Goal: Task Accomplishment & Management: Manage account settings

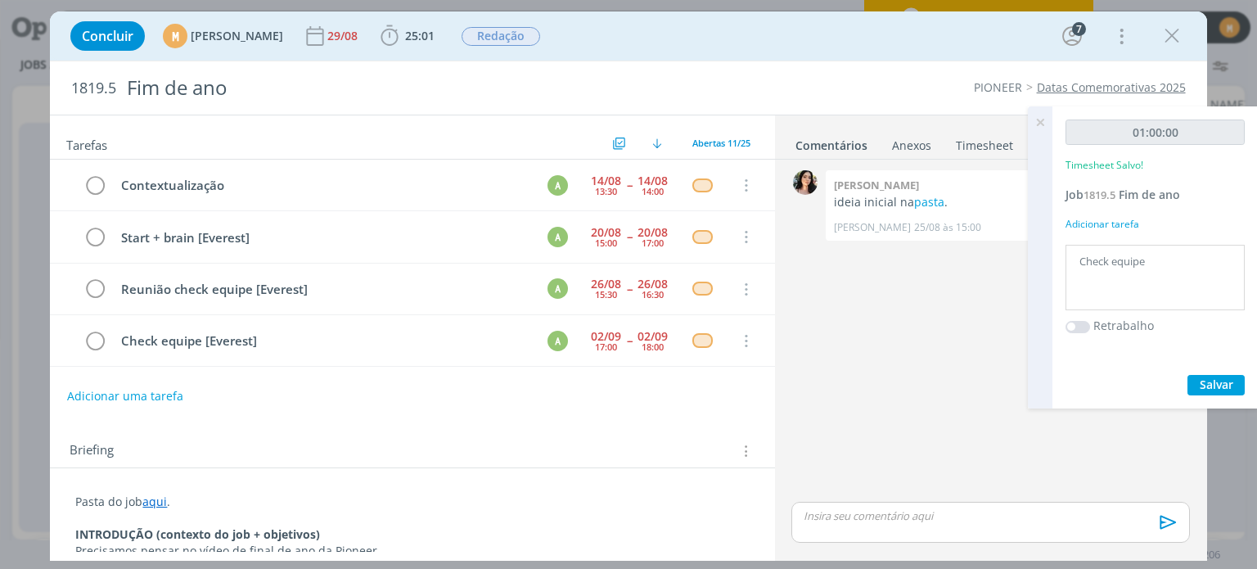
scroll to position [102, 0]
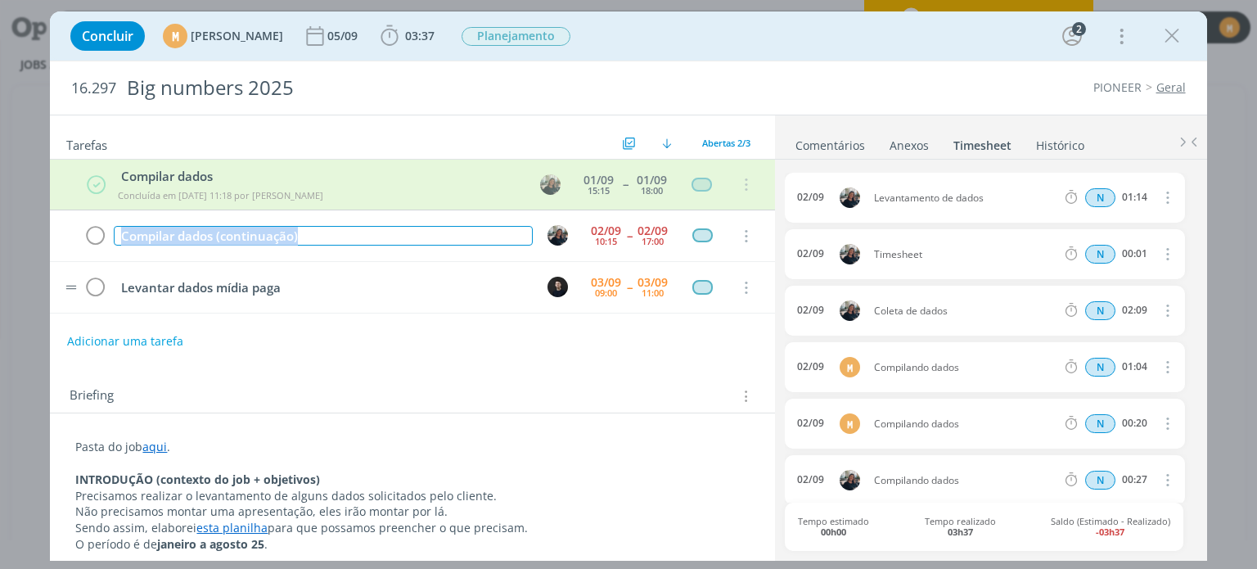
drag, startPoint x: 309, startPoint y: 230, endPoint x: 92, endPoint y: 261, distance: 219.1
click at [92, 261] on div "Compilar dados Concluída em 02/09 às 11:18 por Mayara Peruzzo 01/09 15:15 -- 01…" at bounding box center [412, 237] width 724 height 154
copy div "Compilar dados (continuação)"
click at [164, 336] on button "Adicionar uma tarefa" at bounding box center [124, 341] width 116 height 28
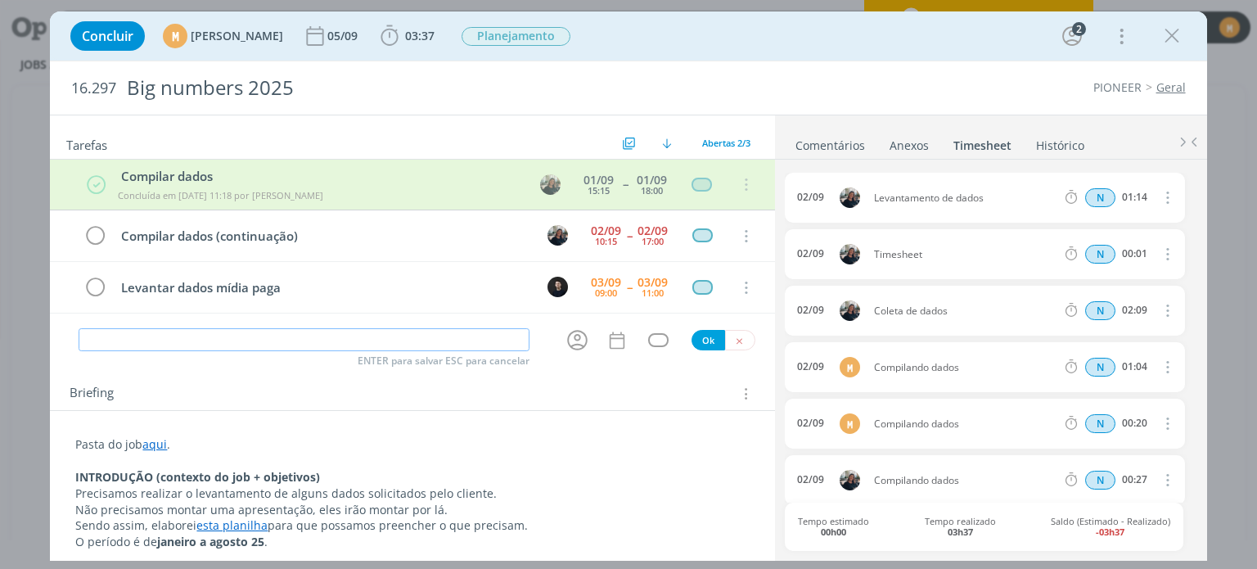
paste input "Compilar dados (continuação)"
click at [575, 336] on icon "dialog" at bounding box center [577, 339] width 25 height 25
type input "Compilar dados (continuação)"
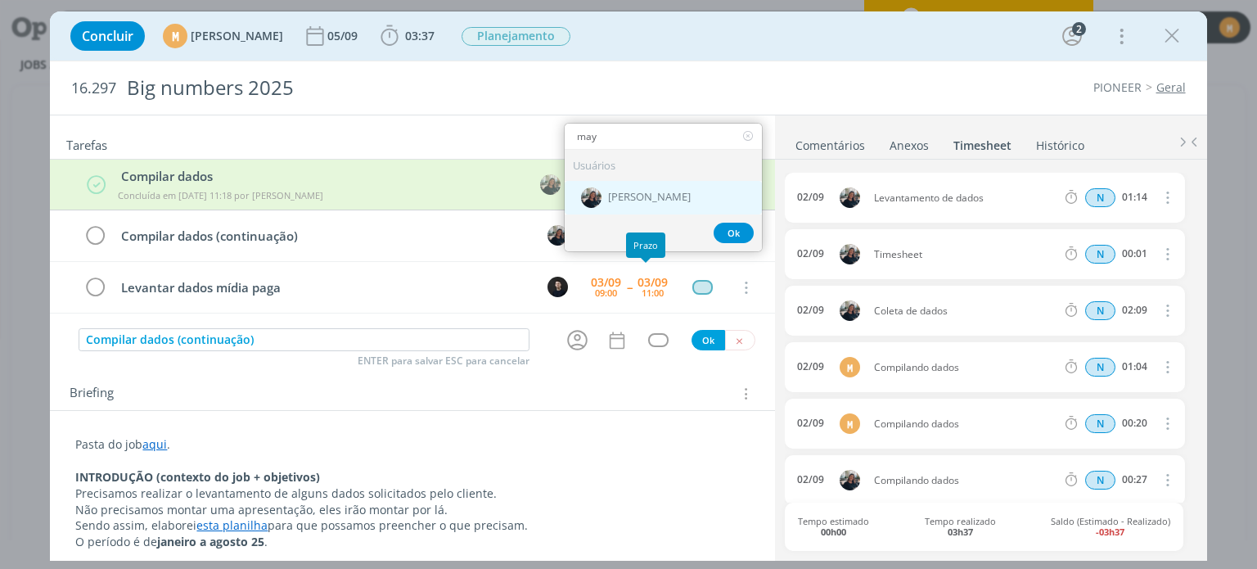
type input "may"
click at [625, 192] on span "[PERSON_NAME]" at bounding box center [649, 198] width 83 height 13
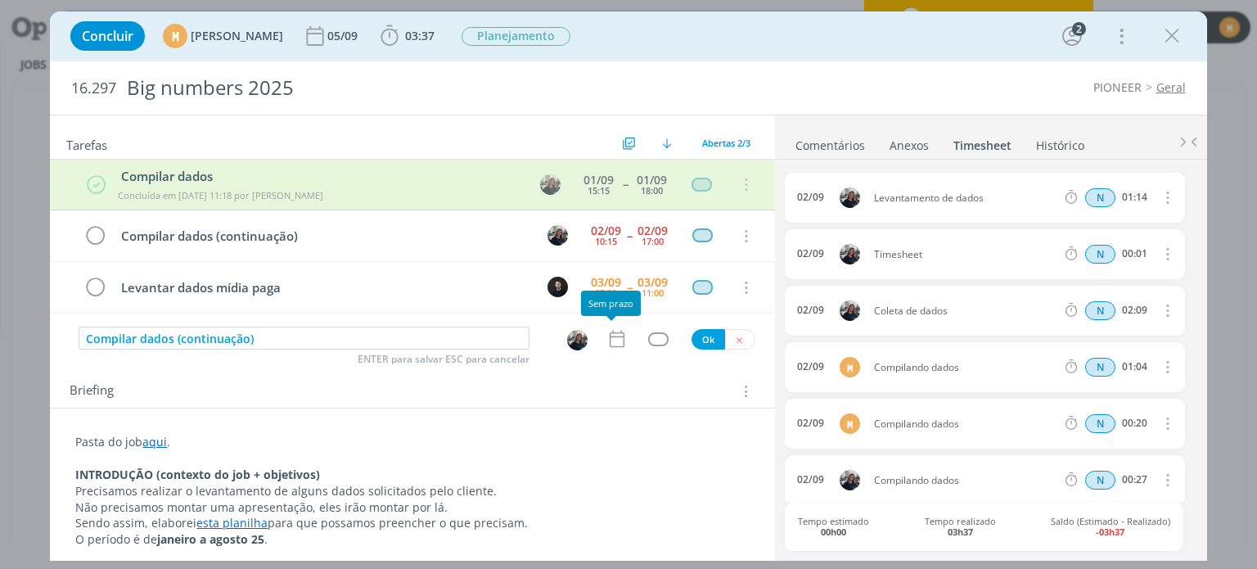
click at [614, 323] on div "Compilar dados Concluída em 02/09 às 11:18 por Mayara Peruzzo 01/09 15:15 -- 01…" at bounding box center [412, 243] width 724 height 167
click at [612, 334] on icon "dialog" at bounding box center [616, 339] width 15 height 17
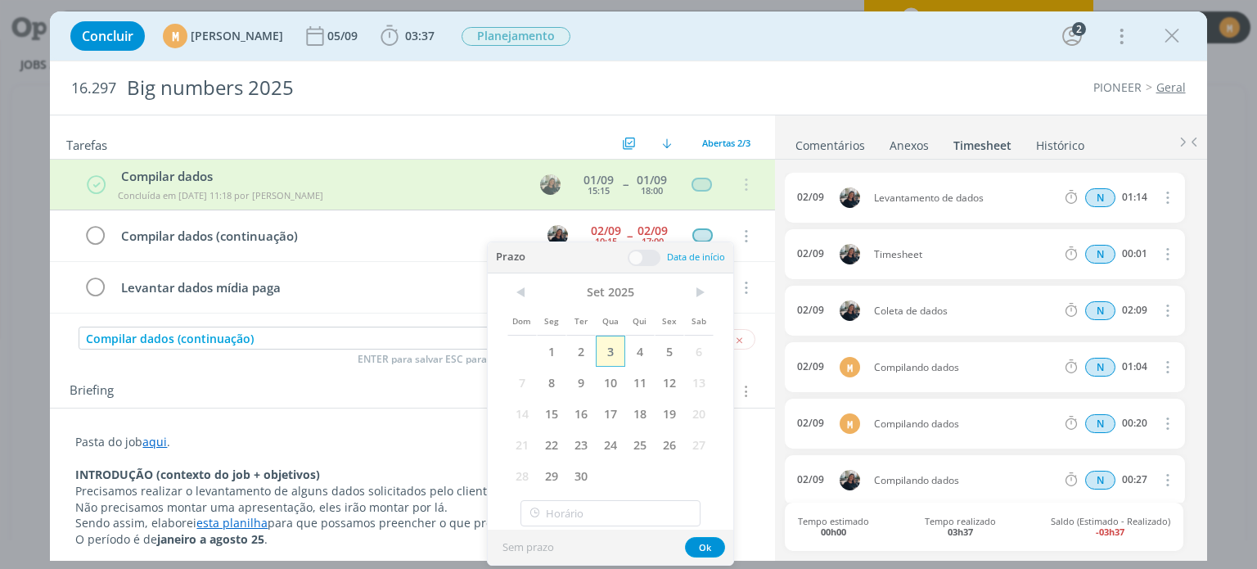
click at [608, 351] on span "3" at bounding box center [610, 351] width 29 height 31
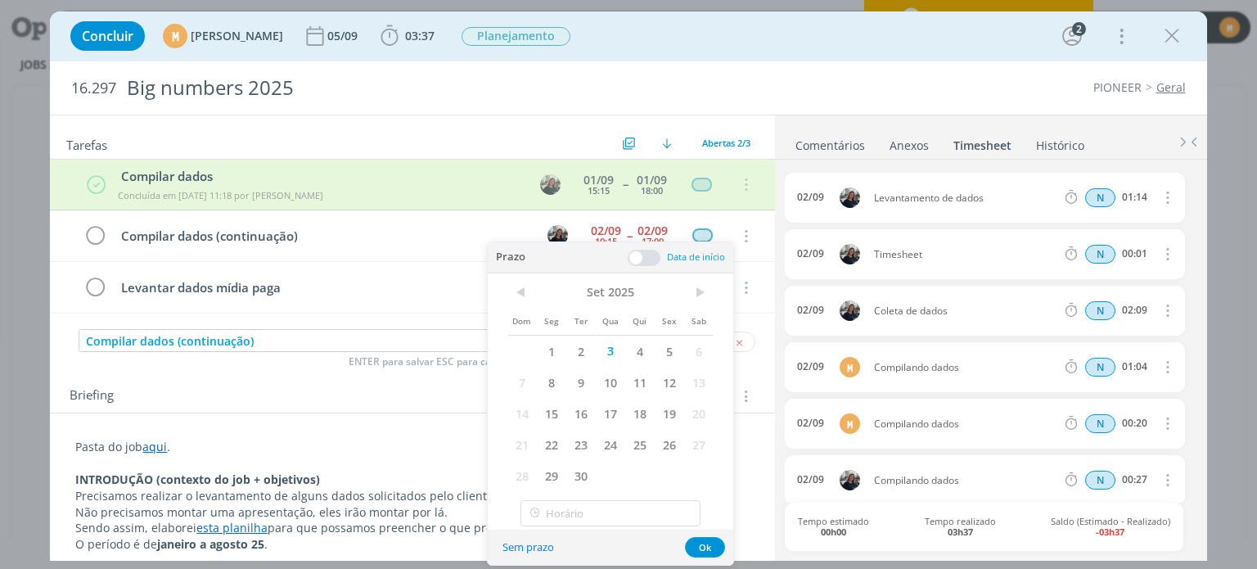
click at [639, 252] on span at bounding box center [644, 258] width 33 height 16
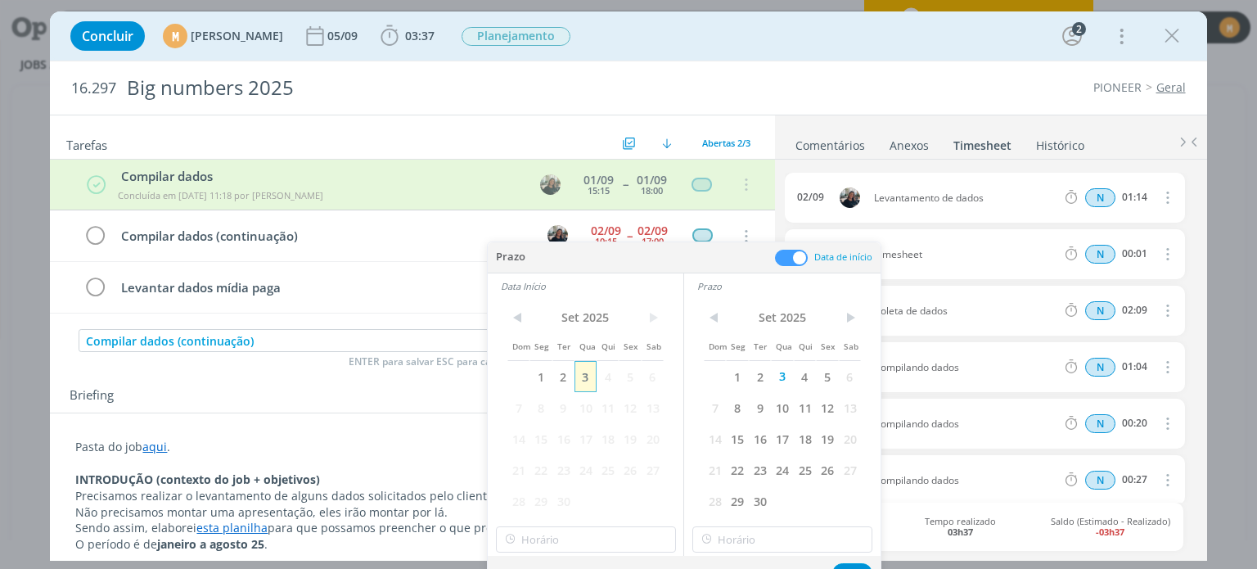
click at [582, 379] on span "3" at bounding box center [586, 376] width 22 height 31
click at [605, 548] on input "10:00" at bounding box center [586, 539] width 180 height 26
click at [570, 372] on div "09:00" at bounding box center [587, 377] width 183 height 29
type input "09:00"
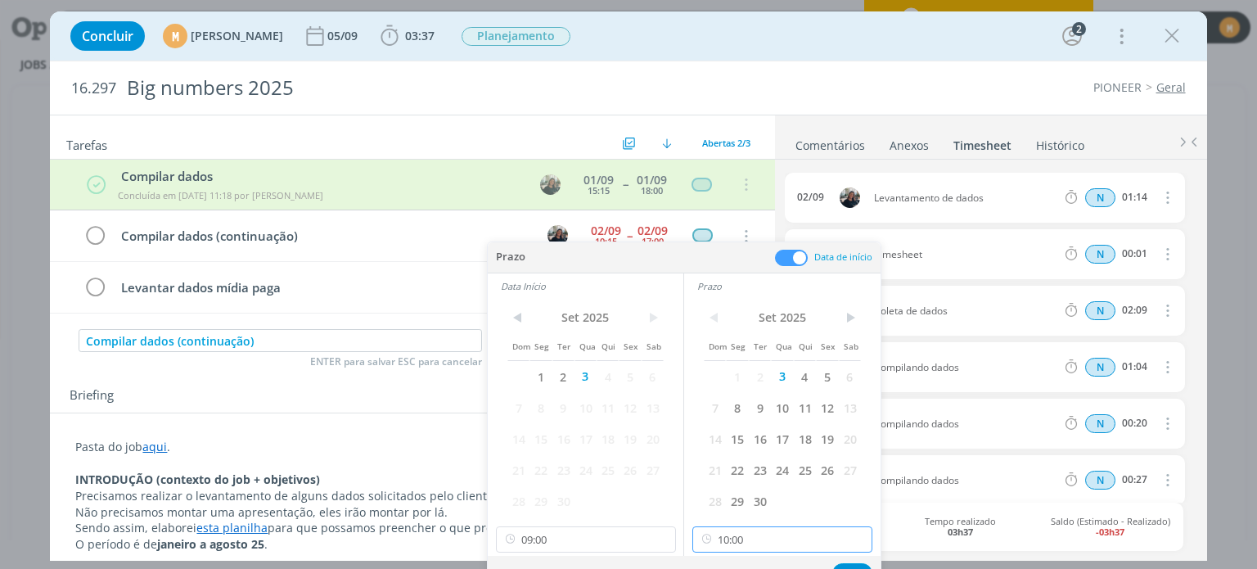
click at [776, 546] on input "10:00" at bounding box center [783, 539] width 180 height 26
click at [740, 453] on div "18:00" at bounding box center [784, 455] width 183 height 29
type input "18:00"
click at [851, 566] on button "Ok" at bounding box center [852, 573] width 40 height 20
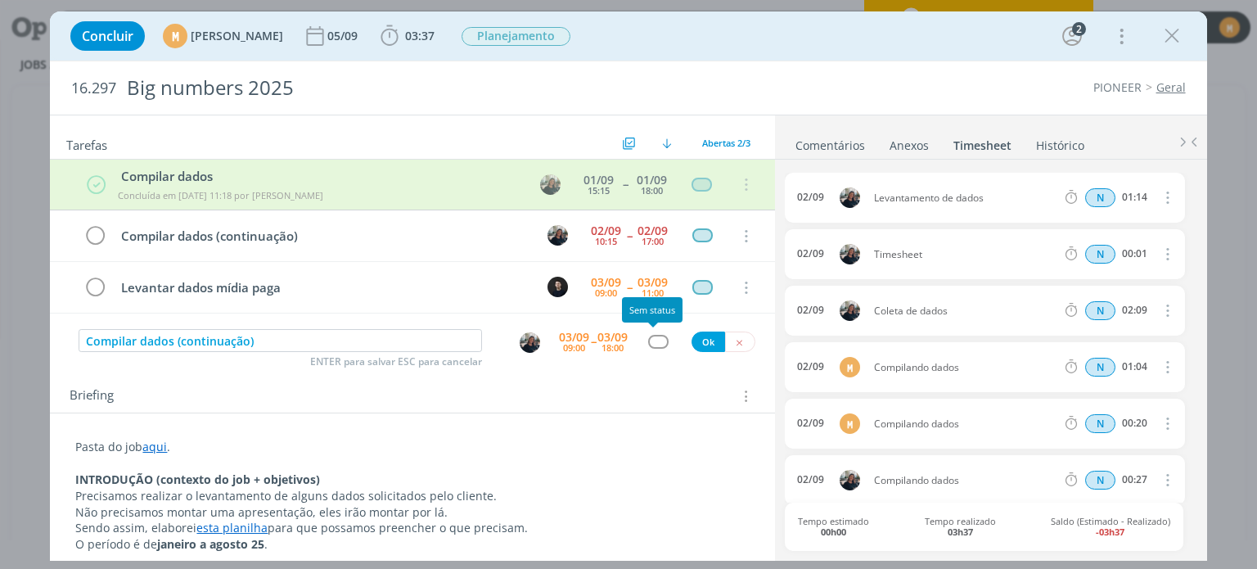
click at [653, 335] on div "dialog" at bounding box center [658, 342] width 20 height 14
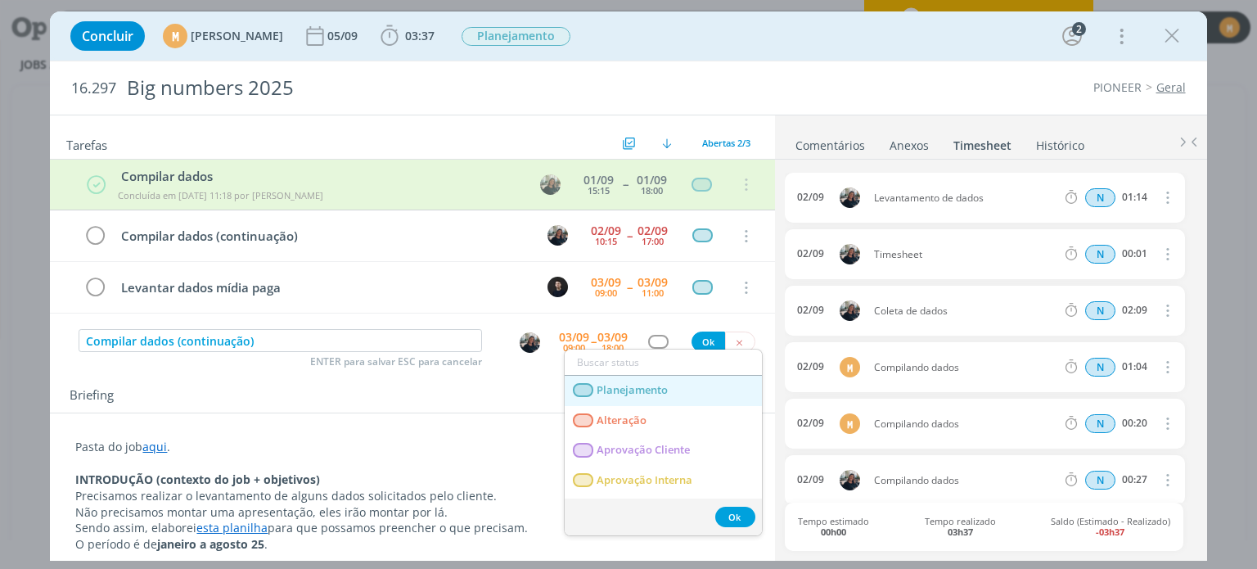
click at [656, 400] on link "Planejamento" at bounding box center [663, 391] width 197 height 30
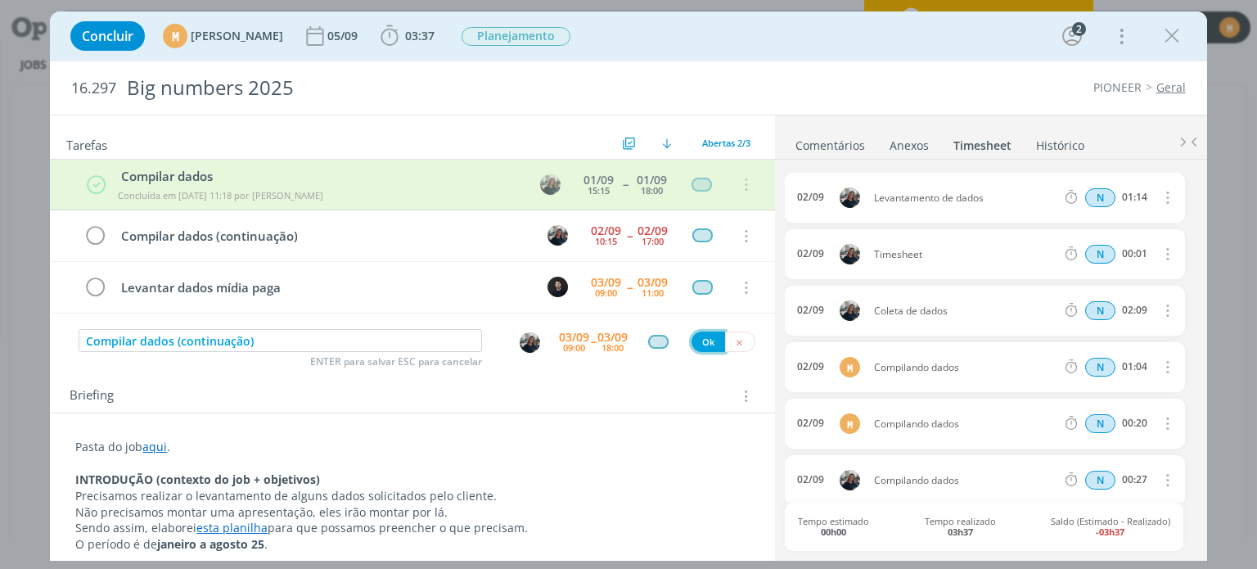
click at [701, 338] on button "Ok" at bounding box center [709, 342] width 34 height 20
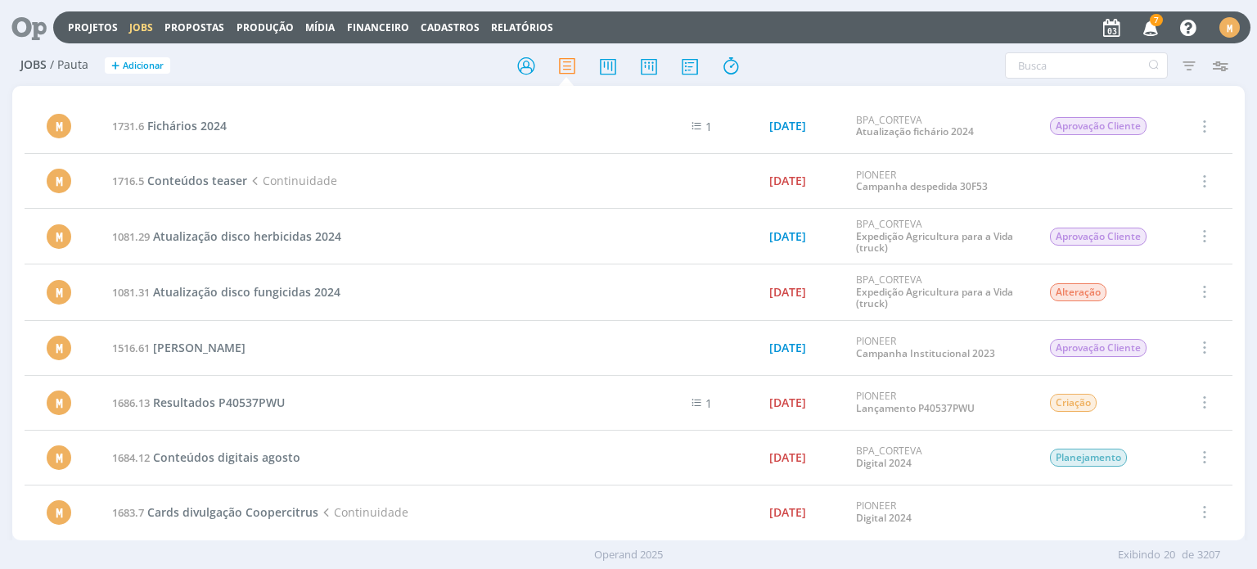
click at [25, 29] on icon at bounding box center [24, 27] width 34 height 32
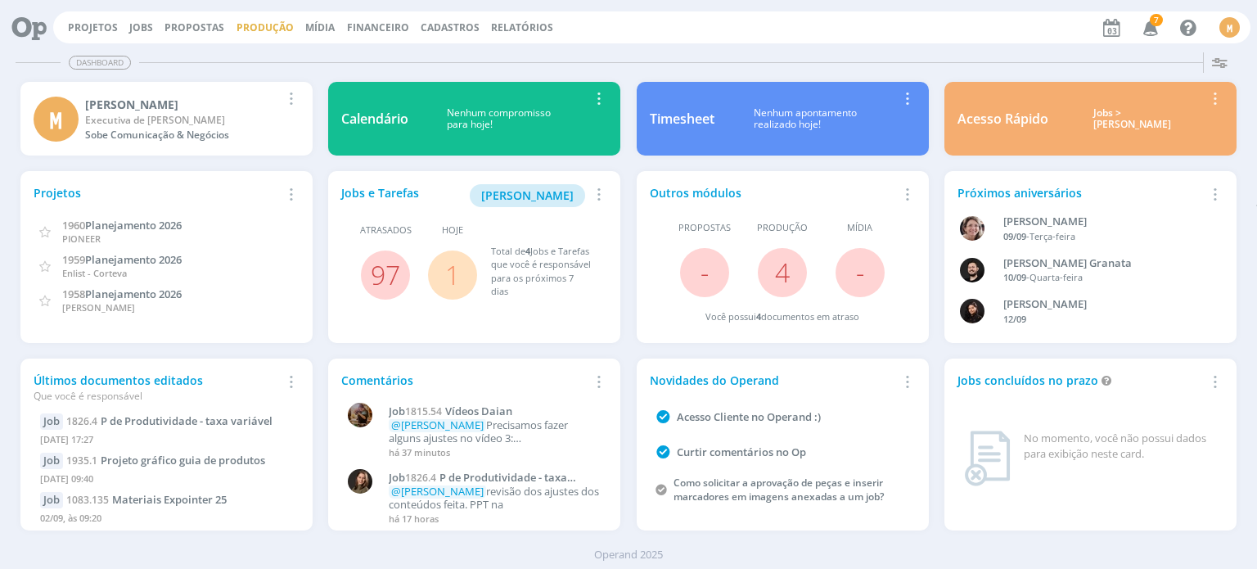
click at [241, 25] on link "Produção" at bounding box center [265, 27] width 57 height 14
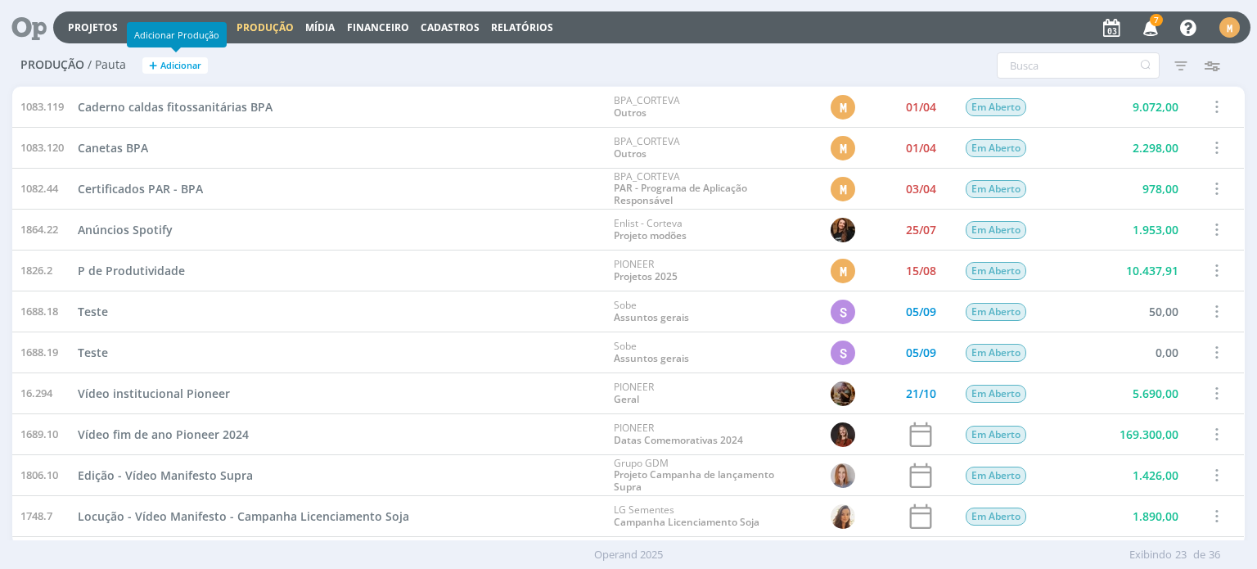
click at [197, 69] on span "Adicionar" at bounding box center [180, 66] width 41 height 11
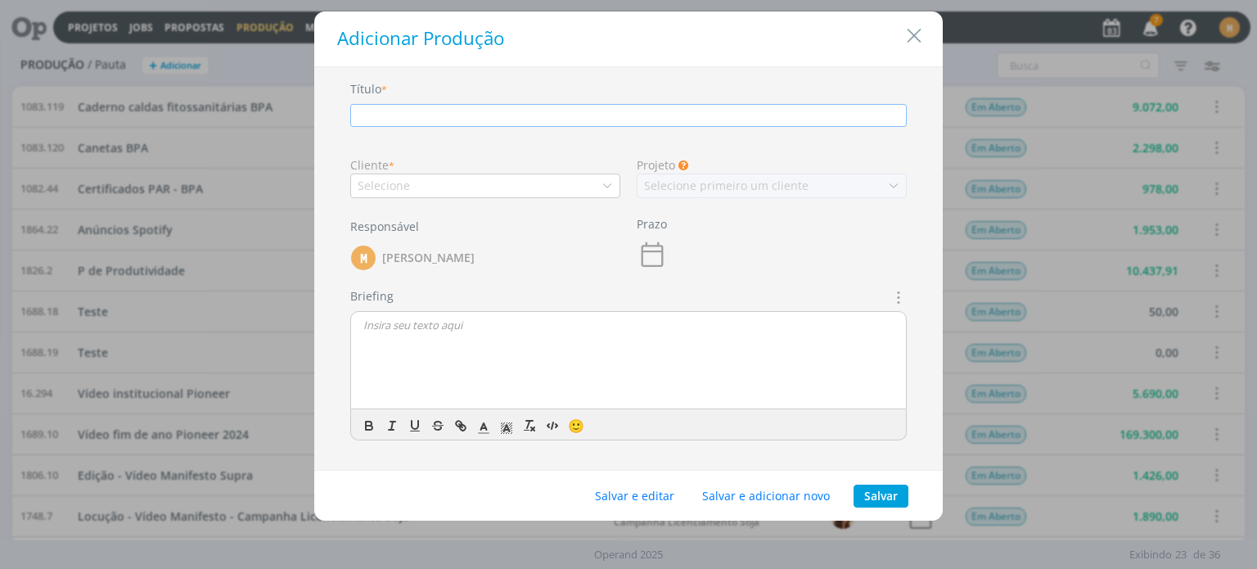
click at [499, 124] on input "dialog" at bounding box center [628, 115] width 557 height 23
type input "Adesivos feiras BPA"
click at [512, 186] on div "Selecione" at bounding box center [485, 186] width 270 height 25
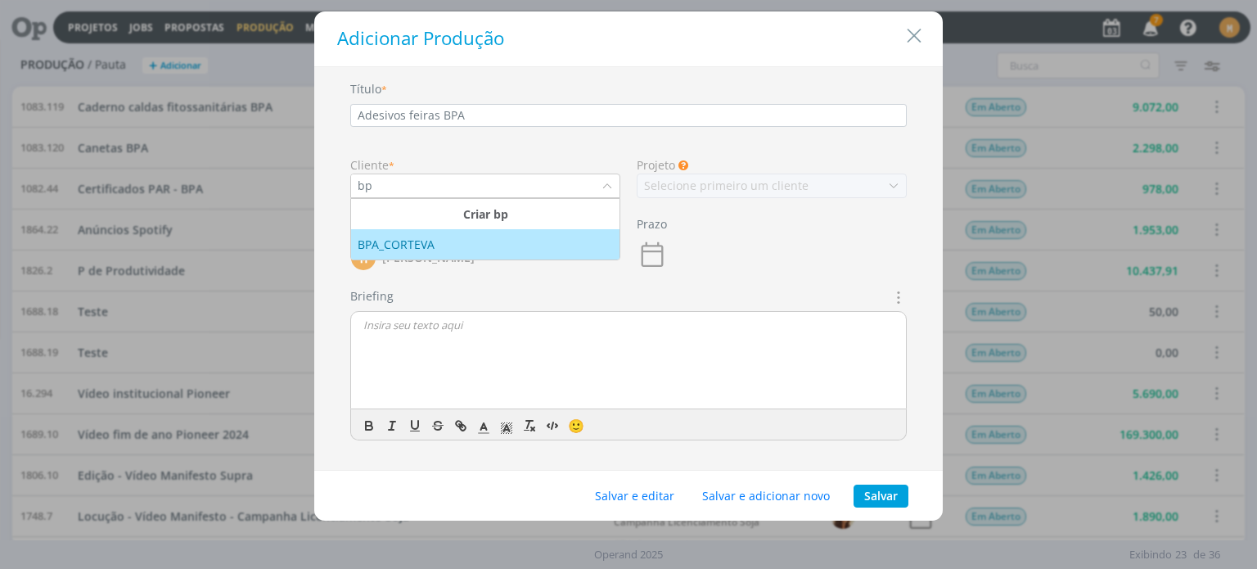
type input "bp"
click at [522, 237] on div "BPA_CORTEVA" at bounding box center [485, 244] width 255 height 17
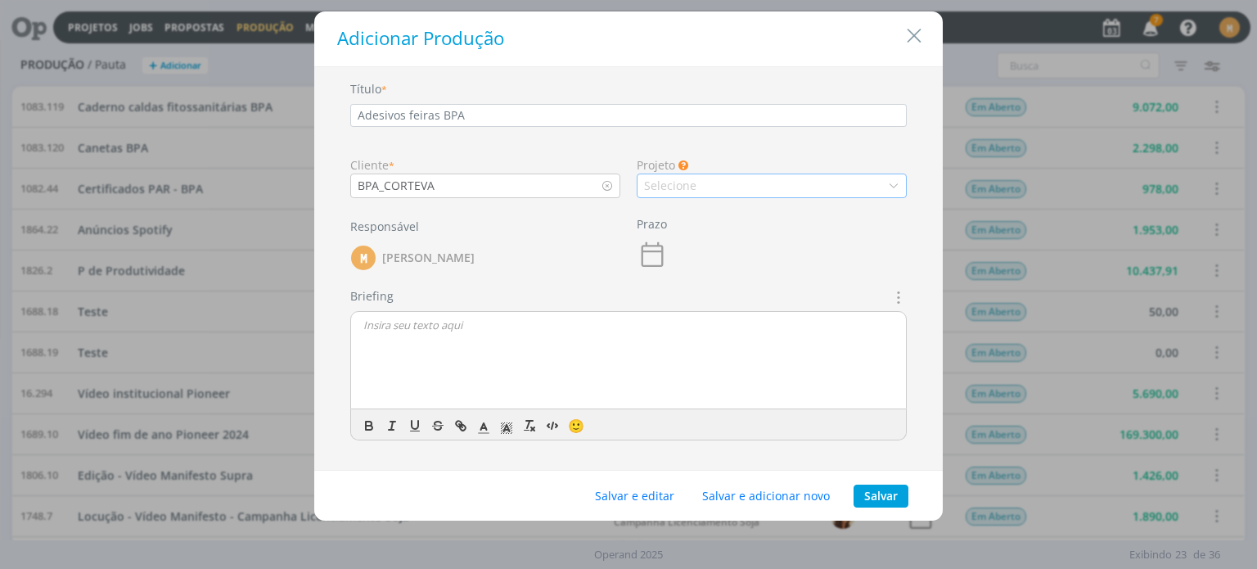
click at [751, 185] on div "Selecione" at bounding box center [772, 186] width 270 height 25
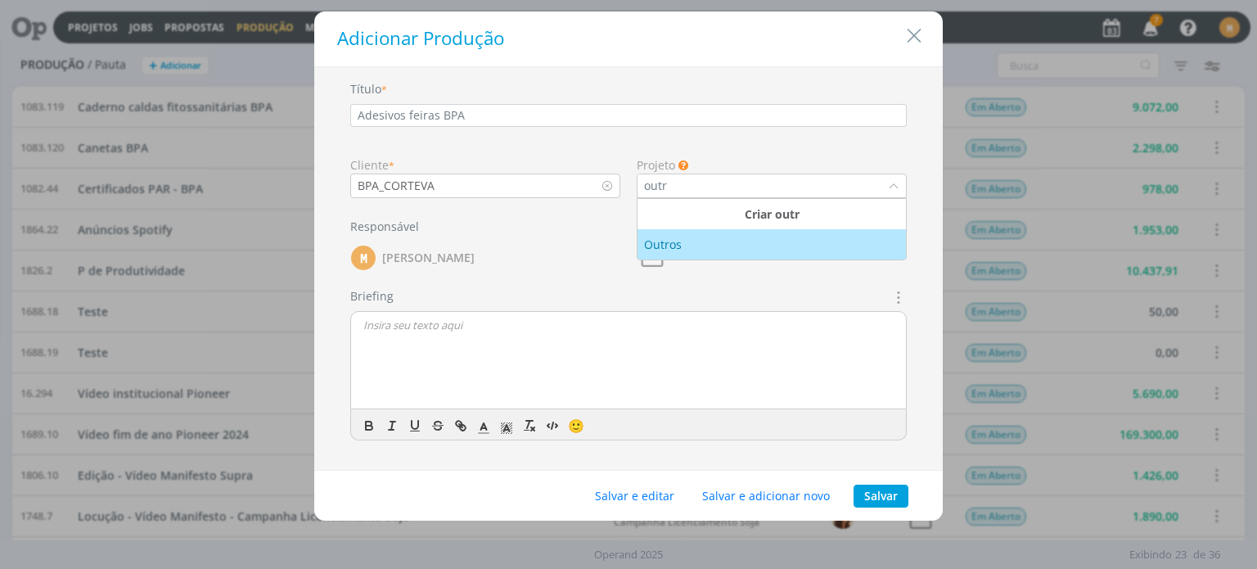
type input "outr"
click at [740, 241] on div "Outros" at bounding box center [771, 244] width 255 height 17
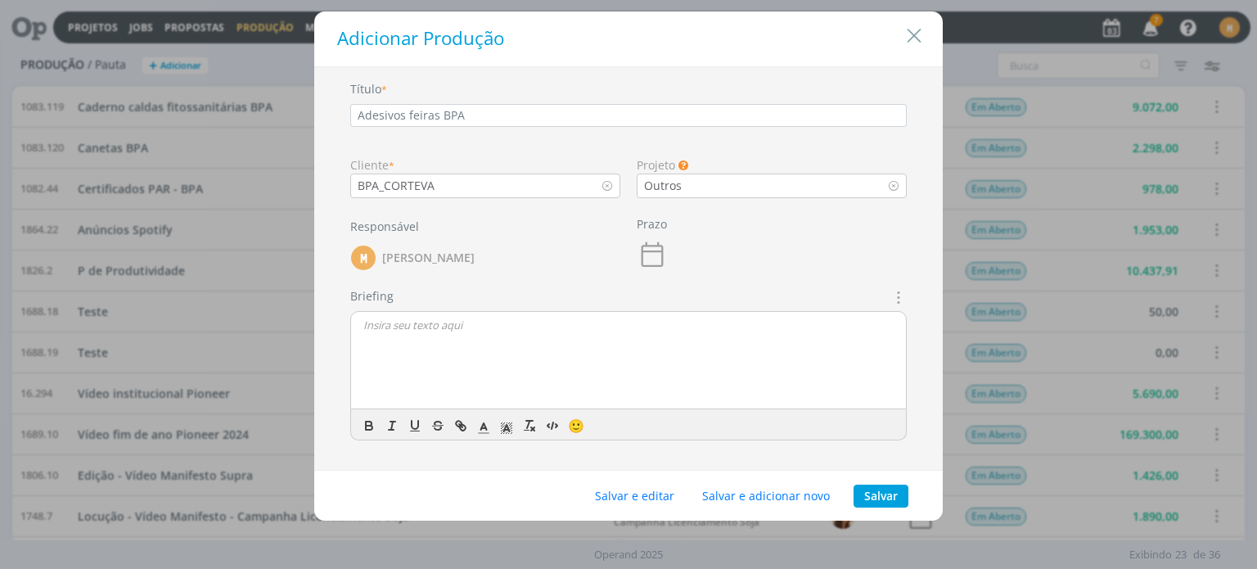
click at [652, 250] on icon "dialog" at bounding box center [653, 254] width 22 height 25
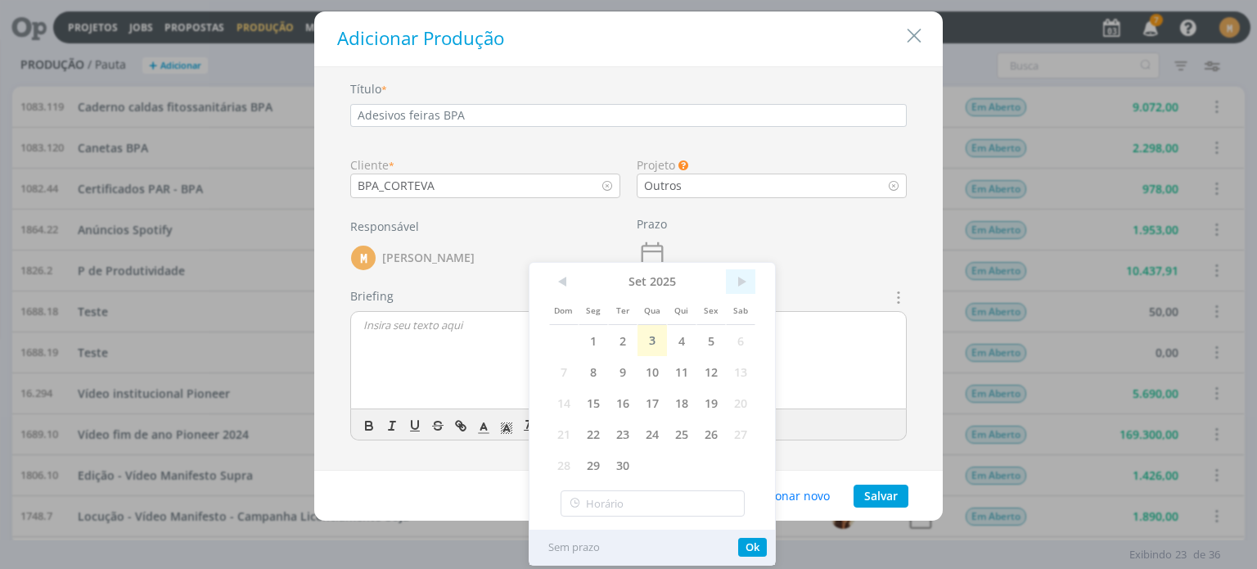
click at [739, 286] on span ">" at bounding box center [740, 281] width 29 height 25
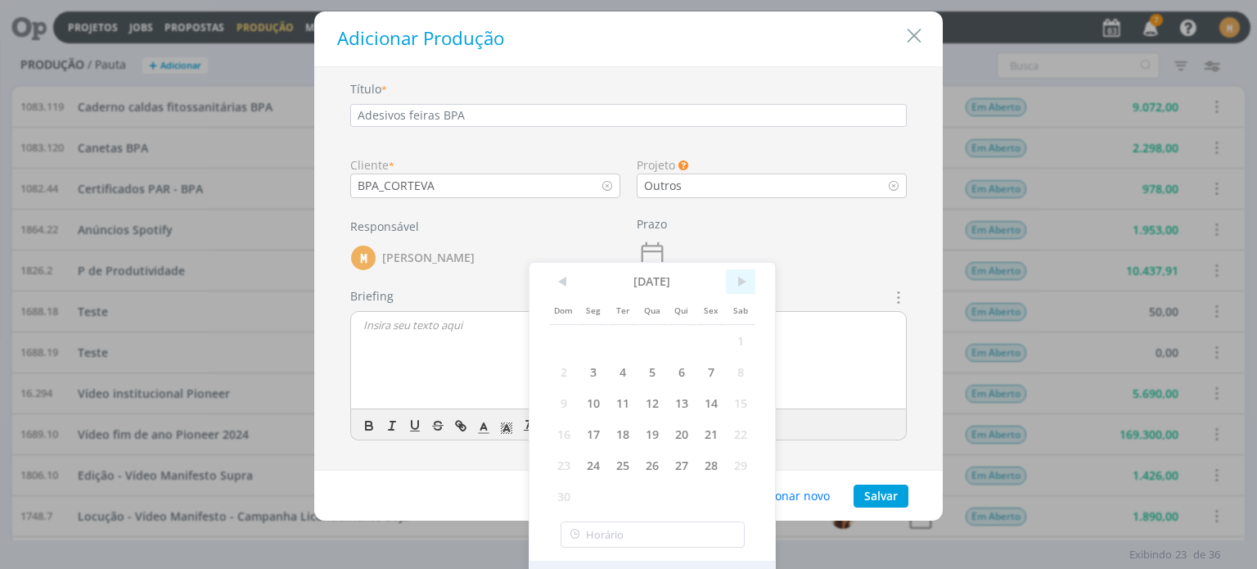
click at [739, 286] on span ">" at bounding box center [740, 281] width 29 height 25
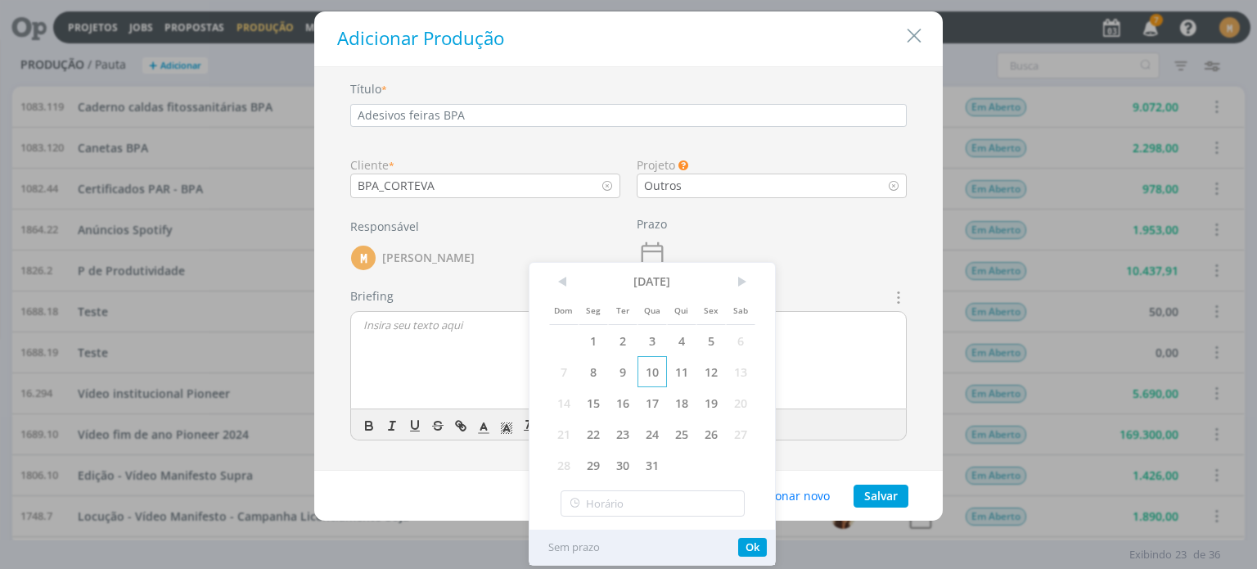
click at [654, 370] on span "10" at bounding box center [652, 371] width 29 height 31
click at [749, 546] on button "Ok" at bounding box center [752, 547] width 29 height 19
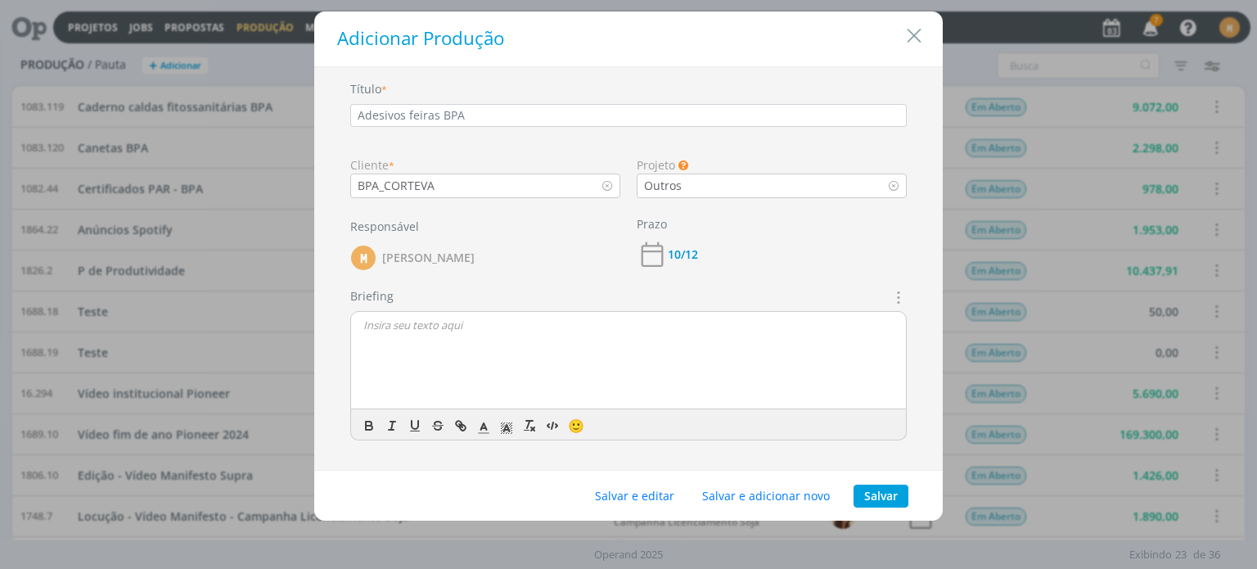
click at [490, 347] on div "dialog" at bounding box center [628, 361] width 555 height 98
click at [394, 338] on p "PO" at bounding box center [628, 339] width 530 height 15
click at [650, 490] on button "Salvar e editar" at bounding box center [634, 496] width 101 height 23
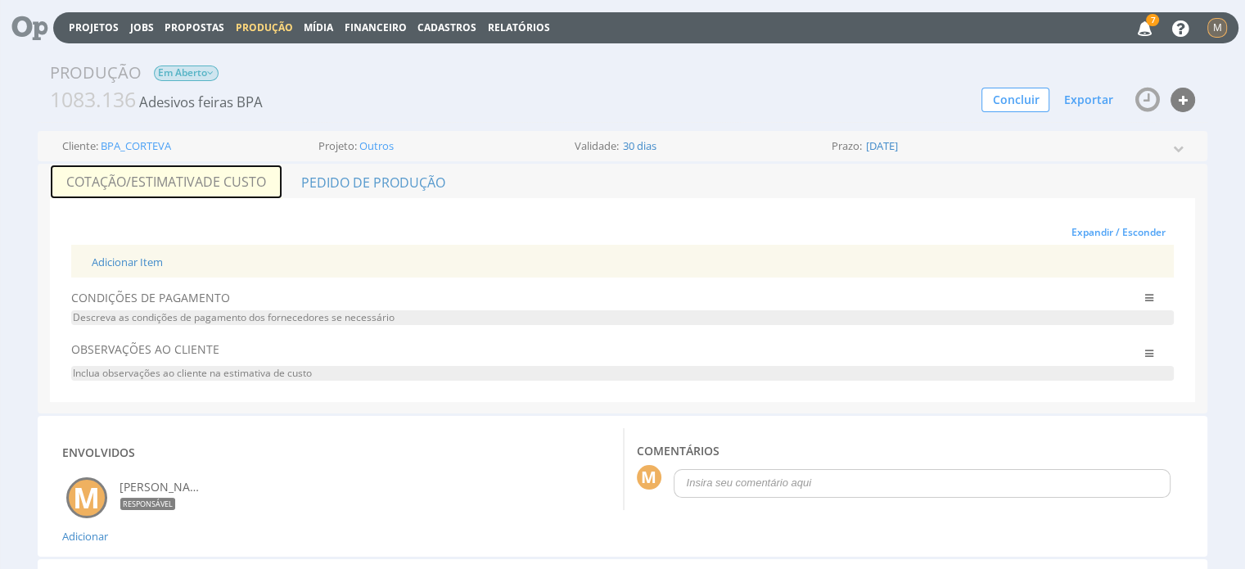
click at [157, 186] on link "Cotação/Estimativa de Custo" at bounding box center [166, 182] width 232 height 34
click at [181, 166] on link "Cotação/Estimativa de Custo" at bounding box center [166, 182] width 232 height 34
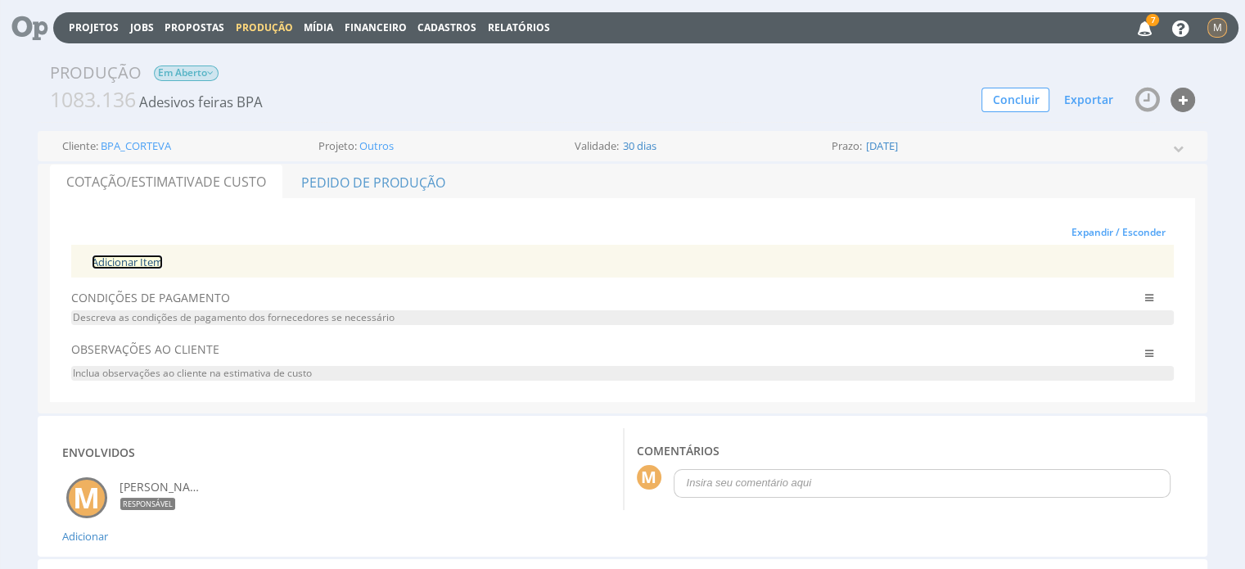
click at [115, 259] on link "Adicionar Item" at bounding box center [127, 262] width 71 height 15
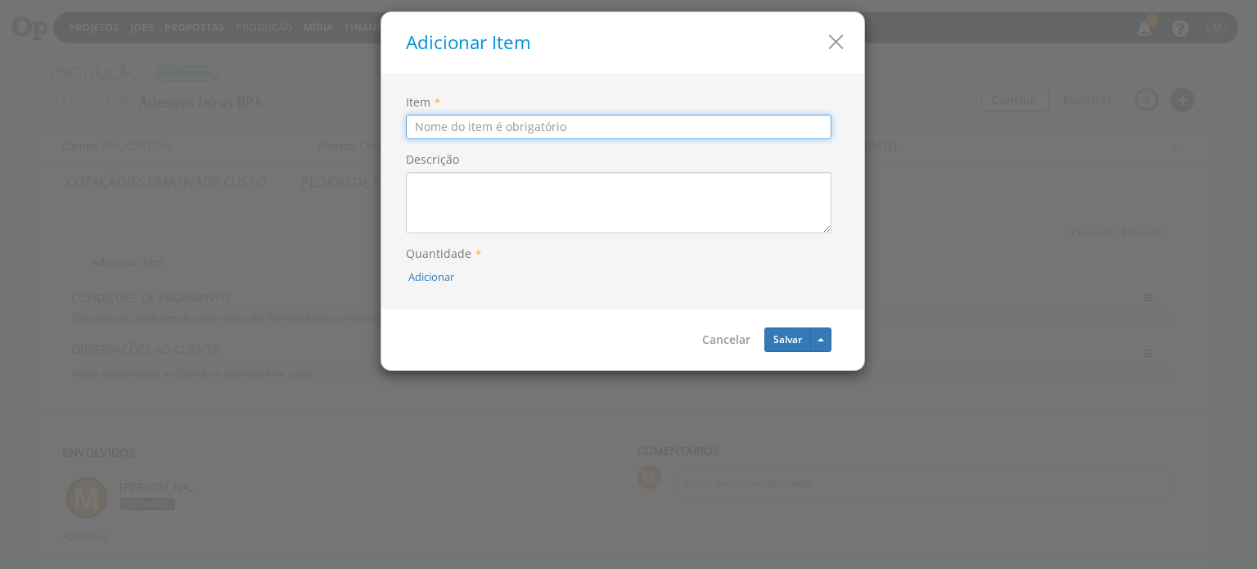
click at [553, 124] on input "Item" at bounding box center [619, 127] width 426 height 25
type input "Adesivos"
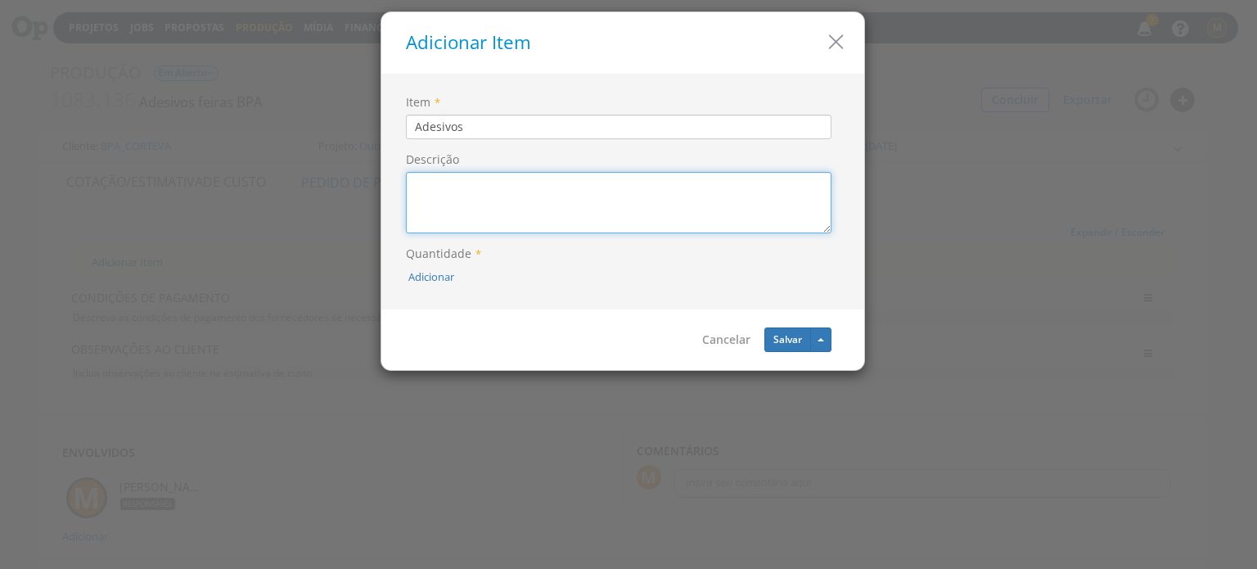
click at [562, 214] on textarea "Descrição" at bounding box center [619, 202] width 426 height 61
type textarea "Adesivos A5 - feiras"
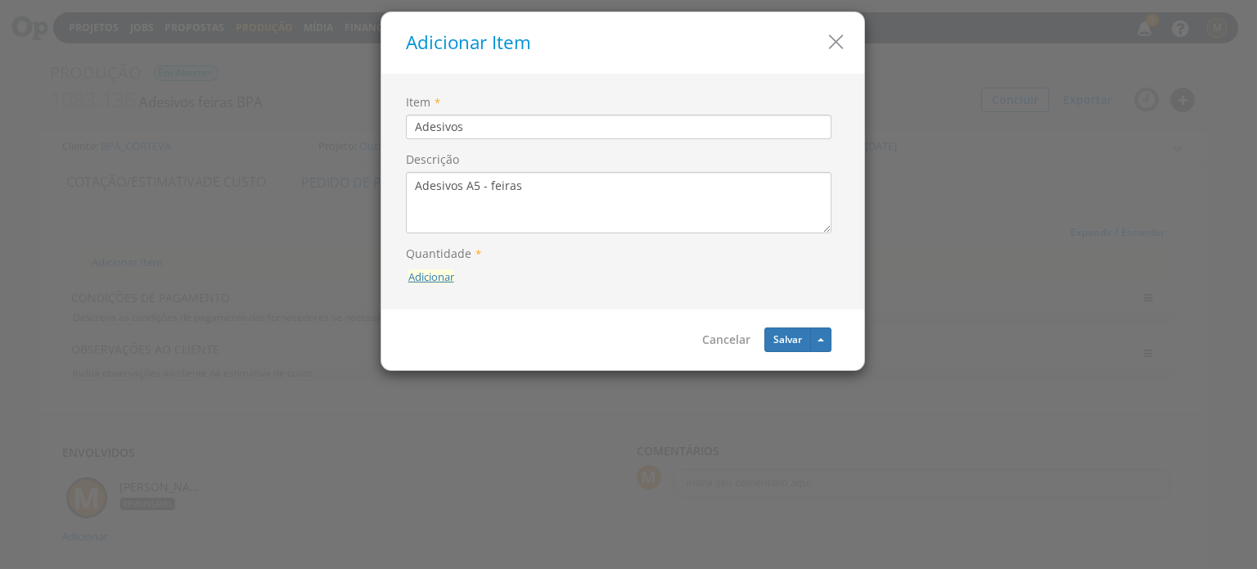
click at [440, 274] on button "Adicionar" at bounding box center [431, 277] width 46 height 16
type input "1000"
click at [446, 243] on button "submit" at bounding box center [454, 240] width 28 height 25
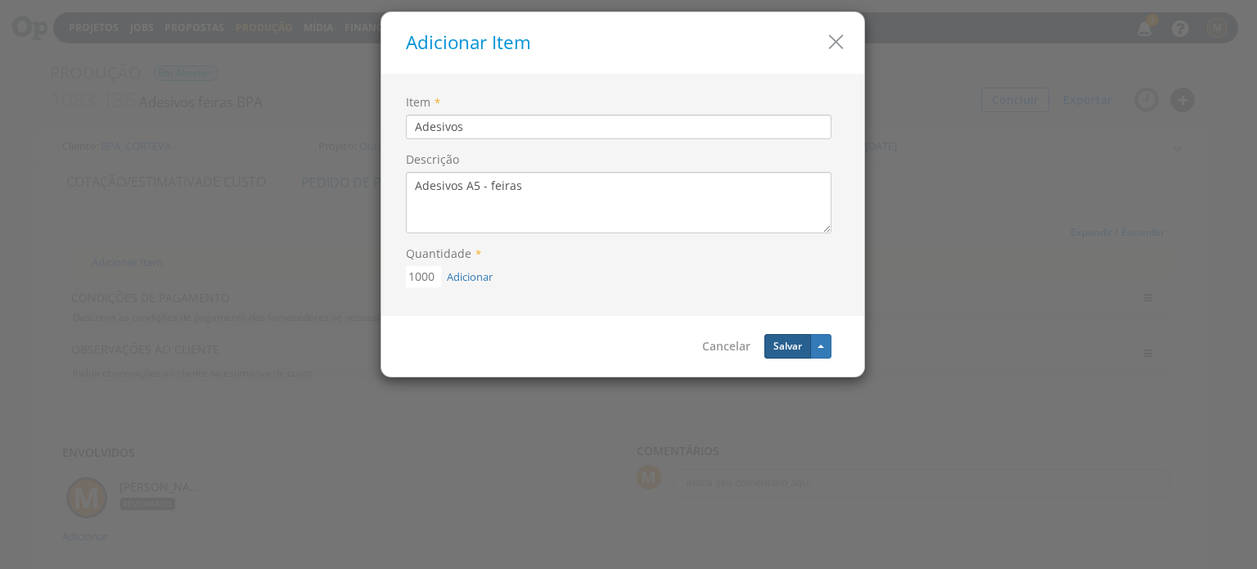
click at [783, 339] on button "Salvar" at bounding box center [788, 346] width 47 height 25
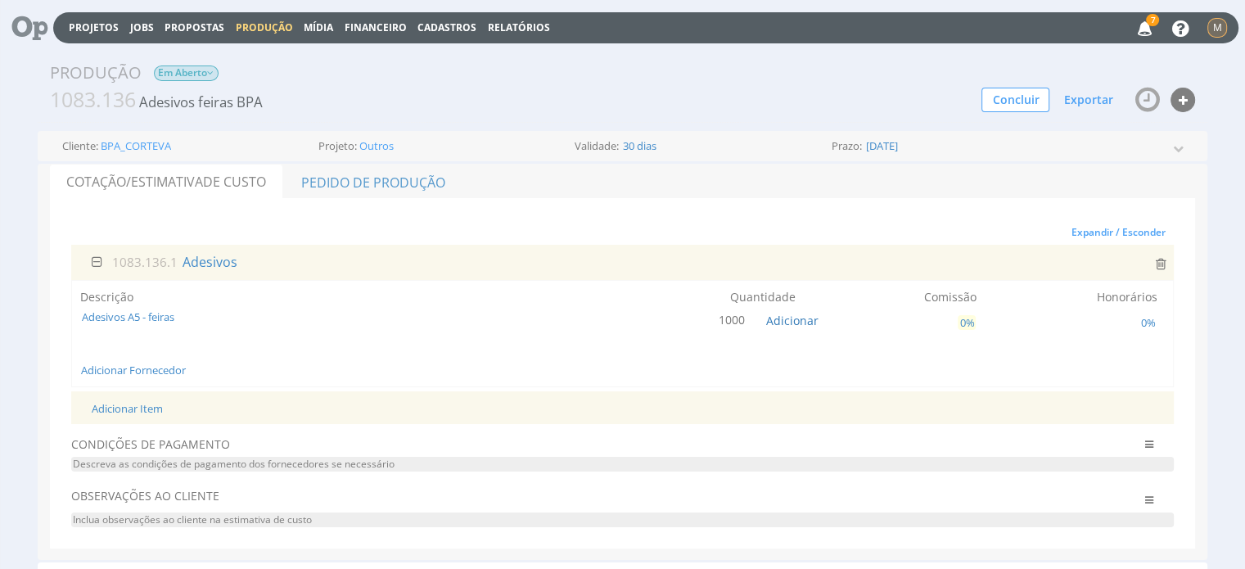
click at [959, 326] on span "0%" at bounding box center [967, 322] width 18 height 15
click at [963, 315] on span "0%" at bounding box center [967, 322] width 18 height 15
type input "10"
click at [1014, 284] on icon "submit" at bounding box center [1019, 285] width 10 height 10
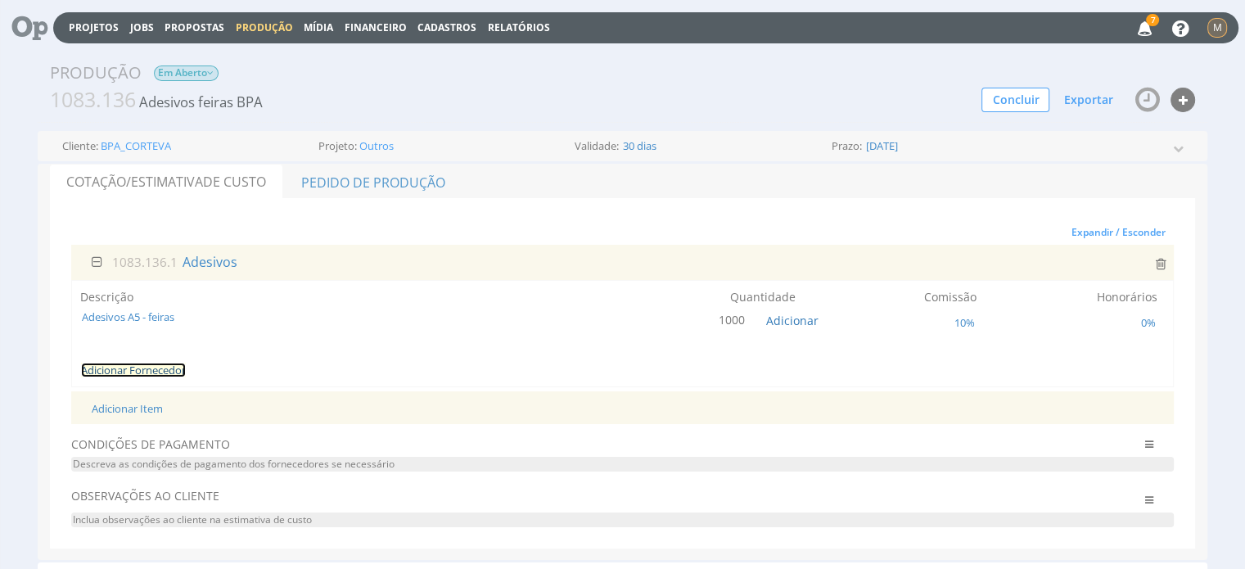
click at [133, 372] on link "Adicionar Fornecedor" at bounding box center [133, 370] width 105 height 15
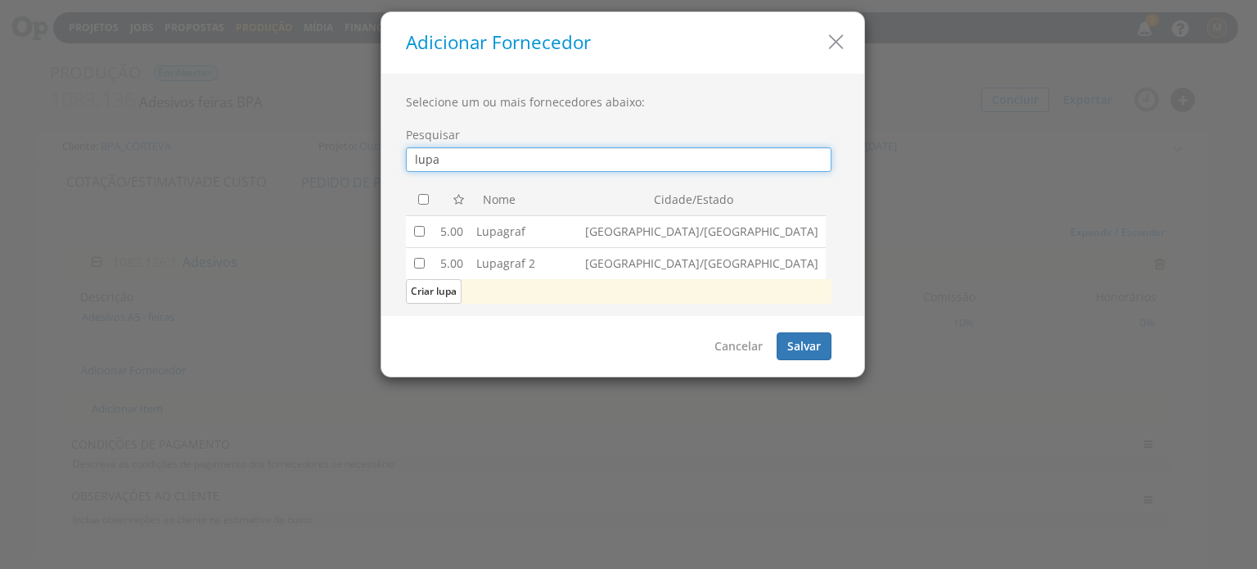
type input "lupa"
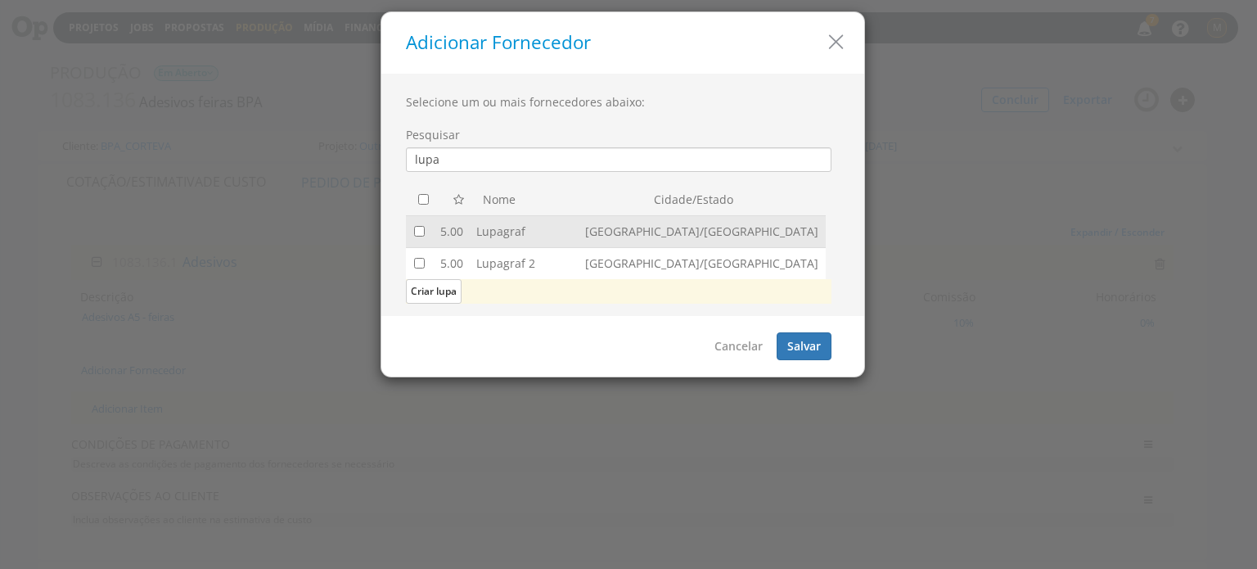
click at [557, 225] on td "Lupagraf" at bounding box center [524, 231] width 109 height 32
click at [422, 228] on input "checkbox" at bounding box center [419, 231] width 11 height 11
checkbox input "true"
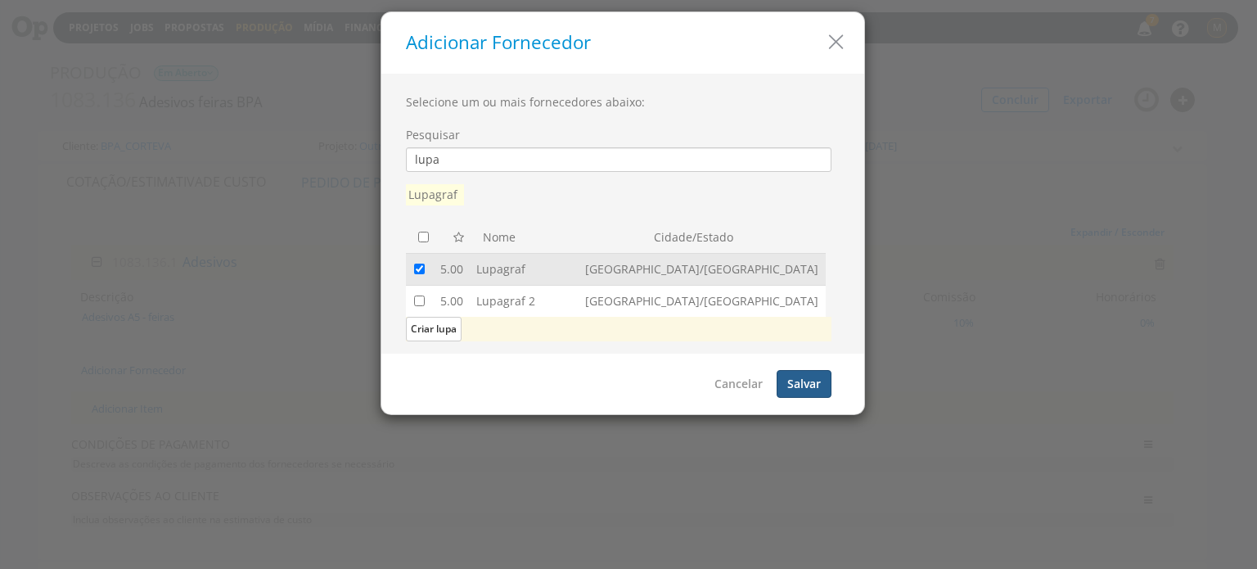
click at [805, 382] on button "Salvar" at bounding box center [804, 384] width 55 height 28
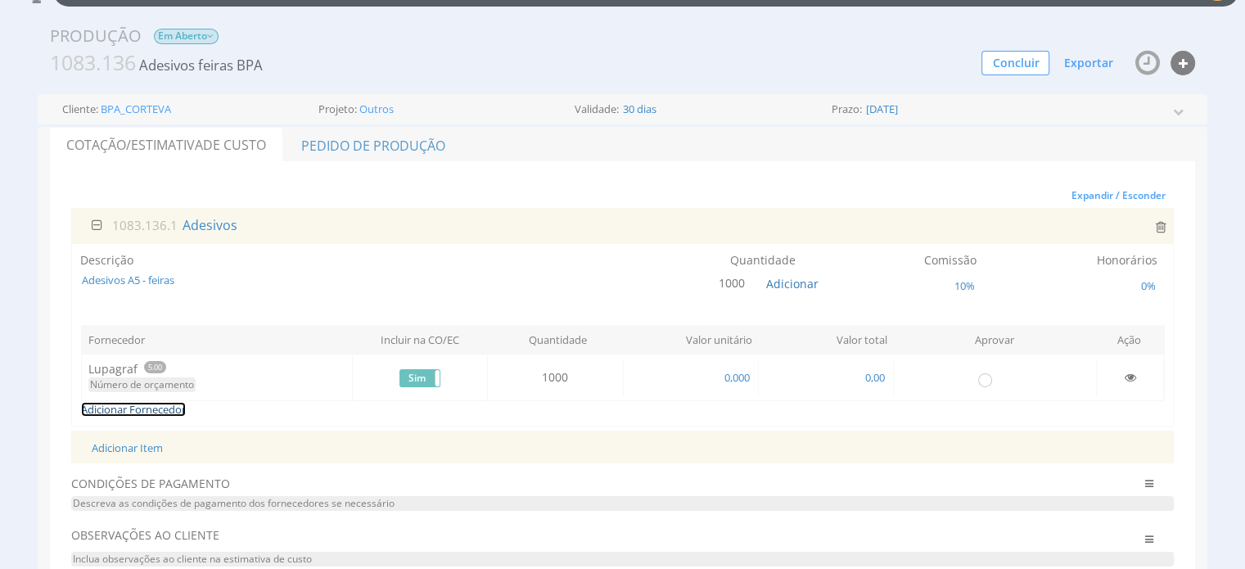
scroll to position [82, 0]
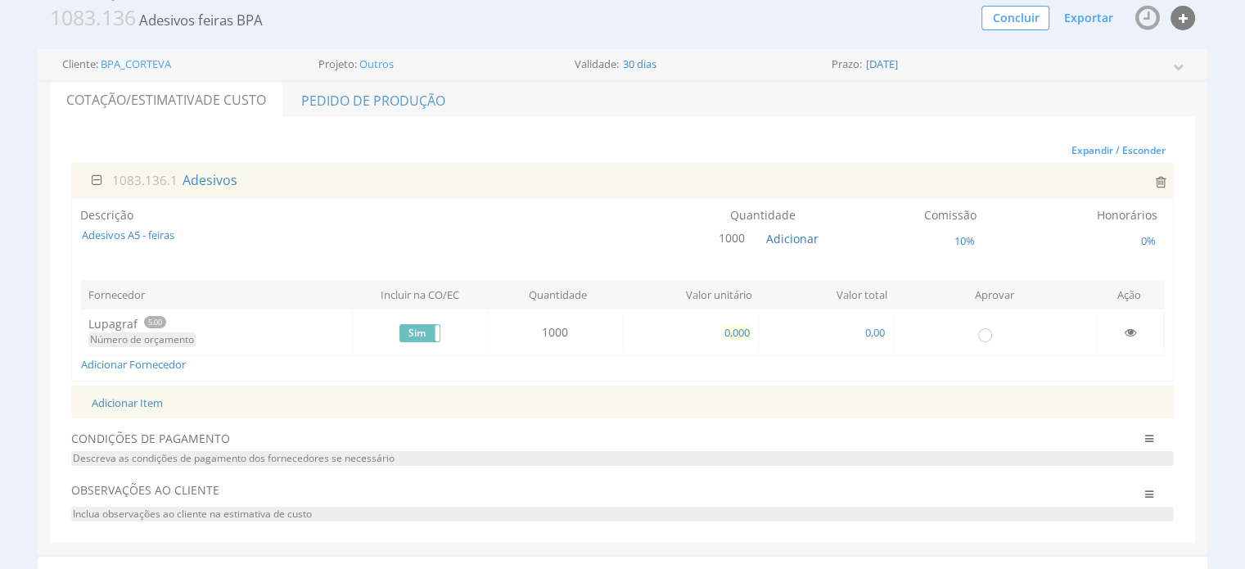
click at [733, 332] on span "0,000" at bounding box center [737, 332] width 29 height 15
type input "2,360"
click at [997, 370] on div "Adicionar Fornecedor" at bounding box center [623, 364] width 1085 height 16
click at [985, 336] on input "radio" at bounding box center [985, 334] width 16 height 16
radio input "true"
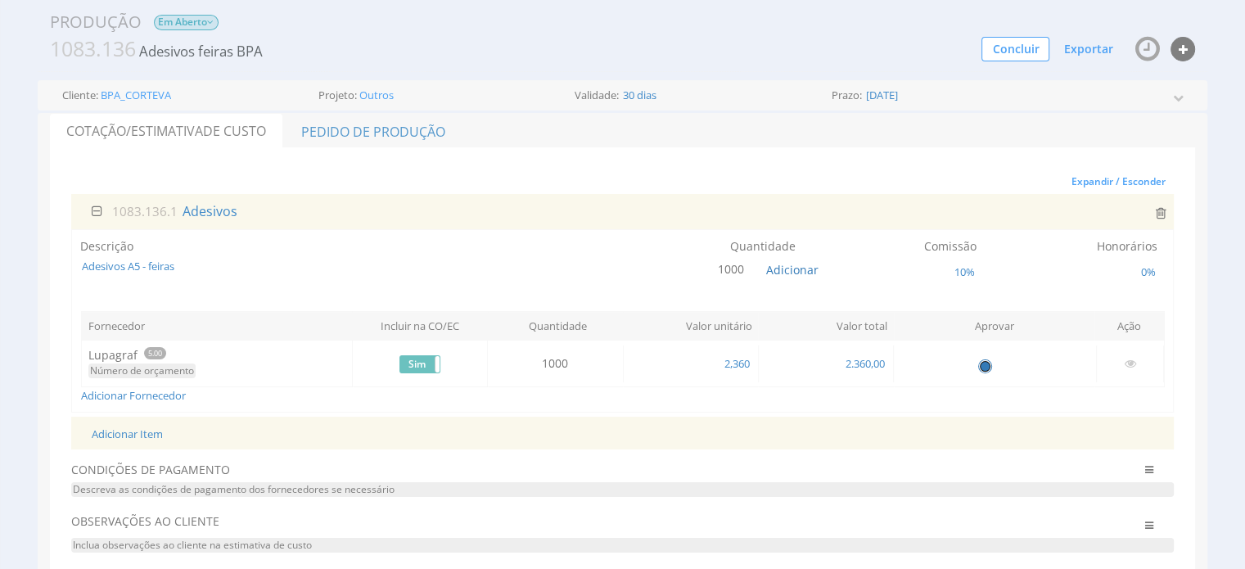
scroll to position [0, 0]
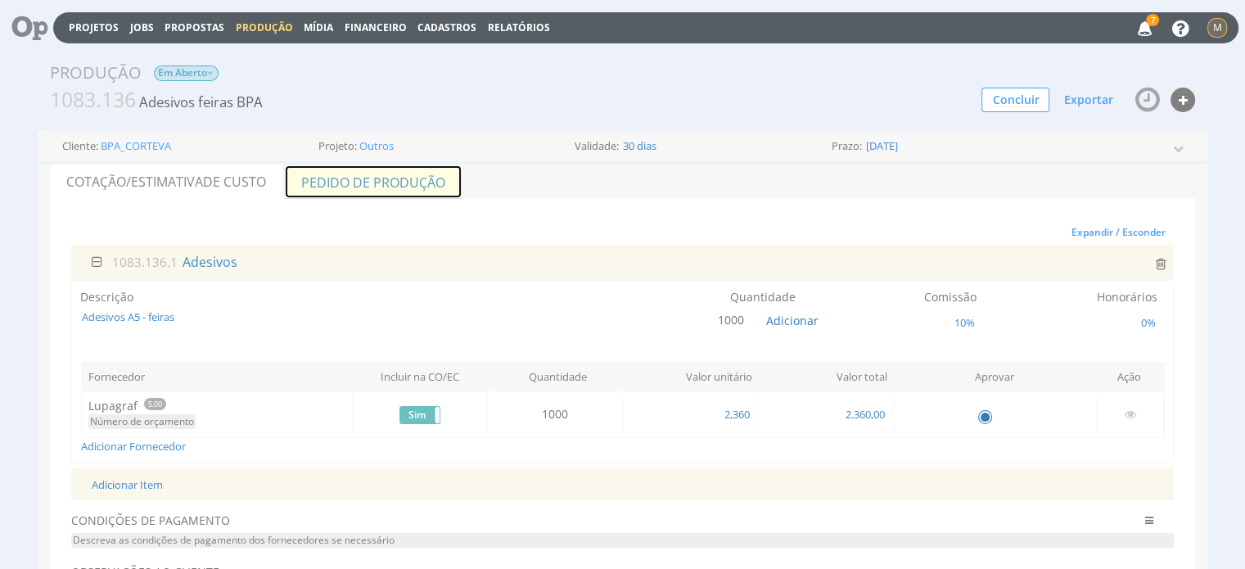
click at [416, 169] on link "Pedido de Produção" at bounding box center [373, 182] width 178 height 34
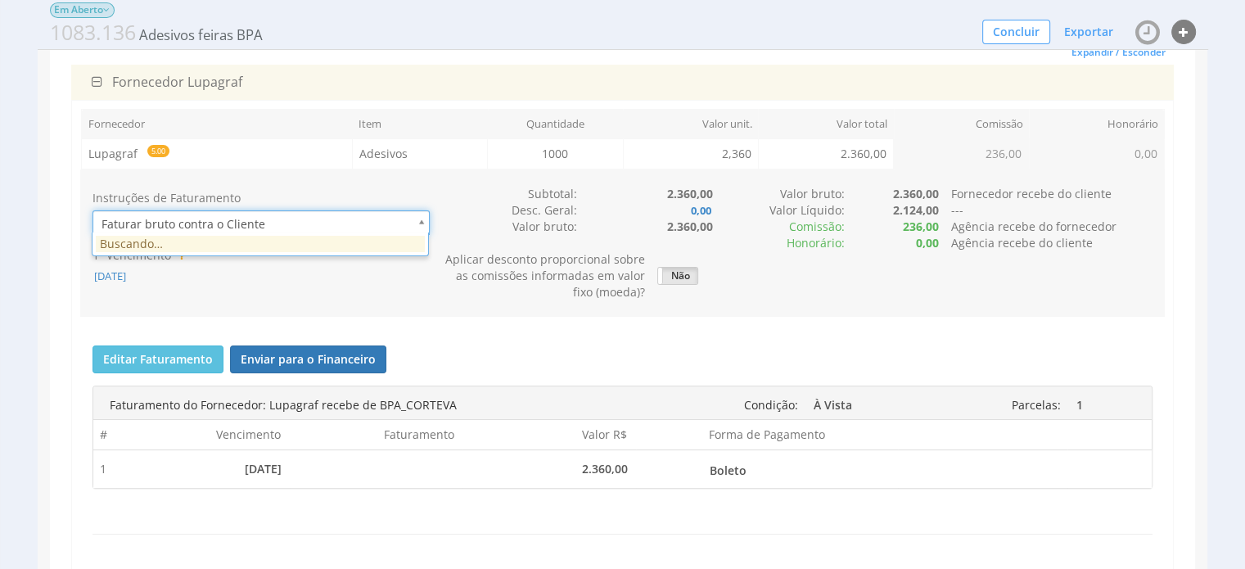
scroll to position [0, 4]
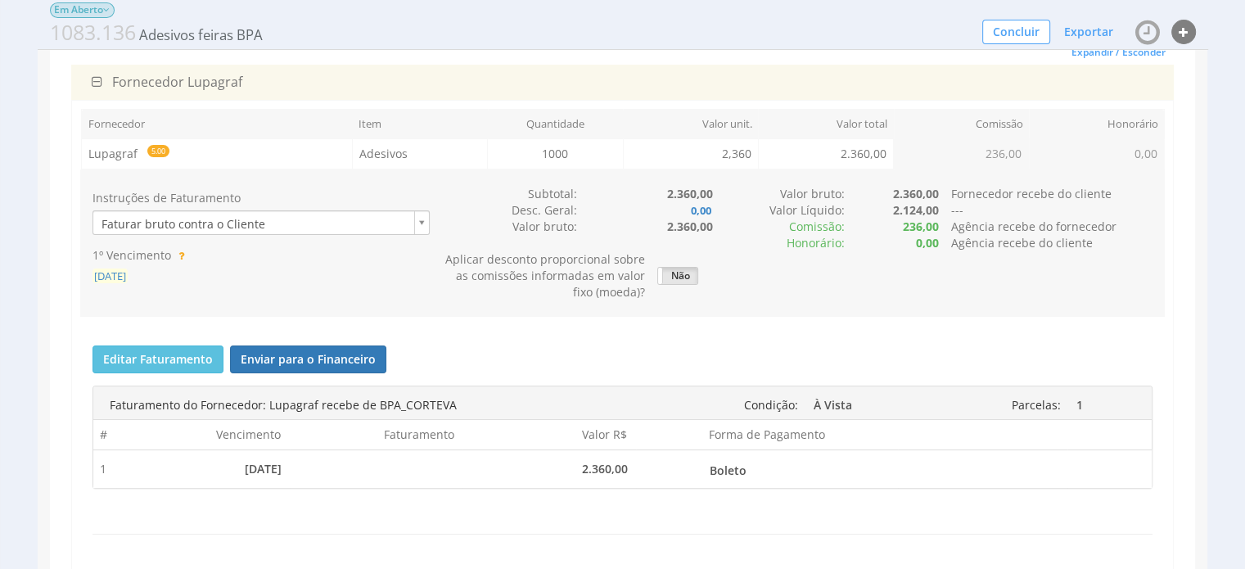
click at [128, 274] on span "[DATE]" at bounding box center [109, 275] width 35 height 15
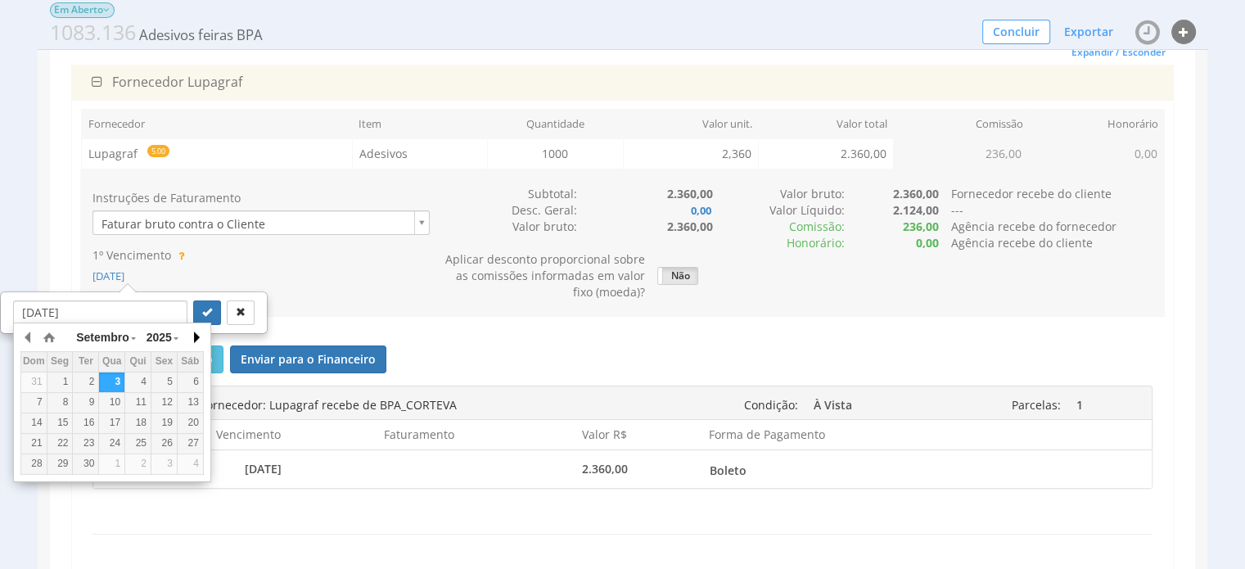
click at [194, 337] on button "button" at bounding box center [195, 337] width 16 height 25
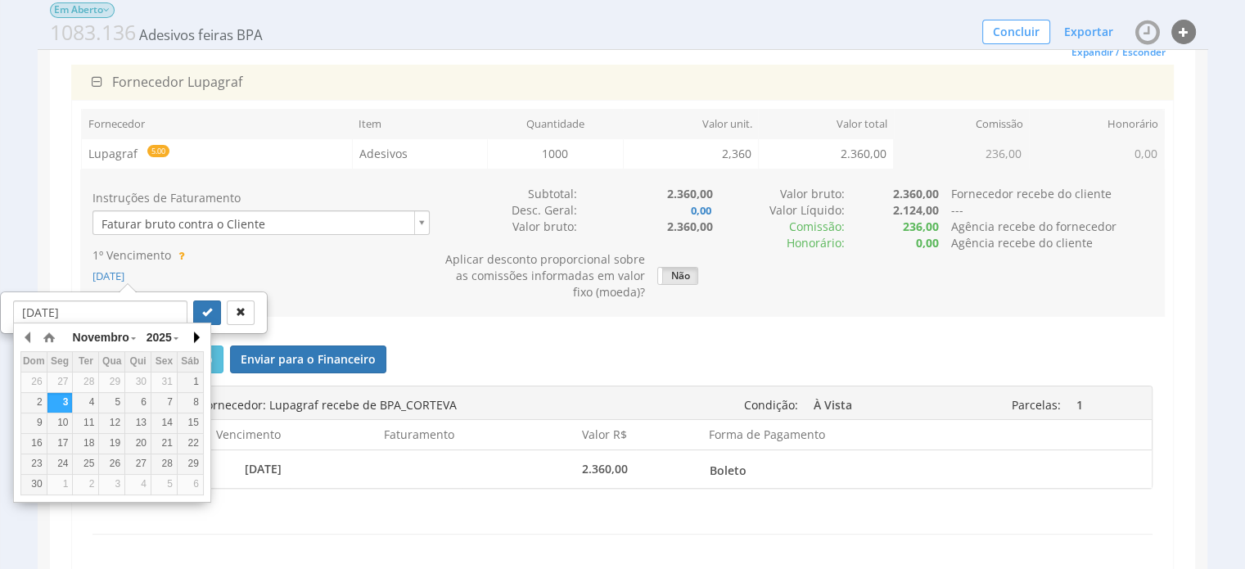
click at [194, 337] on button "button" at bounding box center [195, 337] width 16 height 25
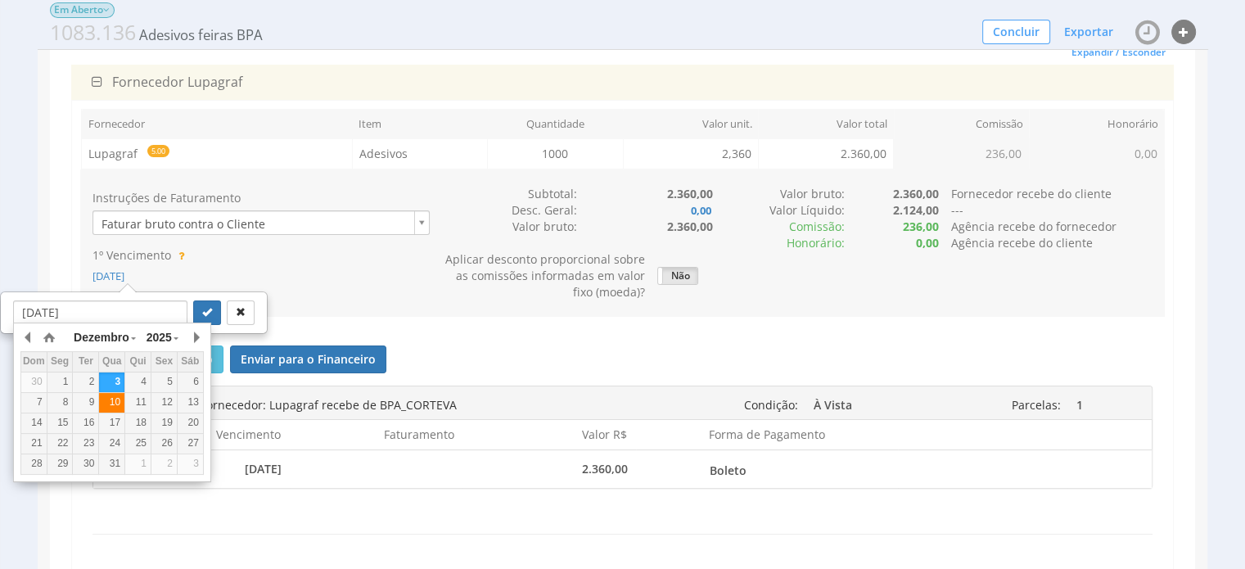
click at [114, 400] on div "10" at bounding box center [111, 402] width 25 height 14
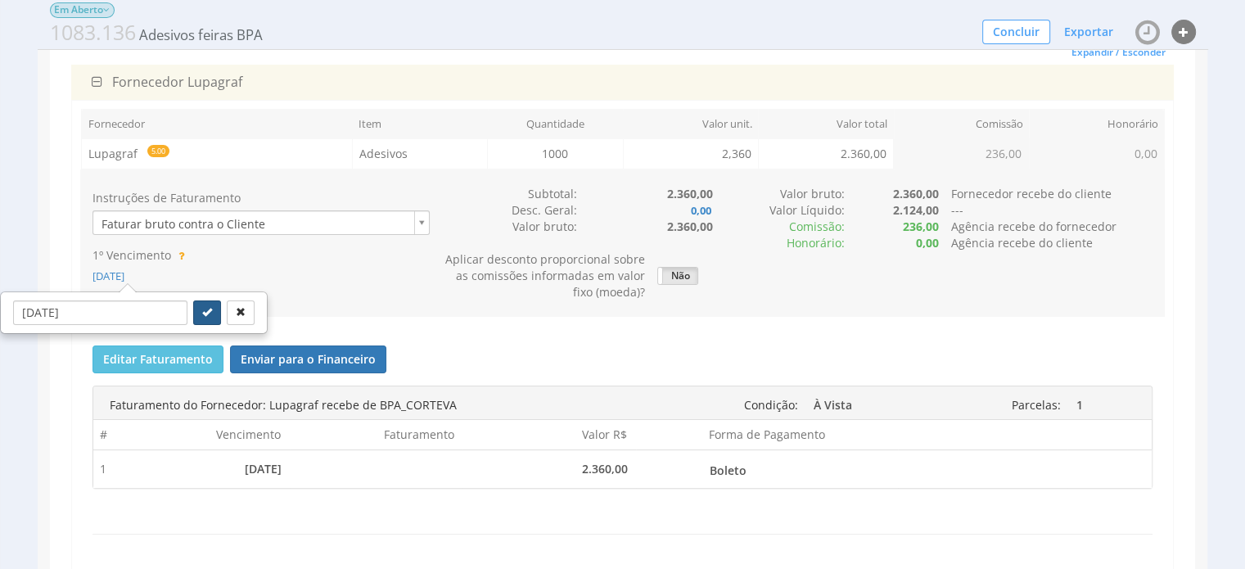
click at [193, 307] on button "submit" at bounding box center [207, 312] width 28 height 25
type input "10/12/2025"
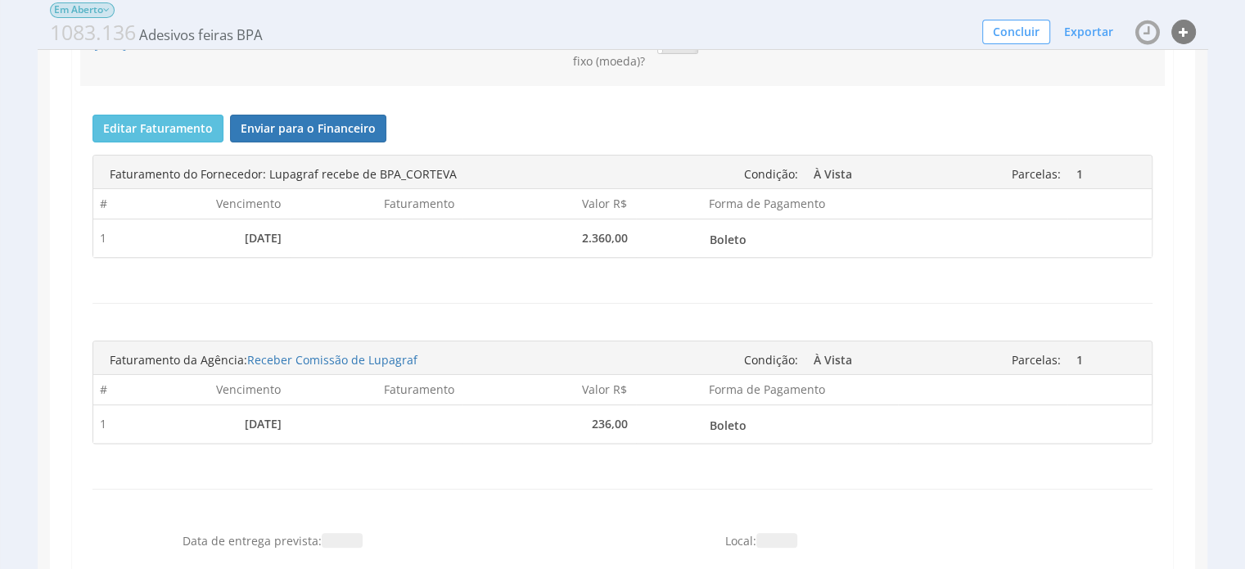
scroll to position [409, 0]
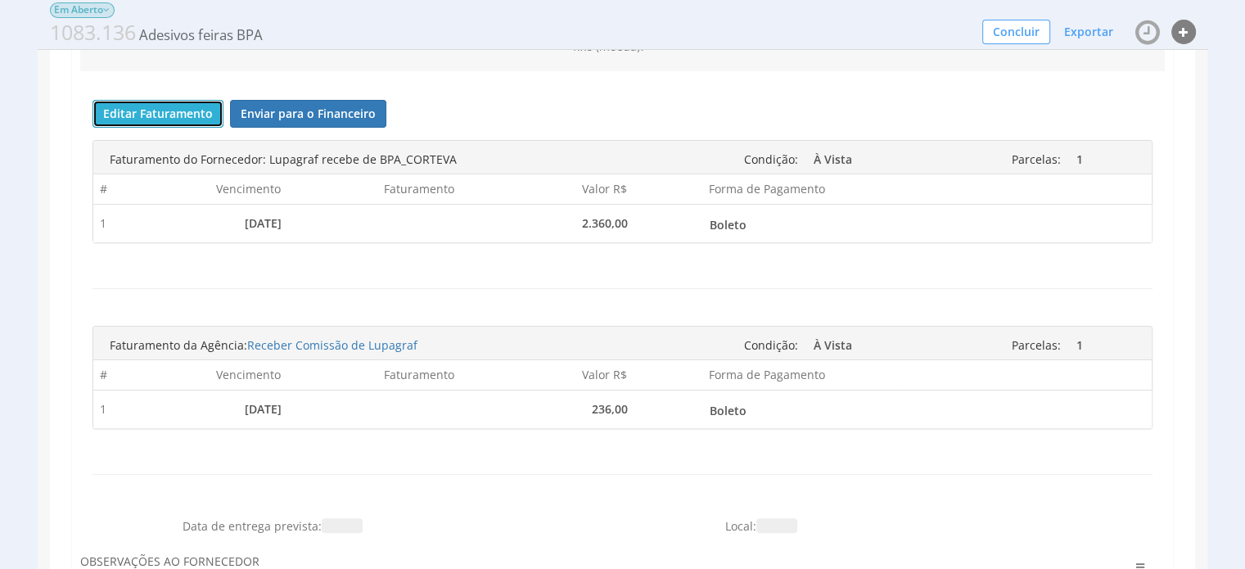
click at [143, 113] on button "Editar Faturamento" at bounding box center [157, 114] width 131 height 28
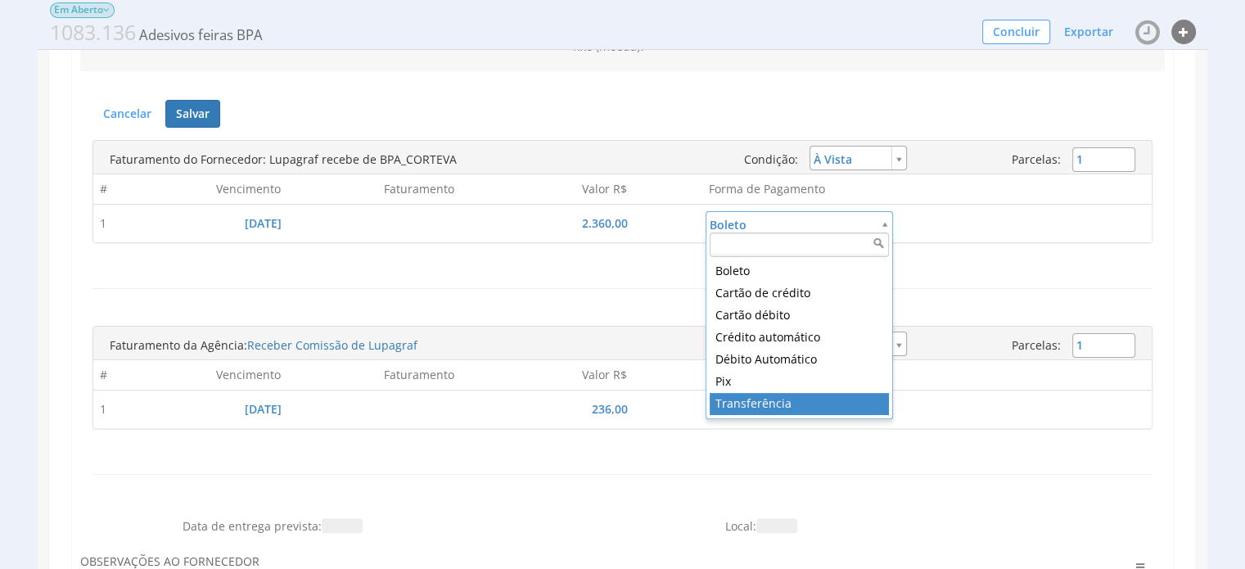
type input "5"
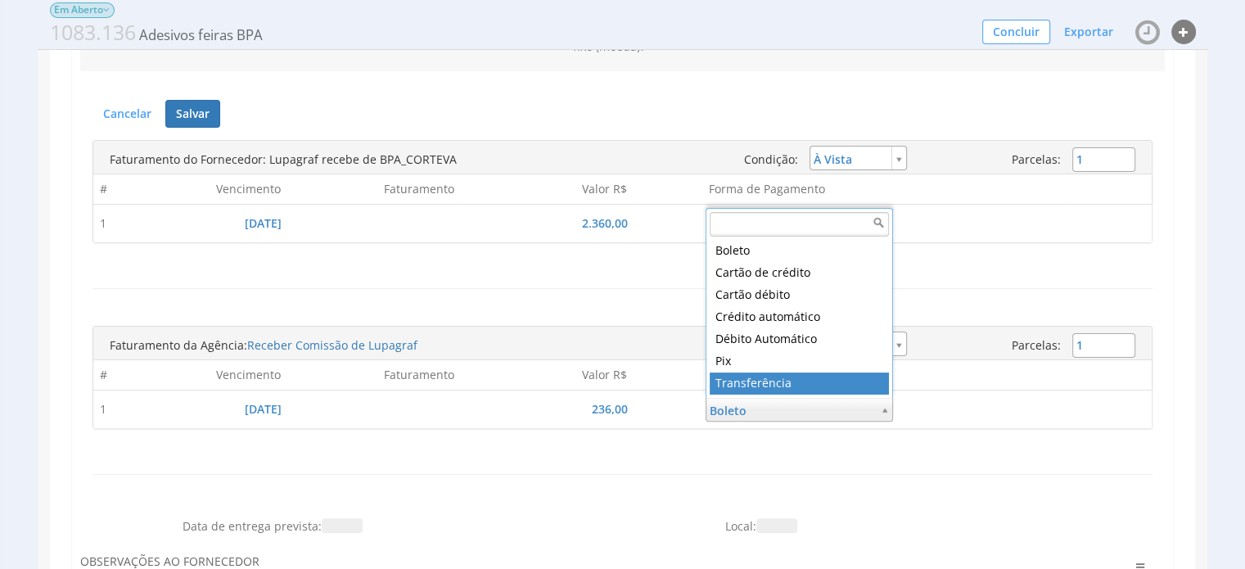
type input "5"
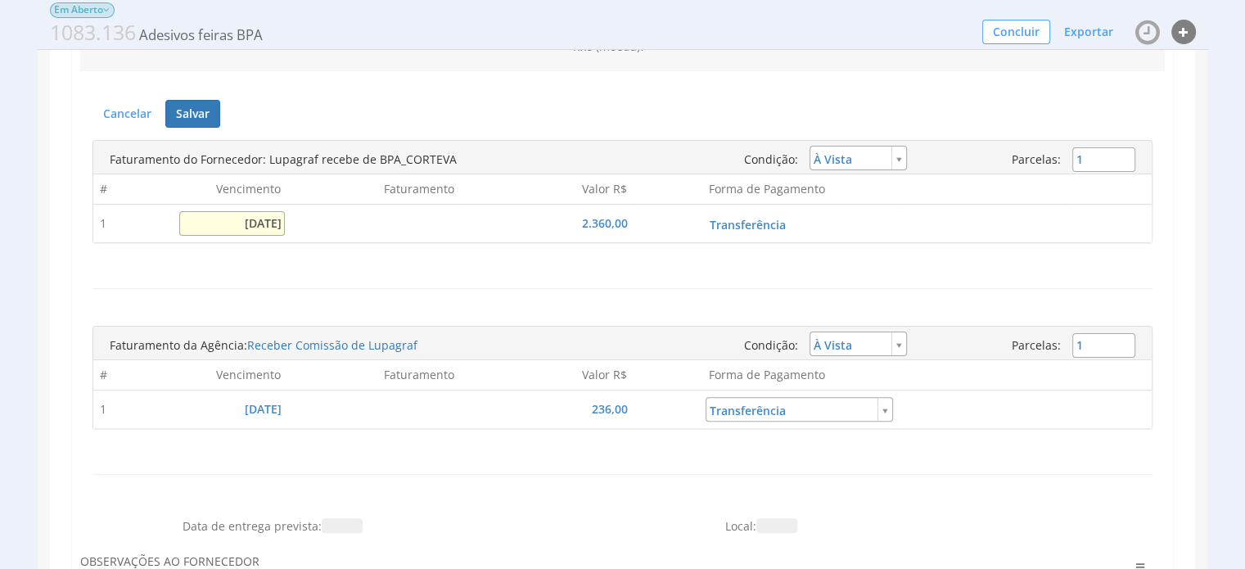
click at [231, 222] on input "10/12/2025" at bounding box center [232, 223] width 106 height 25
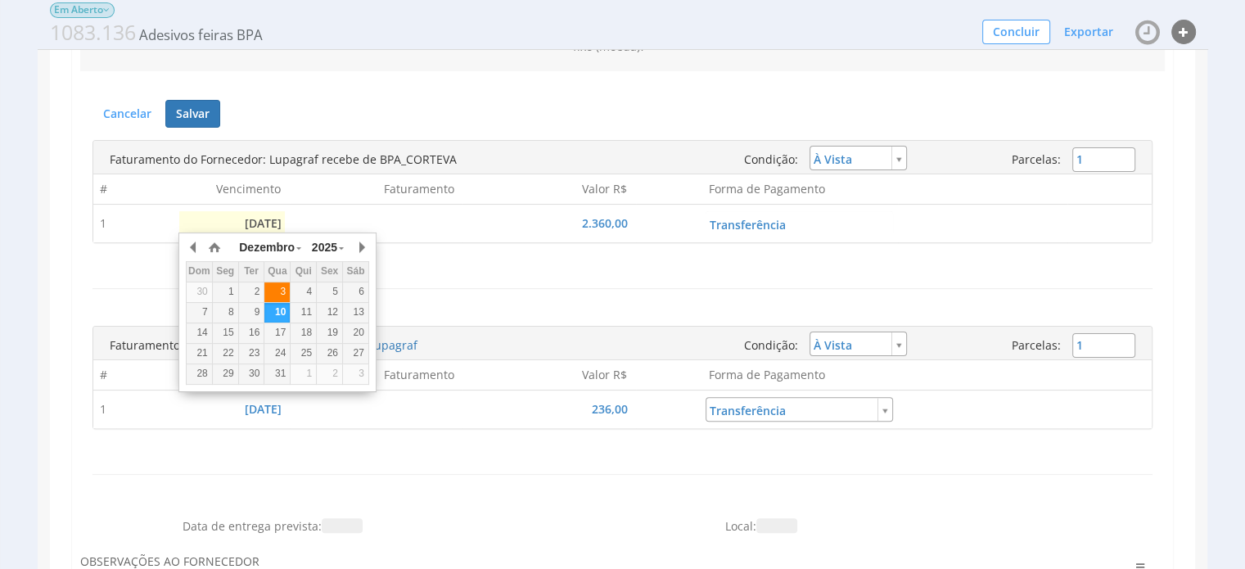
click at [275, 291] on div "3" at bounding box center [276, 292] width 25 height 14
type input "03/12/2025"
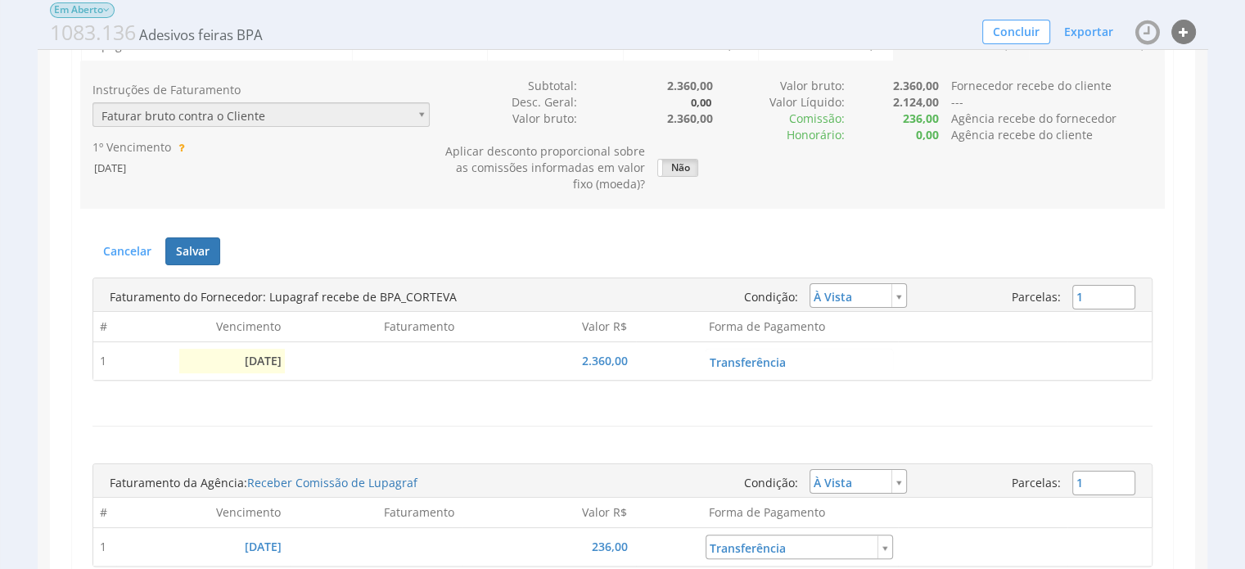
scroll to position [246, 0]
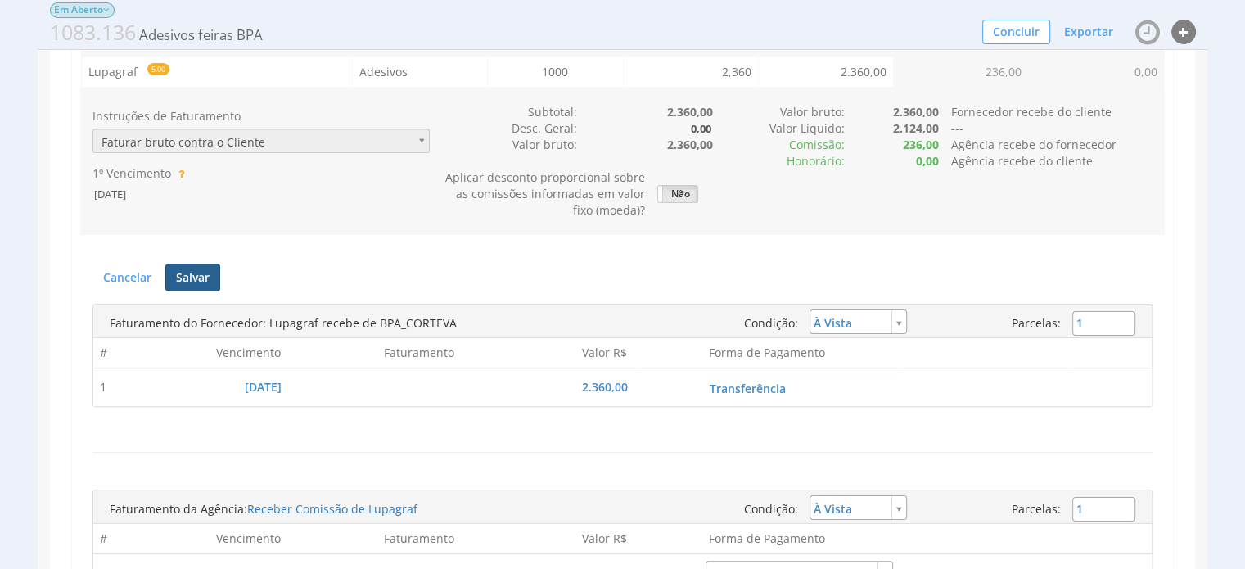
click at [207, 272] on button "Salvar" at bounding box center [192, 278] width 55 height 28
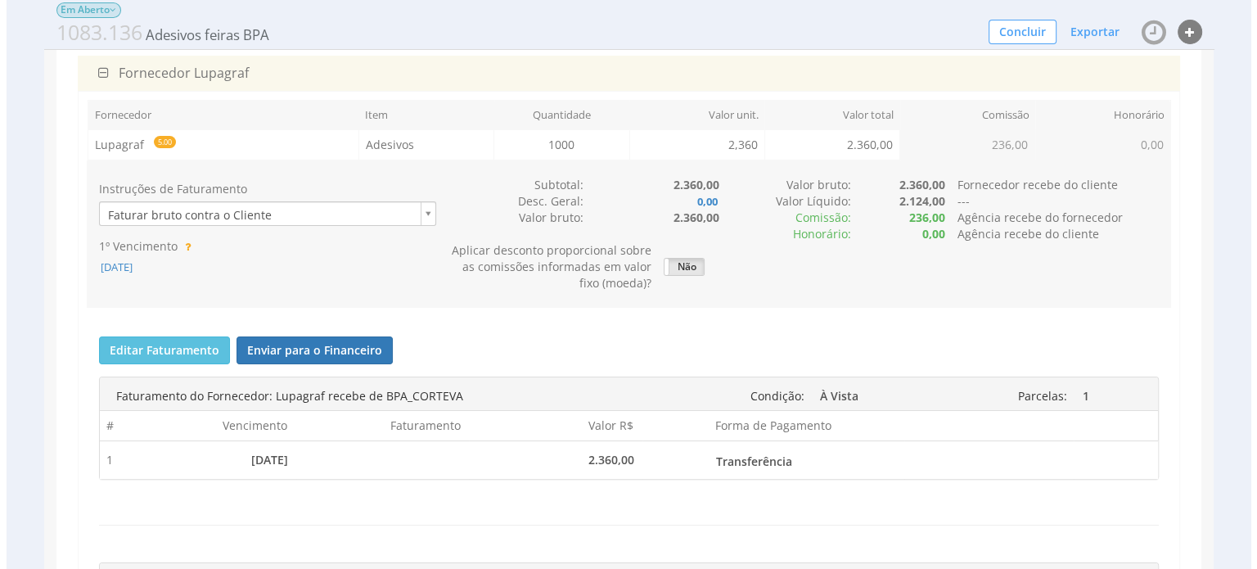
scroll to position [164, 0]
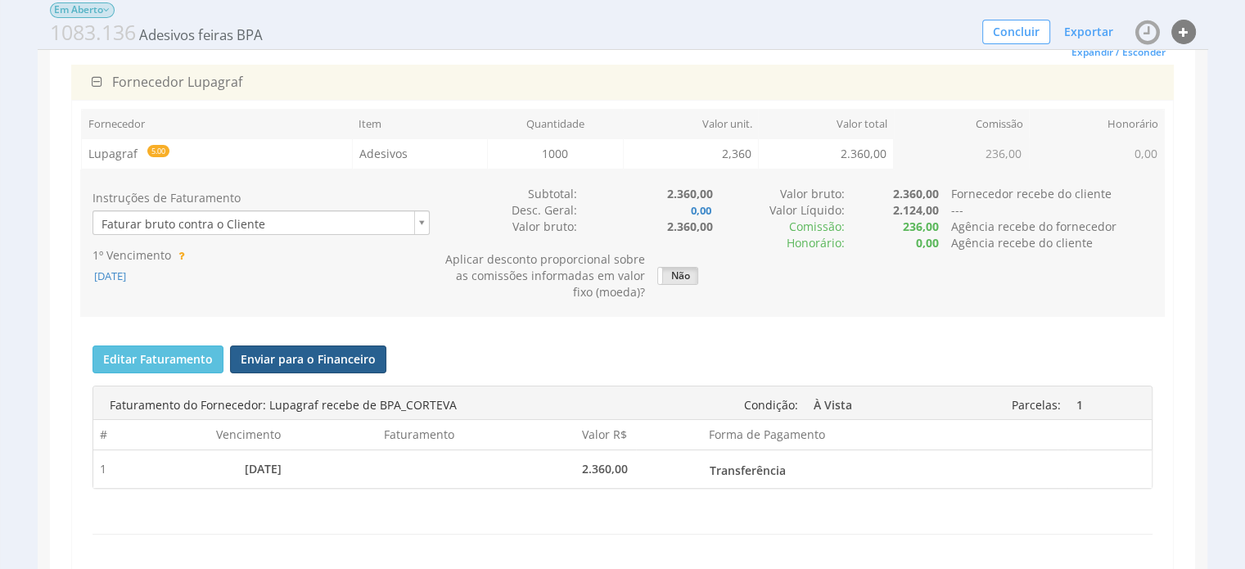
click at [339, 356] on button "Enviar para o Financeiro" at bounding box center [308, 359] width 156 height 28
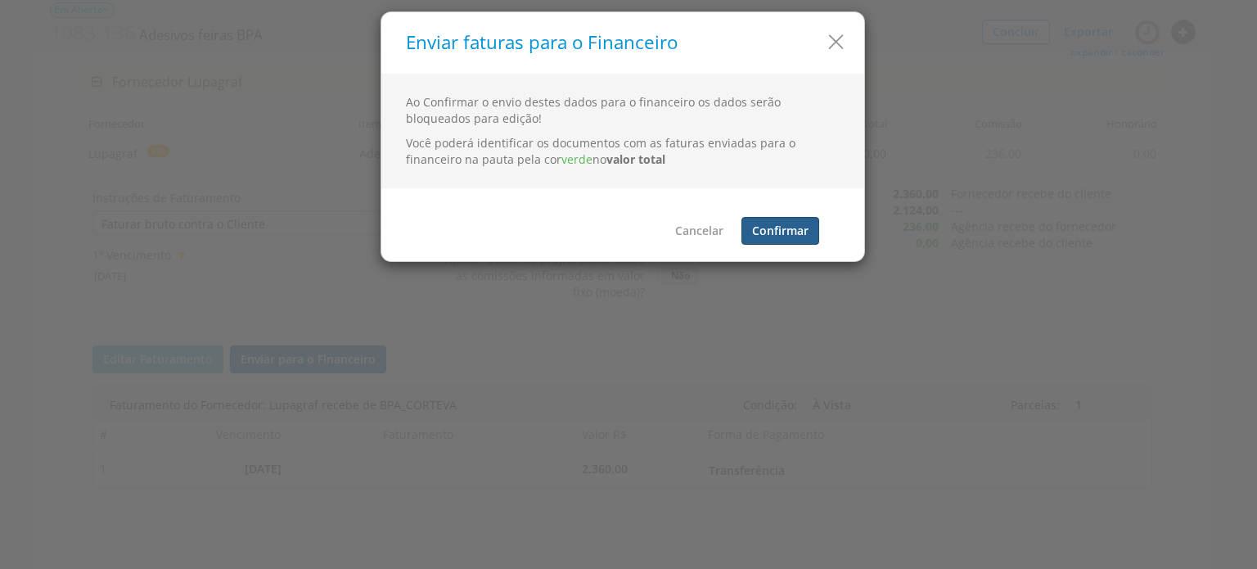
click at [773, 226] on button "Confirmar" at bounding box center [781, 231] width 78 height 28
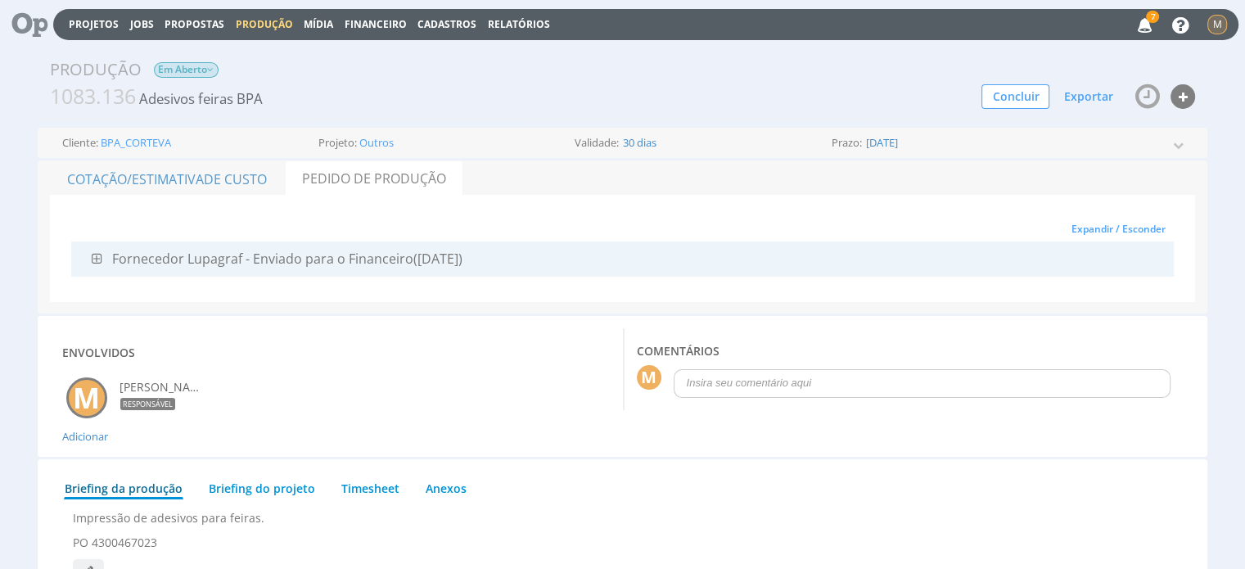
scroll to position [0, 0]
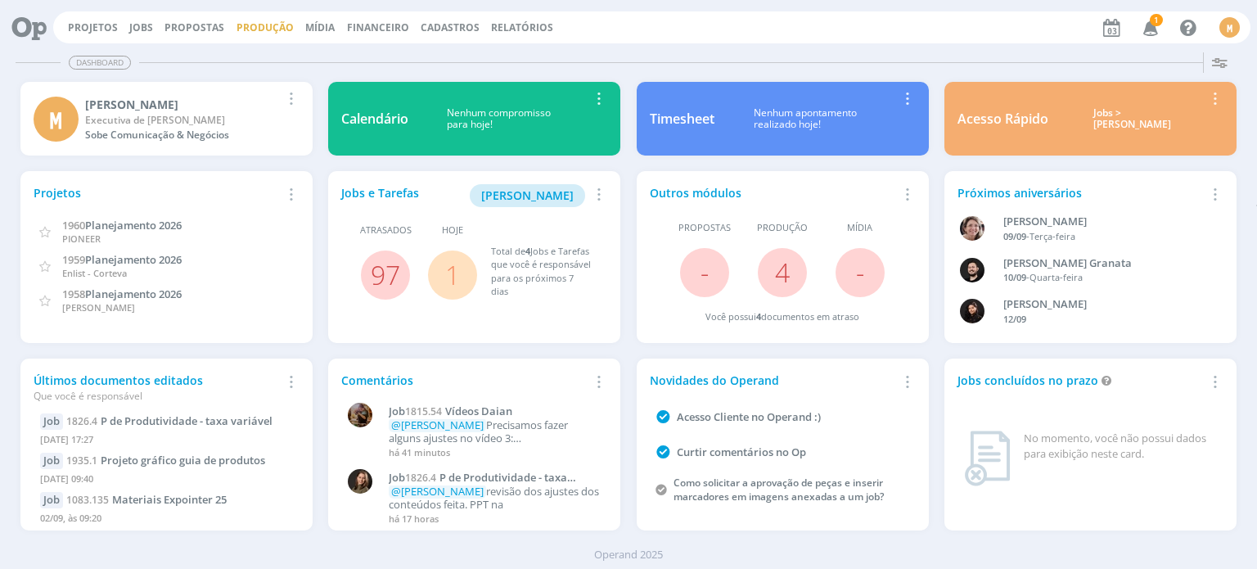
click at [268, 29] on link "Produção" at bounding box center [265, 27] width 57 height 14
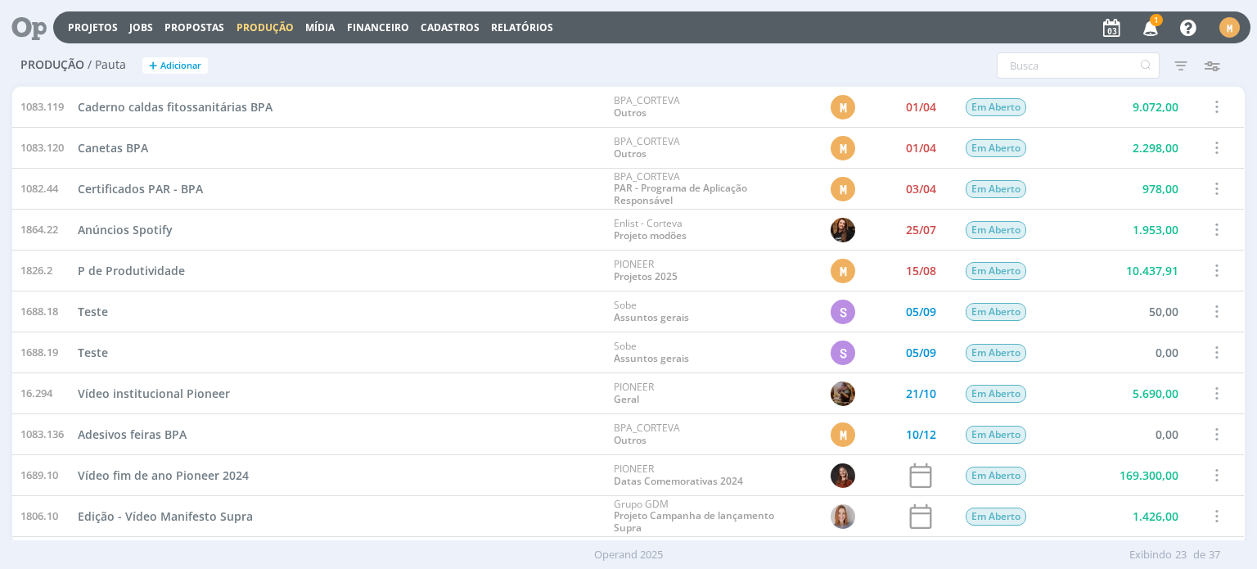
click at [445, 24] on span "Cadastros" at bounding box center [450, 27] width 59 height 14
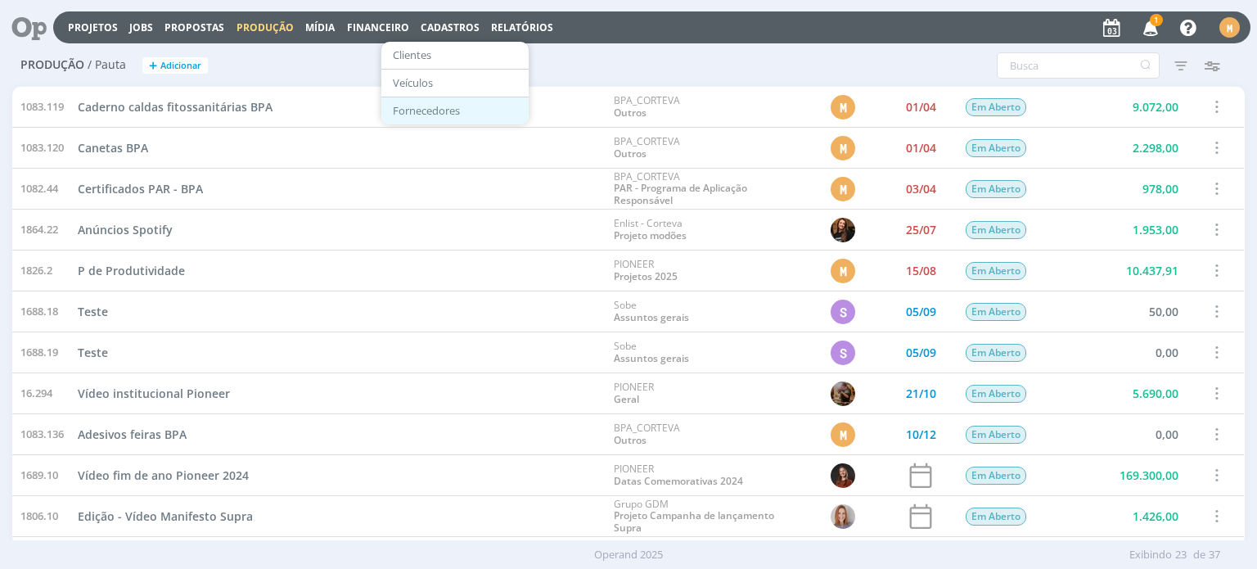
click at [434, 113] on link "Fornecedores" at bounding box center [455, 110] width 138 height 25
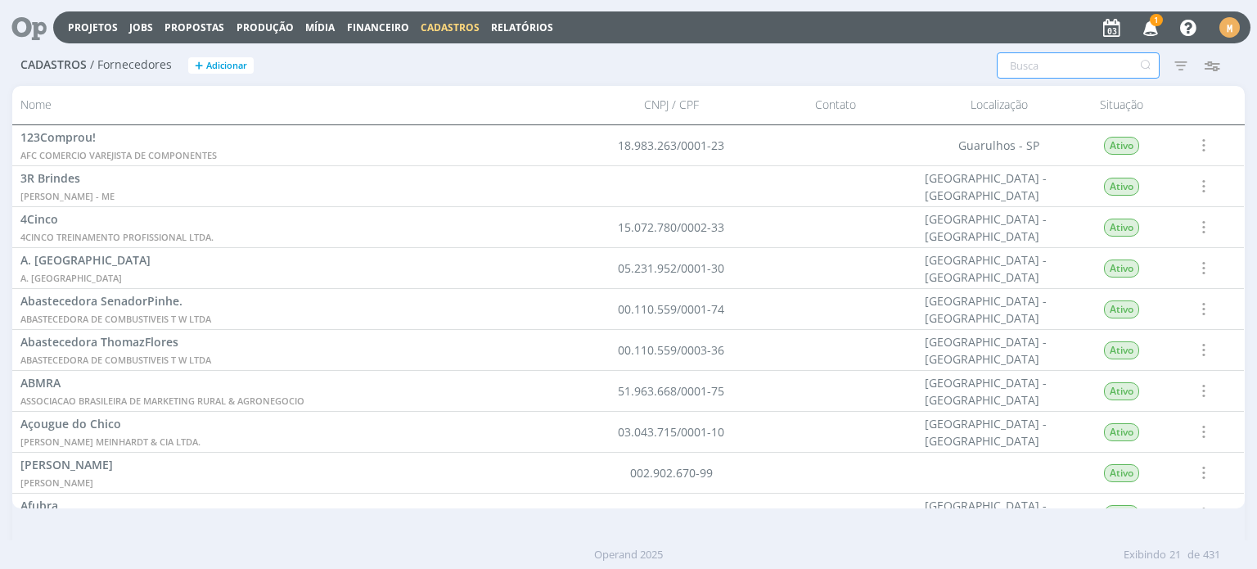
click at [1051, 73] on input "text" at bounding box center [1078, 65] width 163 height 26
type input "lupagraf"
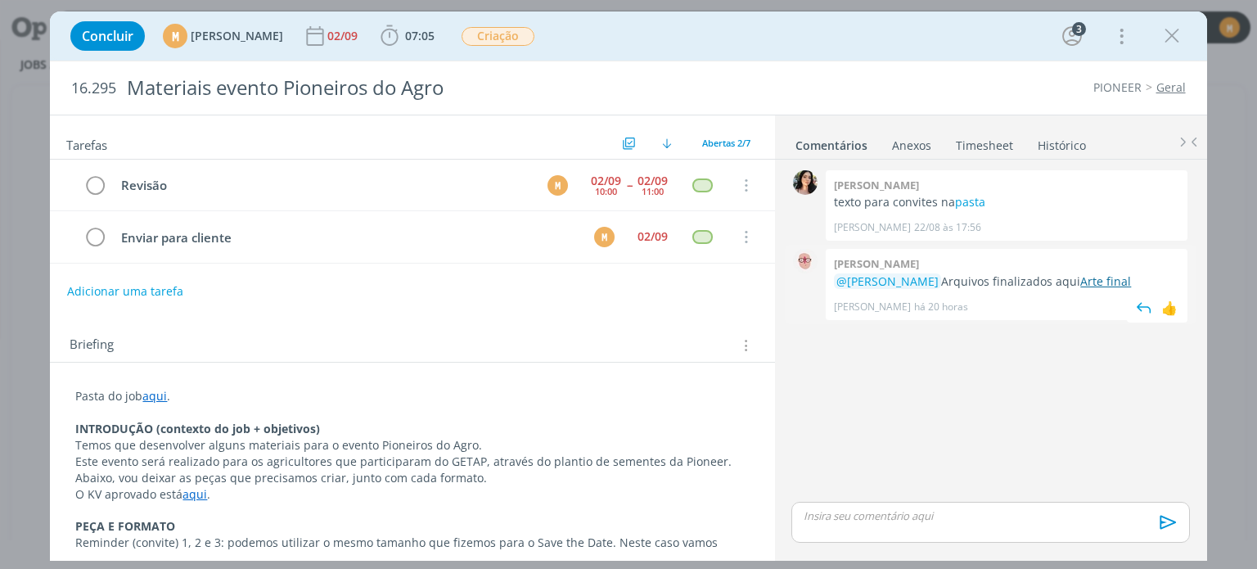
click at [1131, 277] on link "Arte final" at bounding box center [1106, 281] width 51 height 16
click at [156, 390] on link "aqui" at bounding box center [154, 396] width 25 height 16
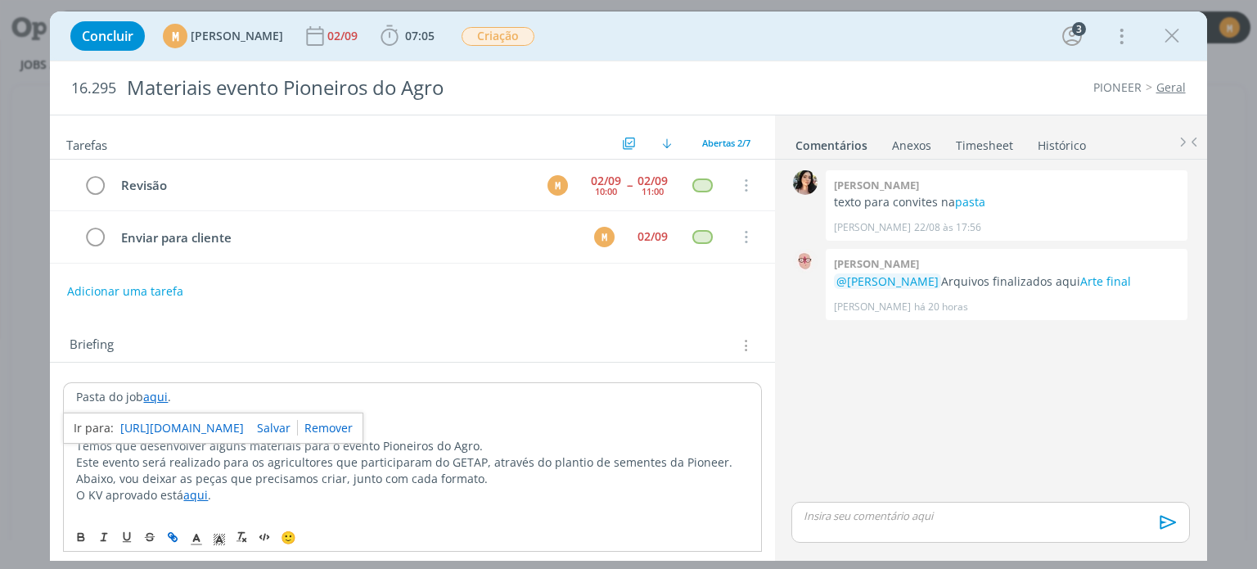
click at [169, 419] on link "https://sobeae.sharepoint.com/:f:/s/SOBEAE/ErYrECZmwChPlIgD5ve3we8BDRKTp0Yz7Gpb…" at bounding box center [182, 427] width 124 height 21
click at [151, 293] on button "Adicionar uma tarefa" at bounding box center [124, 291] width 116 height 28
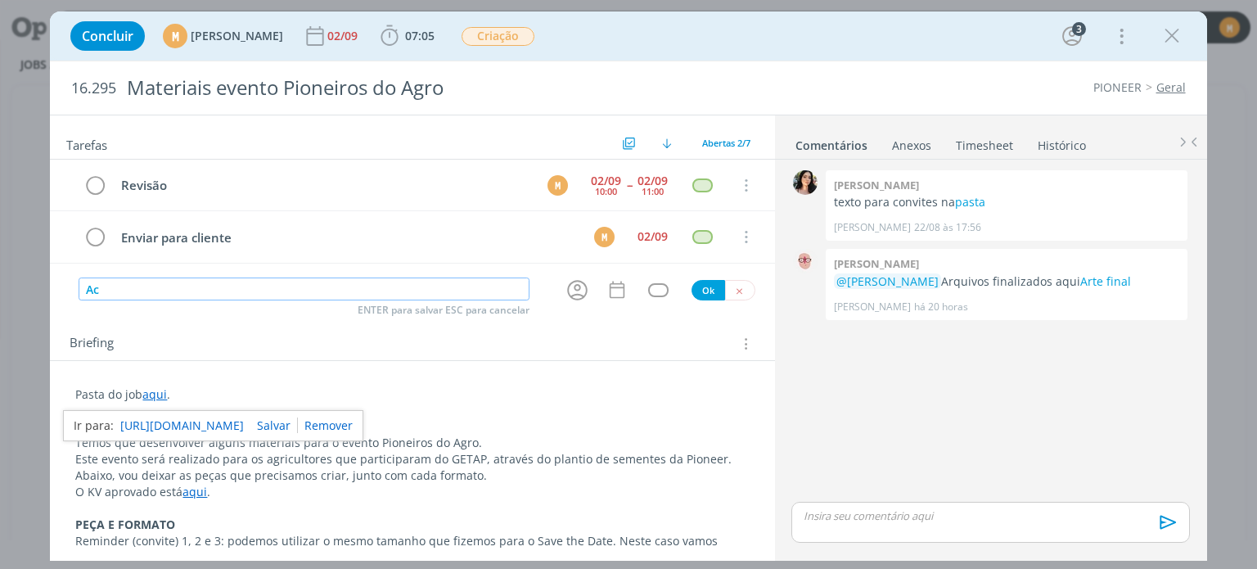
type input "A"
click at [573, 296] on icon "dialog" at bounding box center [577, 289] width 25 height 25
type input "Coordenação"
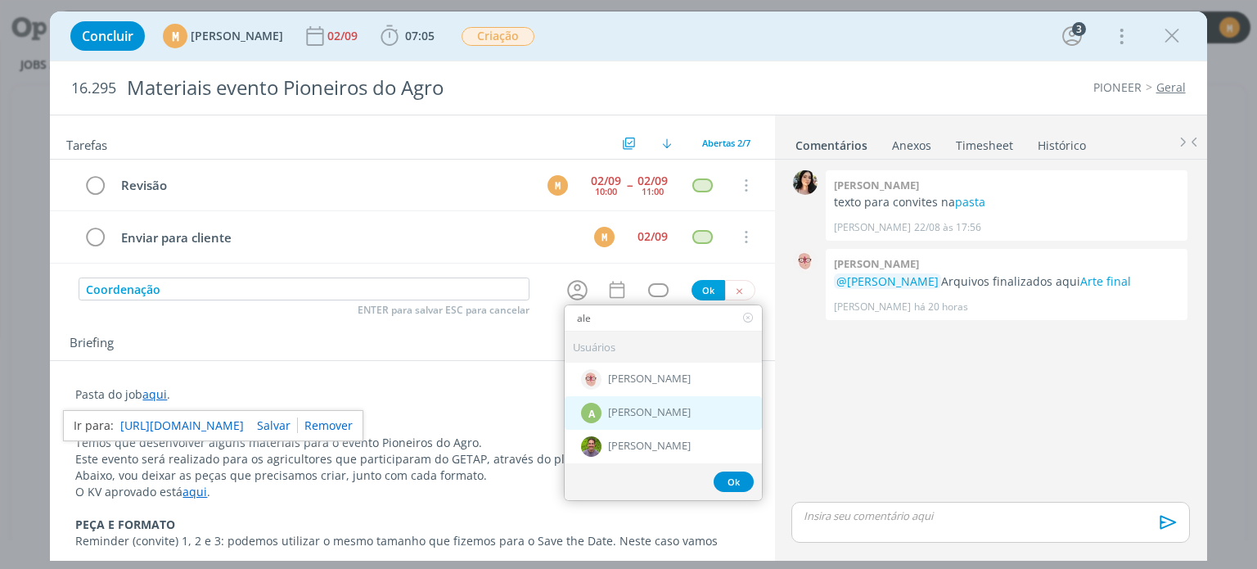
type input "ale"
click at [678, 413] on span "[PERSON_NAME]" at bounding box center [649, 412] width 83 height 13
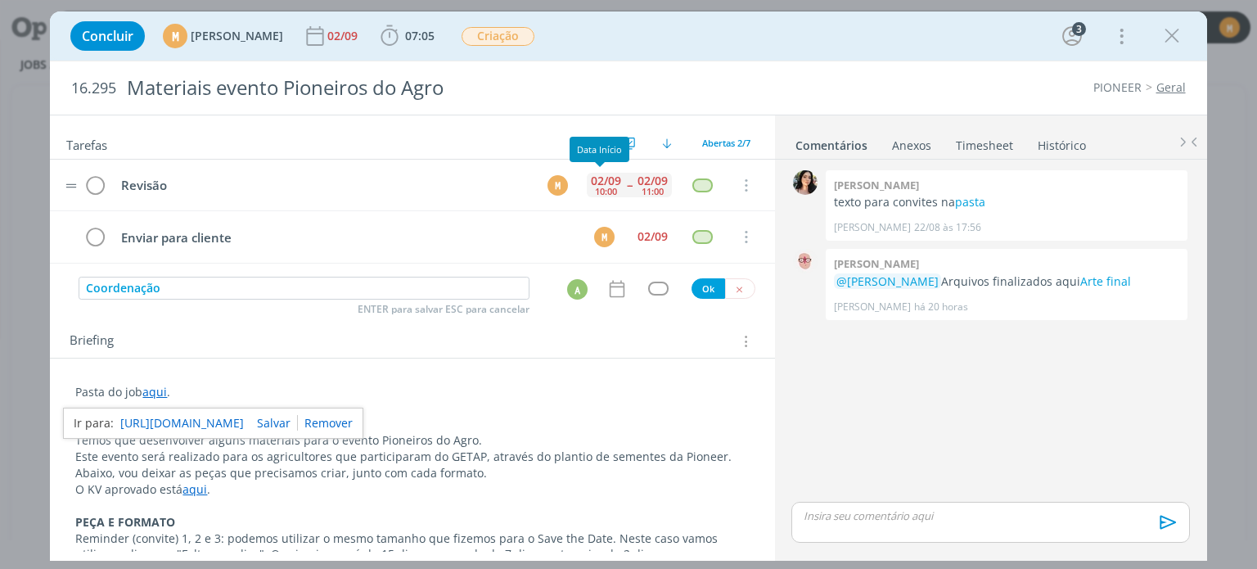
click at [607, 187] on div "10:00" at bounding box center [606, 191] width 22 height 9
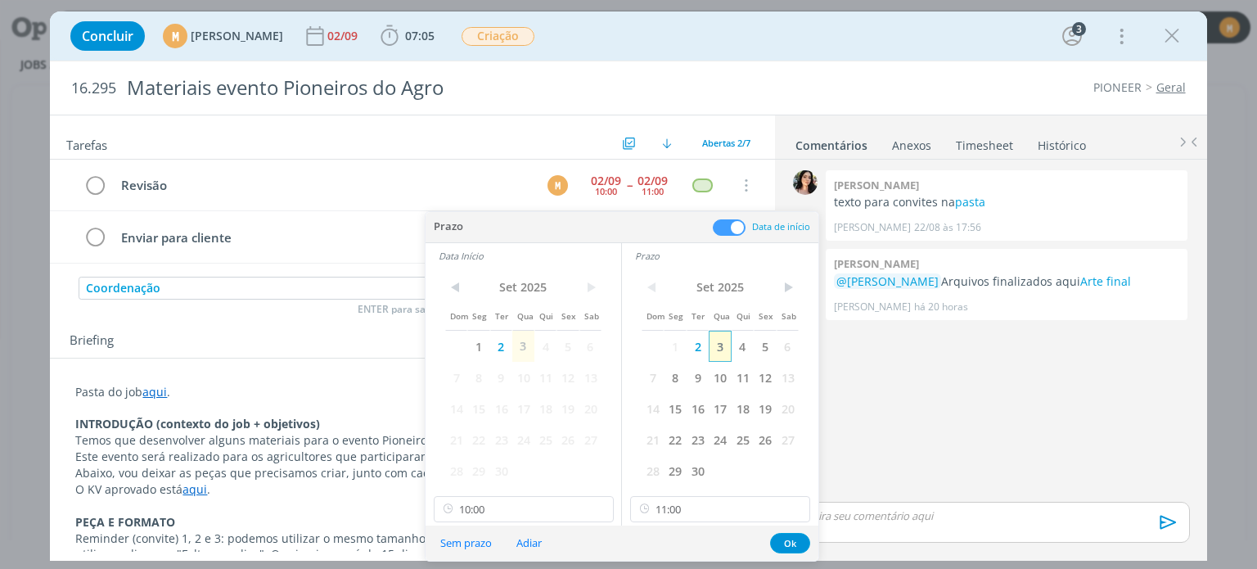
click at [720, 343] on span "3" at bounding box center [720, 346] width 22 height 31
click at [518, 340] on span "3" at bounding box center [523, 346] width 22 height 31
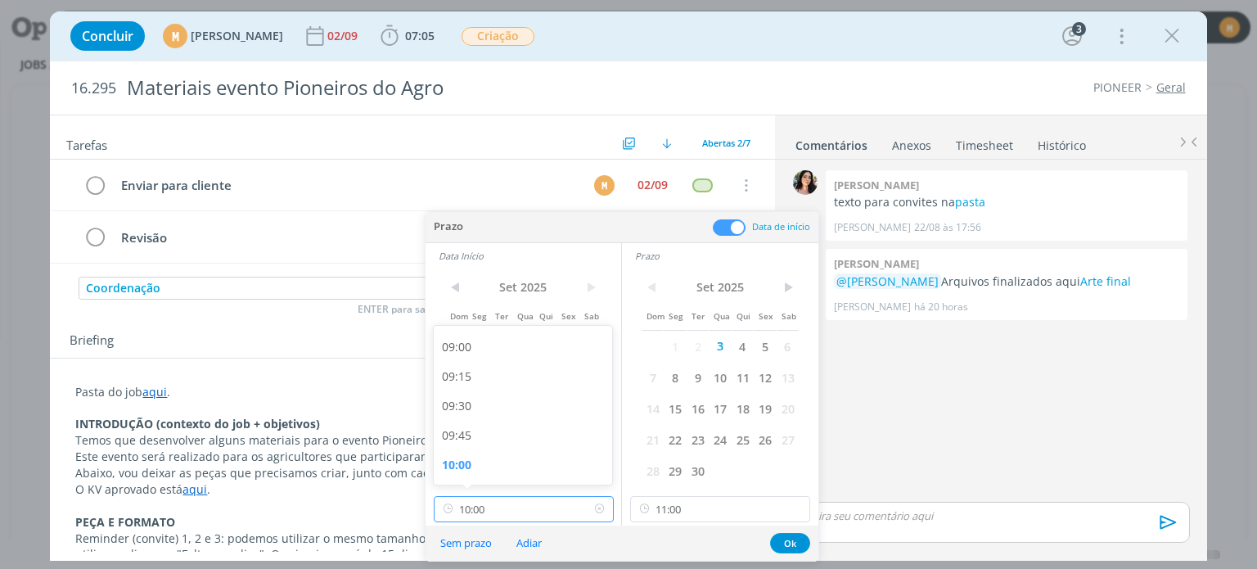
click at [565, 502] on input "10:00" at bounding box center [524, 509] width 180 height 26
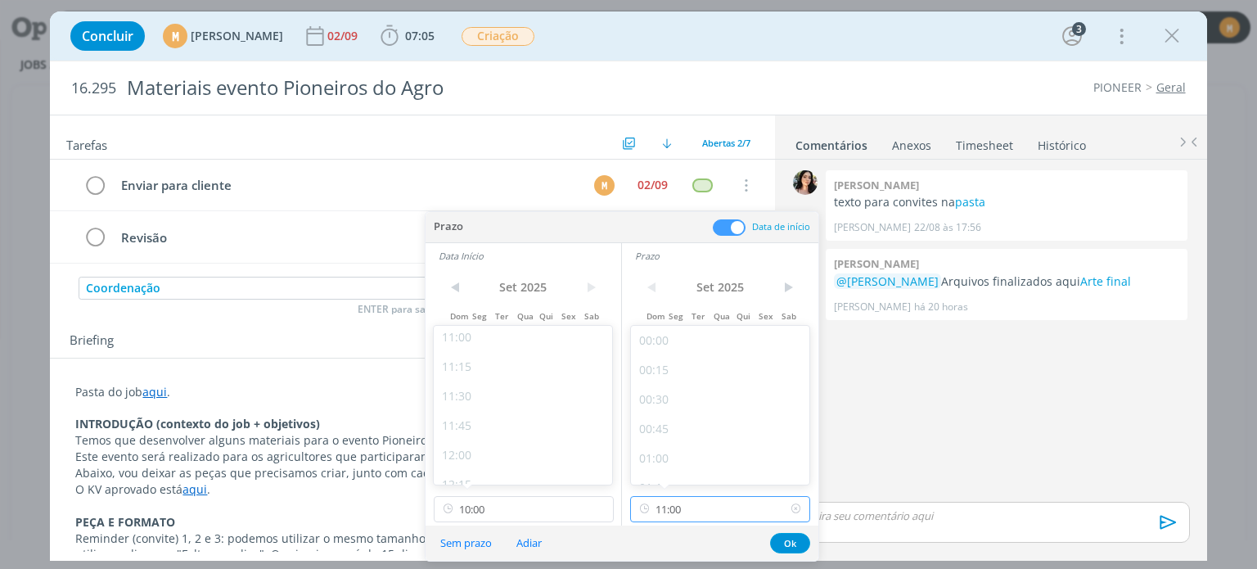
click at [713, 508] on input "11:00" at bounding box center [720, 509] width 180 height 26
click at [677, 405] on div "14:00" at bounding box center [722, 409] width 183 height 29
type input "14:00"
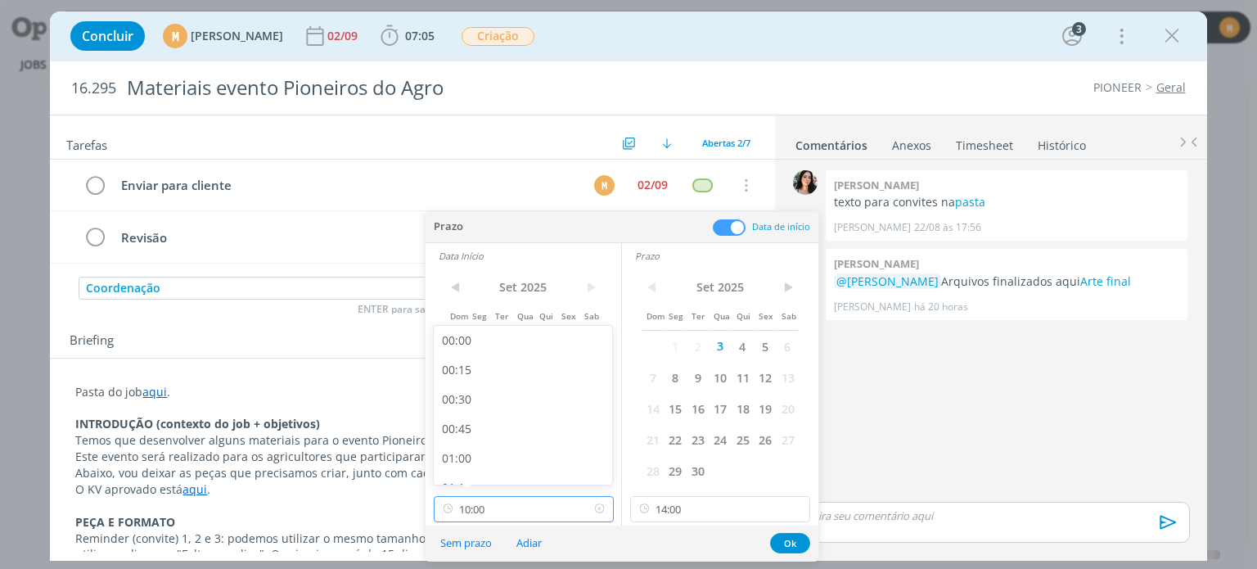
click at [491, 513] on input "10:00" at bounding box center [524, 509] width 180 height 26
click at [484, 336] on div "13:00" at bounding box center [525, 327] width 183 height 29
type input "13:00"
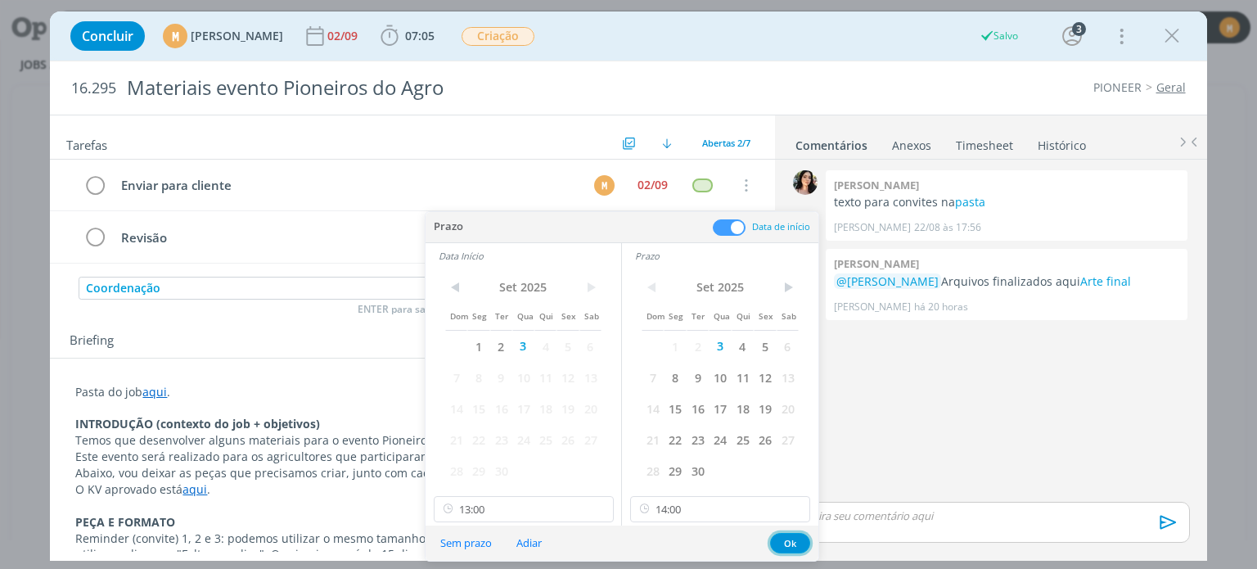
click at [788, 542] on button "Ok" at bounding box center [790, 543] width 40 height 20
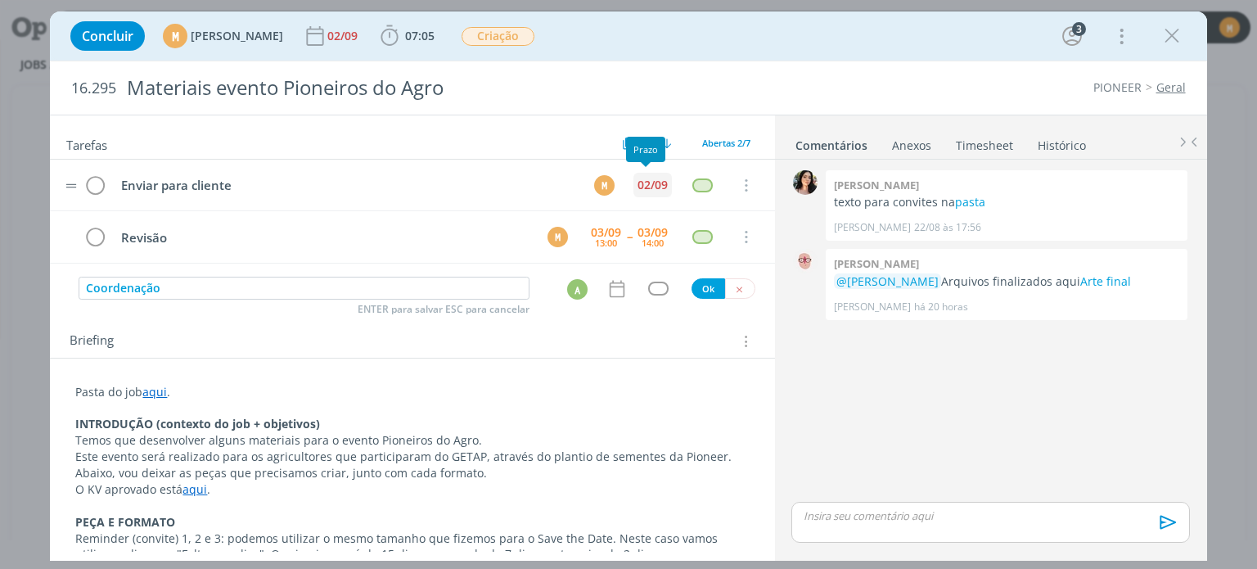
click at [644, 175] on div "02/09" at bounding box center [653, 185] width 38 height 25
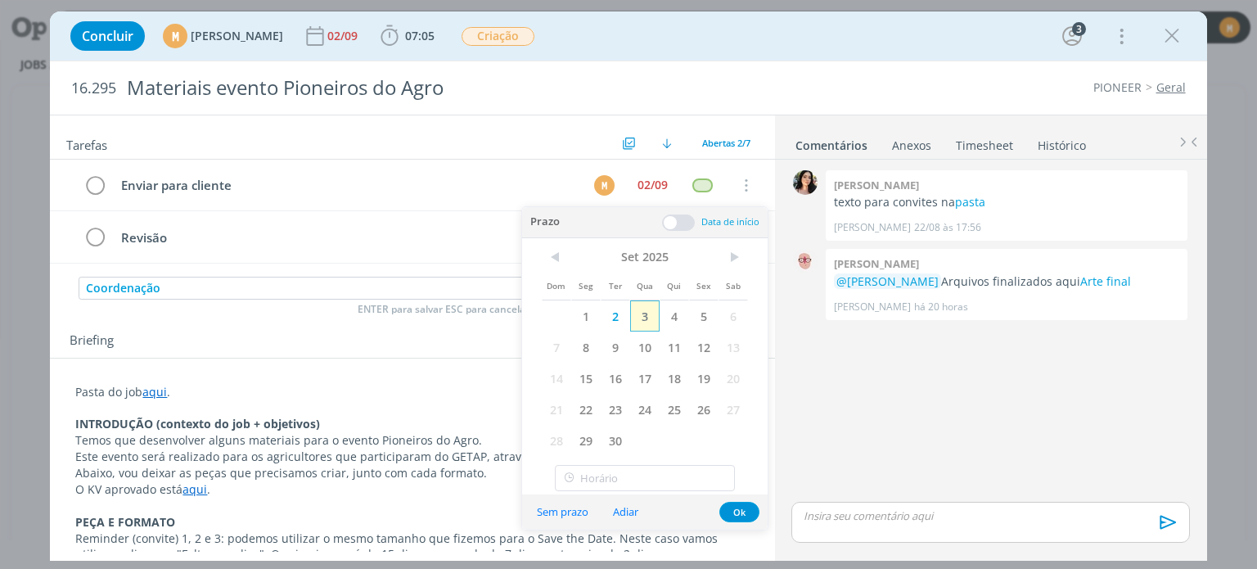
click at [643, 310] on span "3" at bounding box center [644, 315] width 29 height 31
click at [732, 513] on button "Ok" at bounding box center [740, 512] width 40 height 20
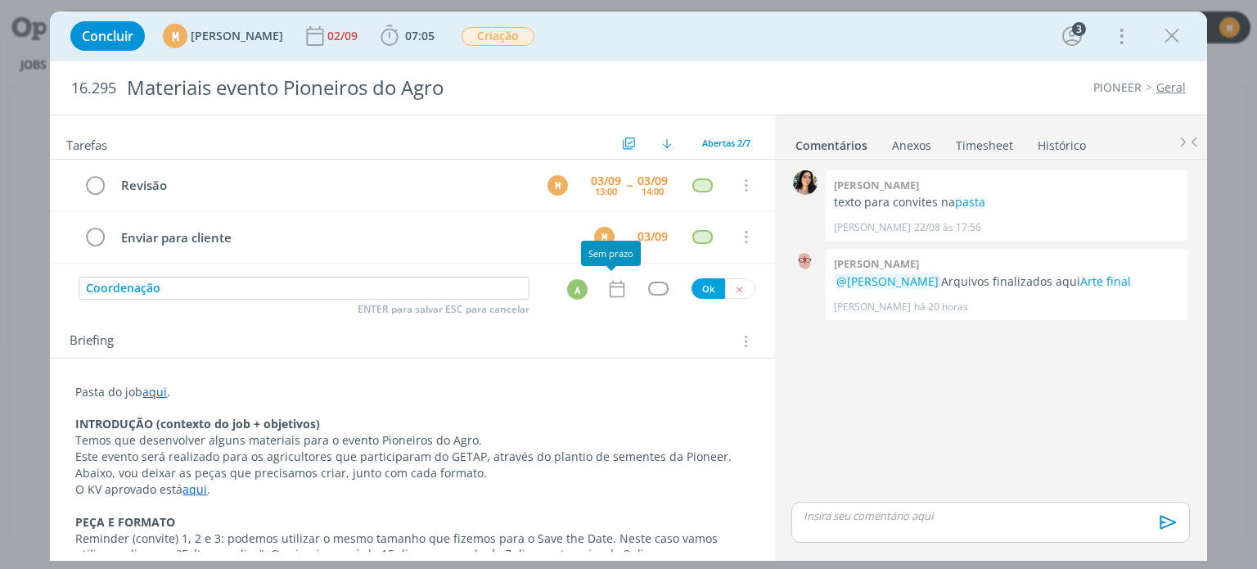
click at [609, 285] on icon "dialog" at bounding box center [617, 288] width 21 height 21
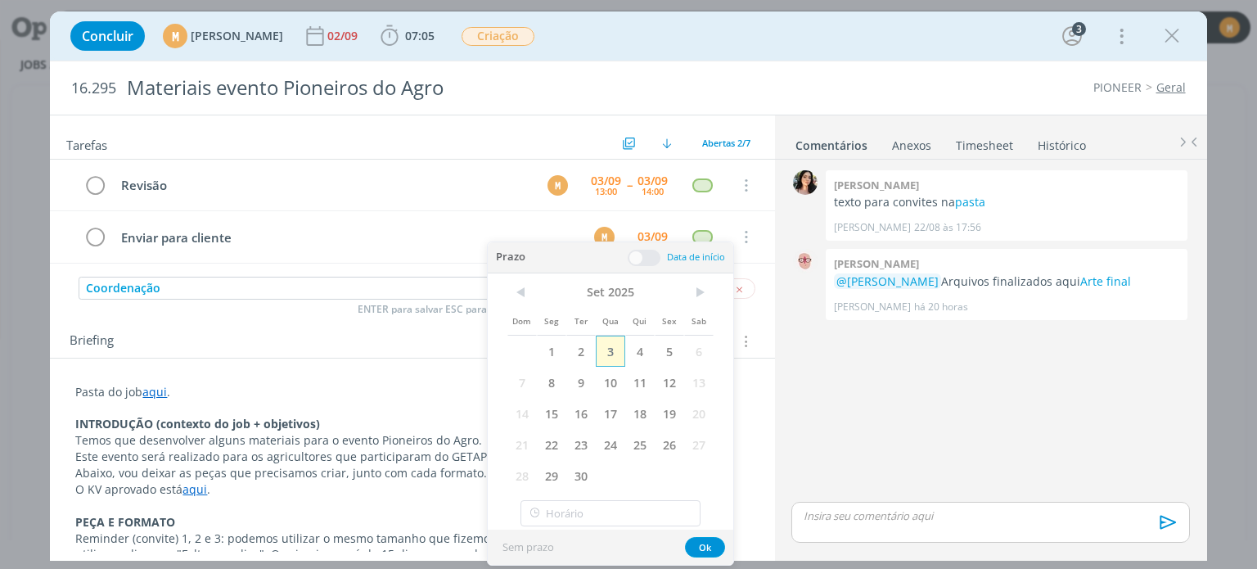
click at [606, 343] on span "3" at bounding box center [610, 351] width 29 height 31
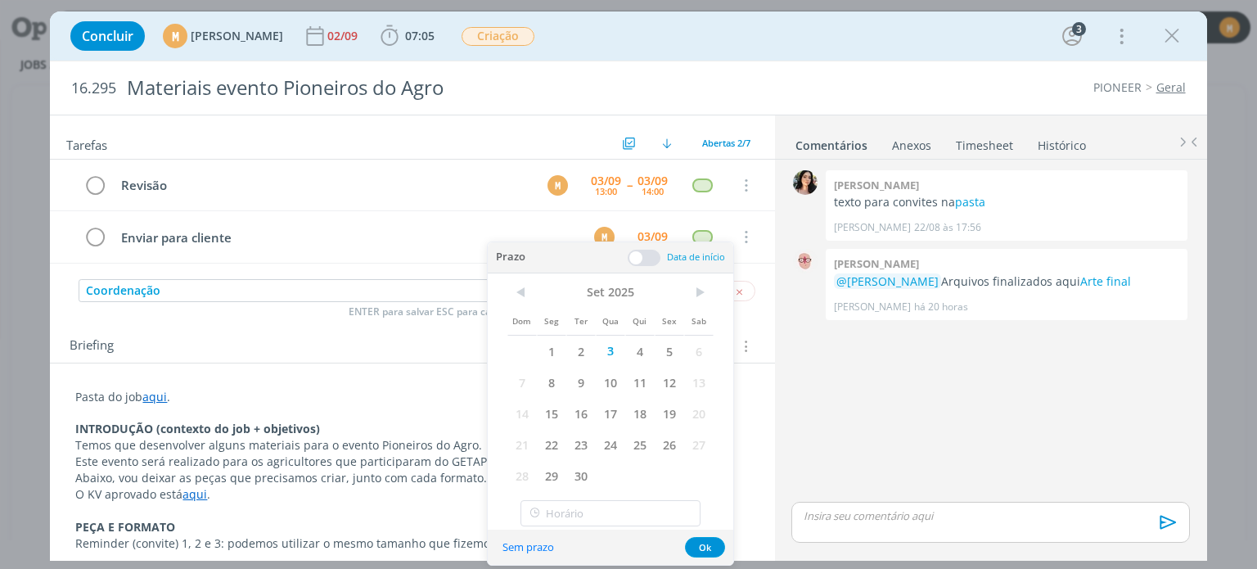
click at [643, 252] on span at bounding box center [644, 258] width 33 height 16
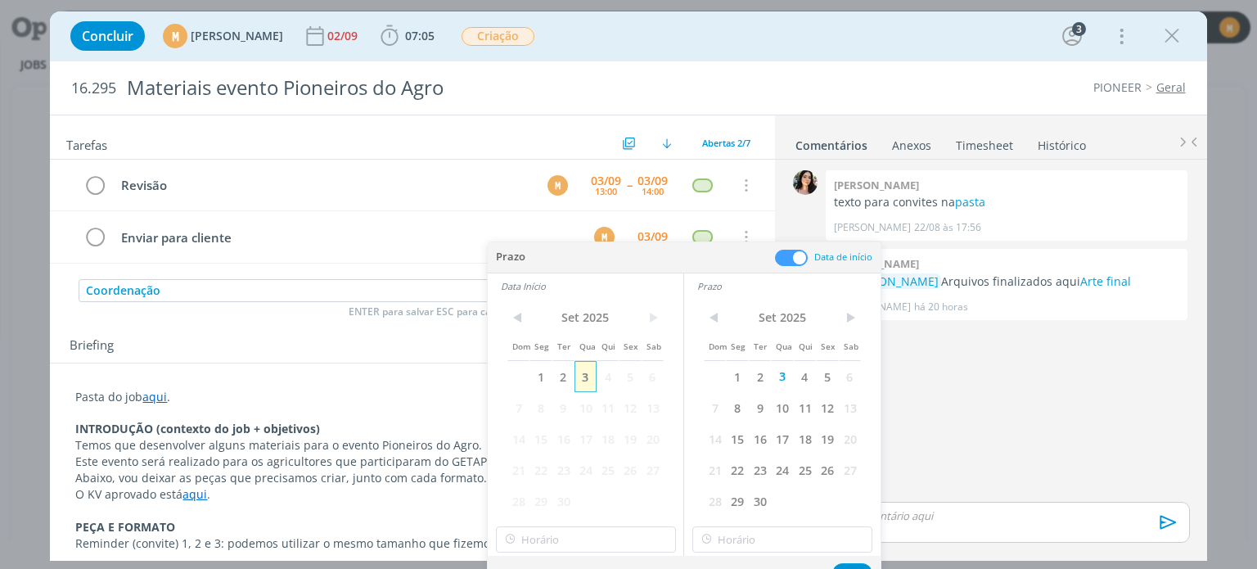
click at [584, 370] on span "3" at bounding box center [586, 376] width 22 height 31
click at [851, 566] on button "Ok" at bounding box center [852, 573] width 40 height 20
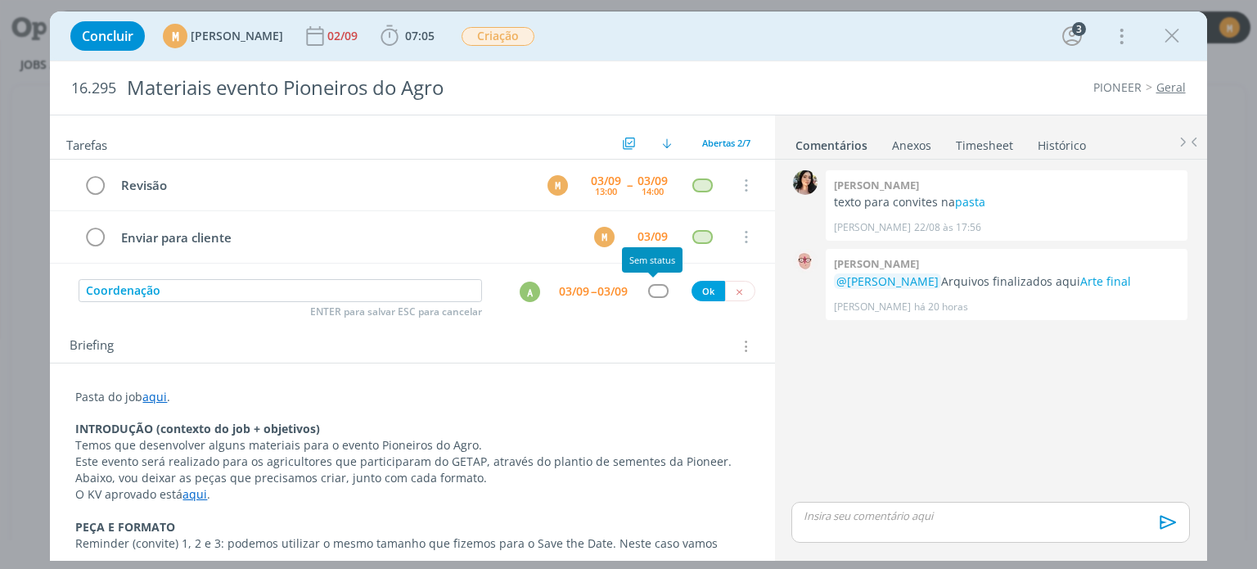
click at [655, 286] on div "dialog" at bounding box center [658, 291] width 20 height 14
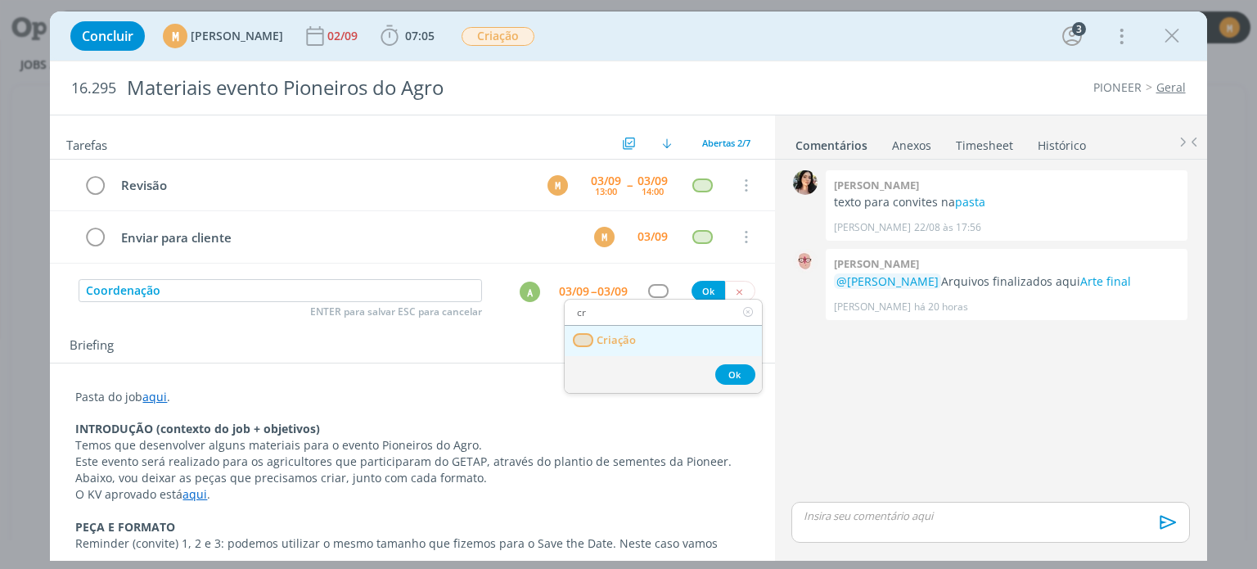
type input "cr"
click at [638, 333] on link "Criação" at bounding box center [663, 341] width 197 height 30
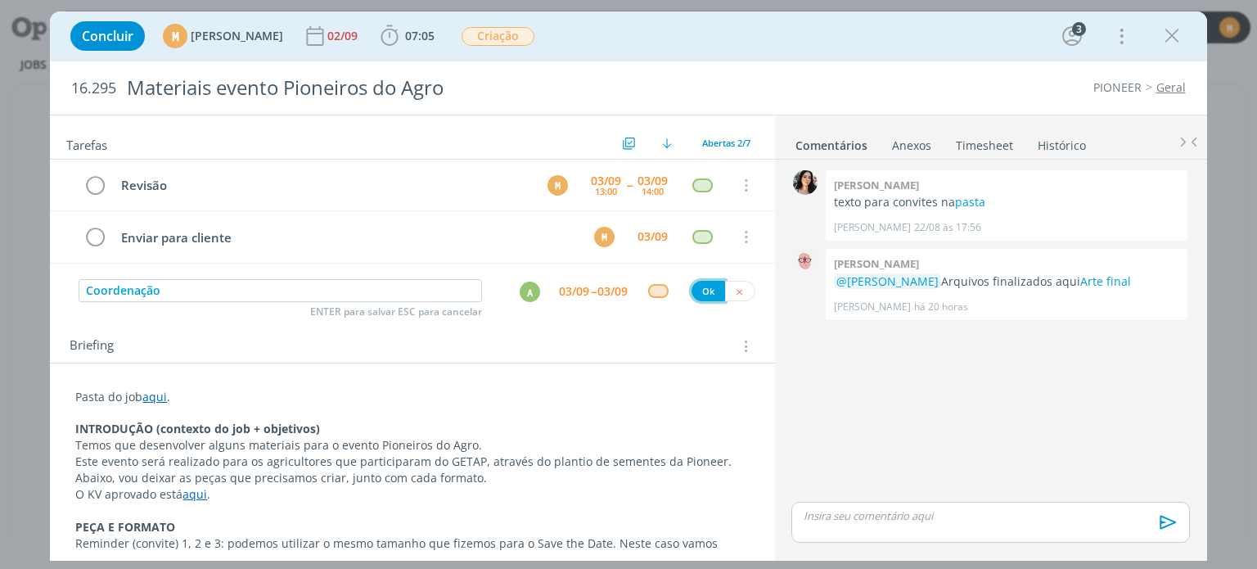
click at [697, 291] on button "Ok" at bounding box center [709, 291] width 34 height 20
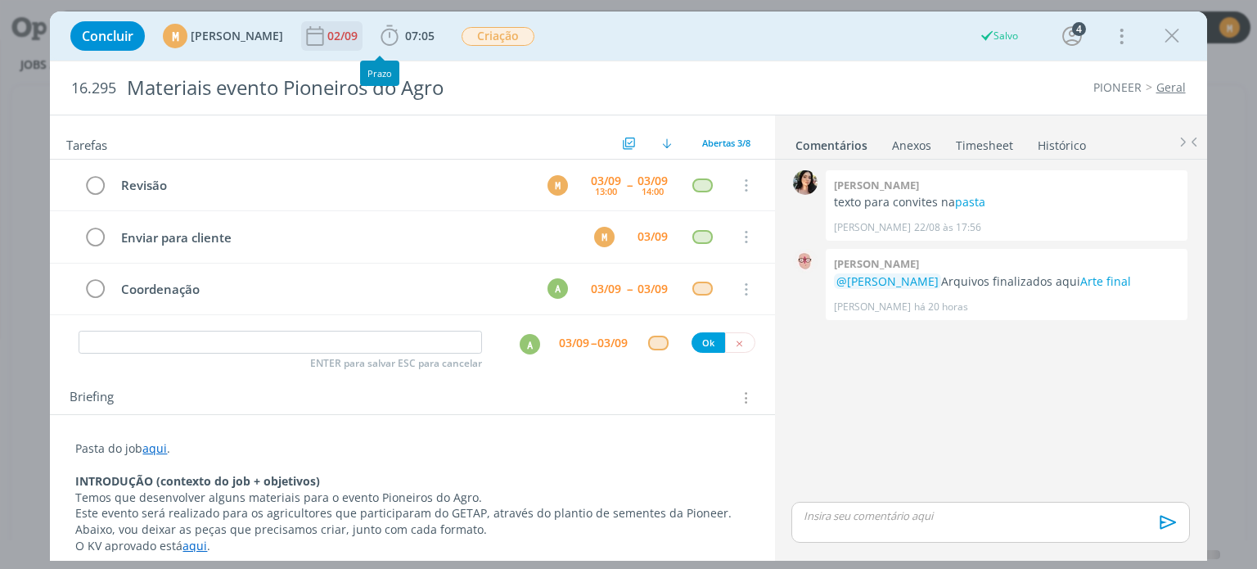
click at [361, 34] on div "02/09" at bounding box center [344, 35] width 34 height 11
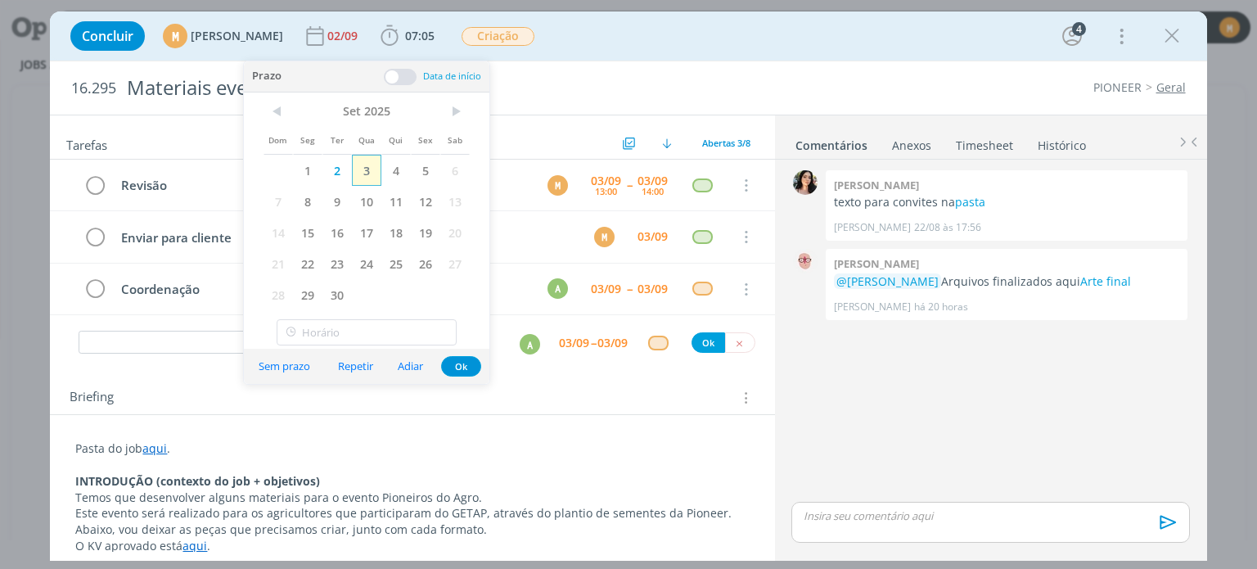
click at [371, 167] on span "3" at bounding box center [366, 170] width 29 height 31
click at [458, 368] on button "Ok" at bounding box center [461, 366] width 40 height 20
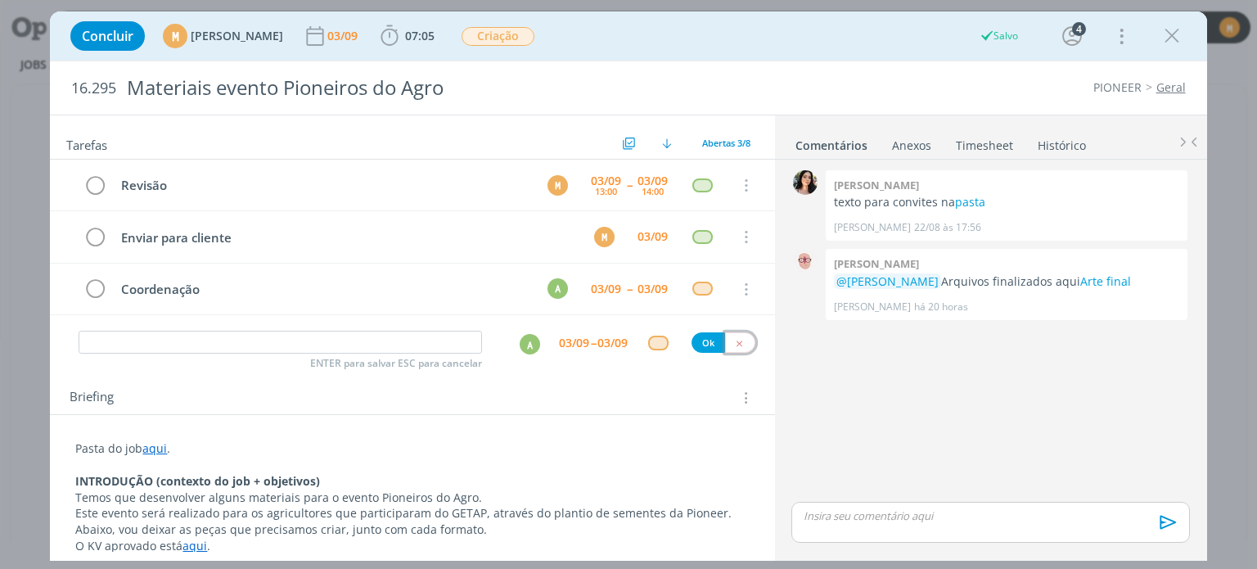
click at [734, 338] on icon "dialog" at bounding box center [739, 343] width 11 height 11
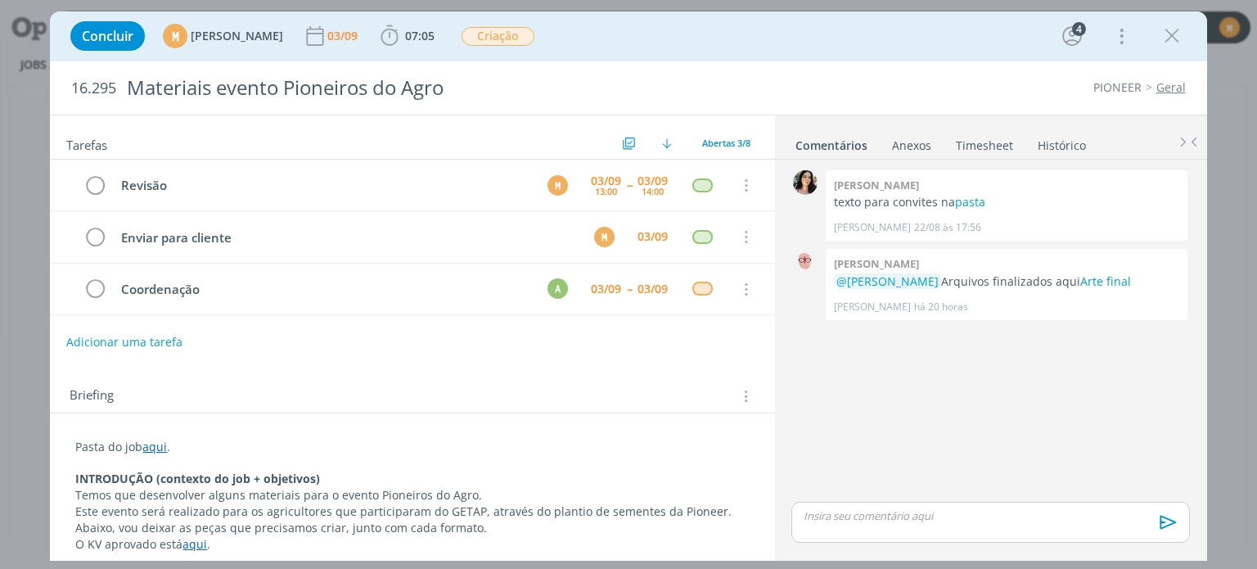
scroll to position [0, 0]
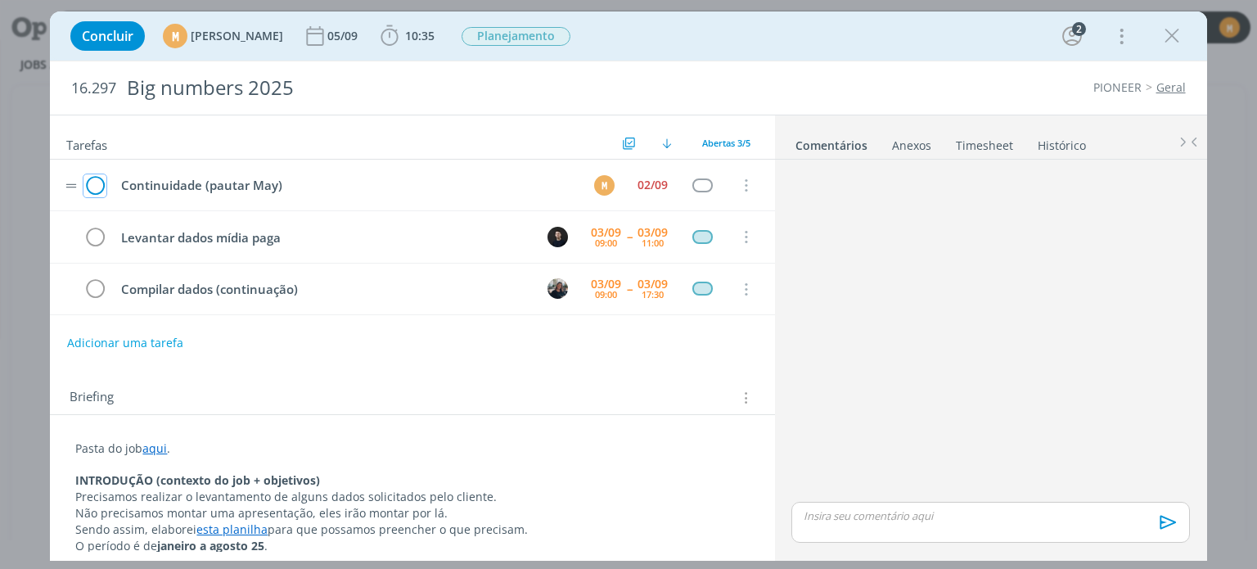
click at [94, 179] on icon "dialog" at bounding box center [94, 186] width 23 height 25
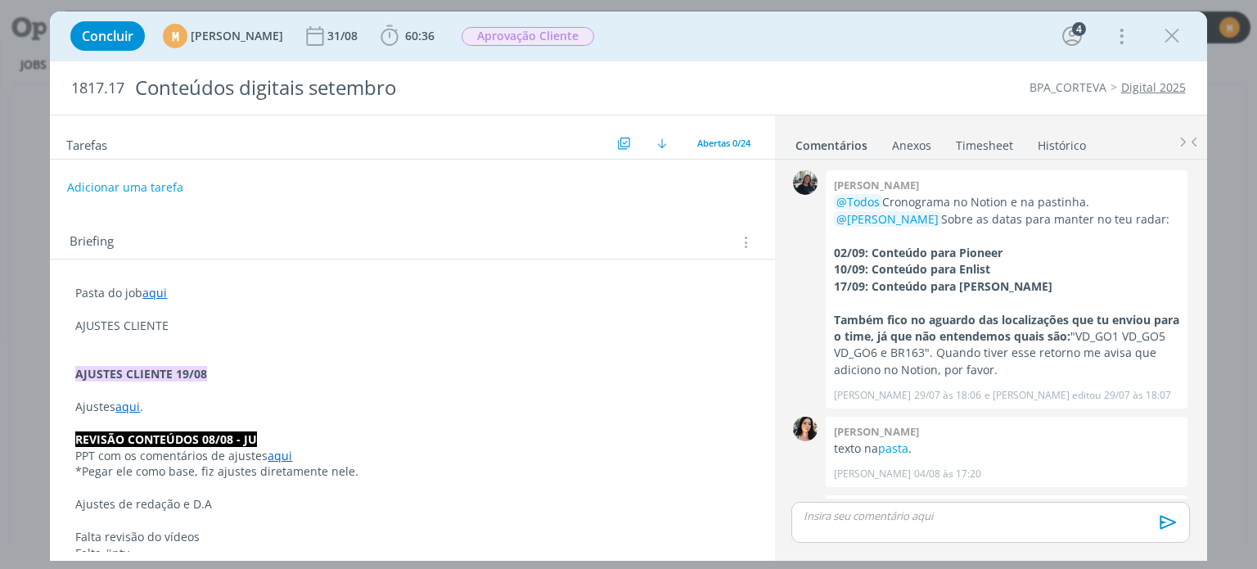
scroll to position [1041, 0]
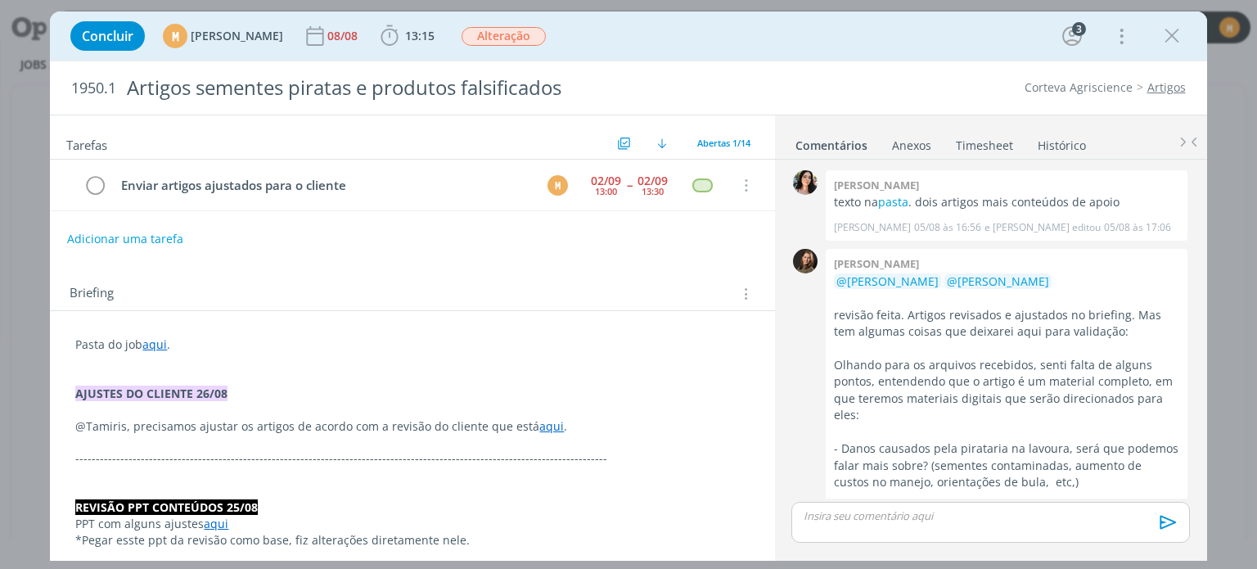
scroll to position [1262, 0]
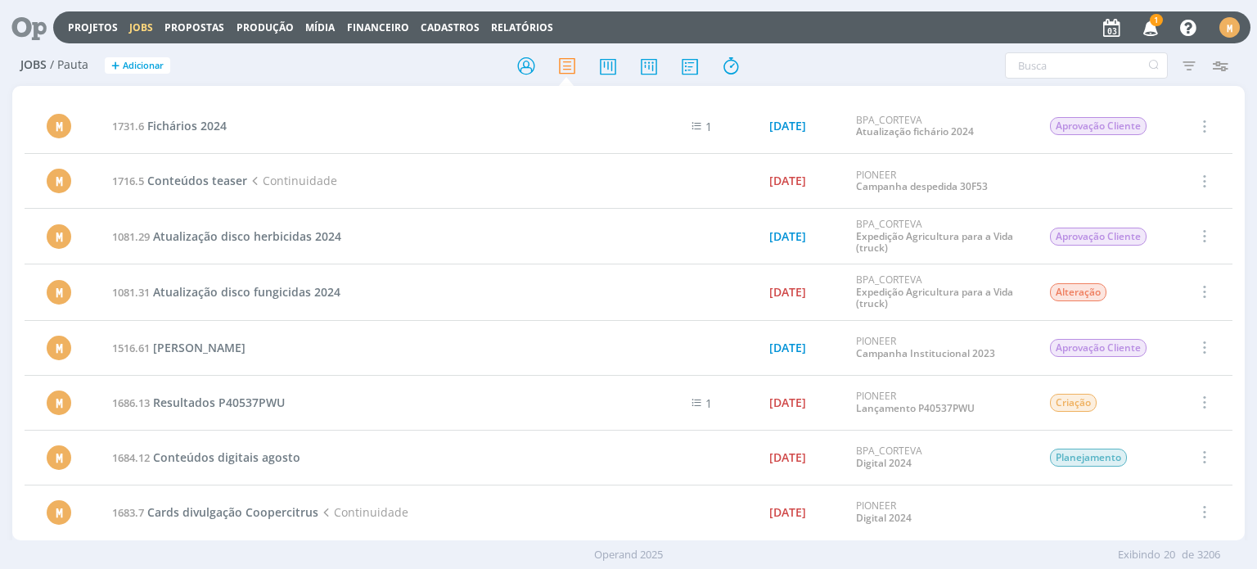
click at [9, 24] on icon at bounding box center [24, 27] width 34 height 32
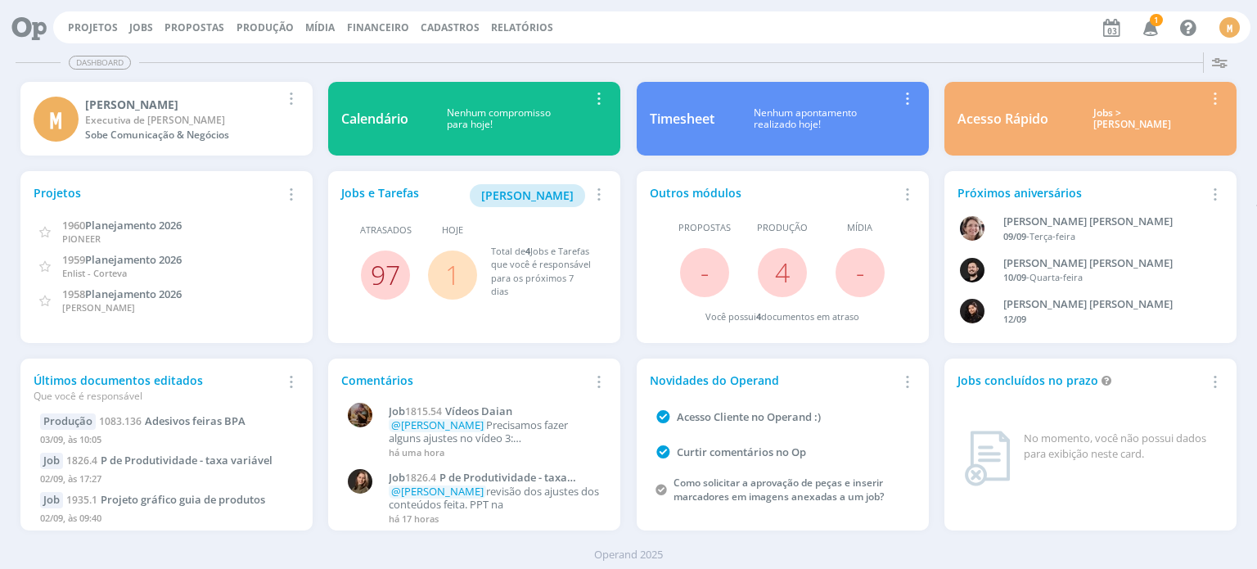
click at [386, 275] on link "97" at bounding box center [385, 274] width 29 height 35
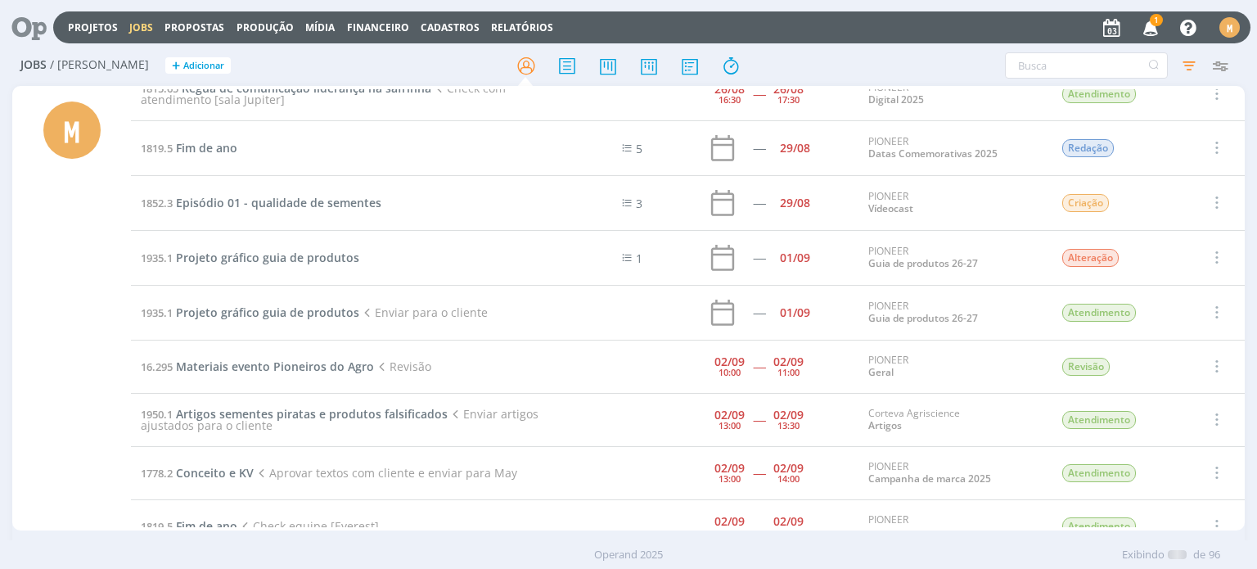
scroll to position [4563, 0]
click at [291, 306] on span "Projeto gráfico guia de produtos" at bounding box center [267, 314] width 183 height 16
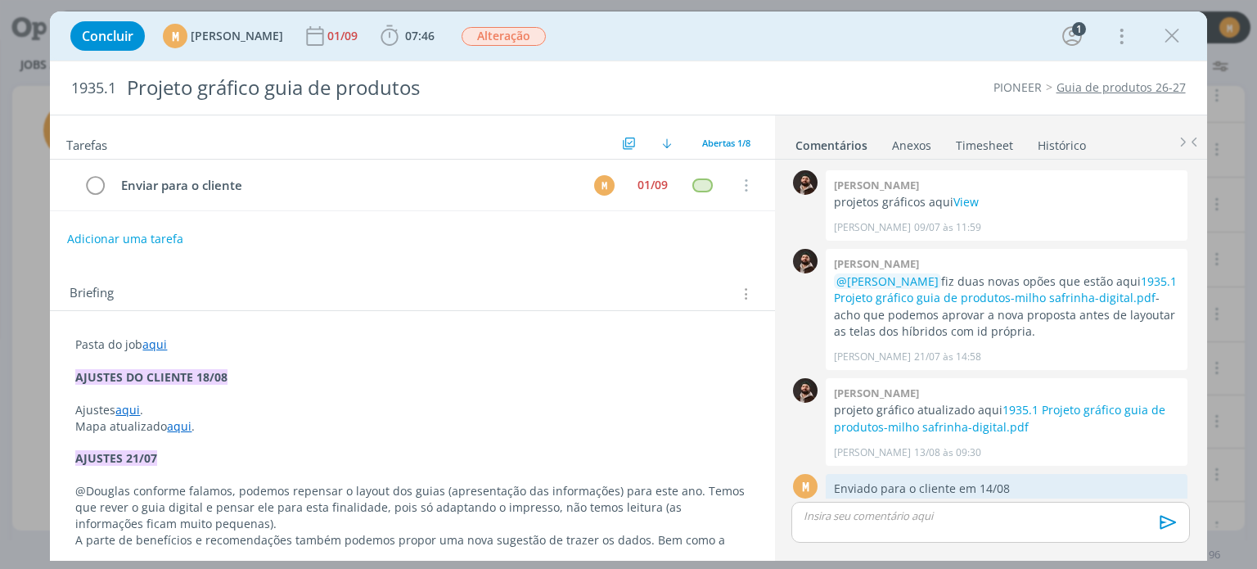
scroll to position [189, 0]
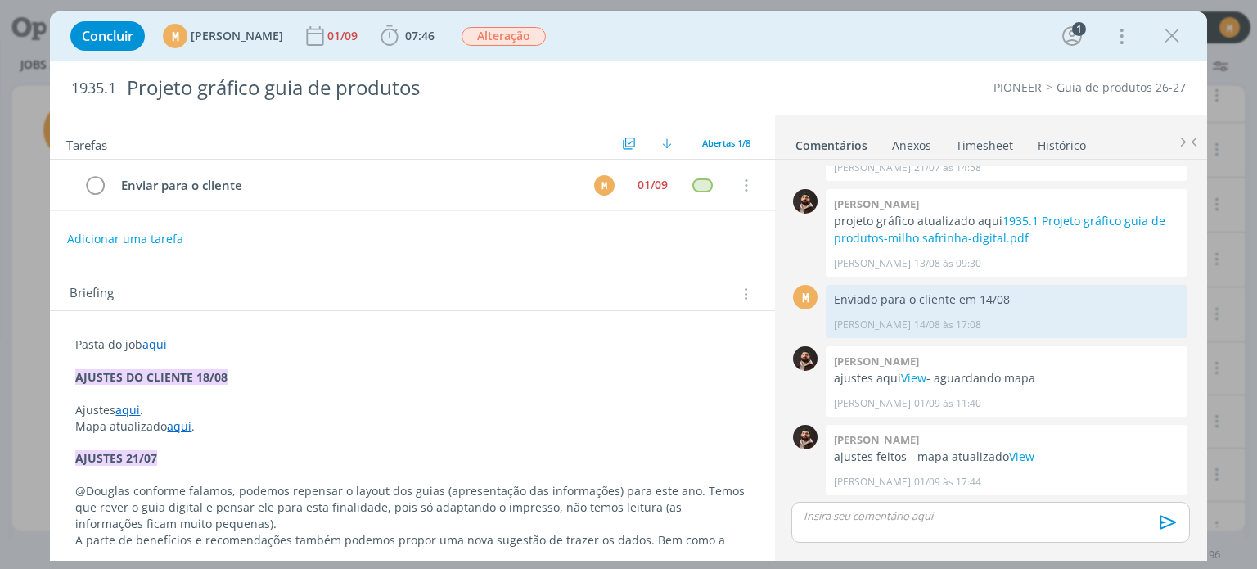
click at [906, 524] on div "dialog" at bounding box center [991, 522] width 398 height 41
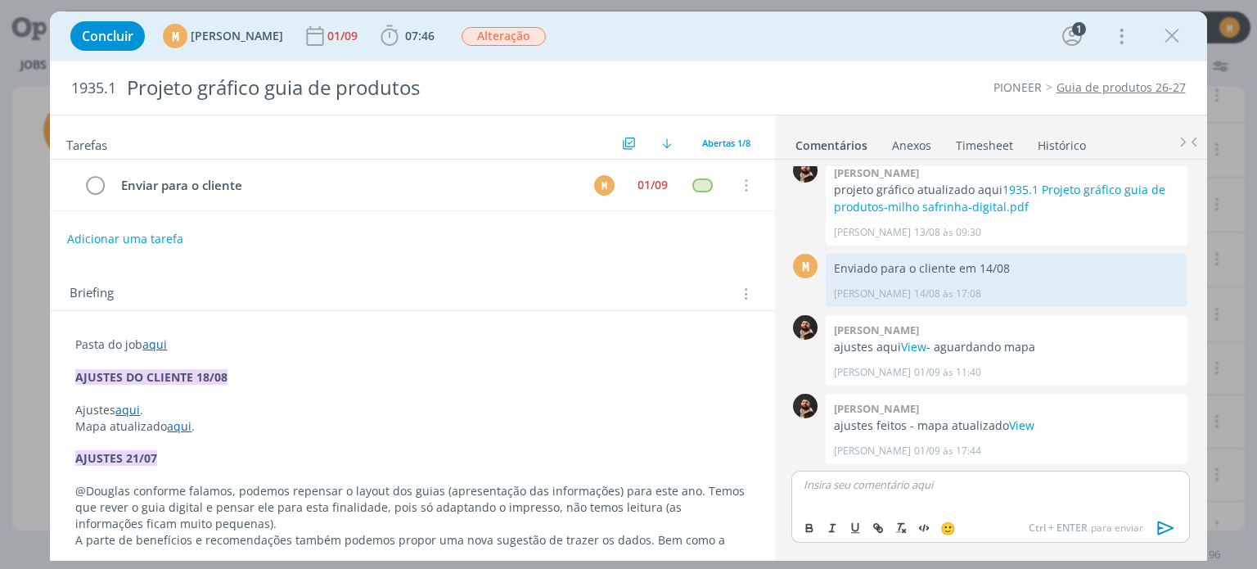
scroll to position [219, 0]
click at [871, 496] on div "dialog" at bounding box center [991, 491] width 398 height 41
click at [1162, 523] on icon "dialog" at bounding box center [1165, 528] width 16 height 14
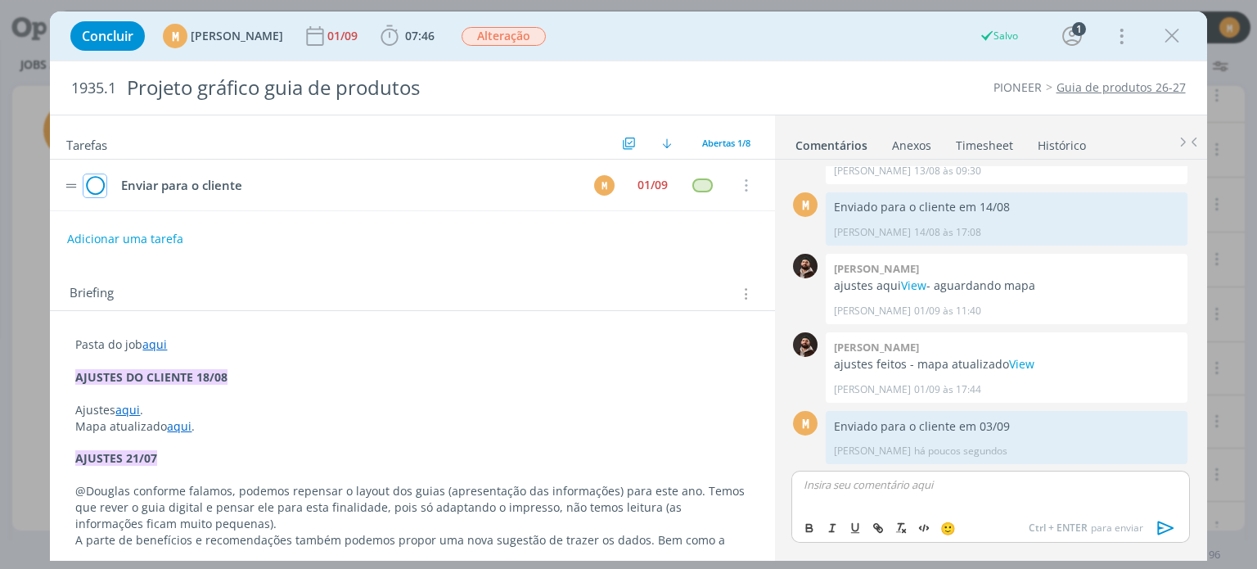
click at [100, 189] on icon "dialog" at bounding box center [94, 186] width 23 height 25
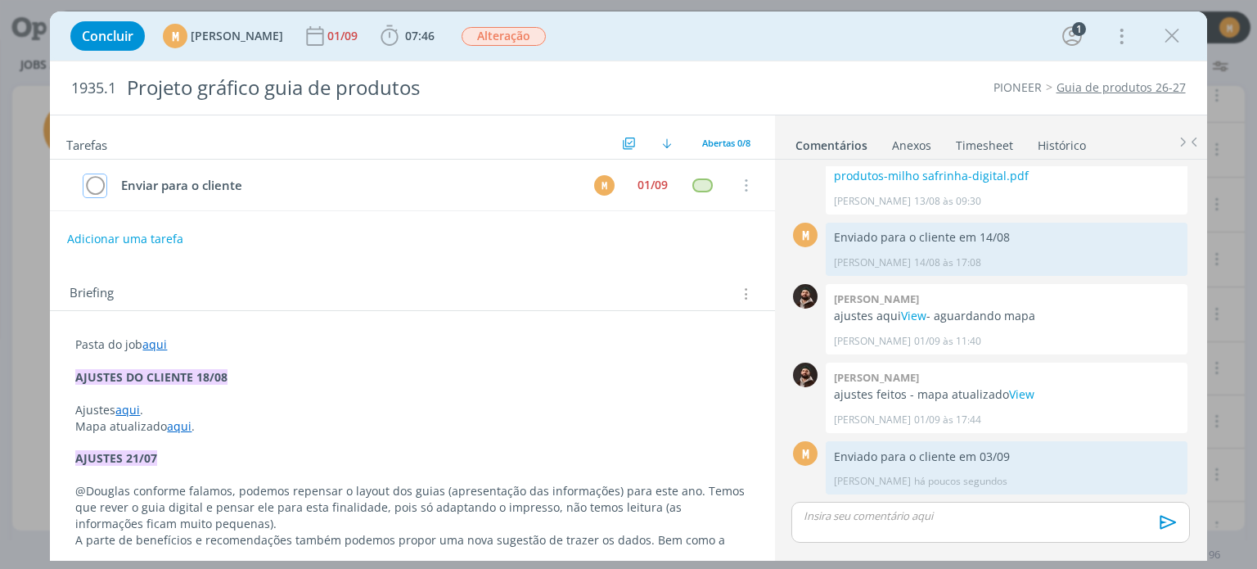
scroll to position [250, 0]
click at [539, 35] on span "Alteração" at bounding box center [504, 36] width 84 height 19
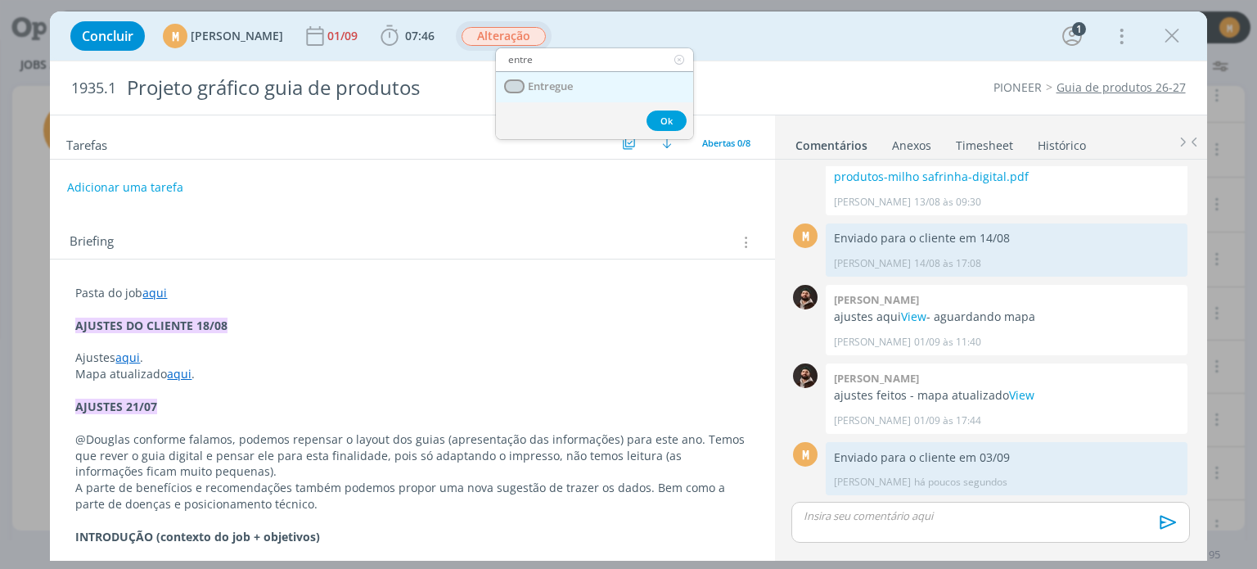
type input "entre"
click at [550, 76] on link "Entregue" at bounding box center [594, 87] width 197 height 30
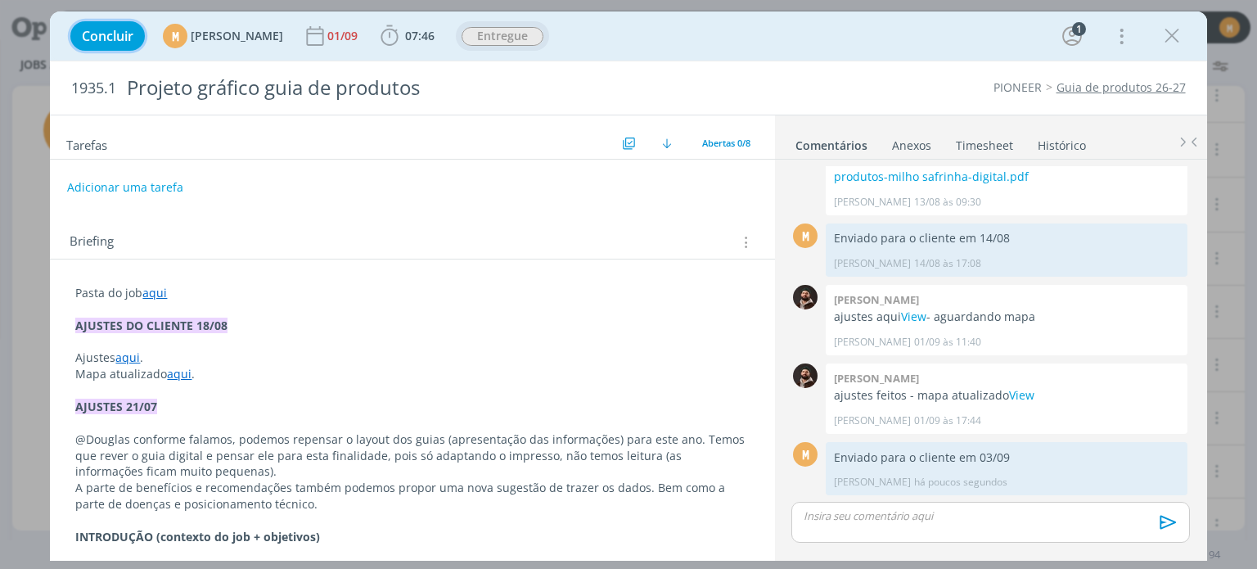
click at [109, 42] on span "Concluir" at bounding box center [108, 35] width 52 height 13
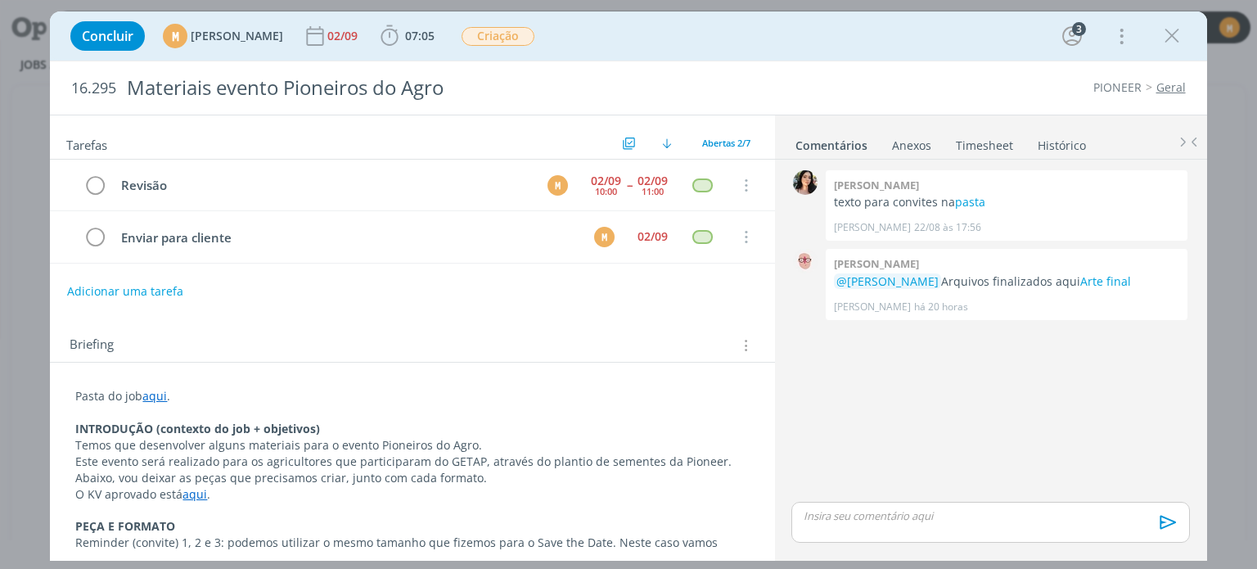
drag, startPoint x: 1176, startPoint y: 40, endPoint x: 877, endPoint y: 101, distance: 305.7
click at [1176, 40] on icon "dialog" at bounding box center [1172, 36] width 25 height 25
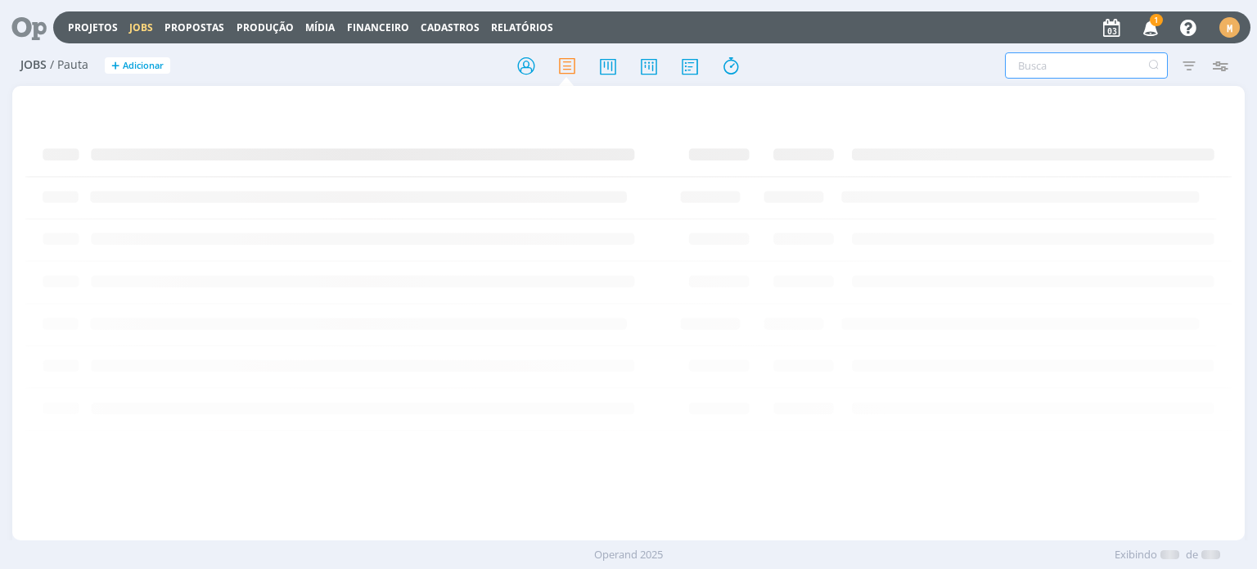
click at [1051, 69] on input "text" at bounding box center [1086, 65] width 163 height 26
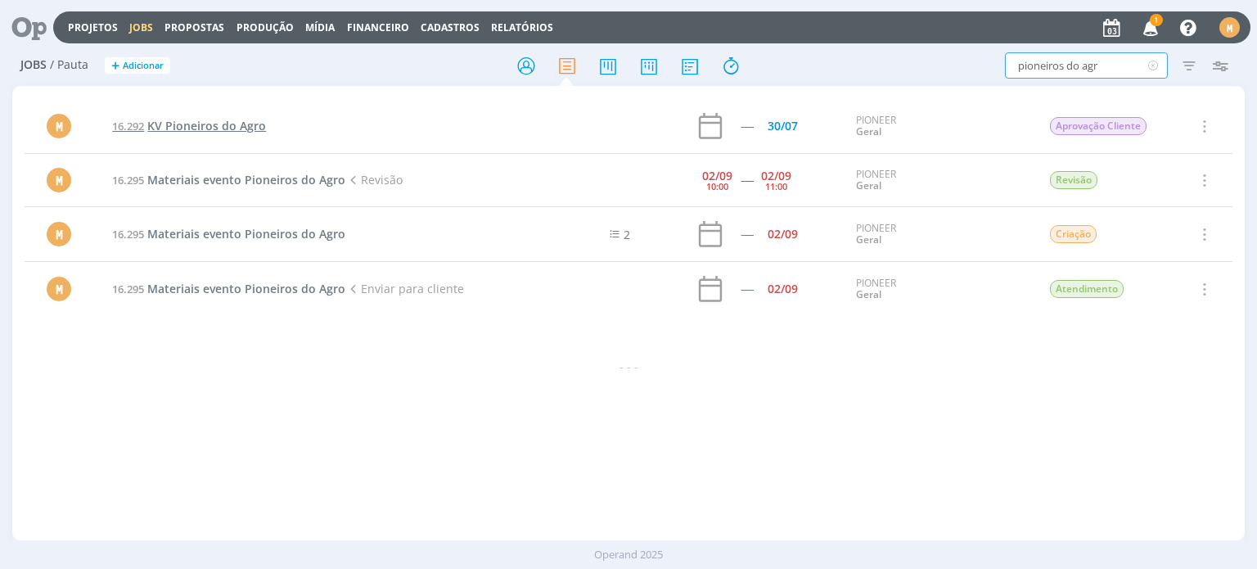
type input "pioneiros do agr"
click at [246, 130] on span "KV Pioneiros do Agro" at bounding box center [206, 126] width 119 height 16
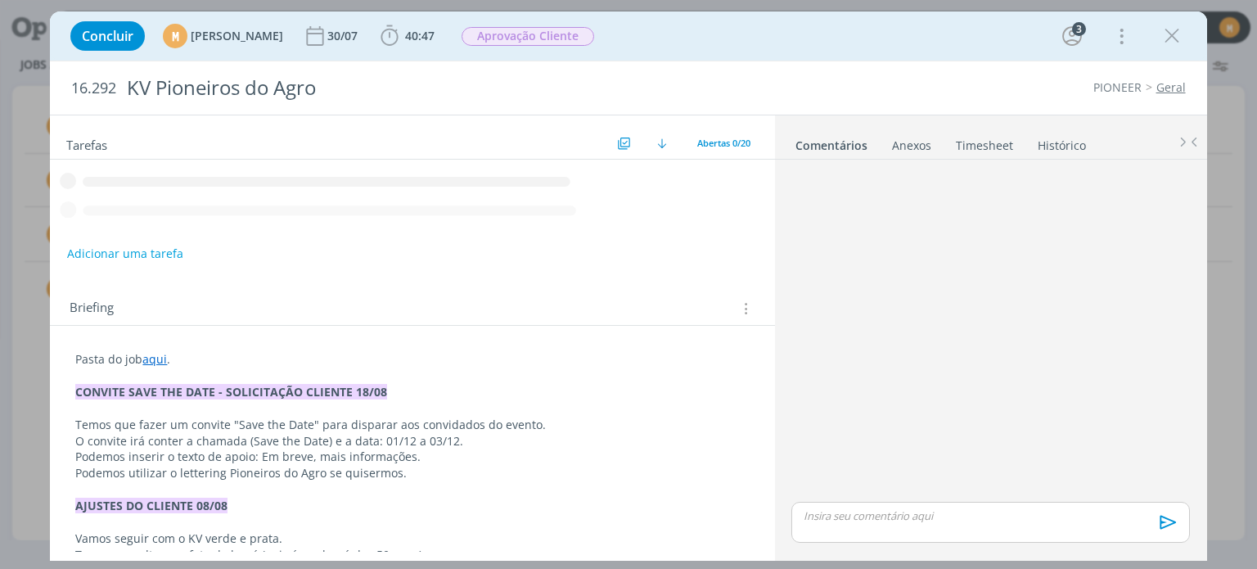
scroll to position [441, 0]
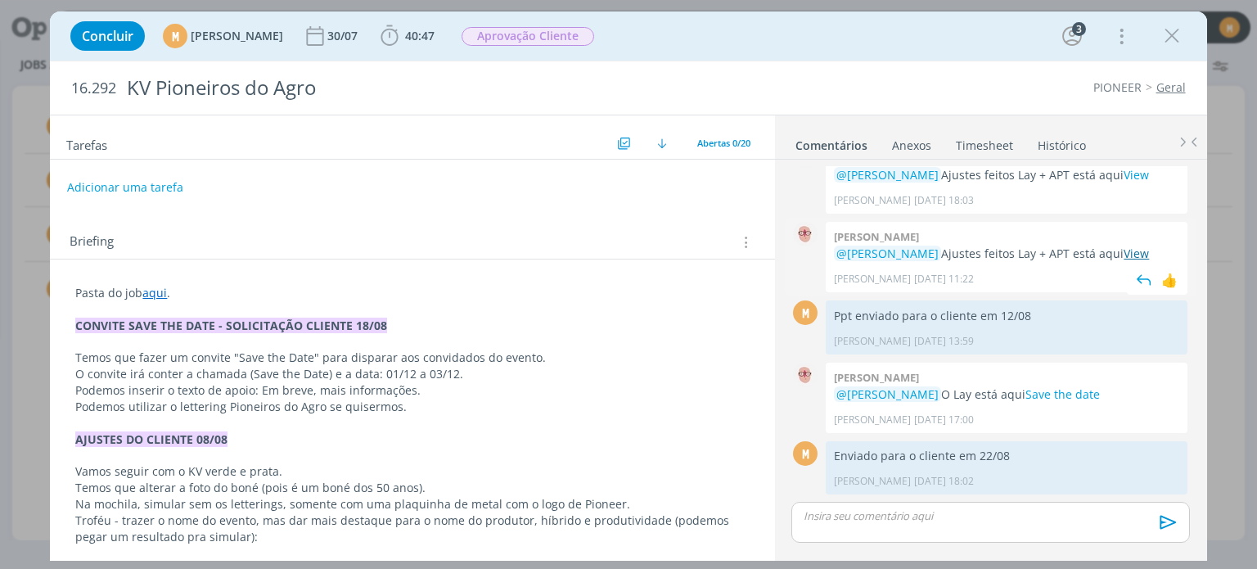
click at [1124, 253] on link "View" at bounding box center [1136, 254] width 25 height 16
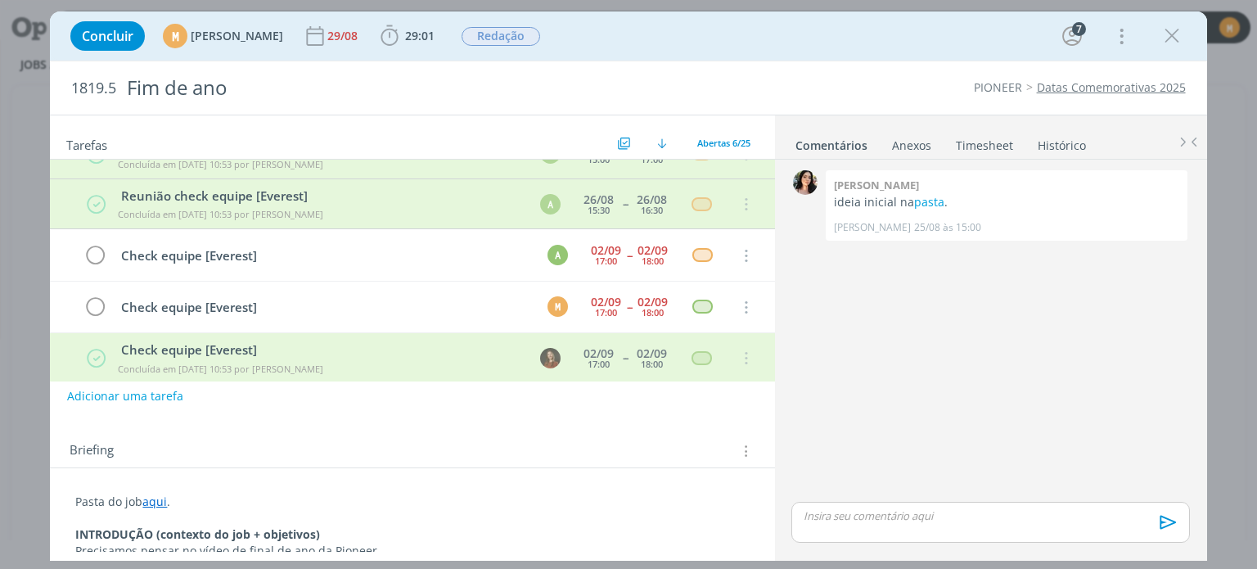
scroll to position [93, 0]
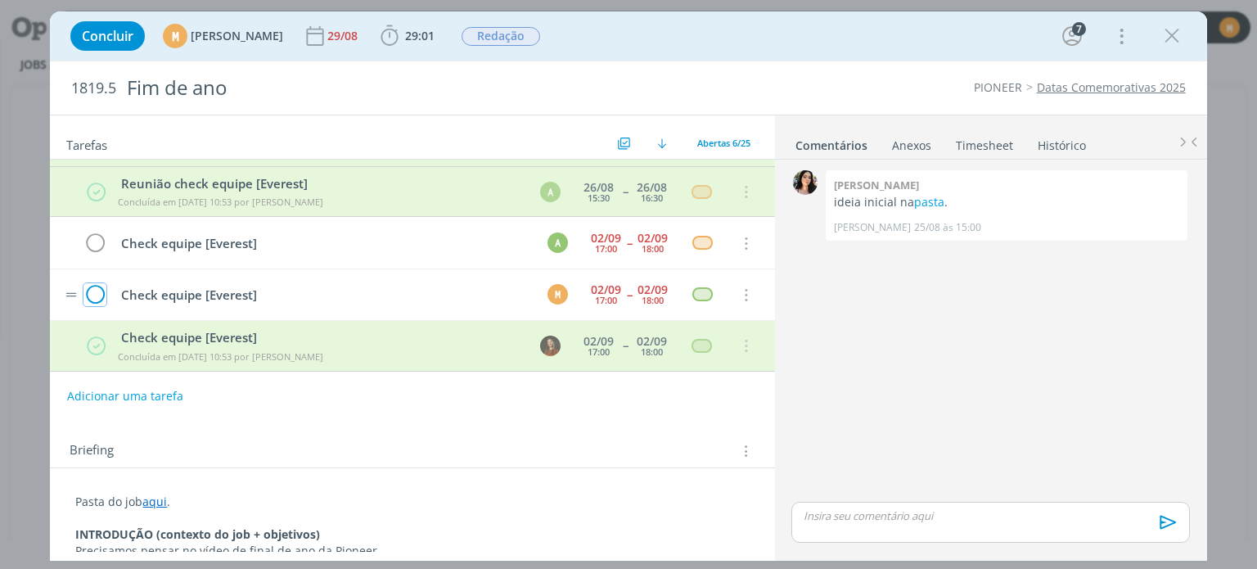
click at [97, 294] on icon "dialog" at bounding box center [94, 295] width 23 height 25
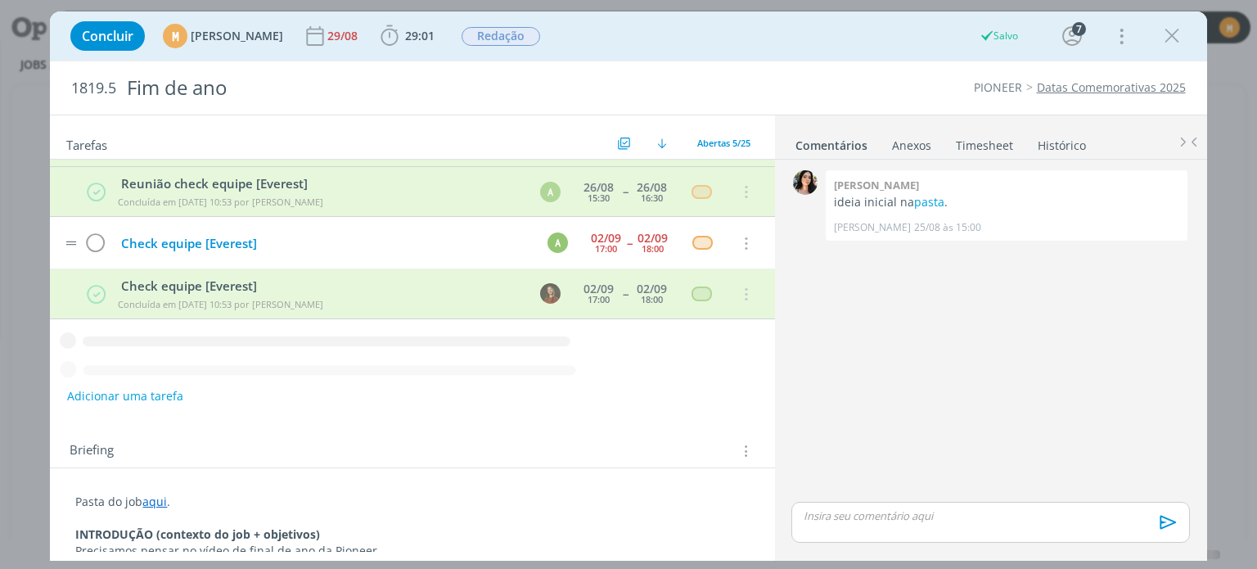
scroll to position [43, 0]
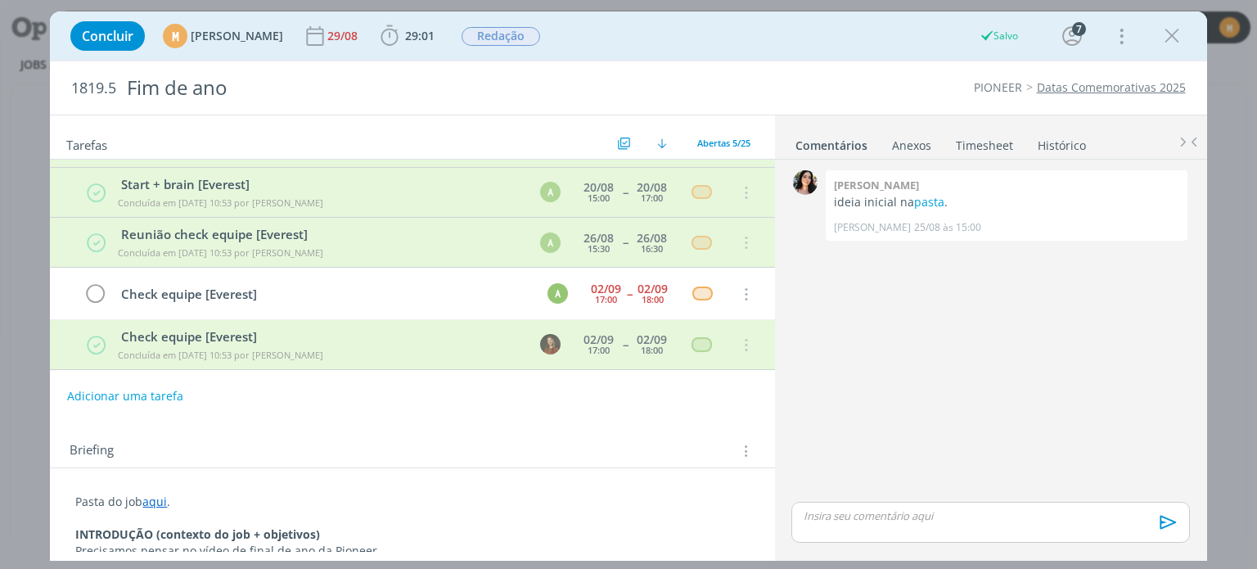
click at [999, 149] on link "Timesheet" at bounding box center [984, 142] width 59 height 24
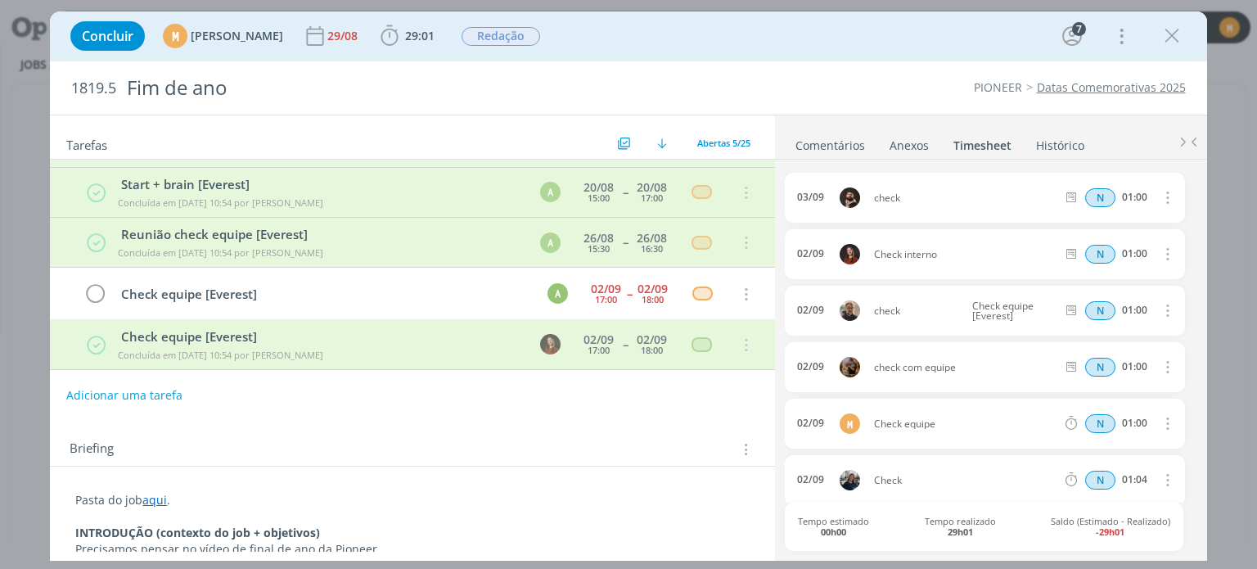
click at [97, 405] on button "Adicionar uma tarefa" at bounding box center [124, 395] width 116 height 28
type input "a"
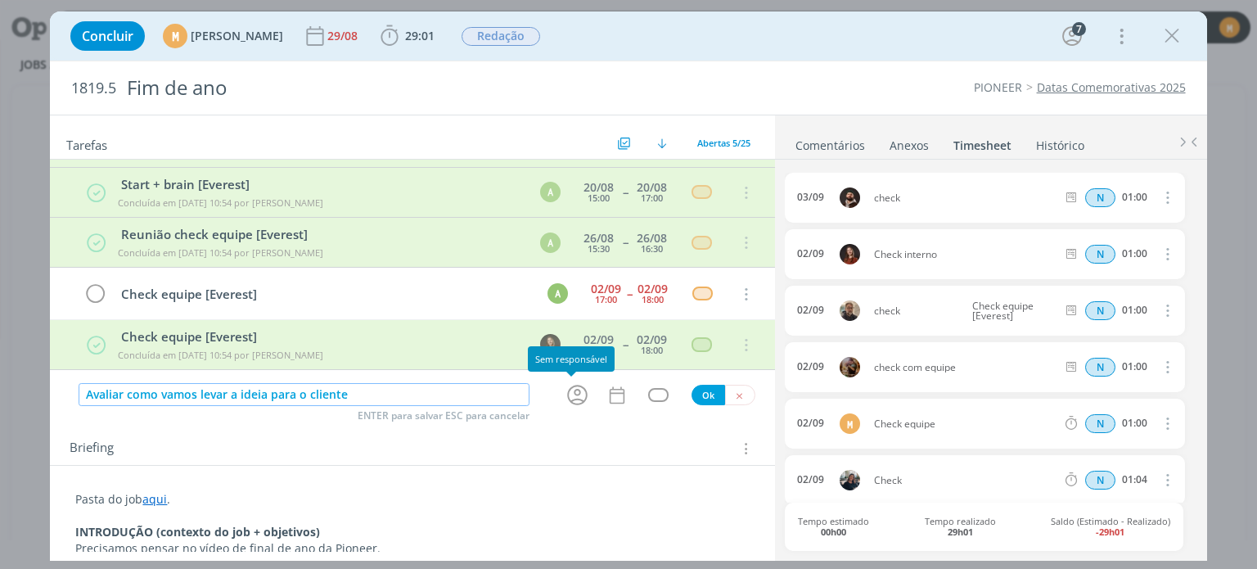
click at [565, 402] on icon "dialog" at bounding box center [577, 394] width 25 height 25
type input "Avaliar como vamos levar a ideia para o cliente"
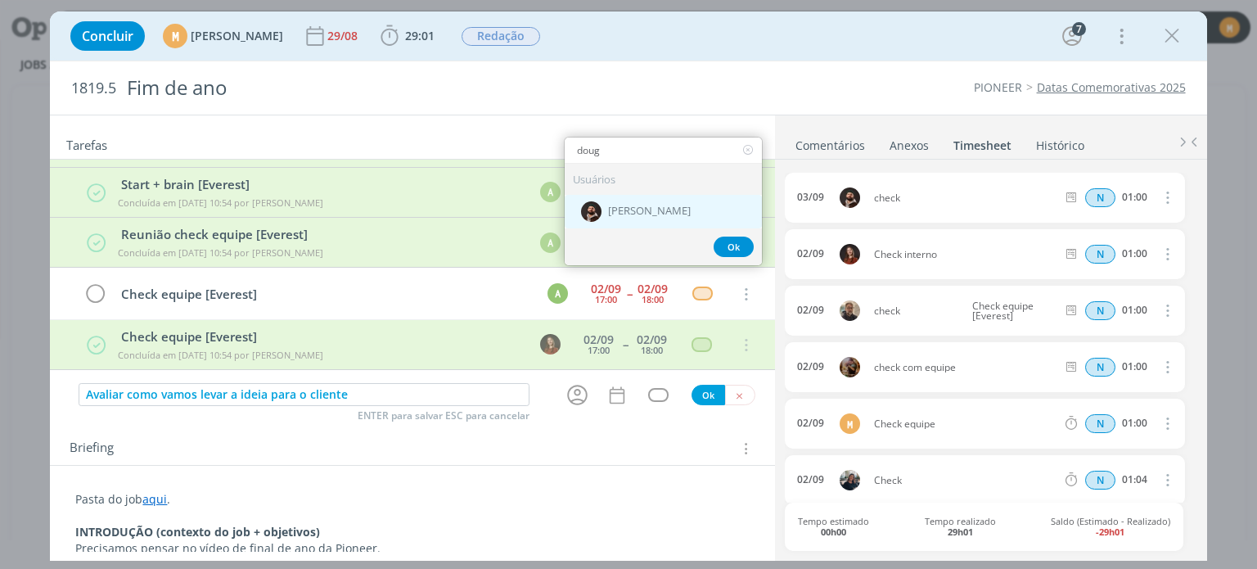
type input "doug"
click at [635, 206] on span "[PERSON_NAME]" at bounding box center [649, 211] width 83 height 13
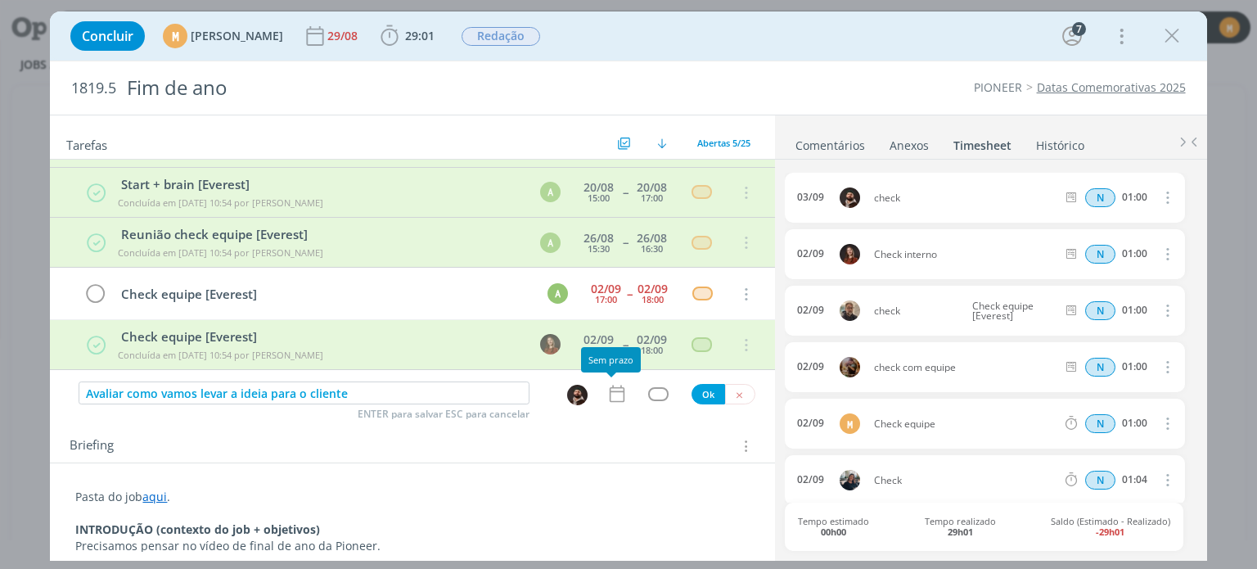
click at [607, 400] on icon "dialog" at bounding box center [617, 393] width 21 height 21
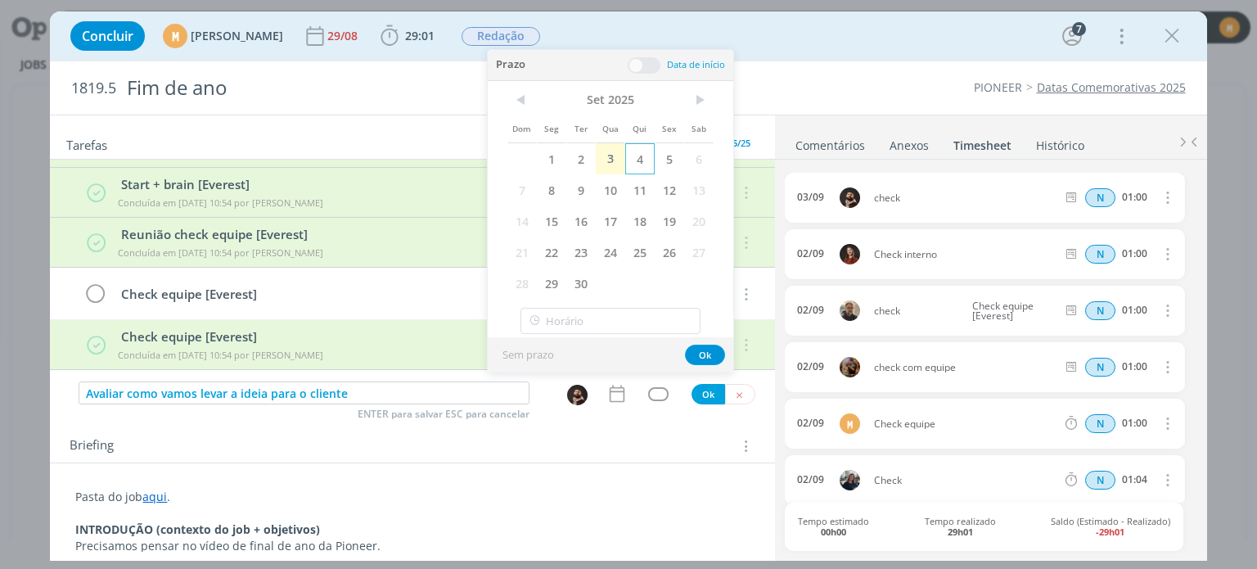
click at [632, 160] on span "4" at bounding box center [639, 158] width 29 height 31
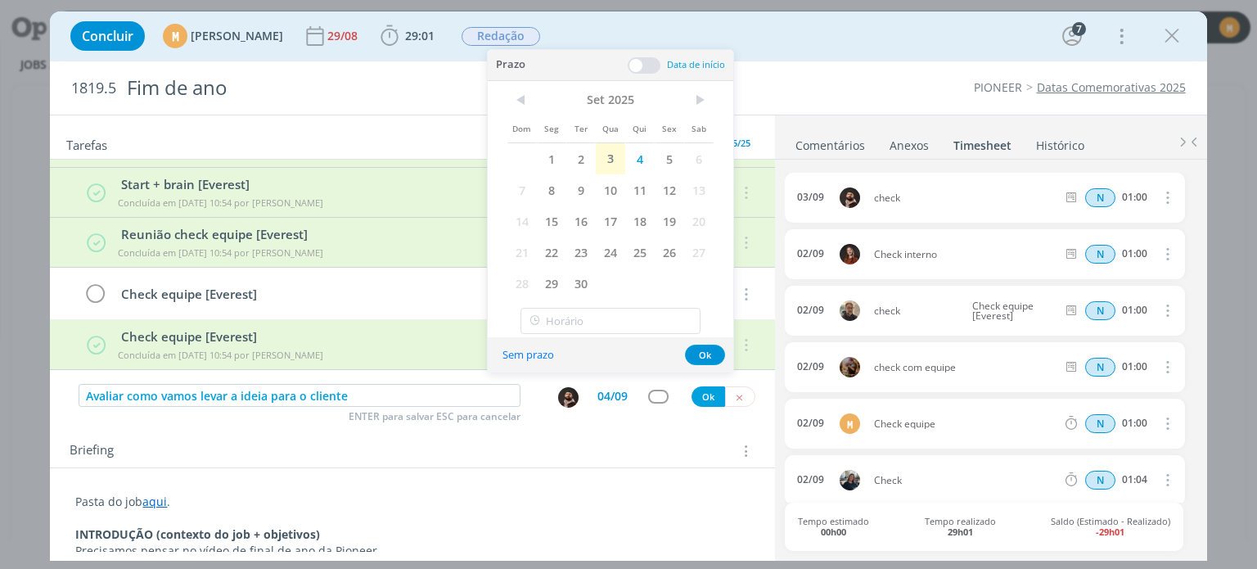
click at [634, 67] on span at bounding box center [644, 65] width 33 height 16
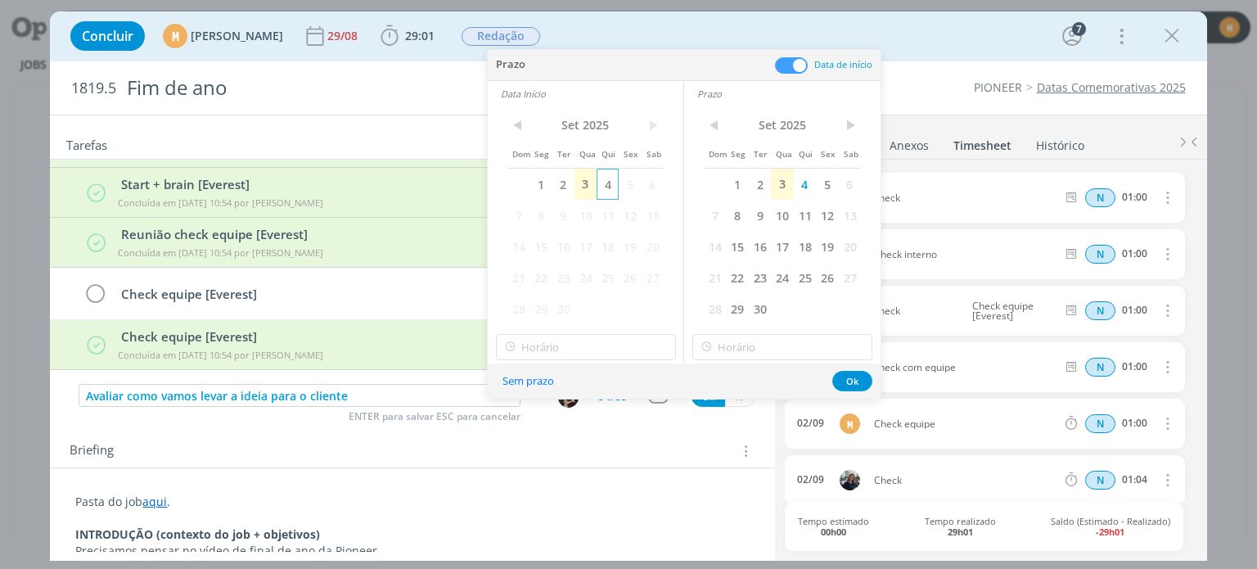
click at [606, 180] on span "4" at bounding box center [608, 184] width 22 height 31
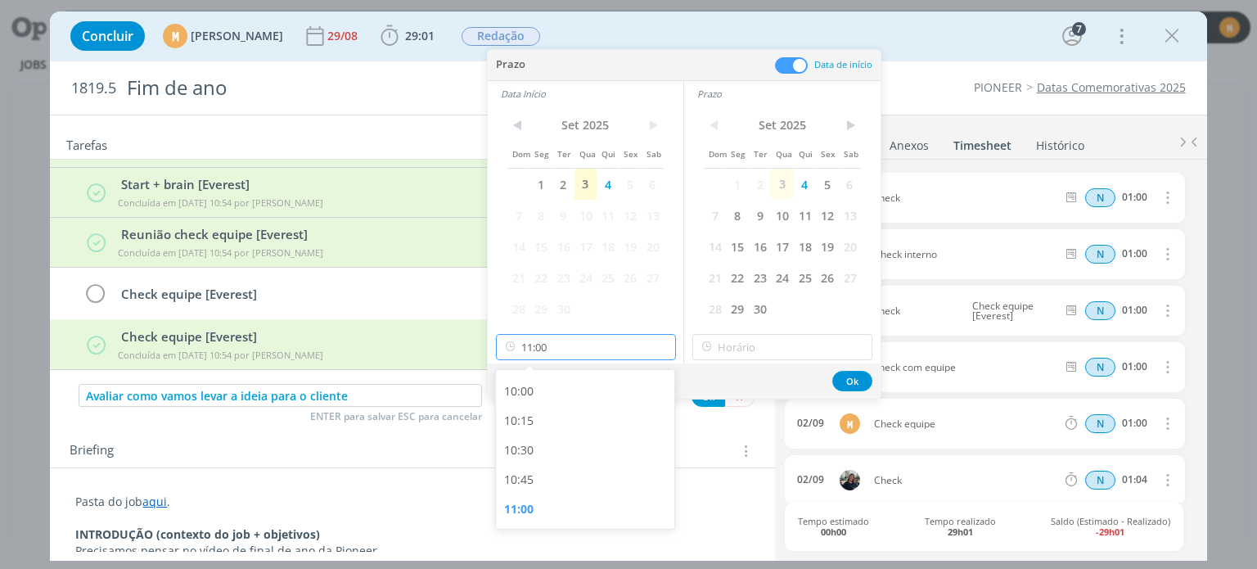
click at [585, 336] on input "11:00" at bounding box center [586, 347] width 180 height 26
click at [551, 487] on div "17:00" at bounding box center [587, 479] width 183 height 29
type input "17:00"
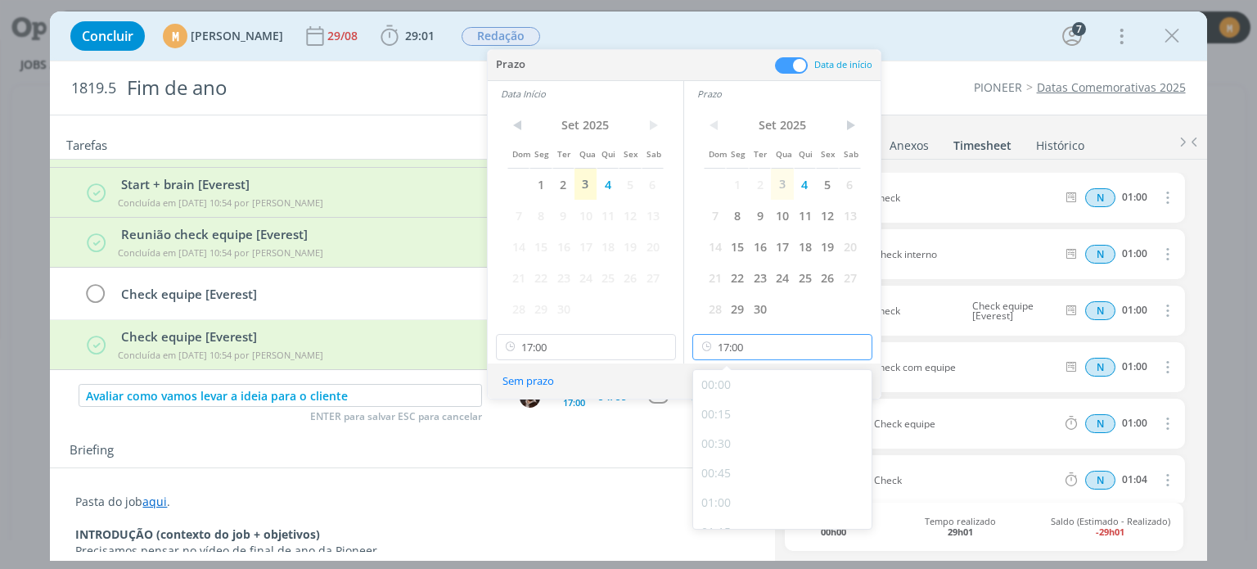
click at [769, 345] on input "17:00" at bounding box center [783, 347] width 180 height 26
click at [752, 460] on div "18:00" at bounding box center [784, 463] width 183 height 29
type input "18:00"
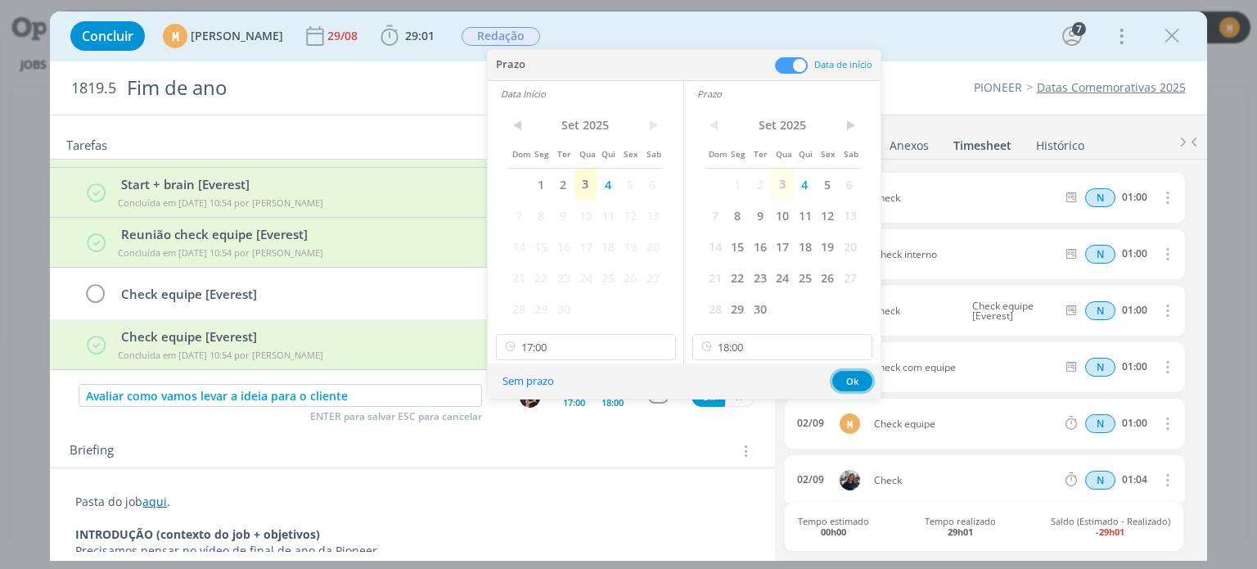
click at [849, 372] on button "Ok" at bounding box center [852, 381] width 40 height 20
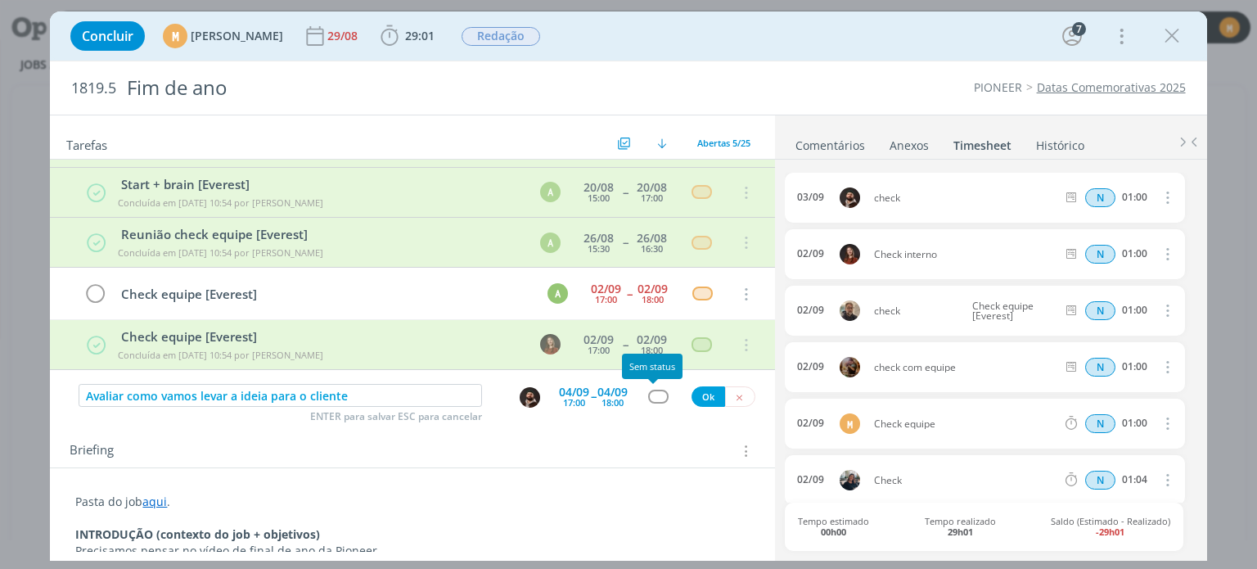
click at [652, 394] on div "dialog" at bounding box center [658, 397] width 20 height 14
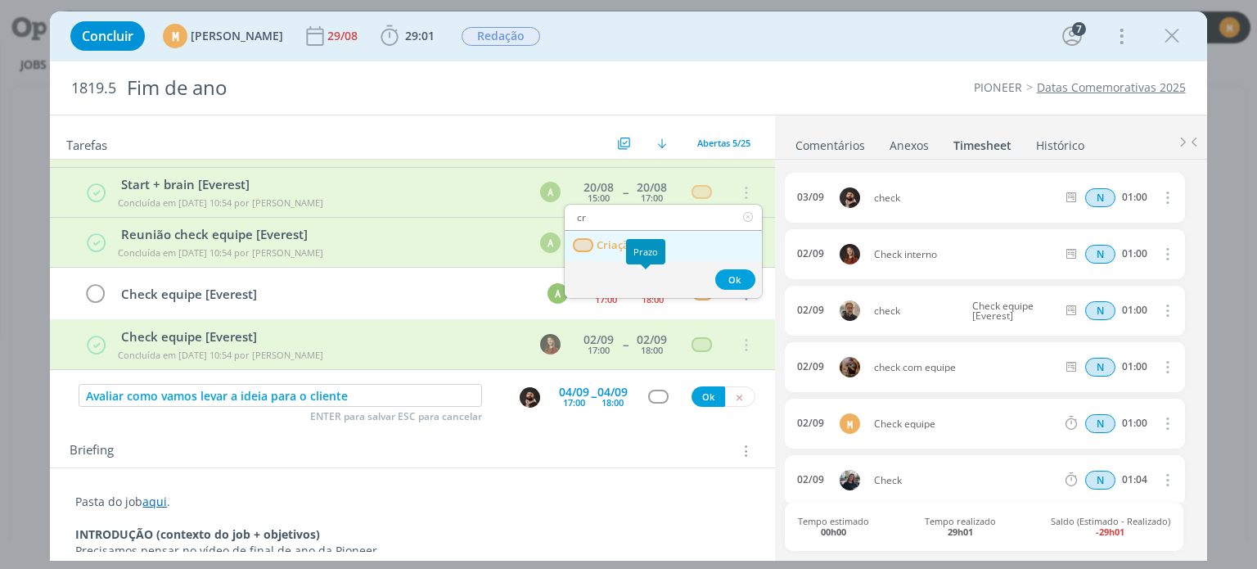
type input "cr"
click at [609, 241] on span "Criação" at bounding box center [617, 245] width 39 height 13
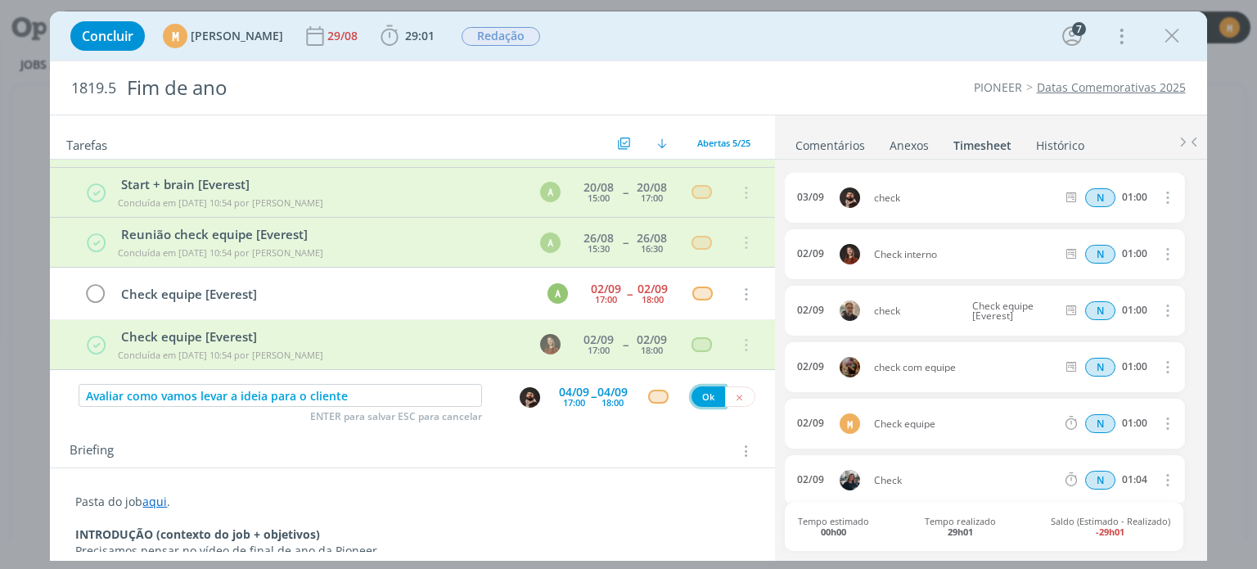
click at [697, 399] on button "Ok" at bounding box center [709, 396] width 34 height 20
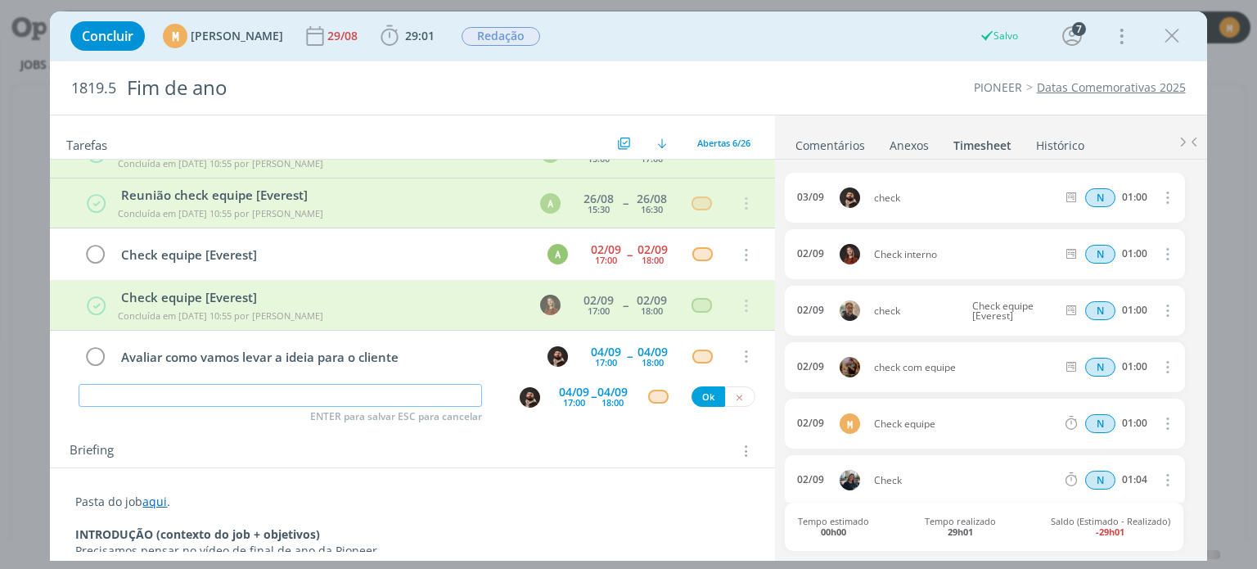
scroll to position [93, 0]
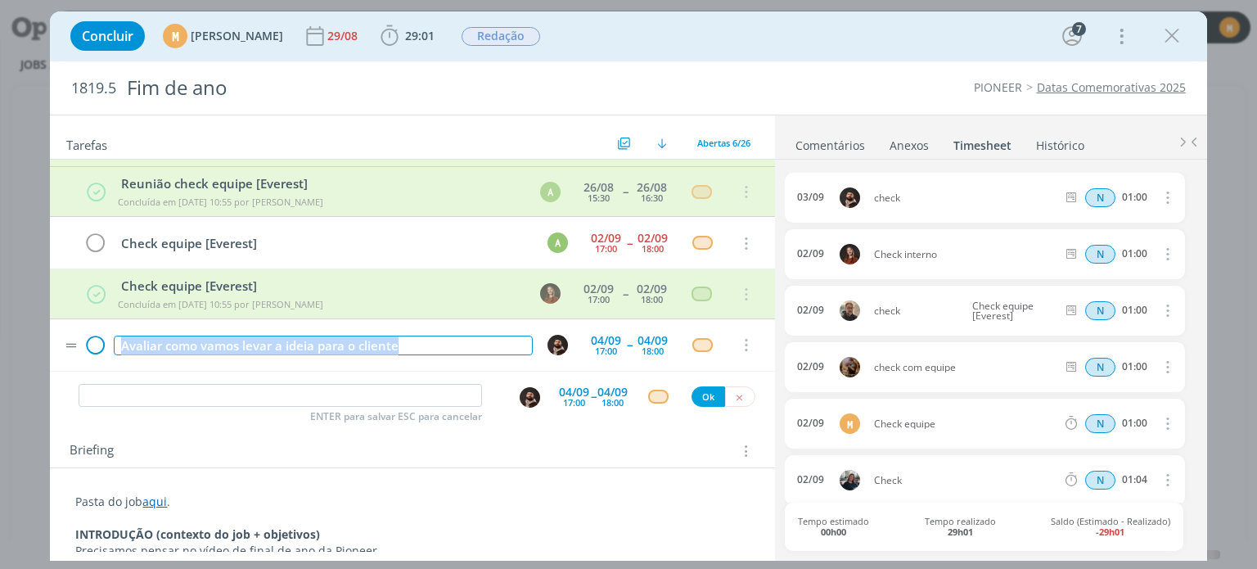
drag, startPoint x: 426, startPoint y: 341, endPoint x: 90, endPoint y: 335, distance: 335.7
click at [90, 335] on tr "Avaliar como vamos levar a ideia para o cliente 04/09 17:00 -- 04/09 18:00 Canc…" at bounding box center [412, 345] width 724 height 52
copy div "Avaliar como vamos levar a ideia para o cliente"
click at [248, 405] on input "dialog" at bounding box center [281, 395] width 404 height 23
paste input "Avaliar como vamos levar a ideia para o cliente"
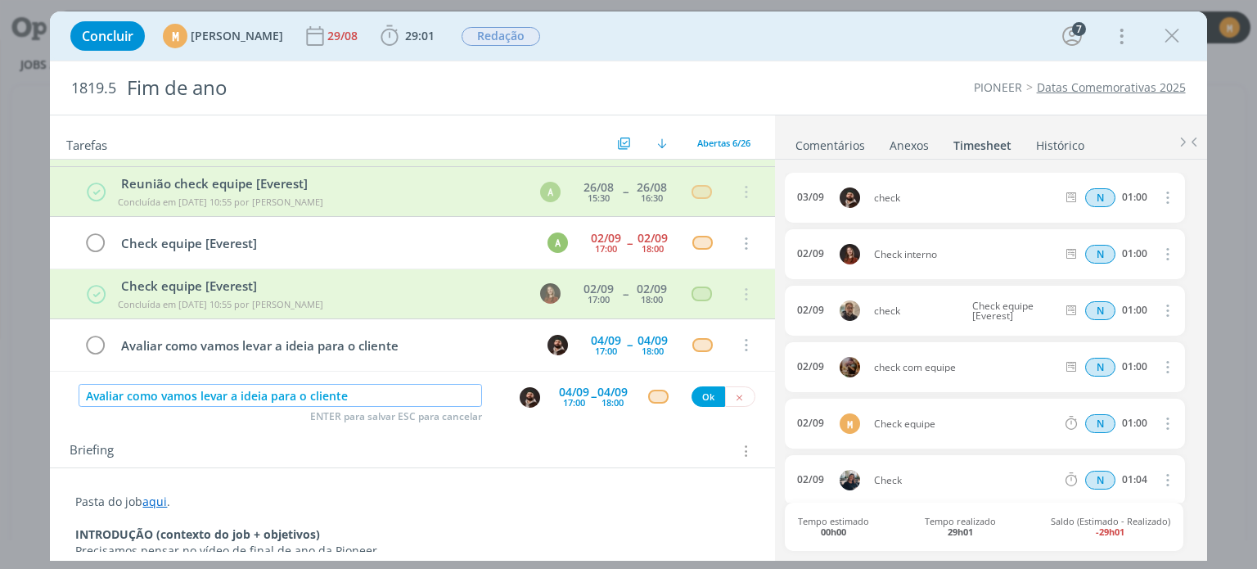
click at [526, 393] on img "dialog" at bounding box center [530, 397] width 20 height 20
type input "Avaliar como vamos levar a ideia para o cliente"
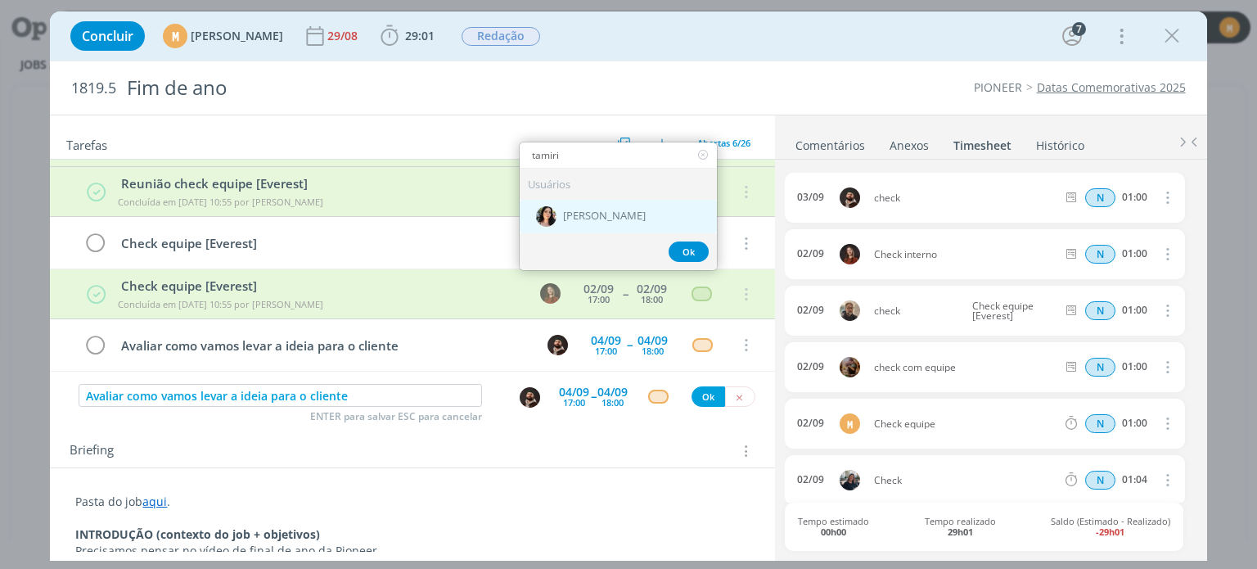
type input "tamiri"
click at [593, 219] on span "[PERSON_NAME]" at bounding box center [604, 216] width 83 height 13
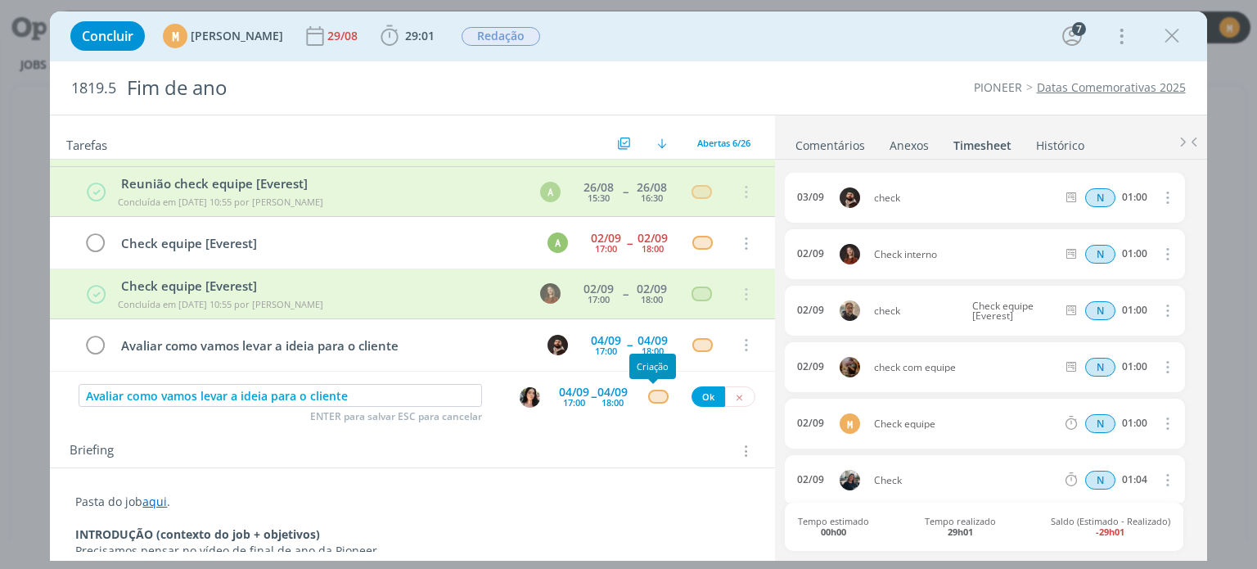
click at [656, 394] on div "dialog" at bounding box center [658, 397] width 20 height 14
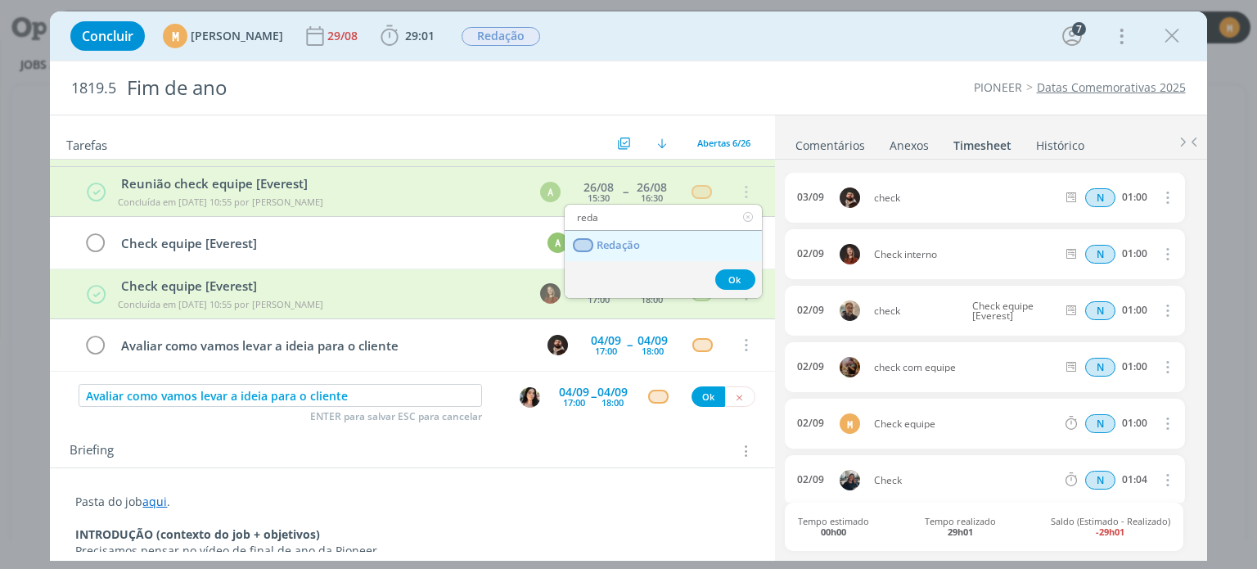
type input "reda"
click at [664, 248] on link "Redação" at bounding box center [663, 246] width 197 height 30
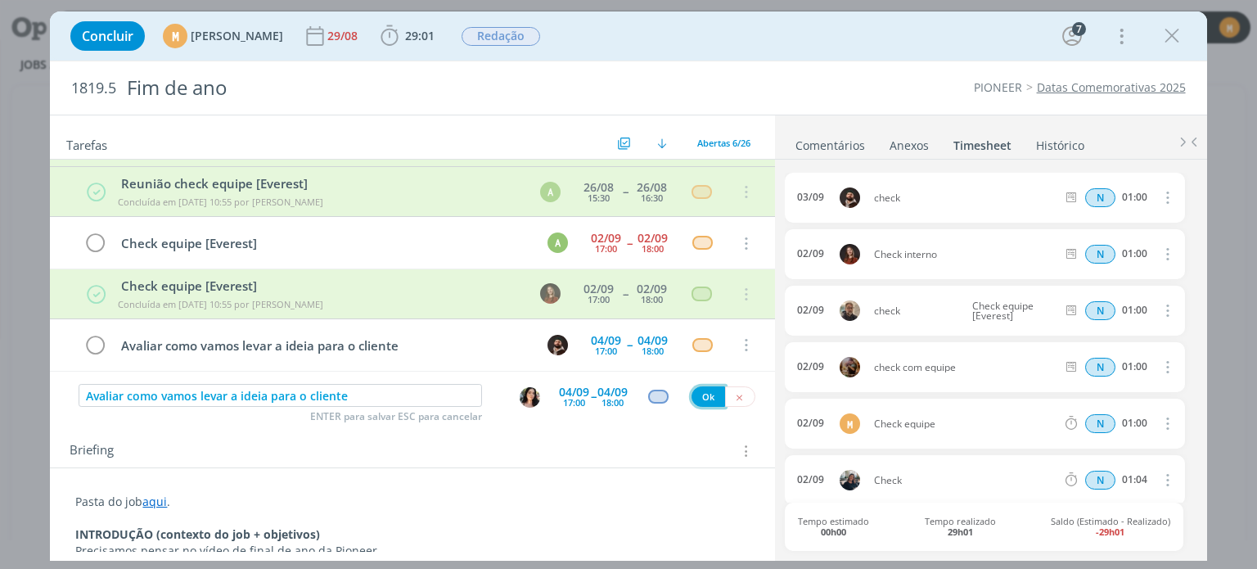
click at [702, 395] on button "Ok" at bounding box center [709, 396] width 34 height 20
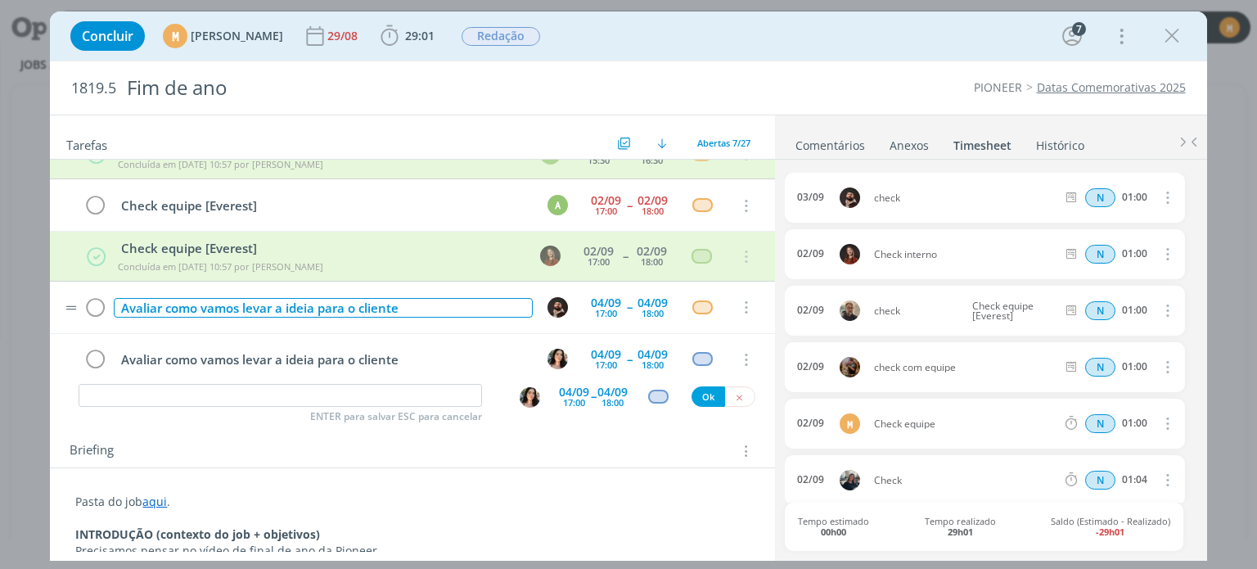
click at [440, 298] on div "Avaliar como vamos levar a ideia para o cliente" at bounding box center [323, 308] width 418 height 20
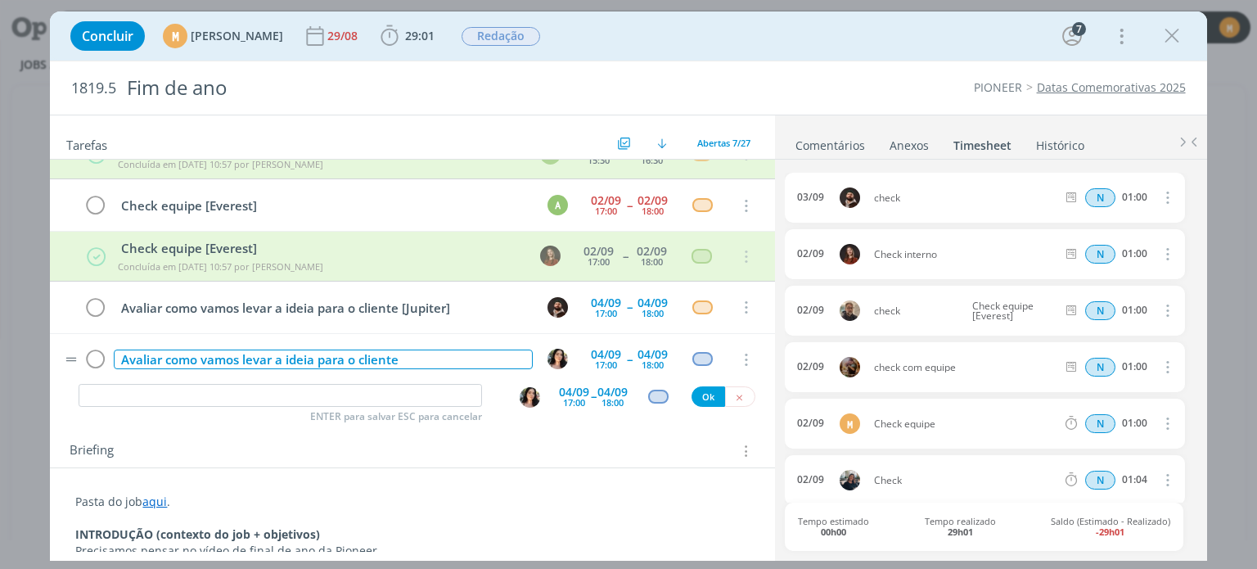
click at [449, 352] on div "Avaliar como vamos levar a ideia para o cliente" at bounding box center [323, 360] width 418 height 20
click at [608, 494] on p "Pasta do job aqui ." at bounding box center [412, 502] width 674 height 16
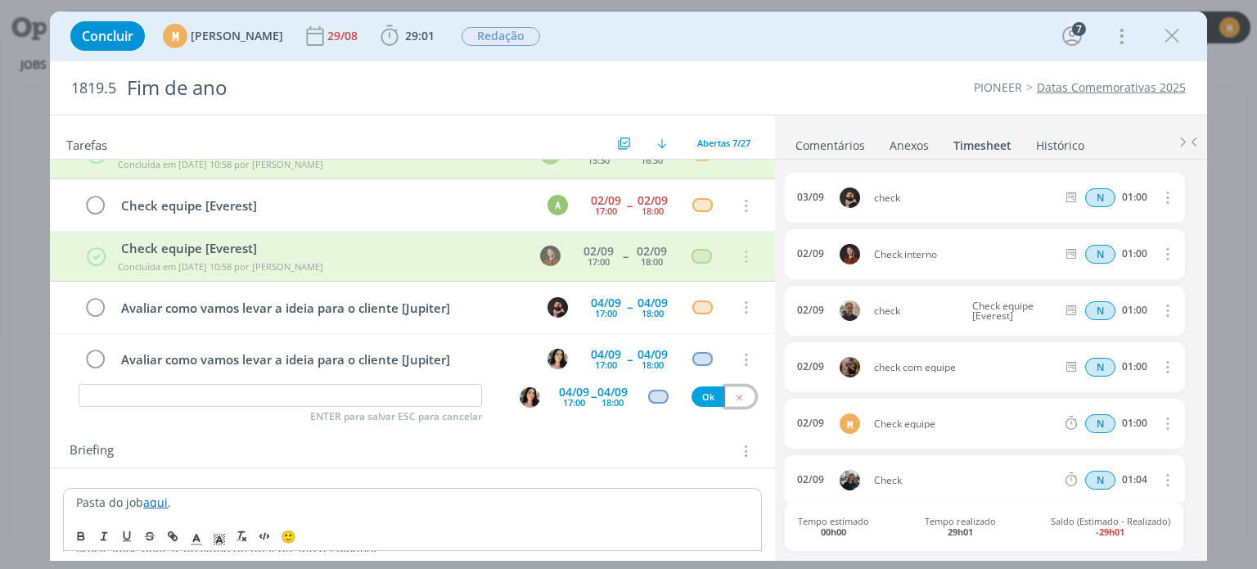
click at [726, 398] on button "dialog" at bounding box center [740, 396] width 30 height 20
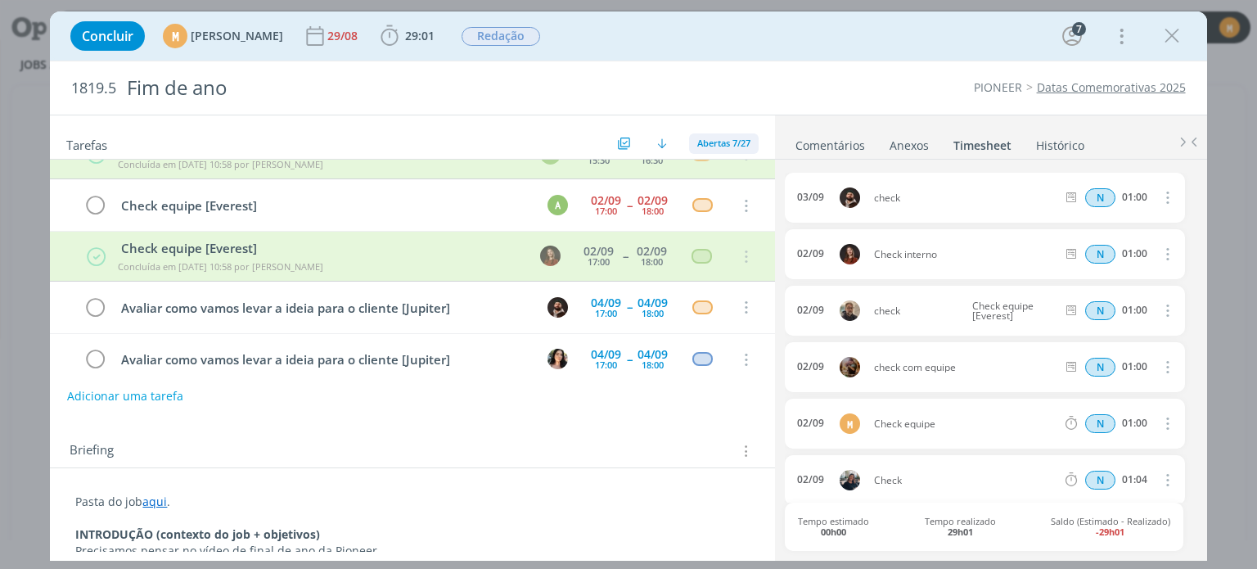
click at [720, 143] on span "Abertas 7/27" at bounding box center [723, 143] width 53 height 12
click at [728, 143] on span "Abertas 7/27" at bounding box center [723, 143] width 53 height 12
click at [711, 143] on span "Abertas 7/27" at bounding box center [723, 143] width 53 height 12
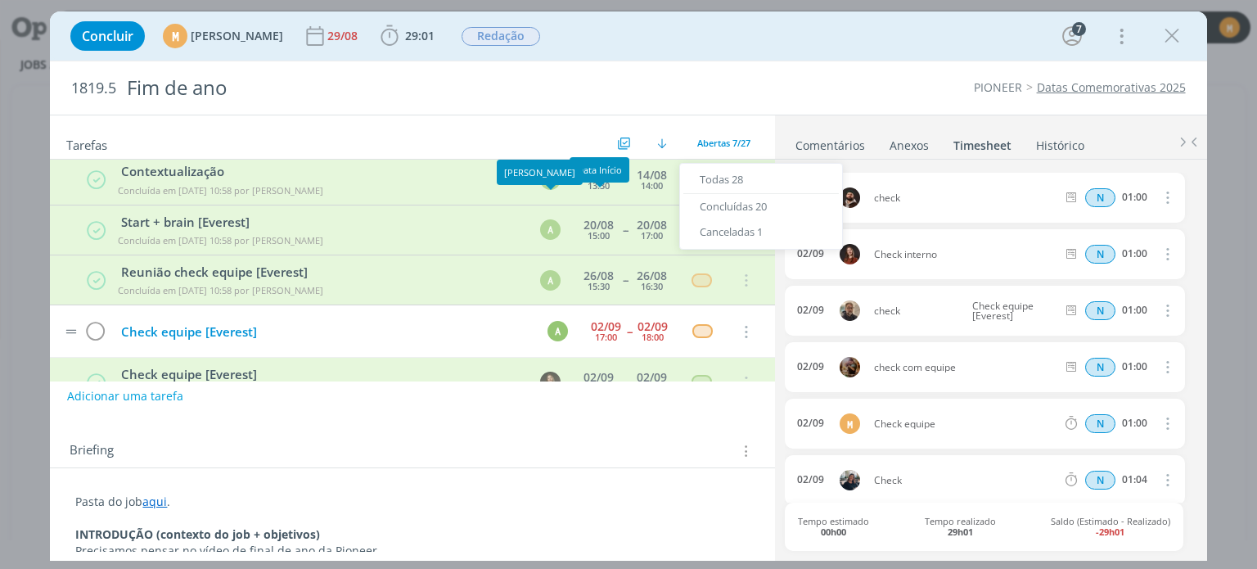
scroll to position [0, 0]
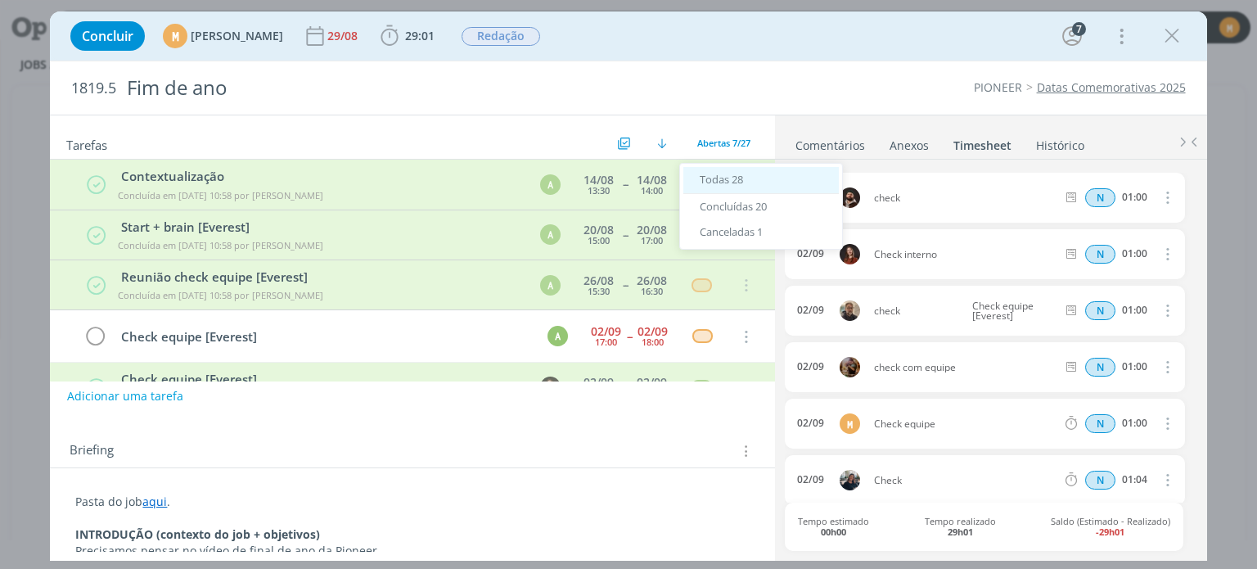
click at [733, 179] on span "Todas 28" at bounding box center [721, 179] width 43 height 15
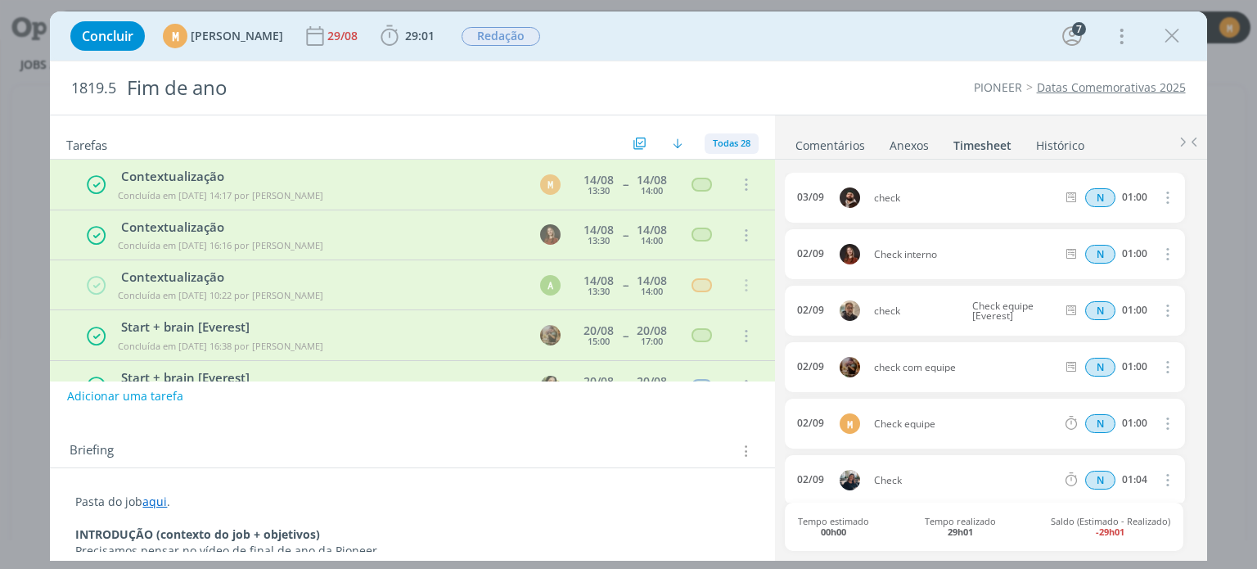
click at [714, 142] on span "Todas 28" at bounding box center [732, 143] width 38 height 12
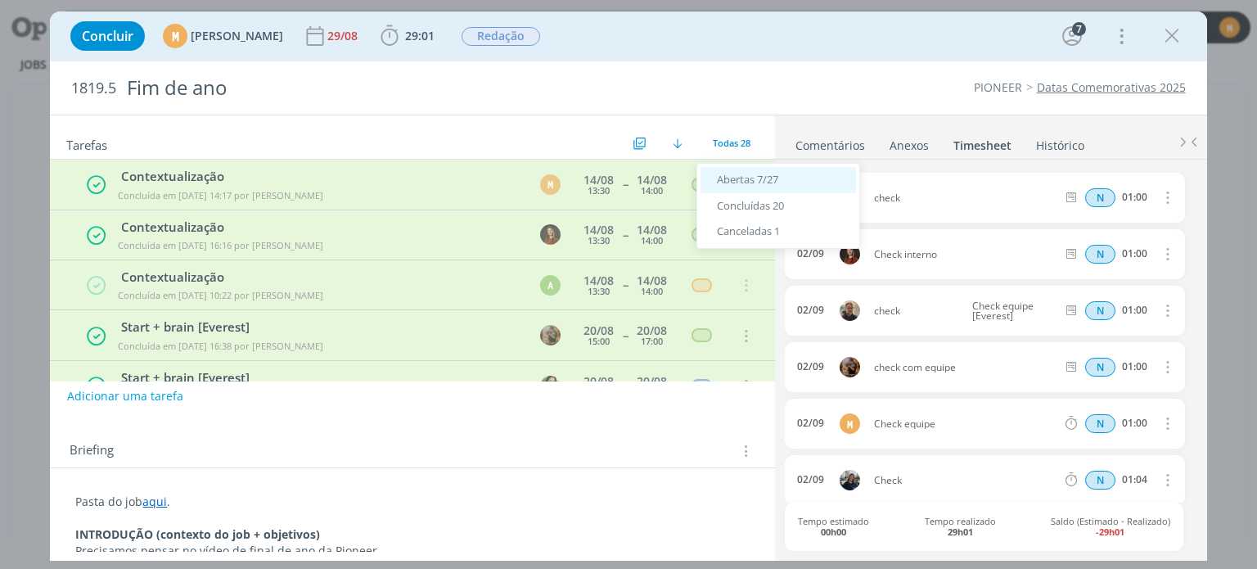
click at [729, 176] on span "Abertas 7/27" at bounding box center [747, 179] width 61 height 15
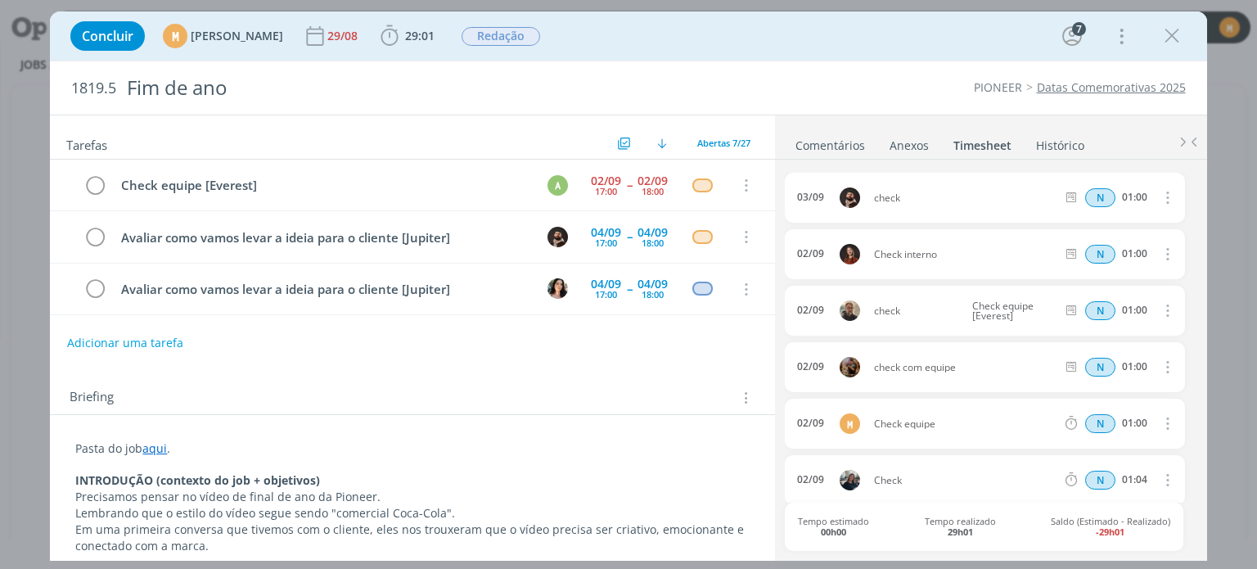
click at [591, 232] on div "04/09" at bounding box center [606, 232] width 30 height 11
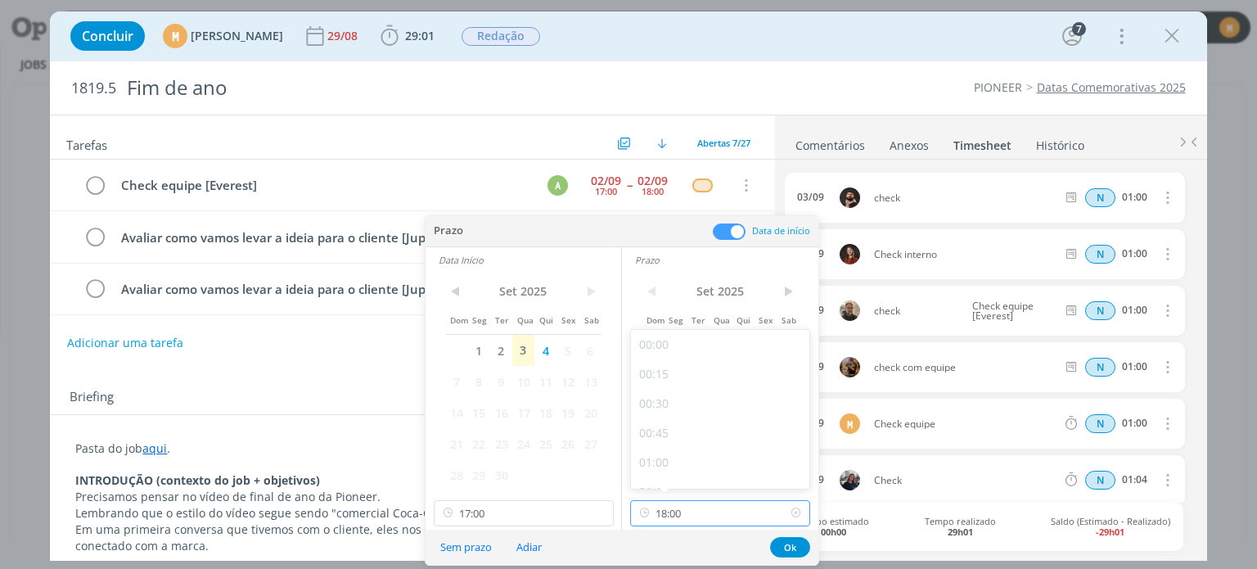
click at [699, 515] on input "18:00" at bounding box center [720, 513] width 180 height 26
click at [528, 520] on input "17:00" at bounding box center [524, 513] width 180 height 26
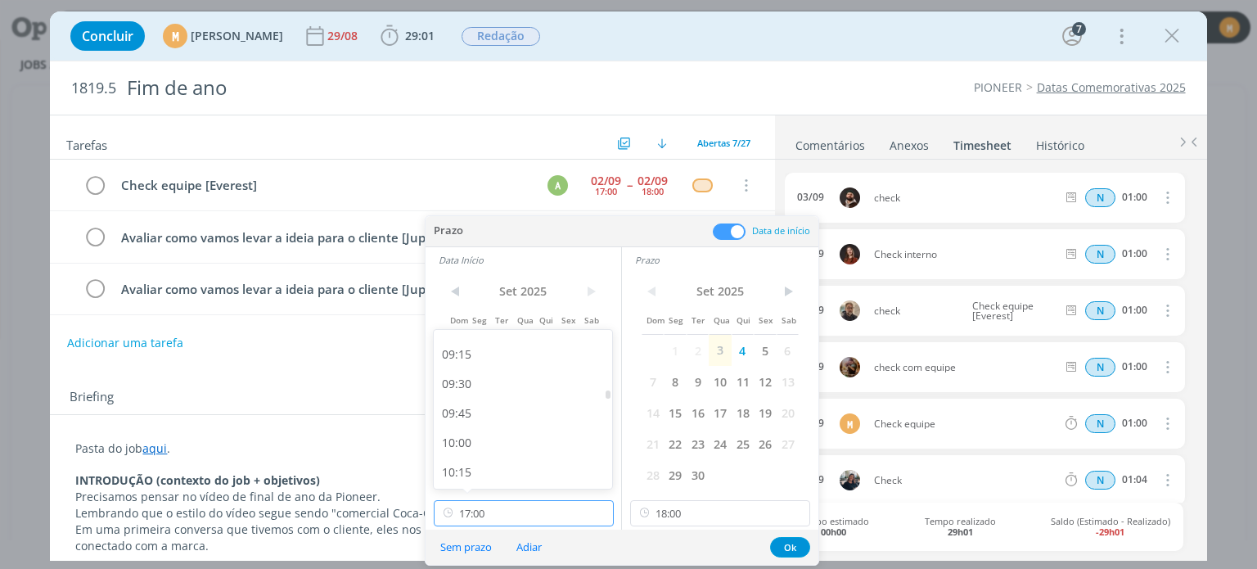
scroll to position [1061, 0]
drag, startPoint x: 471, startPoint y: 353, endPoint x: 473, endPoint y: 376, distance: 23.1
click at [470, 353] on div "09:00" at bounding box center [525, 344] width 183 height 29
type input "09:00"
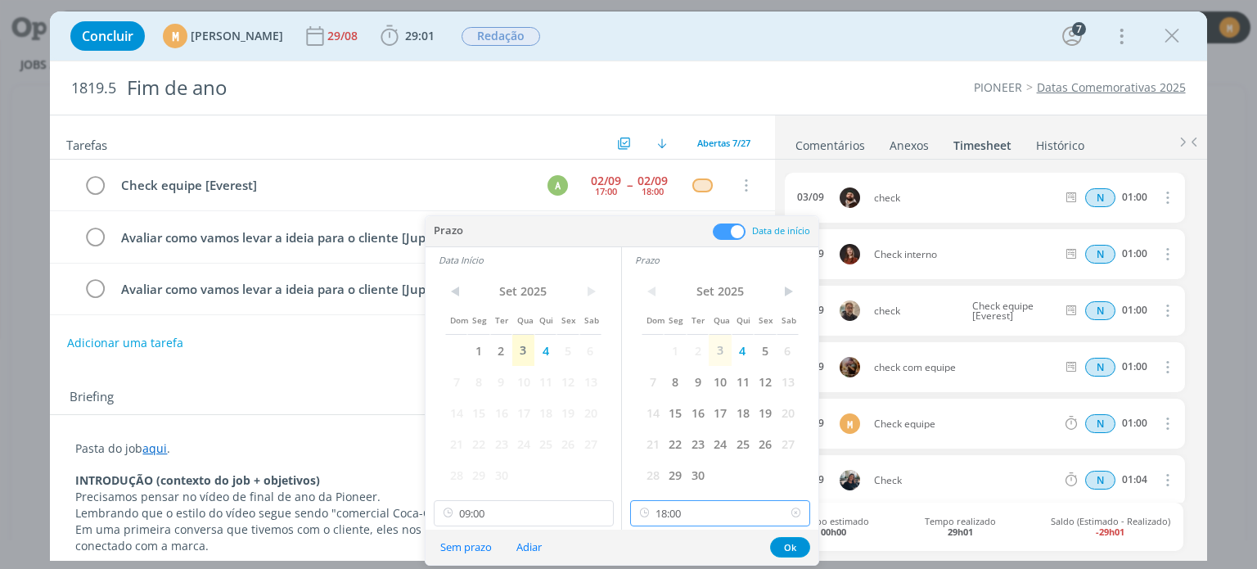
click at [684, 508] on input "18:00" at bounding box center [720, 513] width 180 height 26
click at [658, 413] on div "12:00" at bounding box center [722, 416] width 183 height 29
type input "12:00"
click at [796, 543] on button "Ok" at bounding box center [790, 547] width 40 height 20
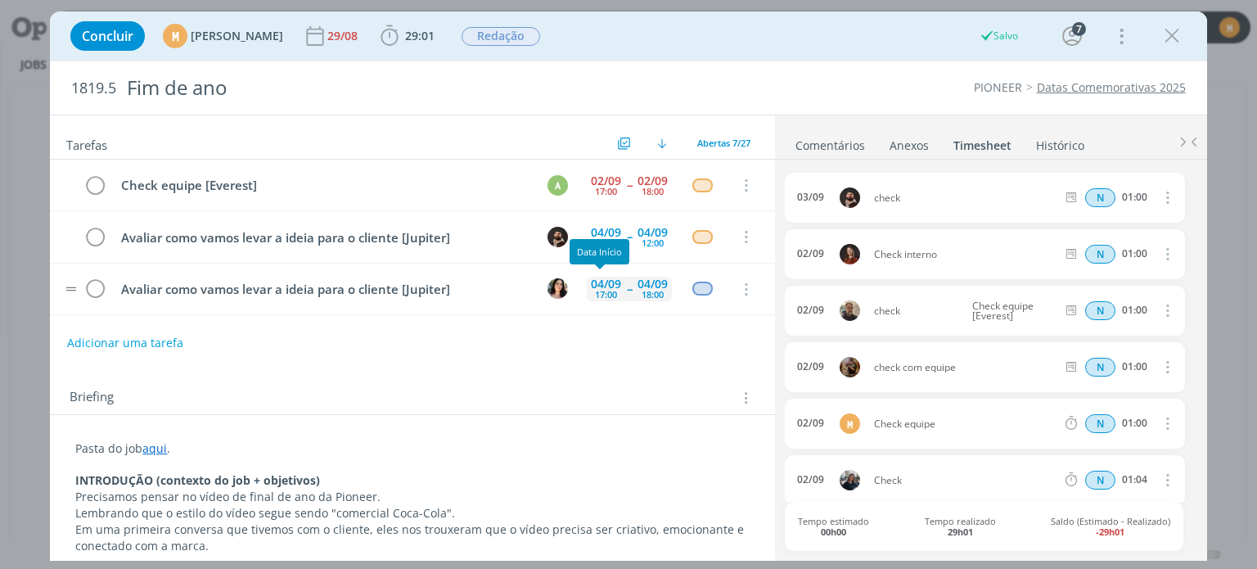
click at [599, 290] on div "17:00" at bounding box center [606, 294] width 22 height 9
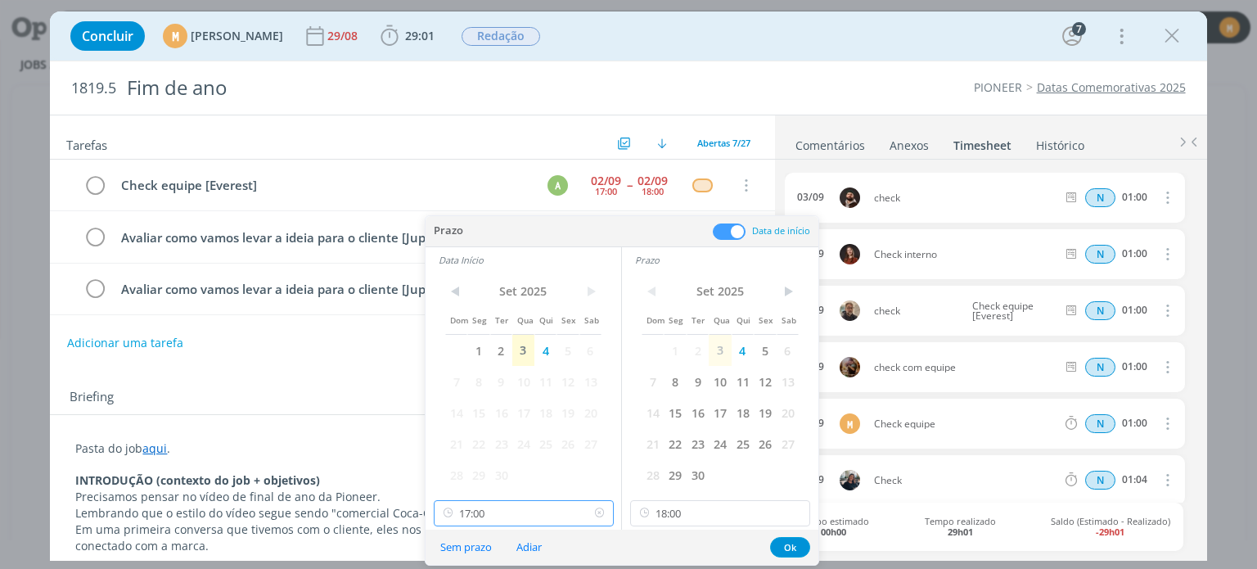
click at [510, 503] on input "17:00" at bounding box center [524, 513] width 180 height 26
click at [472, 340] on div "09:00" at bounding box center [525, 344] width 183 height 29
type input "09:00"
click at [697, 512] on input "18:00" at bounding box center [720, 513] width 180 height 26
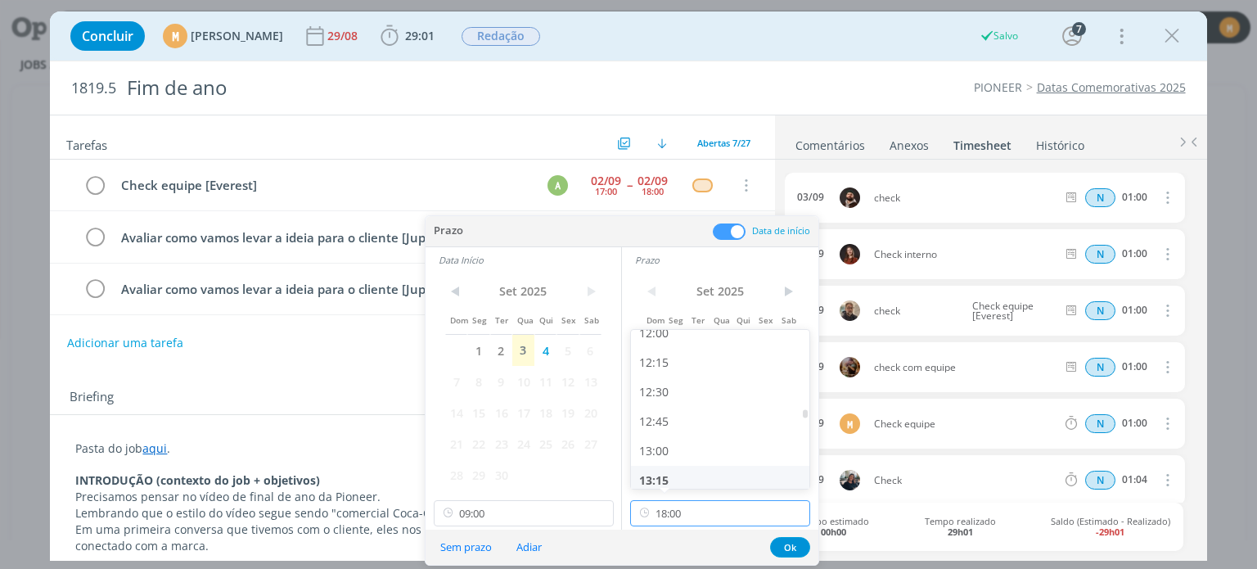
scroll to position [1424, 0]
click at [668, 327] on span "Seg" at bounding box center [675, 319] width 22 height 31
click at [701, 507] on input "18:00" at bounding box center [720, 513] width 180 height 26
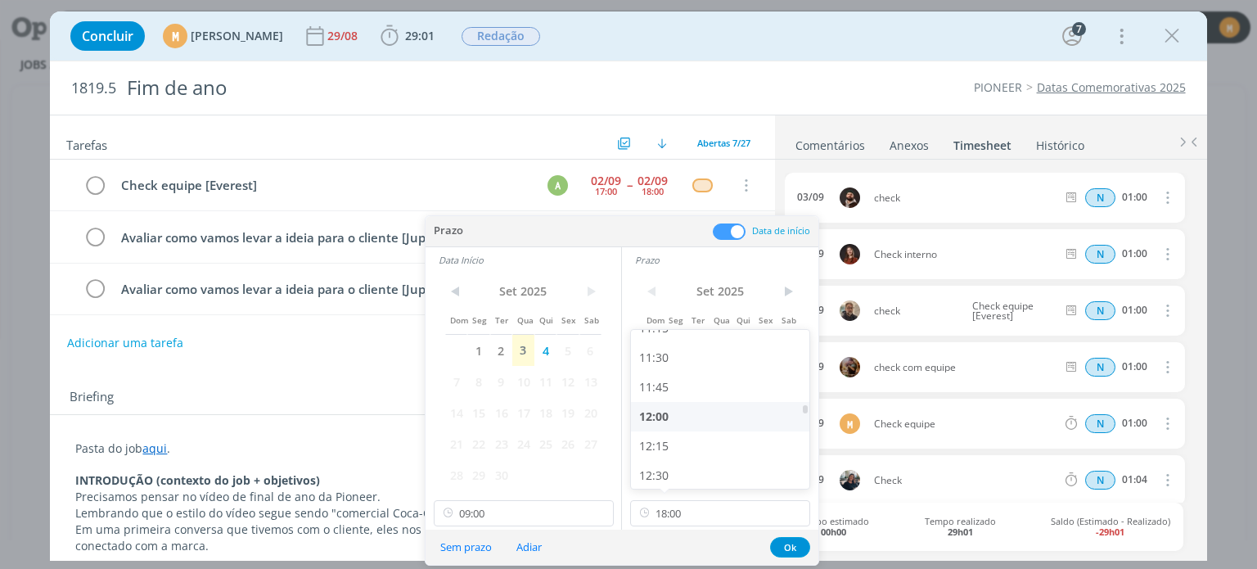
click at [667, 419] on div "12:00" at bounding box center [722, 416] width 183 height 29
type input "12:00"
click at [791, 547] on button "Ok" at bounding box center [790, 547] width 40 height 20
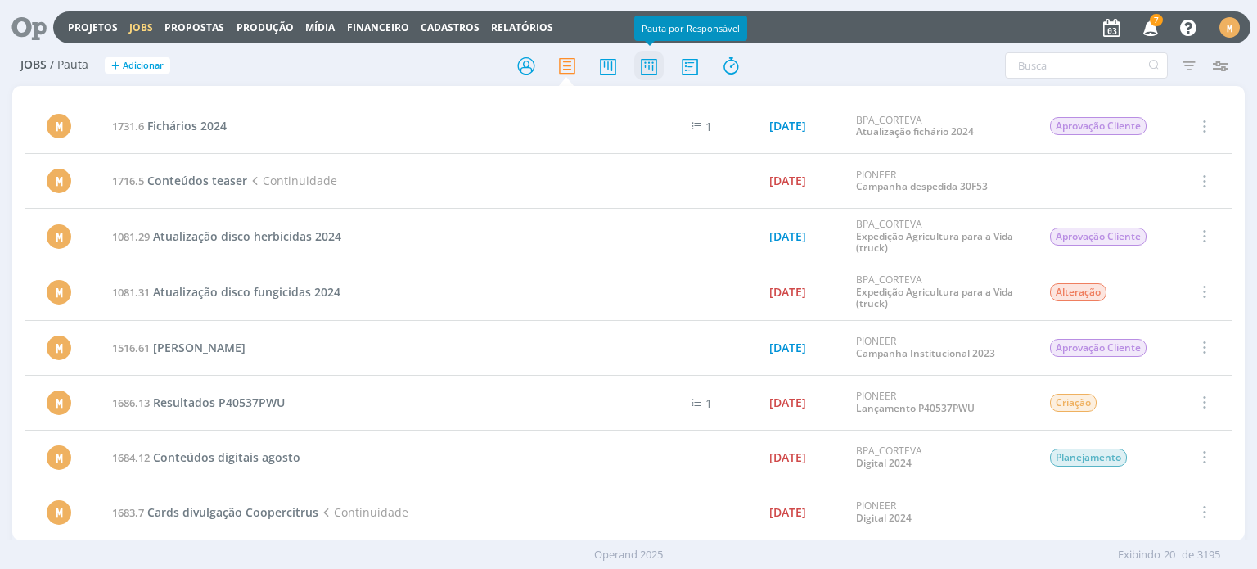
click at [642, 71] on icon at bounding box center [648, 66] width 29 height 32
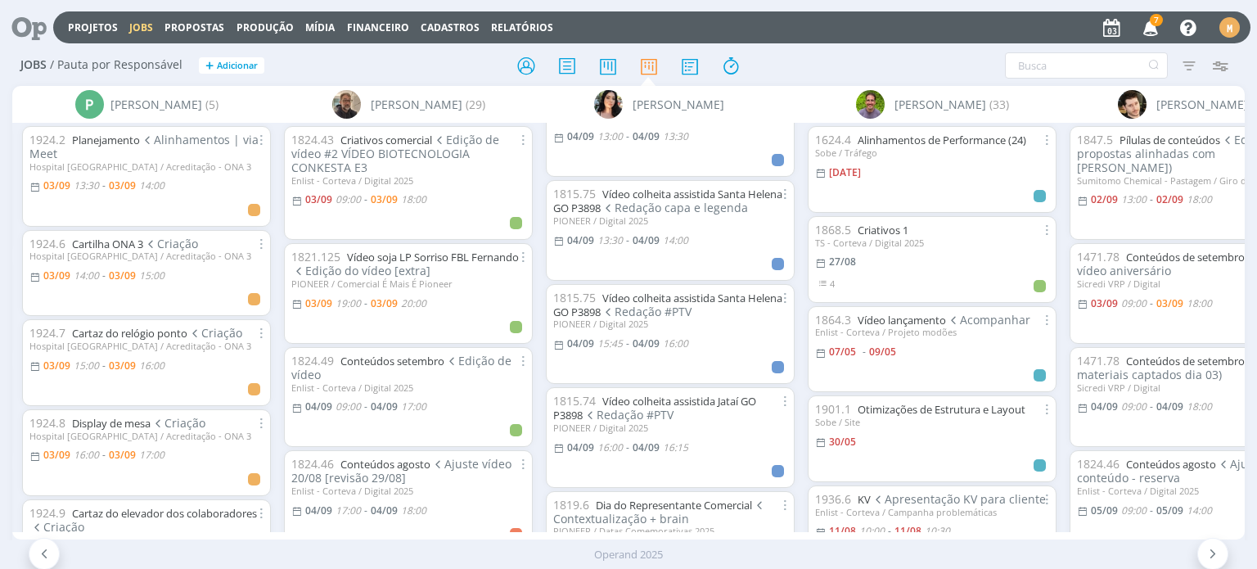
scroll to position [431, 0]
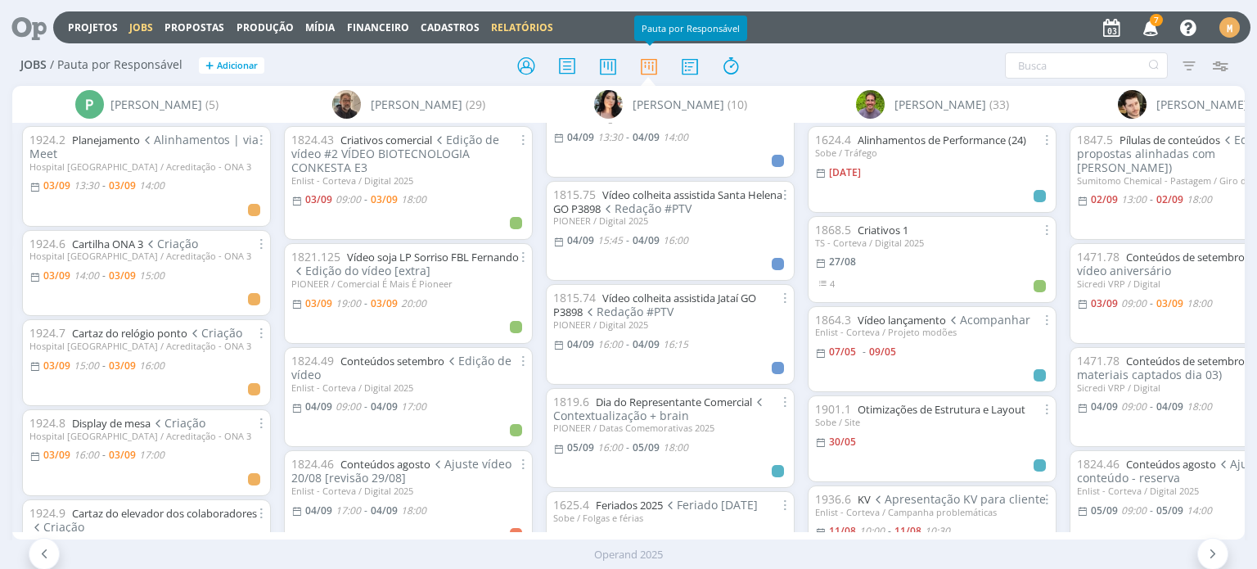
click at [494, 27] on link "Relatórios" at bounding box center [522, 27] width 62 height 14
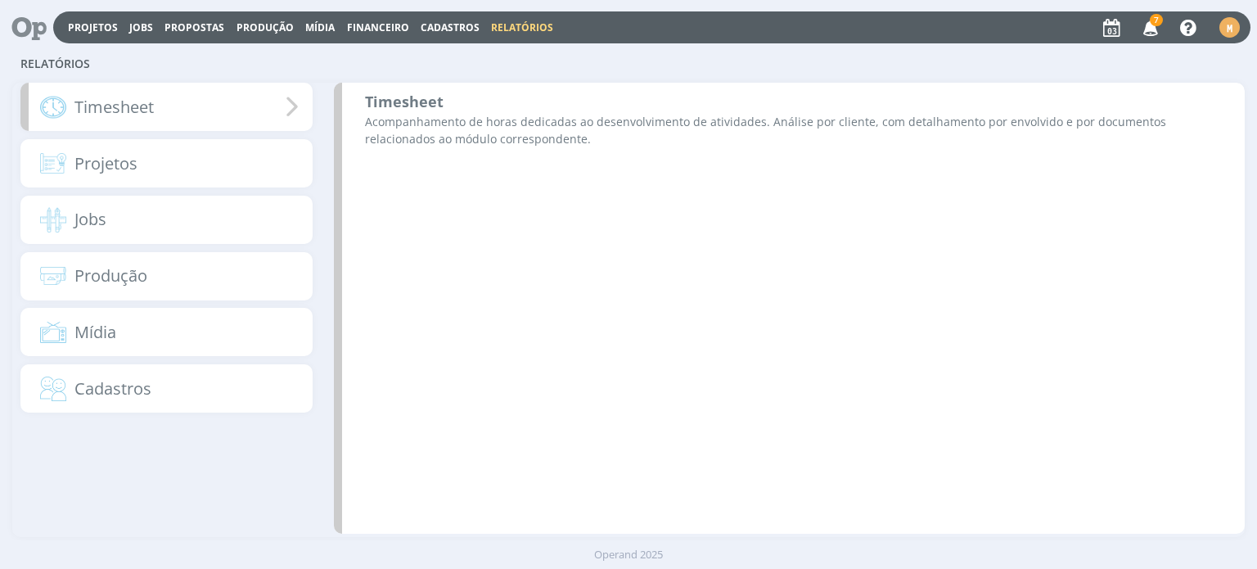
click at [156, 117] on div "Timesheet" at bounding box center [165, 107] width 291 height 48
click at [395, 108] on b "Timesheet" at bounding box center [404, 102] width 79 height 20
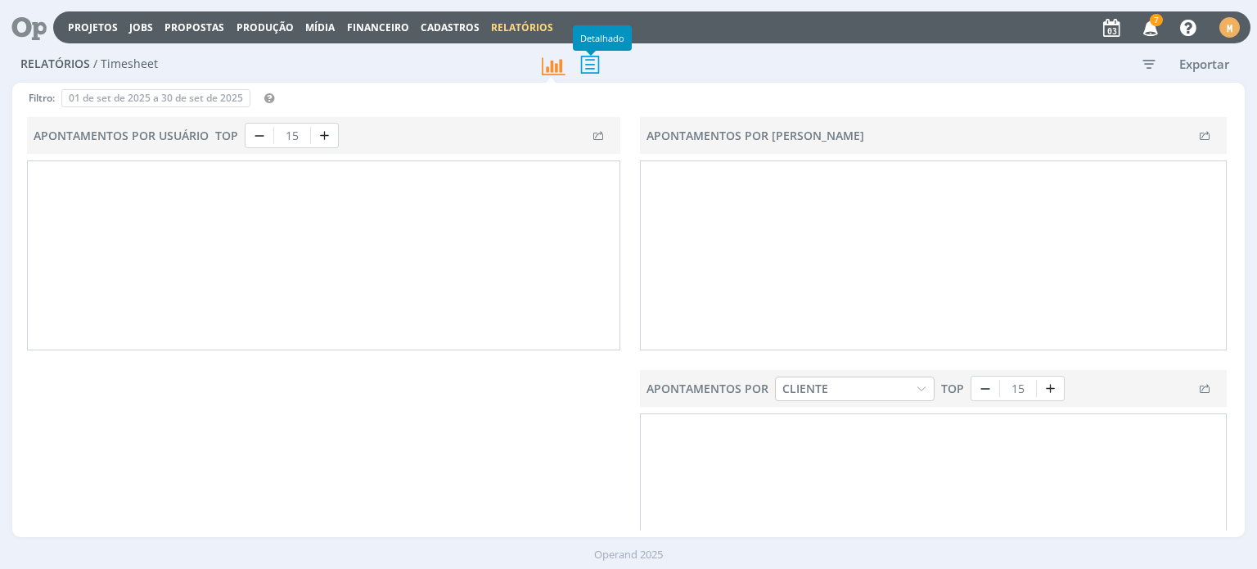
click at [589, 61] on icon at bounding box center [590, 64] width 34 height 34
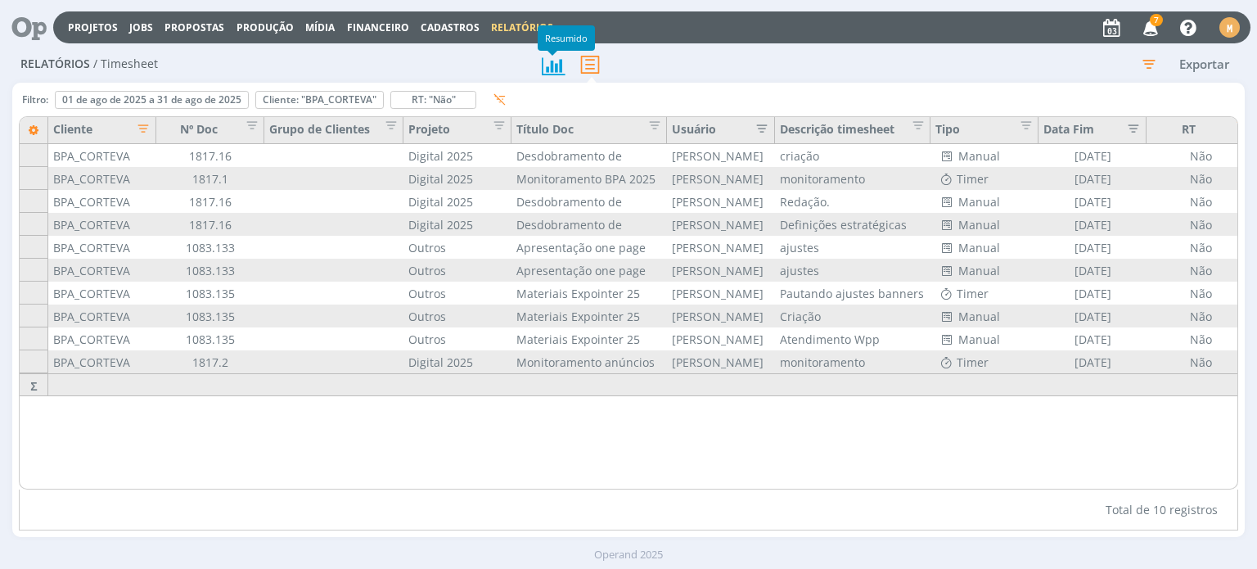
click at [547, 71] on icon at bounding box center [552, 66] width 29 height 28
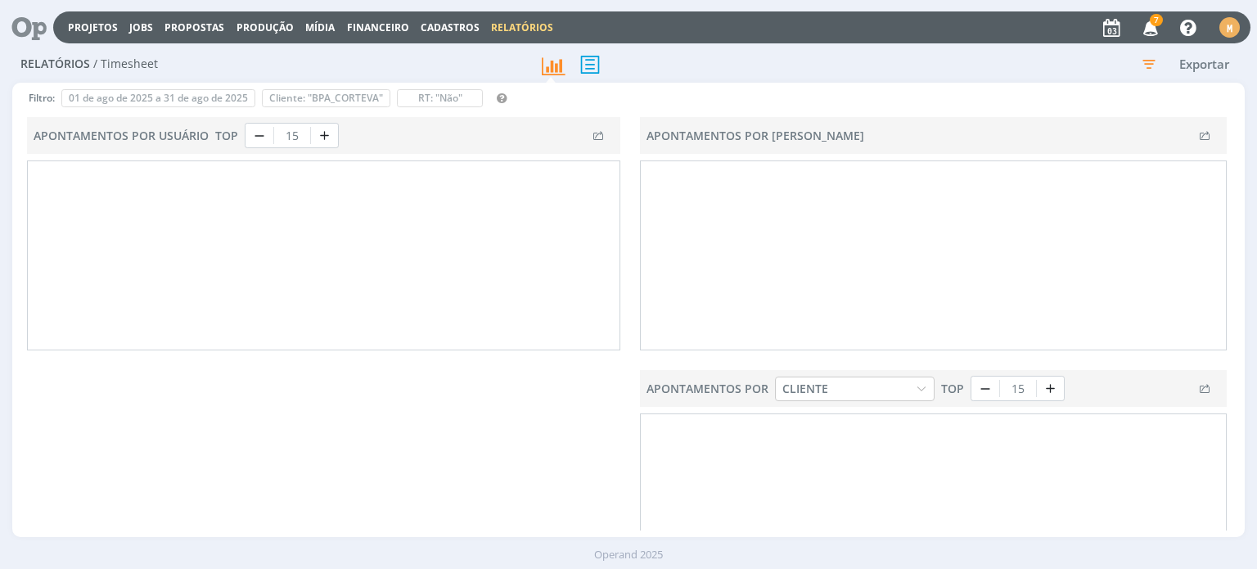
click at [508, 29] on link "Relatórios" at bounding box center [522, 27] width 62 height 14
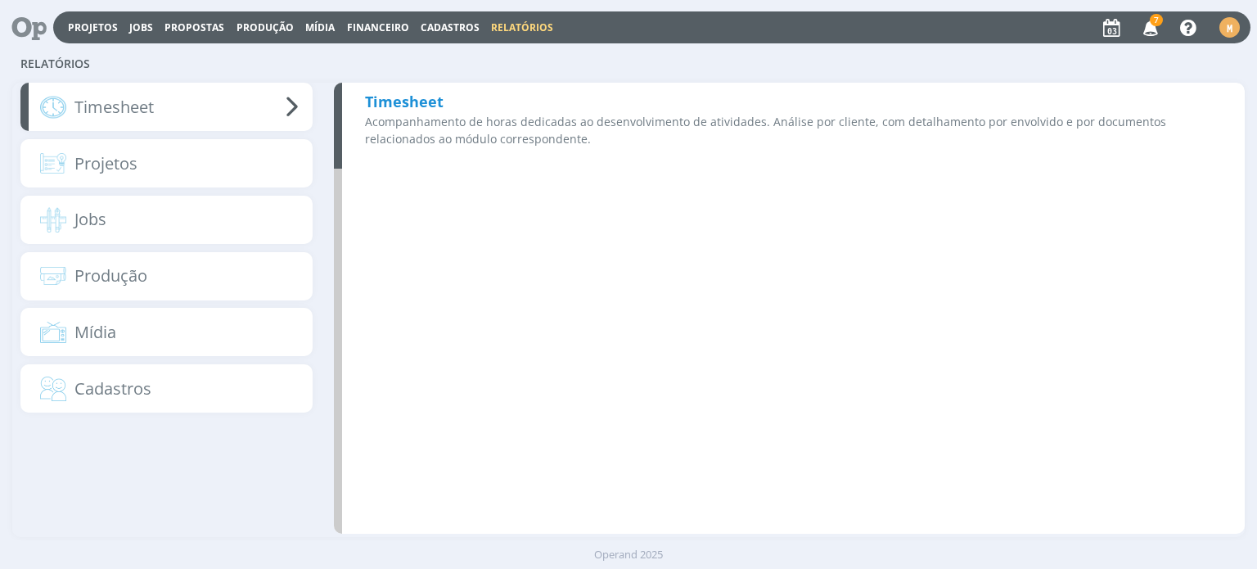
click at [380, 92] on b "Timesheet" at bounding box center [404, 102] width 79 height 20
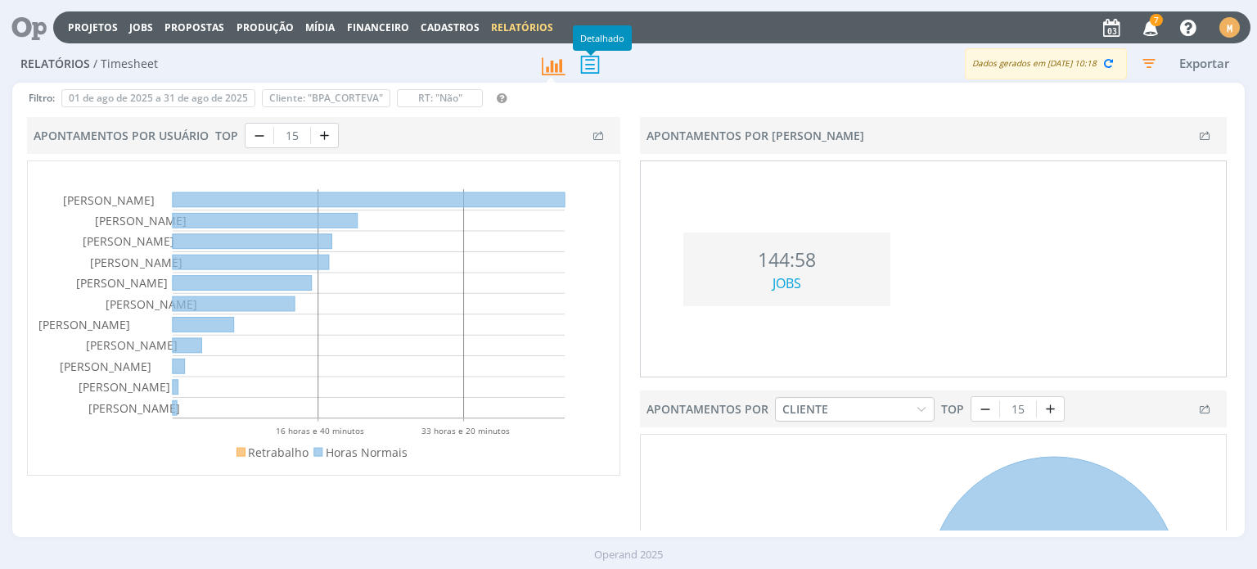
click at [580, 67] on icon at bounding box center [590, 64] width 34 height 34
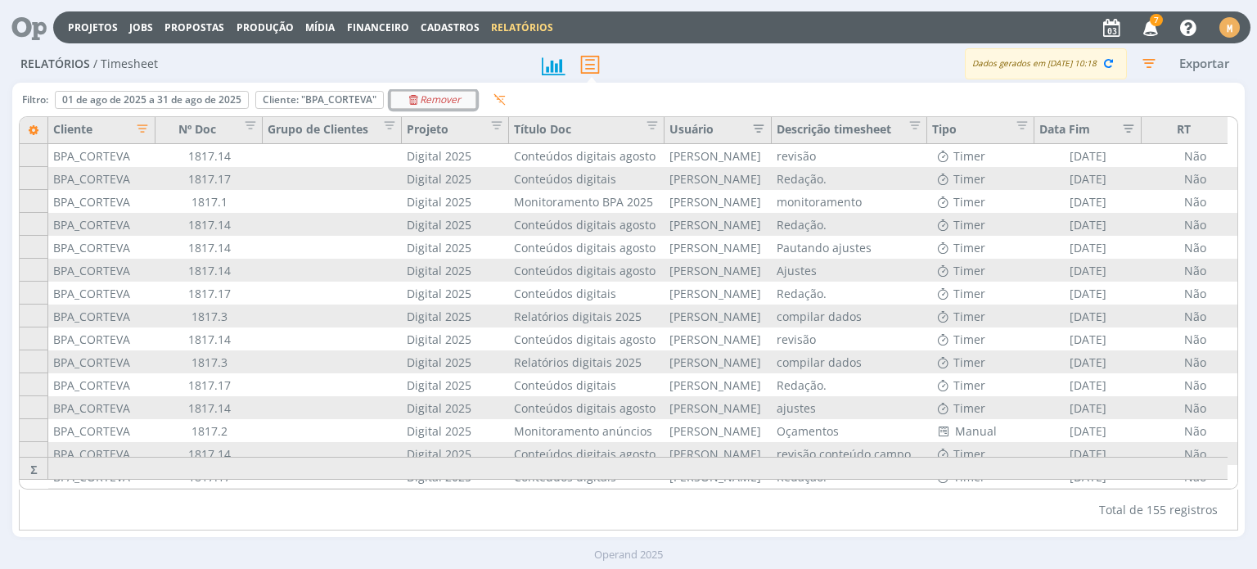
click at [449, 104] on icon "Remover" at bounding box center [433, 100] width 55 height 10
click at [361, 102] on div "Remover" at bounding box center [319, 100] width 127 height 16
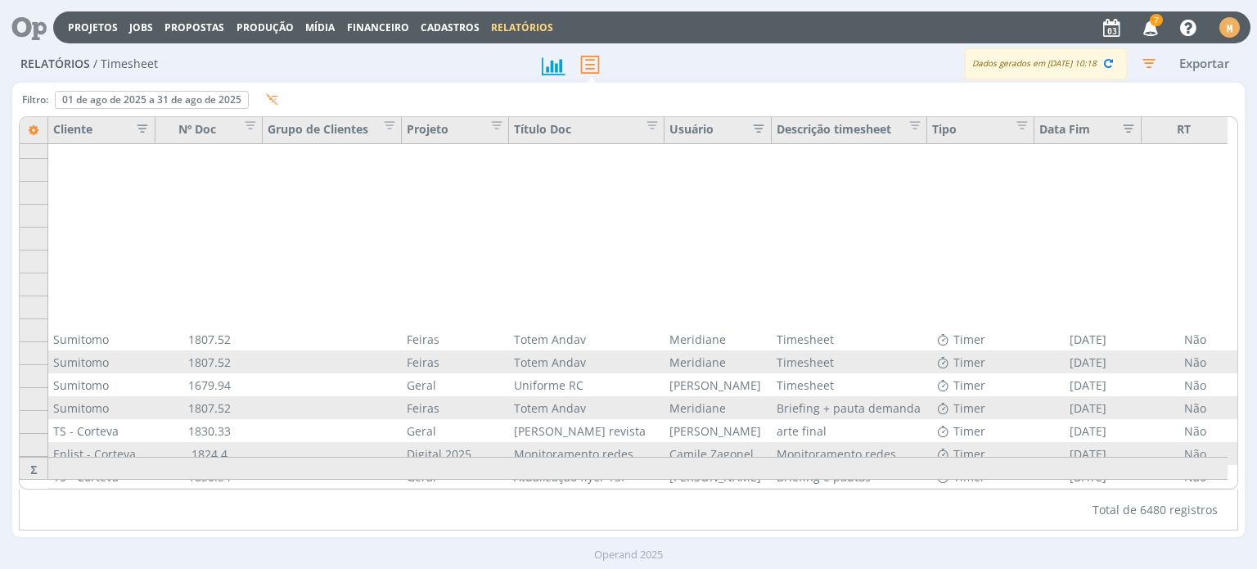
scroll to position [192, 0]
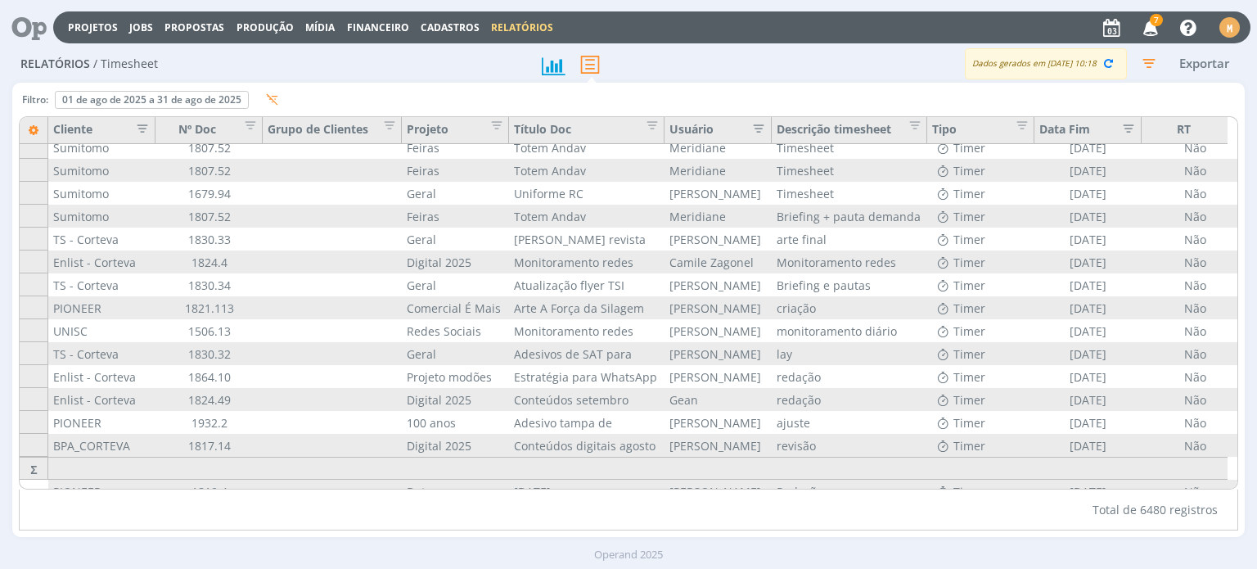
click at [134, 122] on icon "button" at bounding box center [137, 127] width 16 height 16
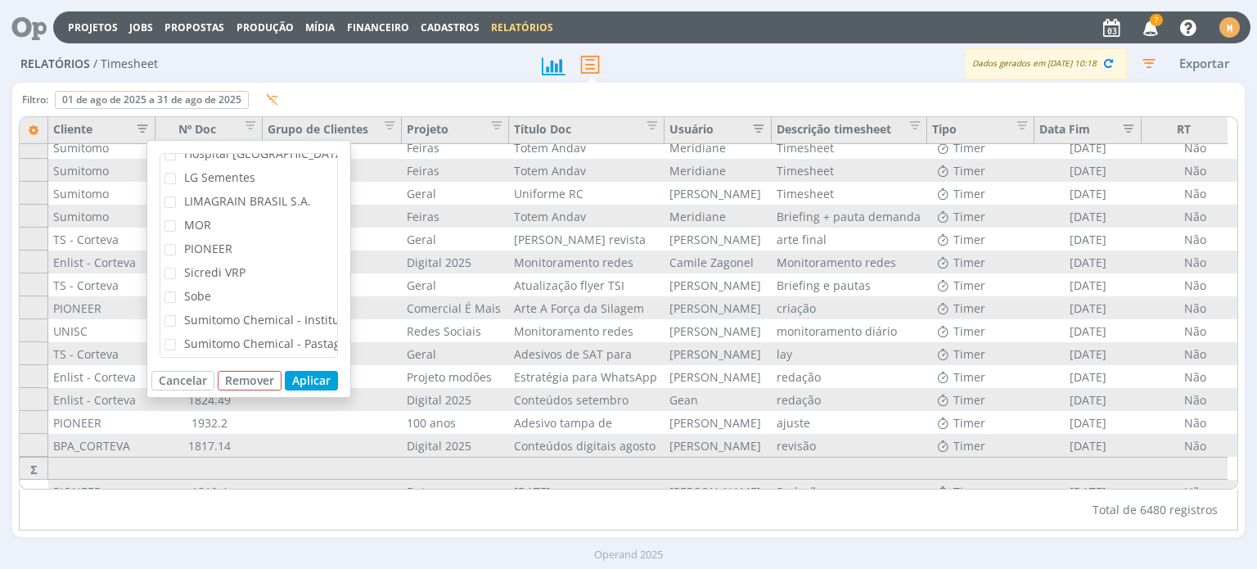
scroll to position [327, 0]
click at [217, 250] on span "PIONEER" at bounding box center [208, 247] width 48 height 16
click at [176, 242] on input "PIONEER" at bounding box center [176, 242] width 0 height 0
click at [309, 385] on button "Aplicar" at bounding box center [311, 381] width 53 height 20
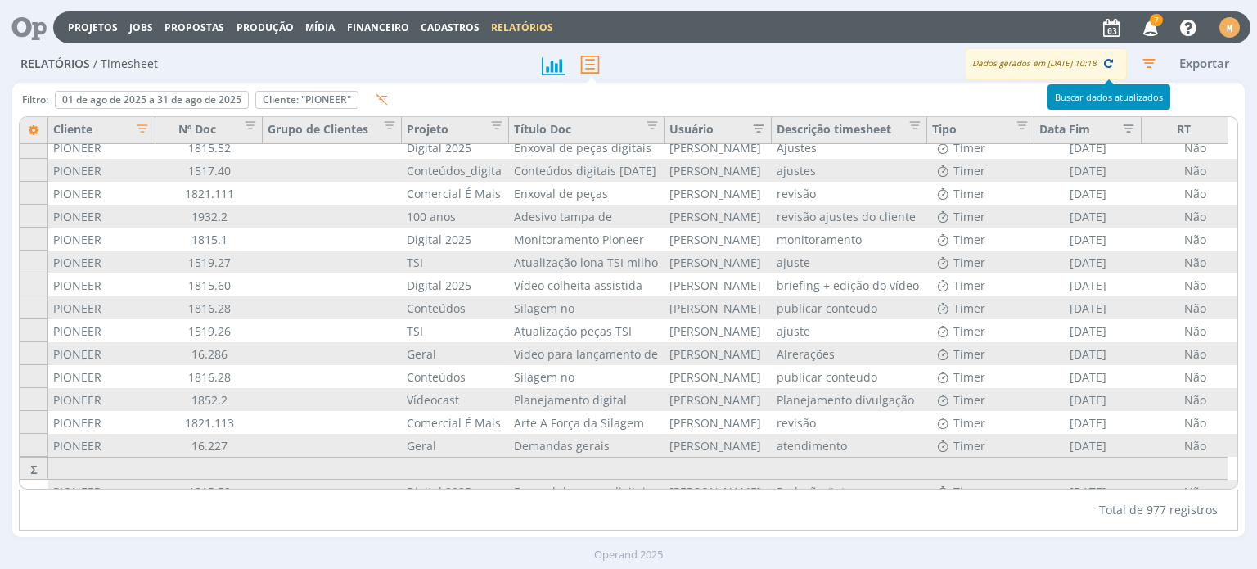
click at [1107, 60] on icon "button" at bounding box center [1108, 63] width 15 height 15
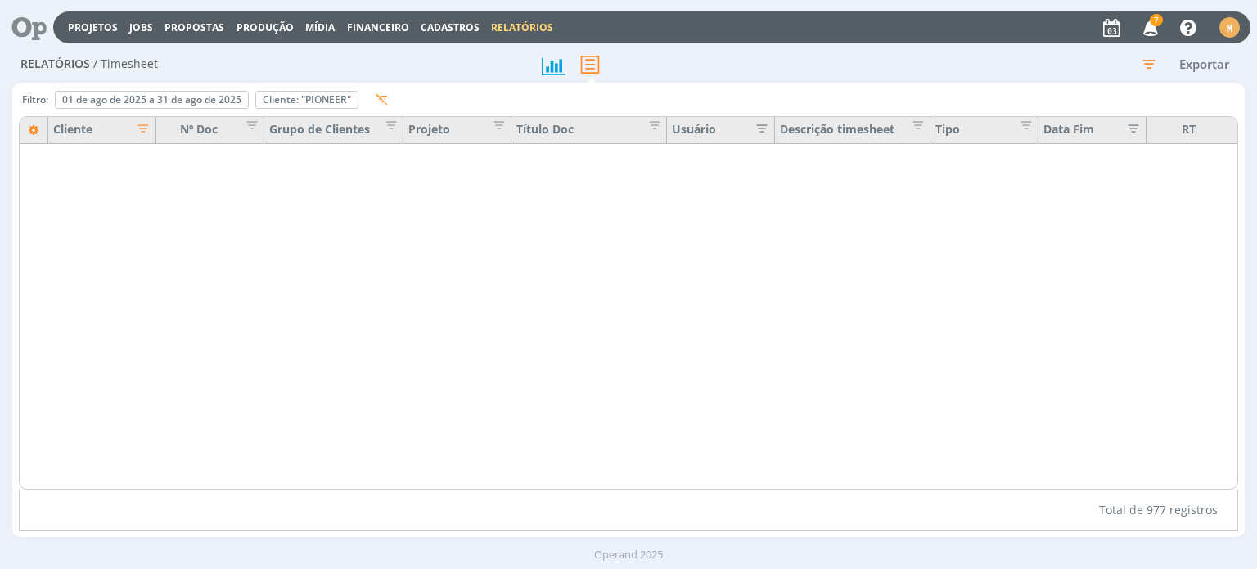
drag, startPoint x: 1025, startPoint y: 490, endPoint x: 1178, endPoint y: 471, distance: 154.3
click at [1178, 471] on div at bounding box center [635, 349] width 1232 height 417
drag, startPoint x: 1112, startPoint y: 485, endPoint x: 1228, endPoint y: 485, distance: 116.2
click at [1228, 485] on div at bounding box center [635, 349] width 1232 height 417
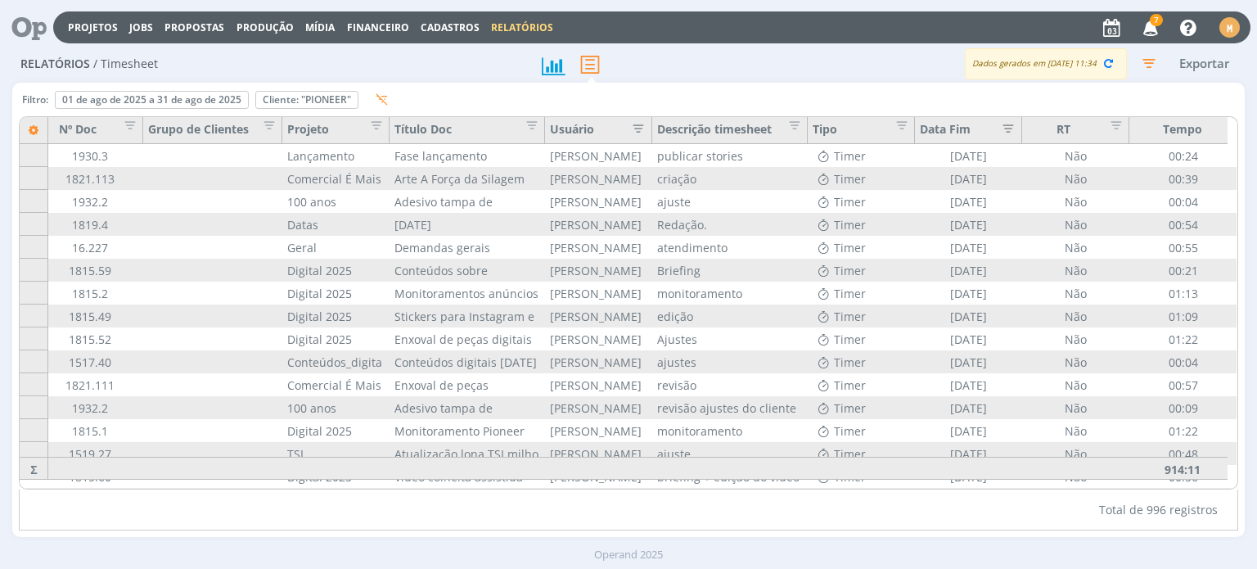
scroll to position [0, 128]
click at [557, 61] on icon at bounding box center [552, 66] width 29 height 28
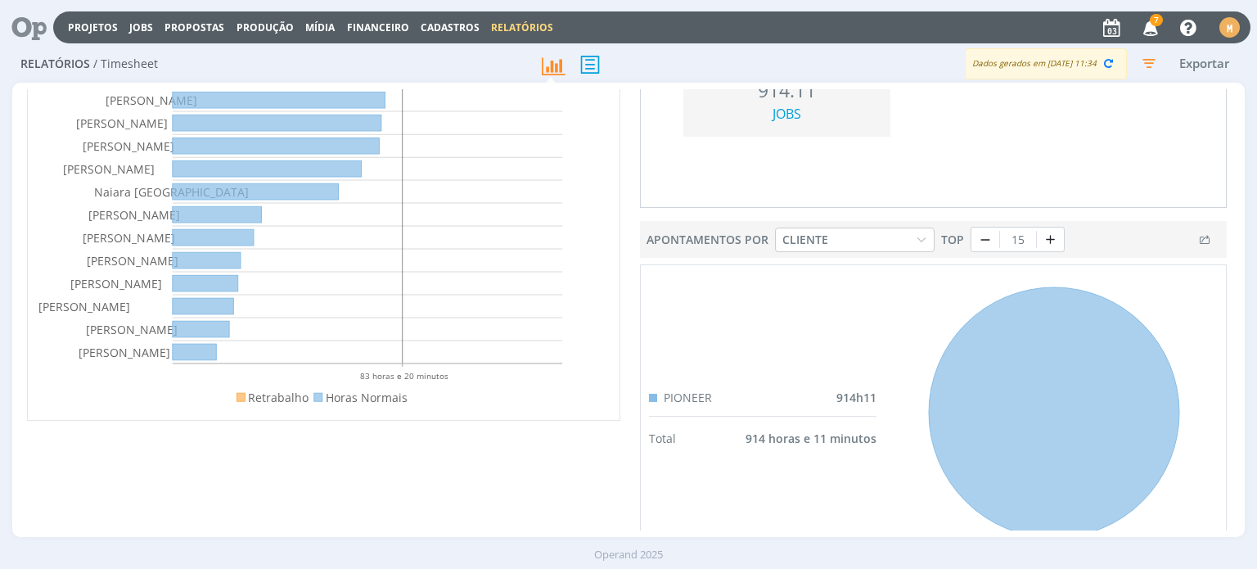
scroll to position [212, 0]
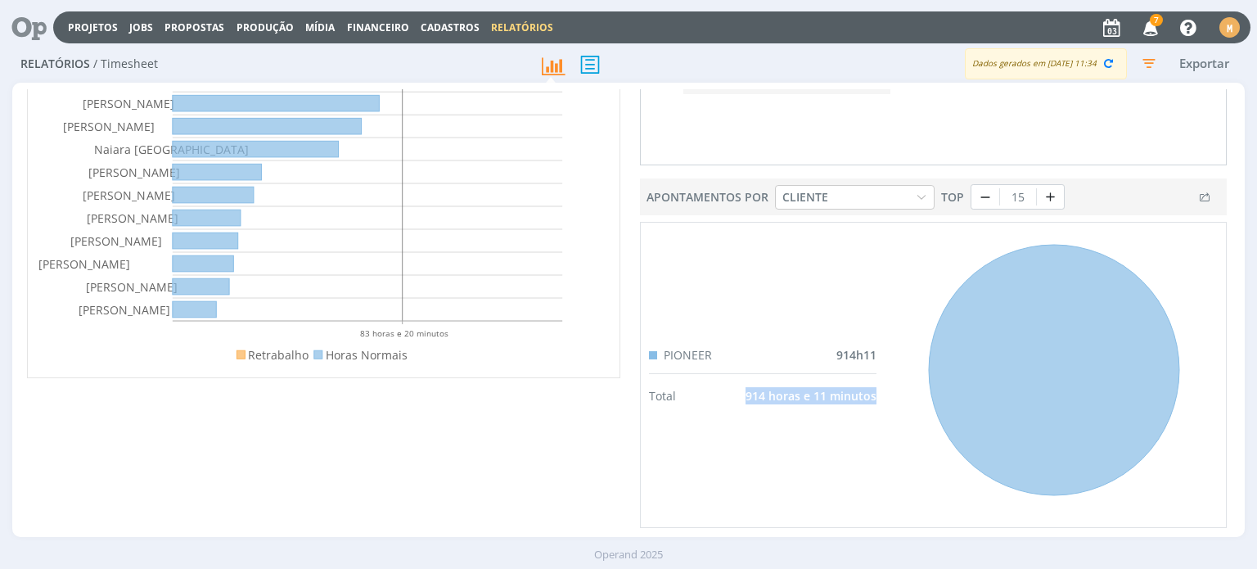
drag, startPoint x: 738, startPoint y: 390, endPoint x: 874, endPoint y: 398, distance: 136.9
click at [874, 398] on div "PIONEER 914h11 Total 914 horas e 11 minutos" at bounding box center [763, 375] width 244 height 305
click at [845, 440] on div "PIONEER 914h11 Total 914 horas e 11 minutos" at bounding box center [763, 375] width 244 height 305
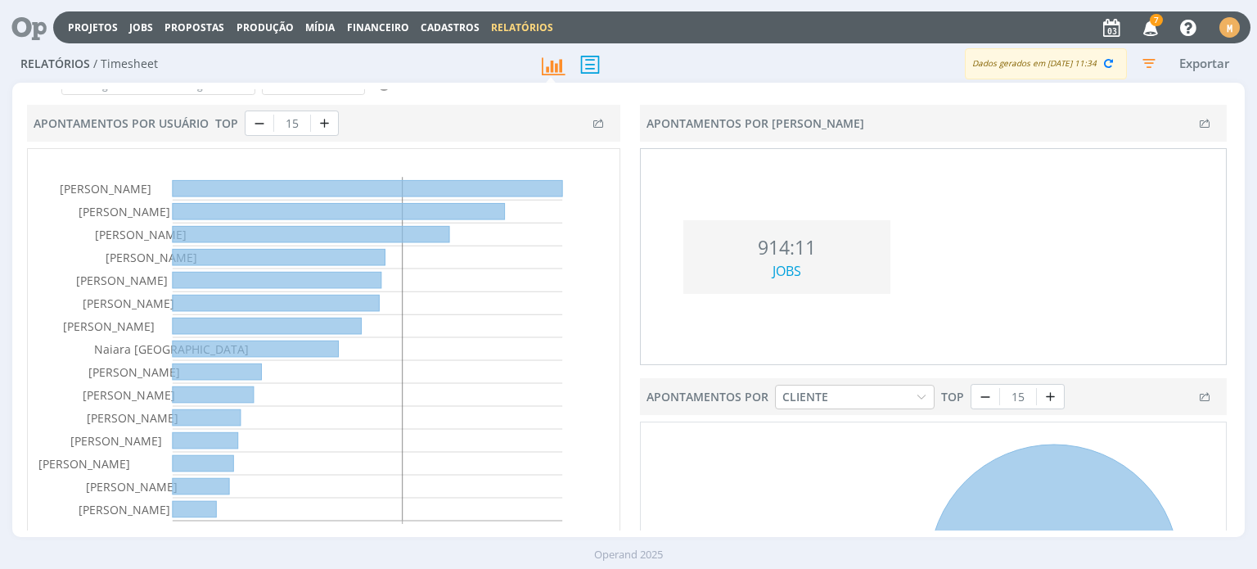
scroll to position [0, 0]
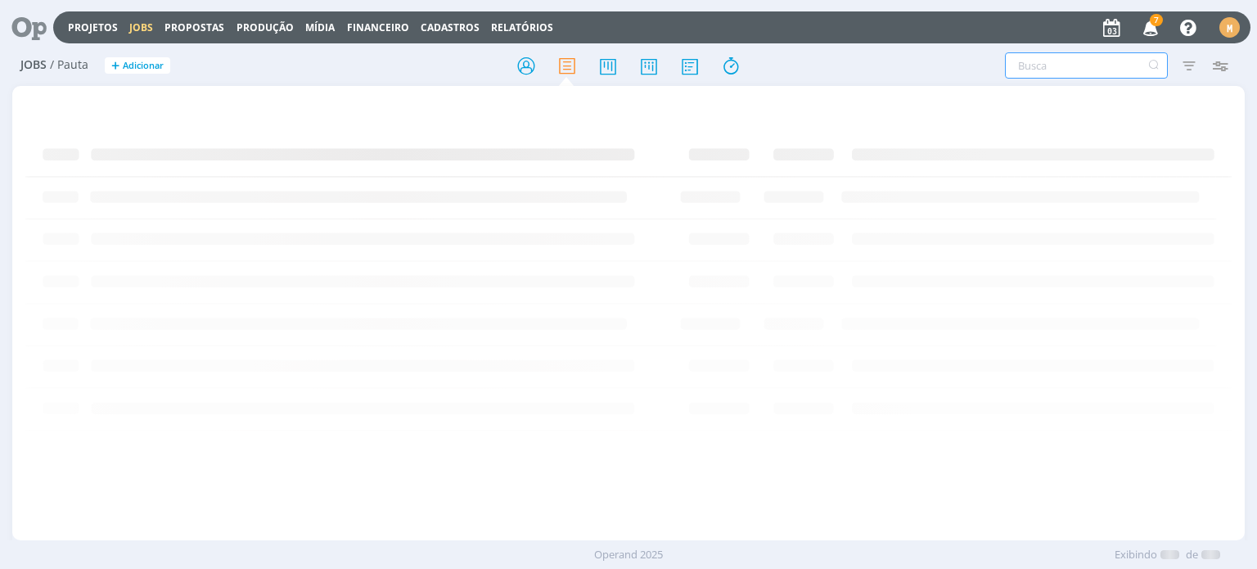
click at [1042, 65] on input "text" at bounding box center [1086, 65] width 163 height 26
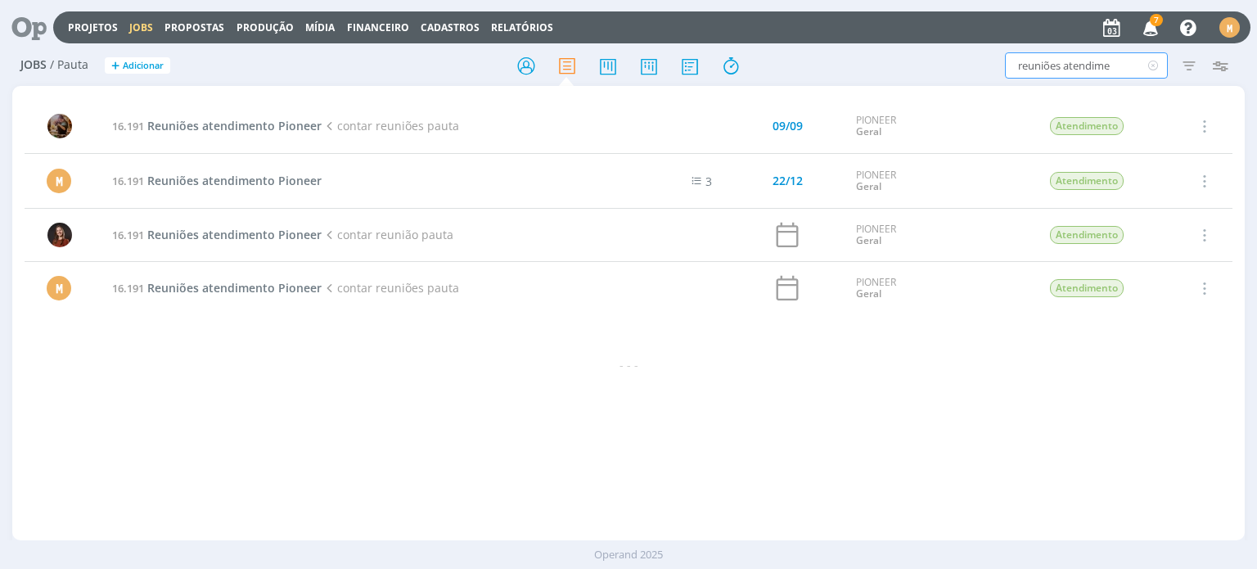
type input "reuniões atendime"
click at [274, 174] on span "Reuniões atendimento Pioneer" at bounding box center [234, 181] width 174 height 16
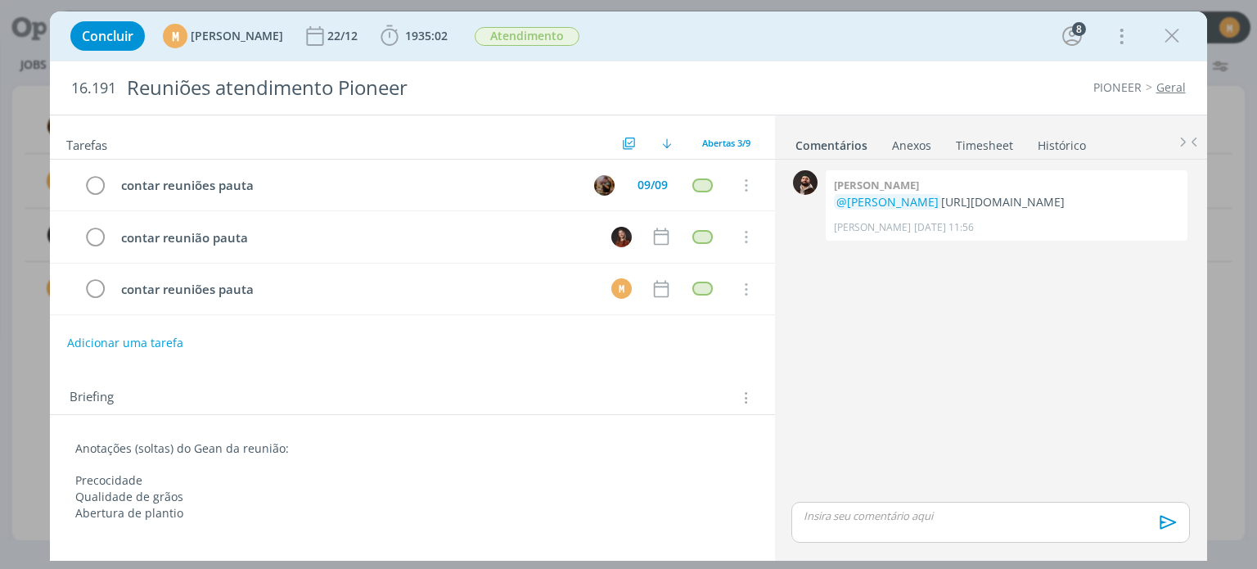
click at [972, 151] on link "Timesheet" at bounding box center [984, 142] width 59 height 24
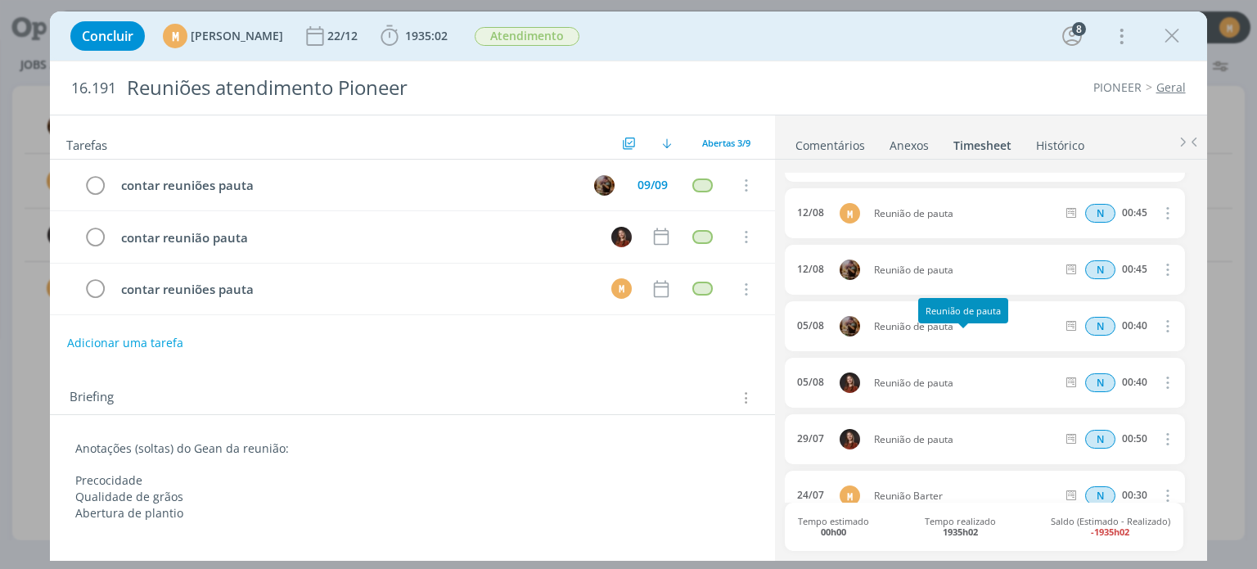
scroll to position [491, 0]
drag, startPoint x: 960, startPoint y: 388, endPoint x: 864, endPoint y: 389, distance: 95.8
click at [864, 389] on div "05/08 Reunião de pauta N 00:40 Excluir Editar" at bounding box center [984, 384] width 399 height 50
copy div "Reunião de pauta"
drag, startPoint x: 430, startPoint y: 51, endPoint x: 431, endPoint y: 38, distance: 13.1
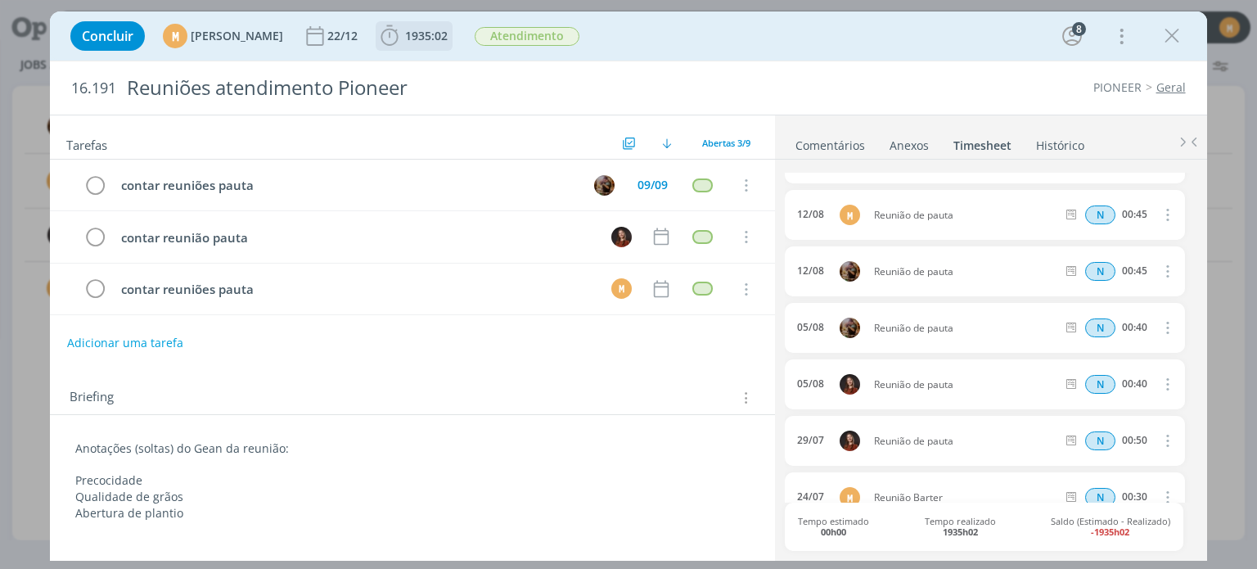
click at [430, 50] on div "Concluir M [PERSON_NAME] 22/12 1935:02 Iniciar Apontar Data * [DATE] Horas * 00…" at bounding box center [628, 35] width 1132 height 39
click at [399, 34] on icon "dialog" at bounding box center [389, 35] width 17 height 20
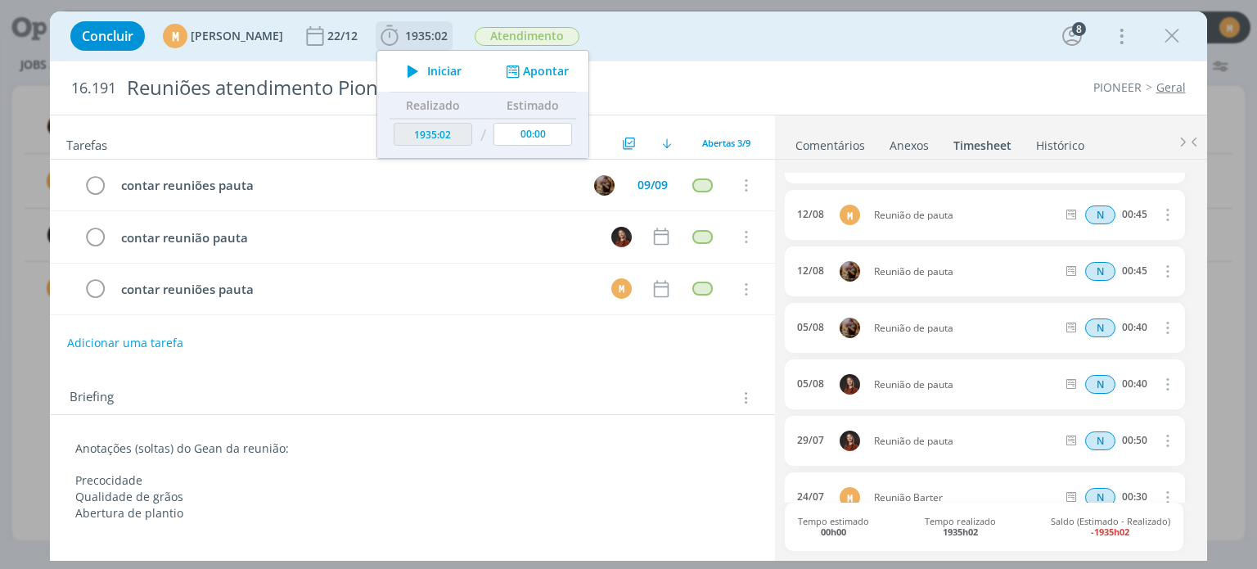
click at [570, 65] on button "Apontar" at bounding box center [536, 71] width 68 height 17
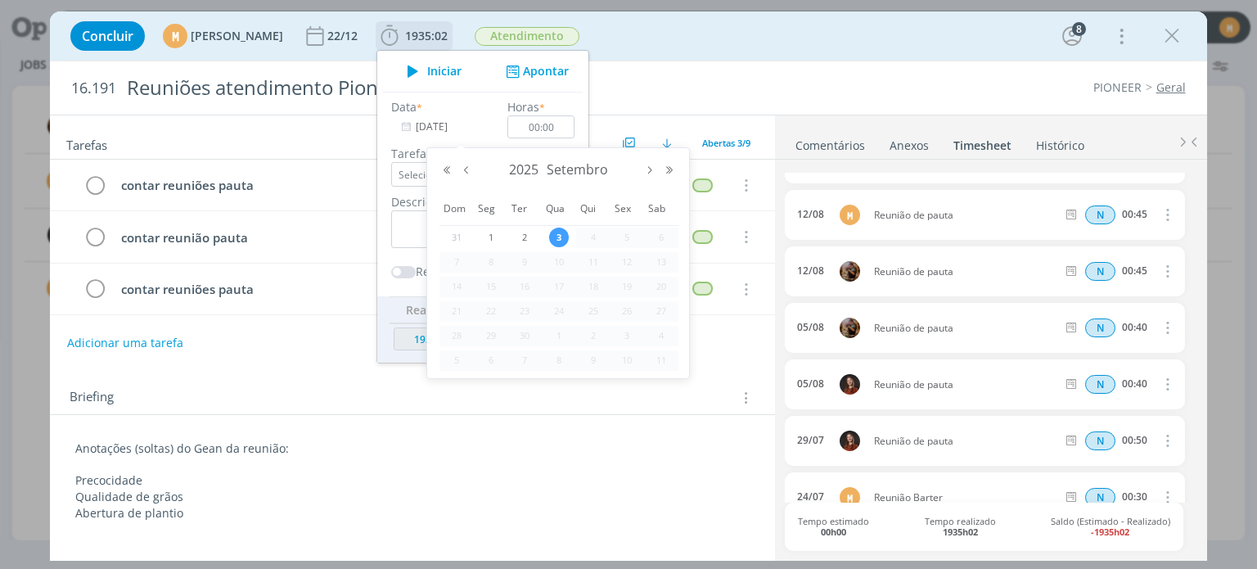
click at [482, 128] on input "03/09/2025" at bounding box center [442, 126] width 102 height 23
click at [466, 165] on button "Mês anterior" at bounding box center [467, 170] width 20 height 11
click at [526, 260] on span "5" at bounding box center [525, 262] width 20 height 20
type input "05/08/2025"
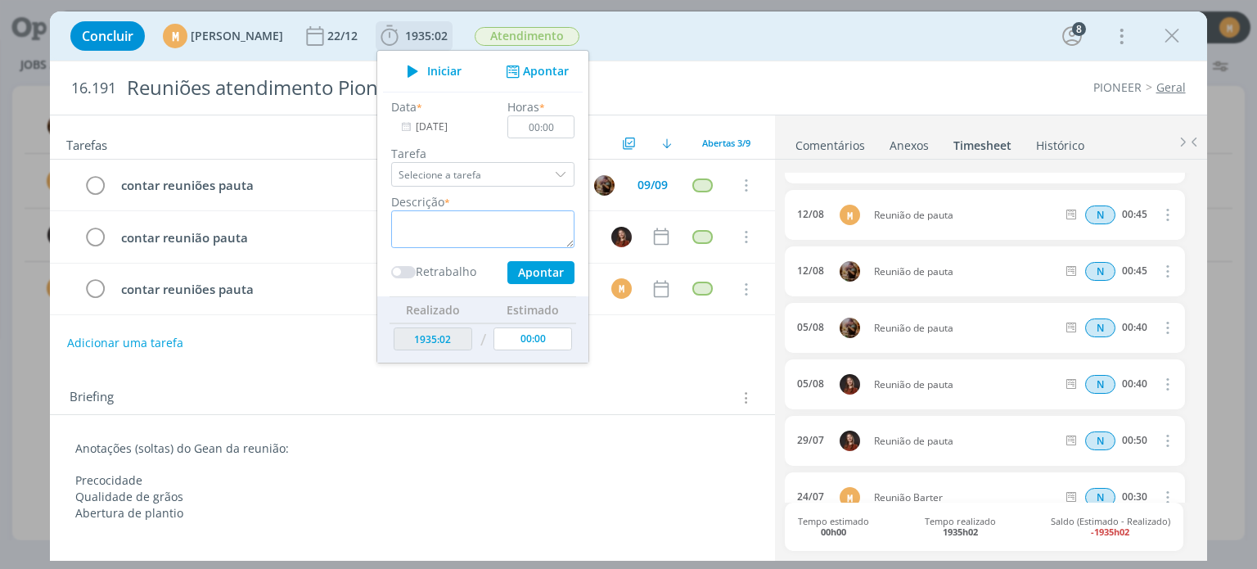
click at [524, 226] on textarea "dialog" at bounding box center [482, 229] width 183 height 38
paste textarea "Reunião de pauta"
click at [431, 241] on textarea "Reunião de pauta" at bounding box center [482, 229] width 183 height 38
type textarea "Reunião de pauta"
click at [575, 129] on input "00:00" at bounding box center [541, 126] width 67 height 23
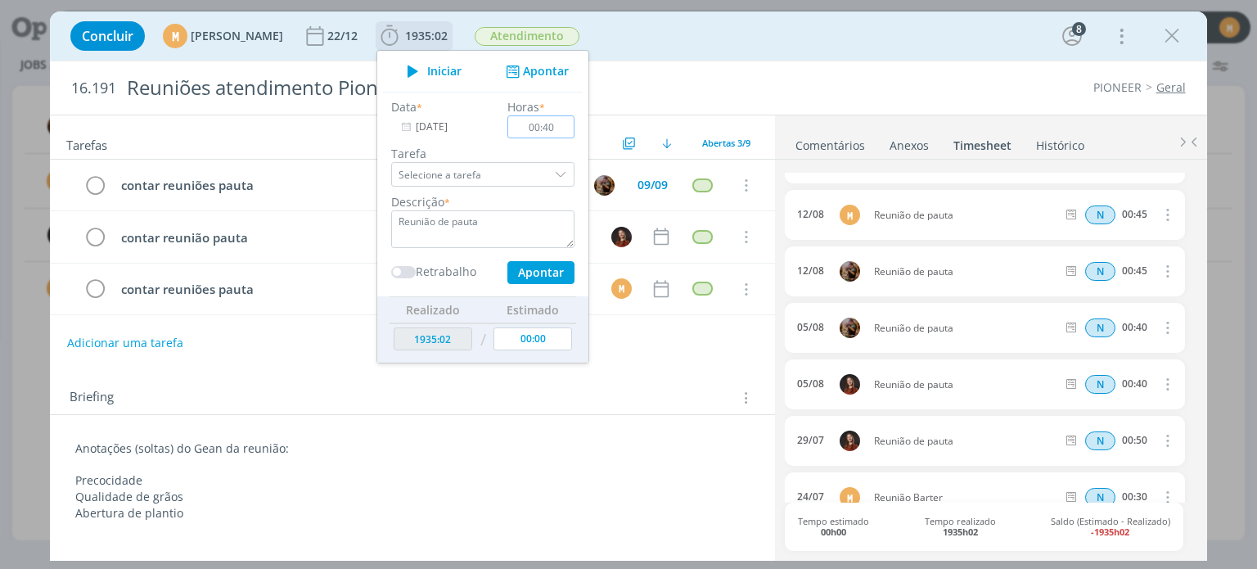
type input "00:40"
click at [566, 271] on button "Apontar" at bounding box center [541, 272] width 67 height 23
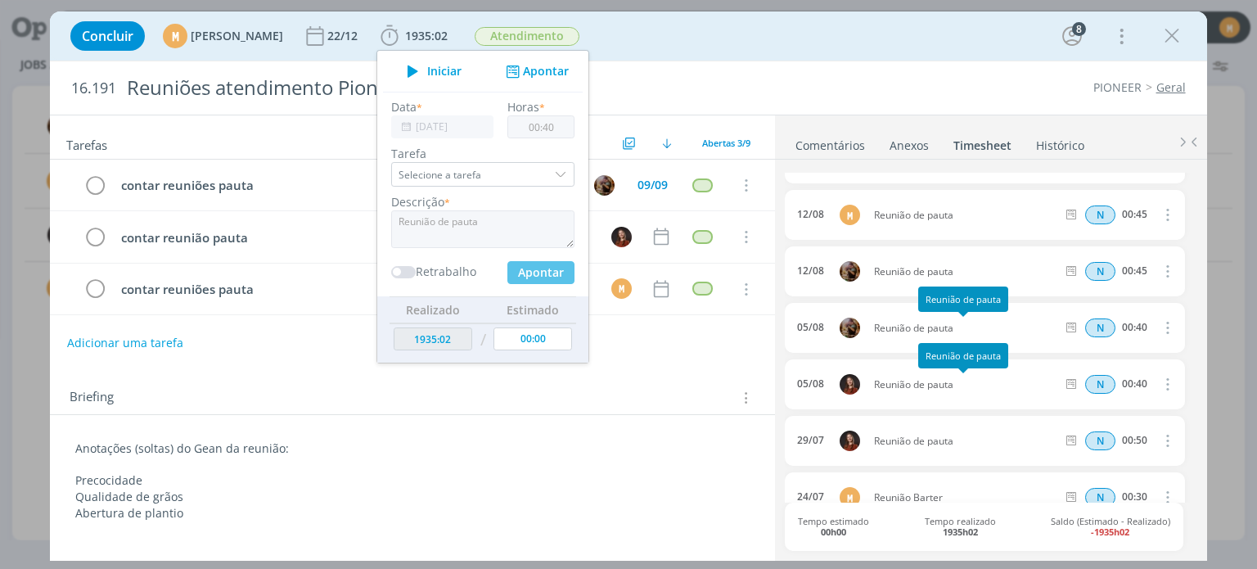
type input "1935:42"
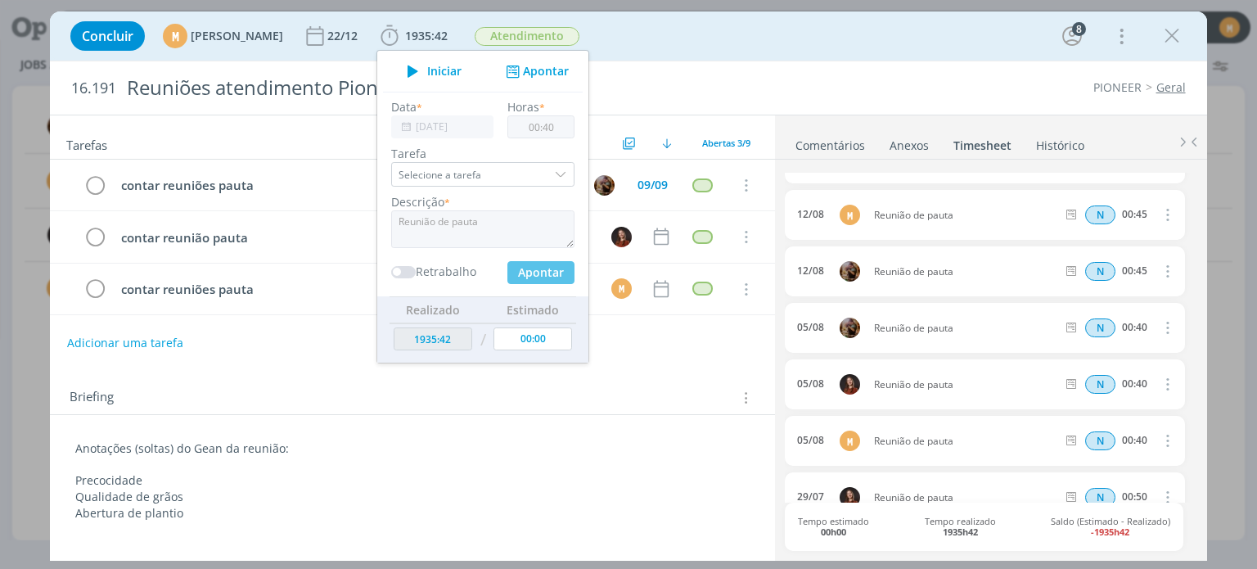
type input "03/09/2025"
type input "00:00"
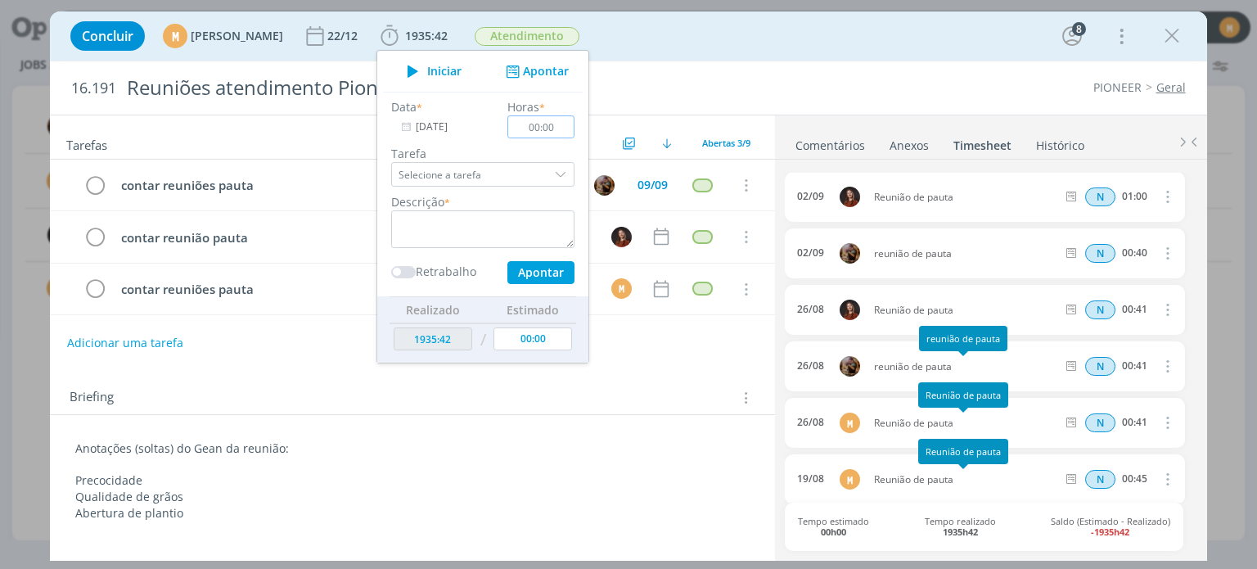
scroll to position [0, 0]
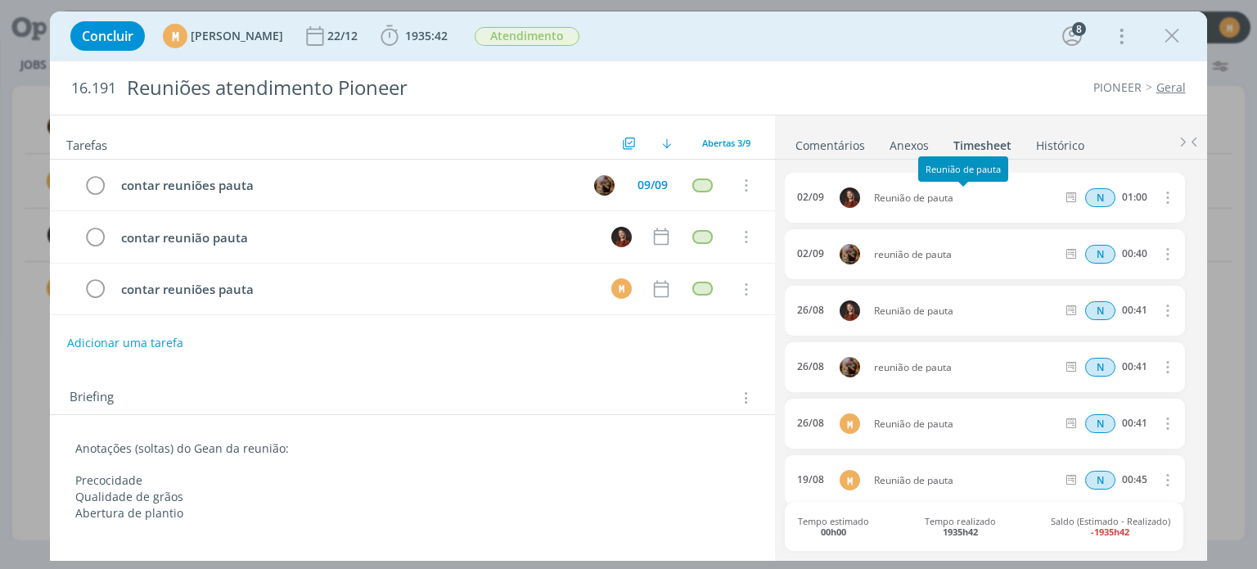
drag, startPoint x: 954, startPoint y: 198, endPoint x: 867, endPoint y: 196, distance: 87.6
click at [868, 196] on span "Reunião de pauta" at bounding box center [966, 198] width 196 height 10
copy span "Reunião de pauta"
click at [448, 38] on span "1935:42" at bounding box center [426, 36] width 43 height 16
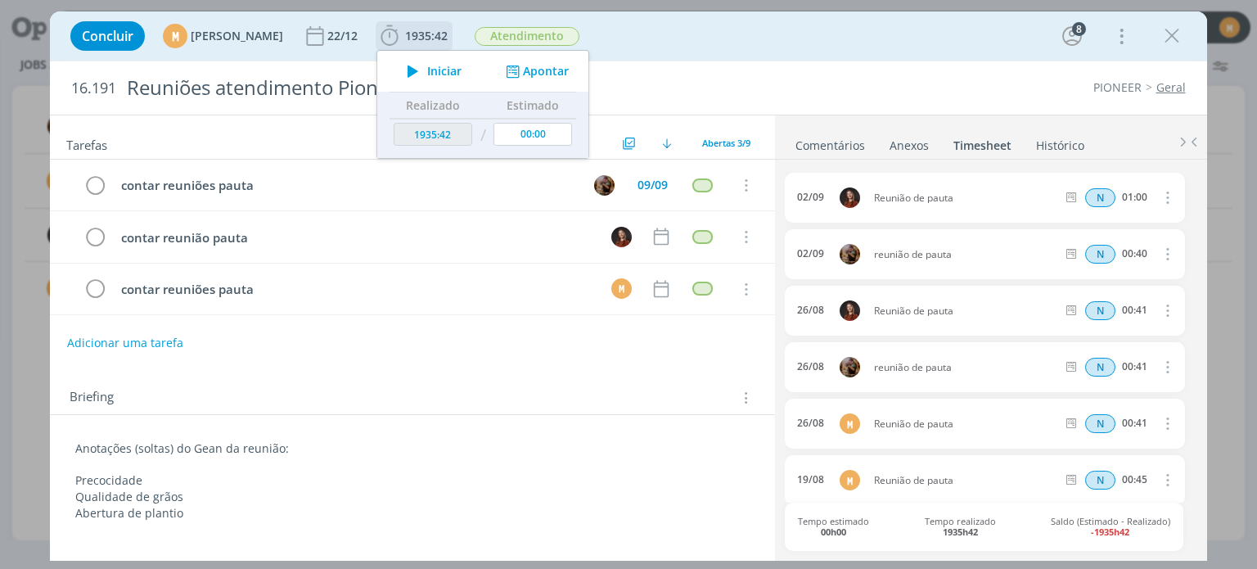
click at [560, 68] on button "Apontar" at bounding box center [536, 71] width 68 height 17
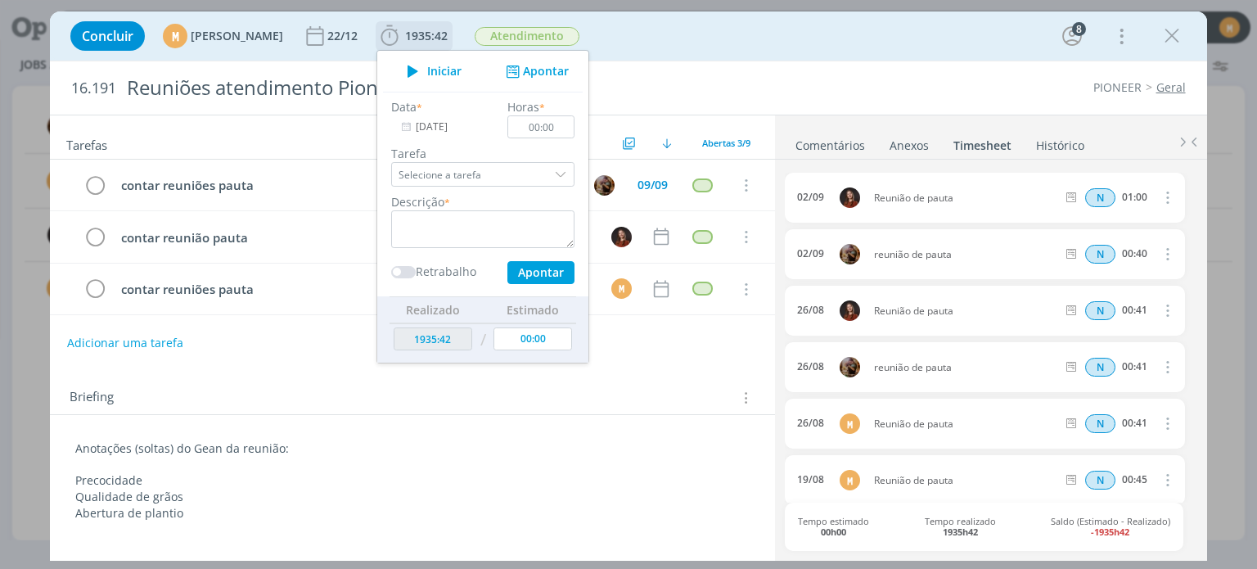
click at [472, 127] on input "03/09/2025" at bounding box center [442, 126] width 102 height 23
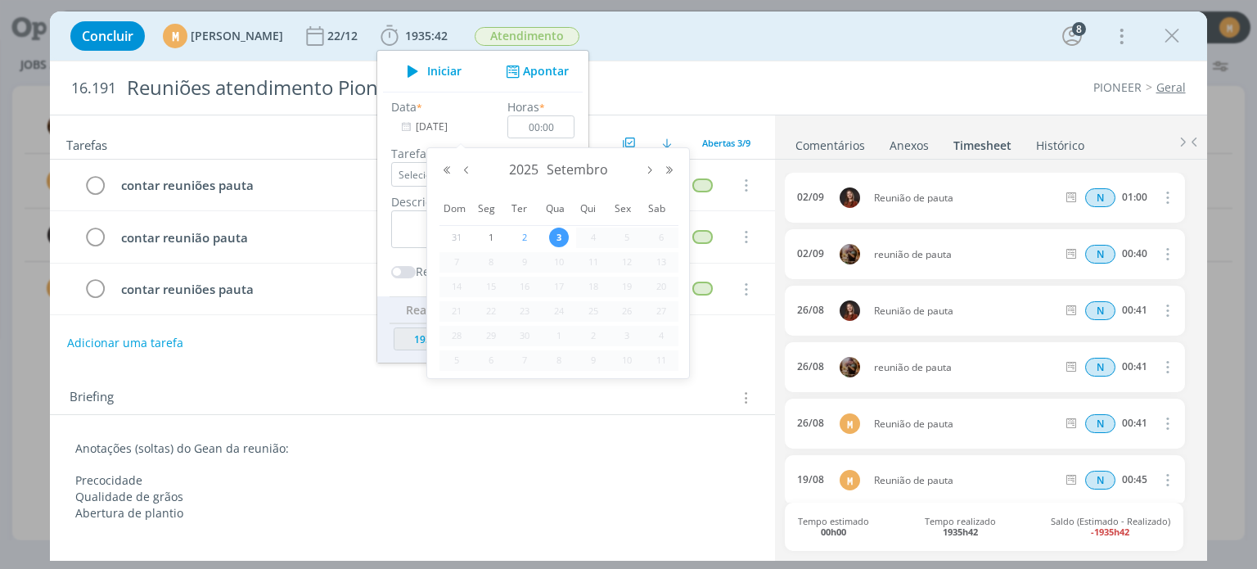
click at [527, 234] on span "2" at bounding box center [525, 238] width 20 height 20
type input "02/09/2025"
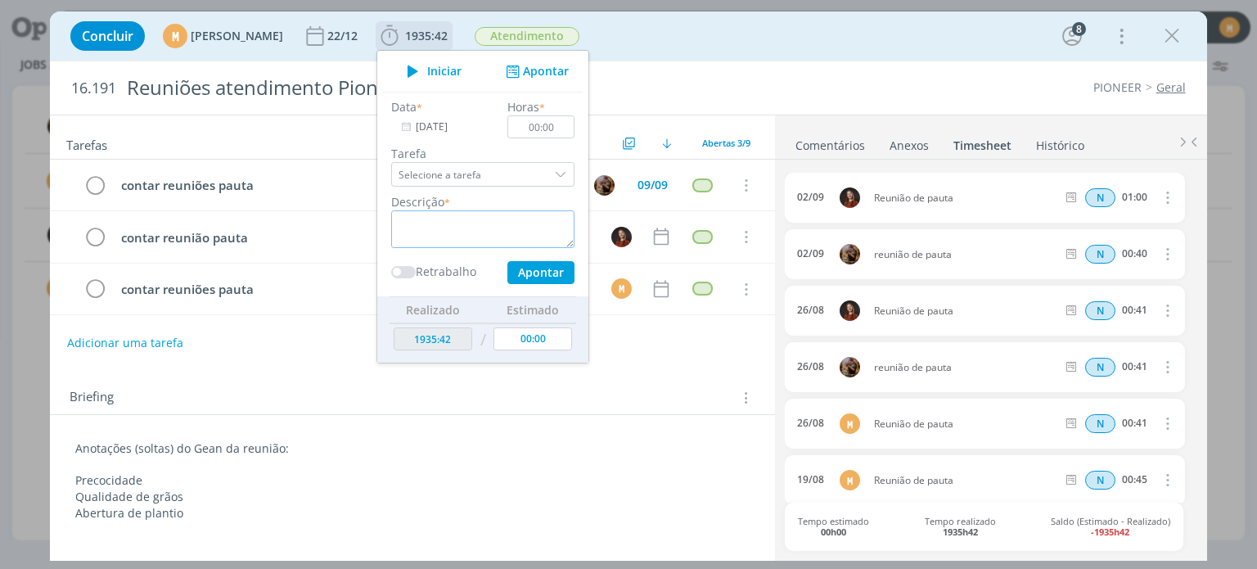
click at [536, 236] on textarea "dialog" at bounding box center [482, 229] width 183 height 38
paste textarea "Reunião de pauta"
type textarea "Reunião de pauta"
click at [575, 125] on input "00:00" at bounding box center [541, 126] width 67 height 23
type input "01:00"
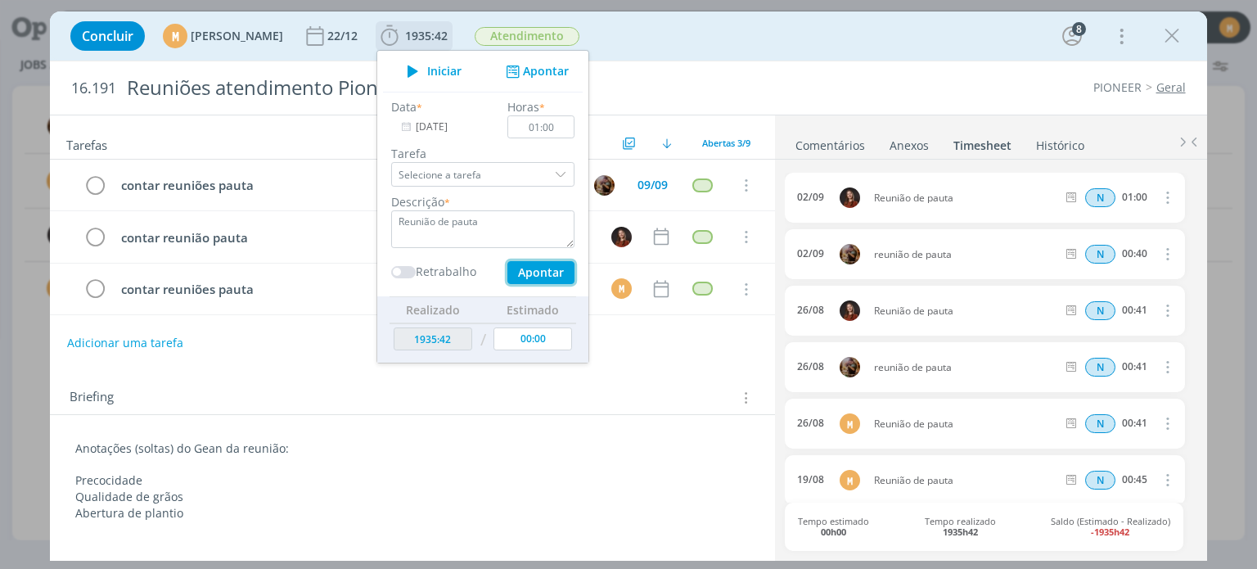
click at [575, 273] on button "Apontar" at bounding box center [541, 272] width 67 height 23
type input "1936:42"
type input "03/09/2025"
type input "00:00"
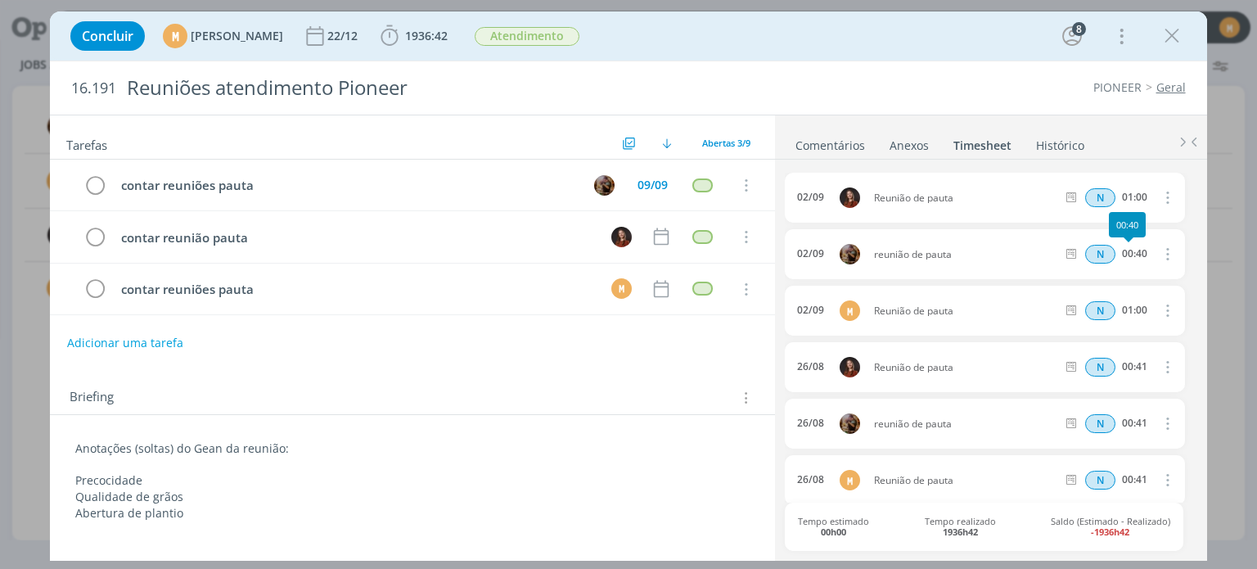
click at [1139, 251] on div "00:40" at bounding box center [1134, 253] width 25 height 11
click at [1162, 257] on icon "dialog" at bounding box center [1166, 254] width 18 height 20
click at [1098, 304] on link "Editar" at bounding box center [1120, 308] width 129 height 26
drag, startPoint x: 1144, startPoint y: 253, endPoint x: 1090, endPoint y: 264, distance: 55.2
click at [1090, 264] on div "02/09 reunião de pauta Selecione a tarefa N 00:40" at bounding box center [984, 254] width 399 height 50
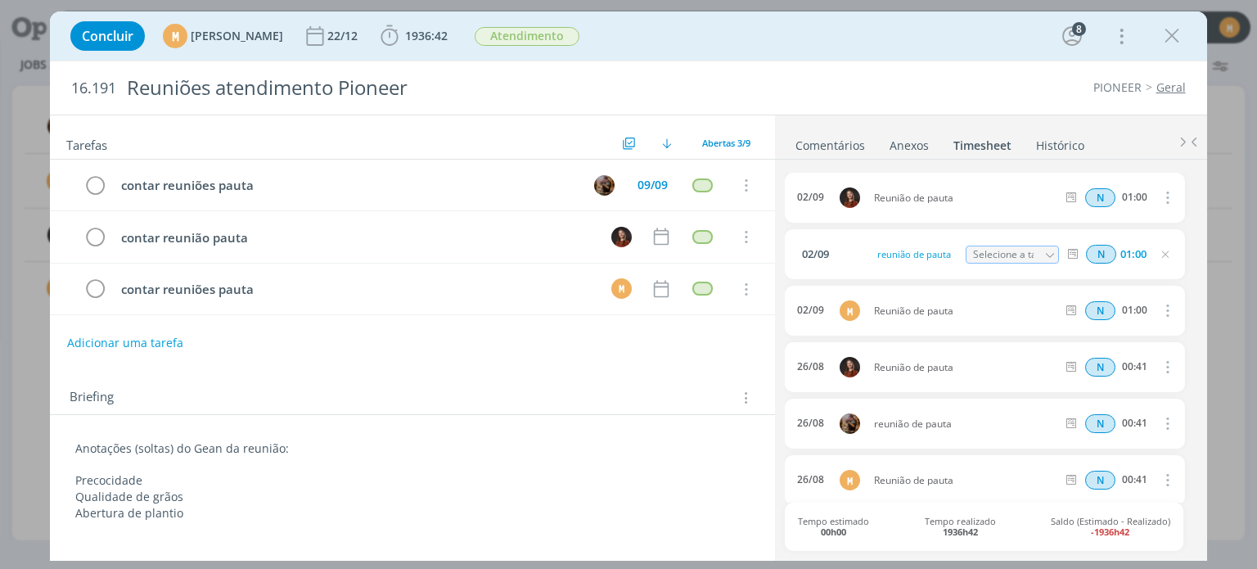
type input "01:00"
click at [1228, 301] on div "Concluir M Mariana Kochenborger 22/12 1936:42 Iniciar Apontar Data * 03/09/2025…" at bounding box center [628, 284] width 1257 height 569
click at [1162, 258] on icon "dialog" at bounding box center [1165, 254] width 13 height 13
click at [1177, 34] on icon "dialog" at bounding box center [1172, 36] width 25 height 25
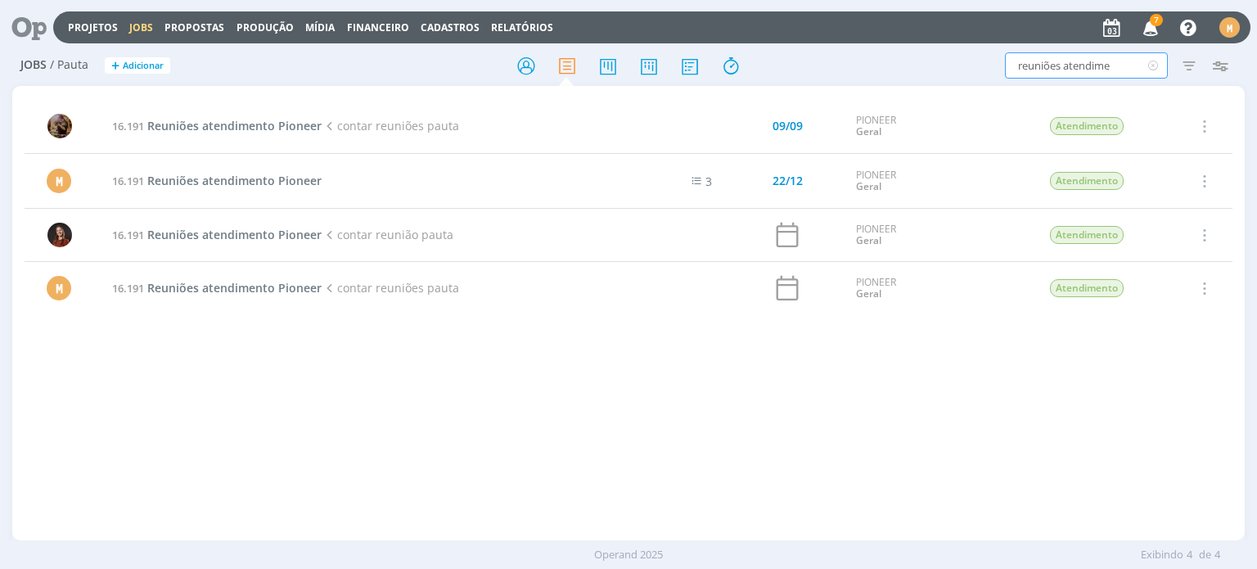
click at [1071, 67] on input "reuniões atendime" at bounding box center [1086, 65] width 163 height 26
click at [1110, 70] on input "reuniões atendime" at bounding box center [1086, 65] width 163 height 26
drag, startPoint x: 1119, startPoint y: 72, endPoint x: 959, endPoint y: 88, distance: 161.2
click at [959, 88] on div "Jobs / Pauta + Adicionar reuniões atendime Filtrar Filtrar Limpar reuniões aten…" at bounding box center [628, 311] width 1257 height 531
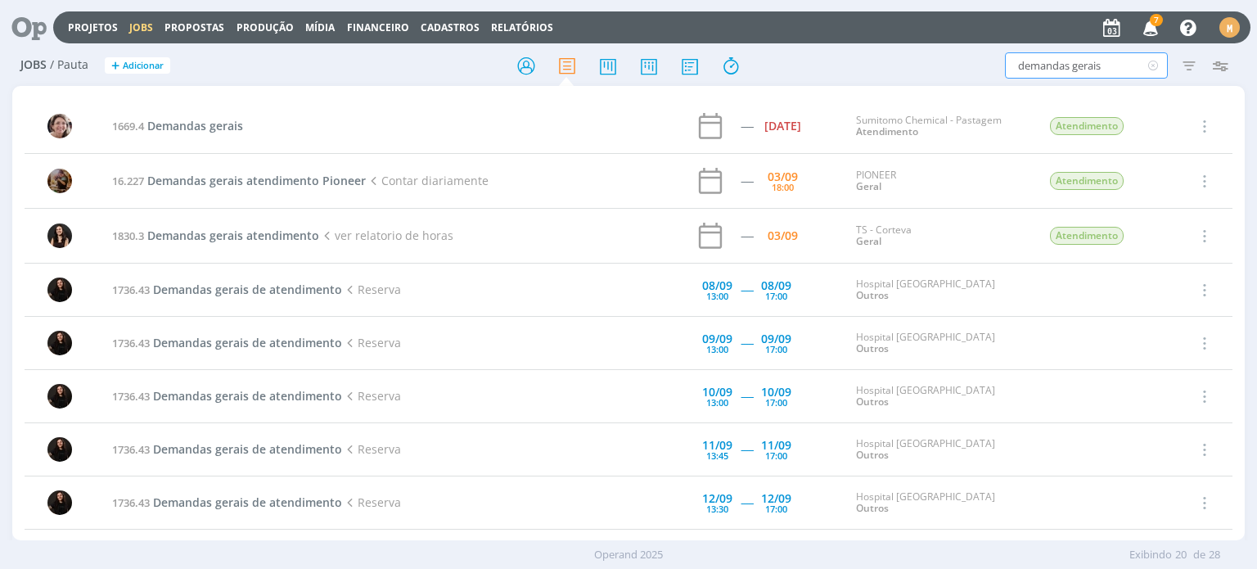
type input "demandas gerais"
click at [312, 178] on span "Demandas gerais atendimento Pioneer" at bounding box center [256, 181] width 219 height 16
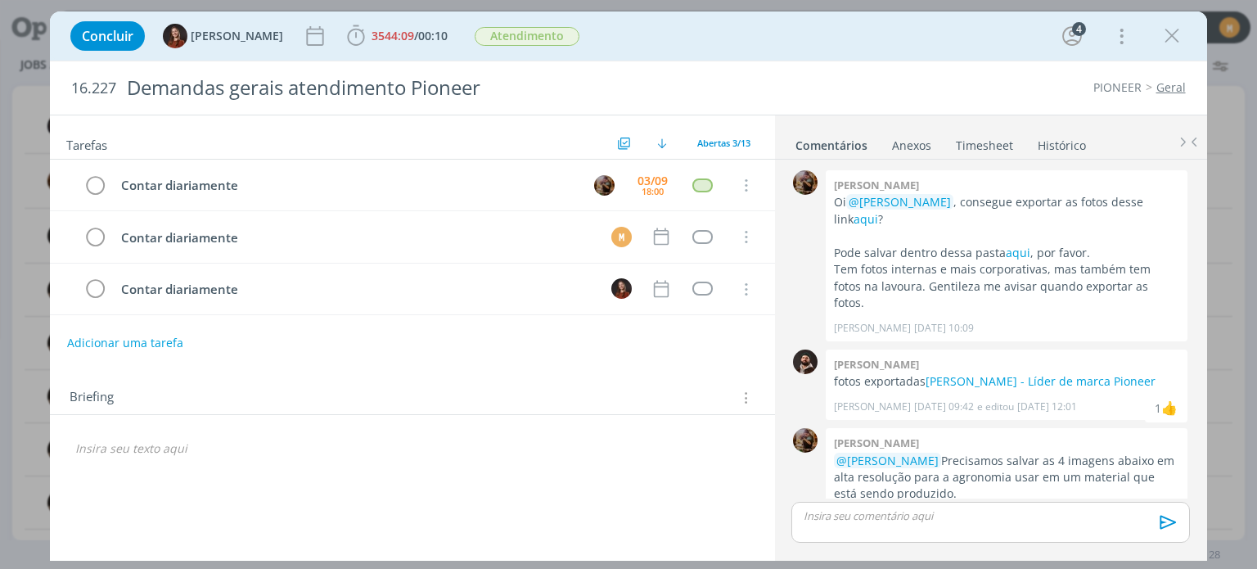
scroll to position [299, 0]
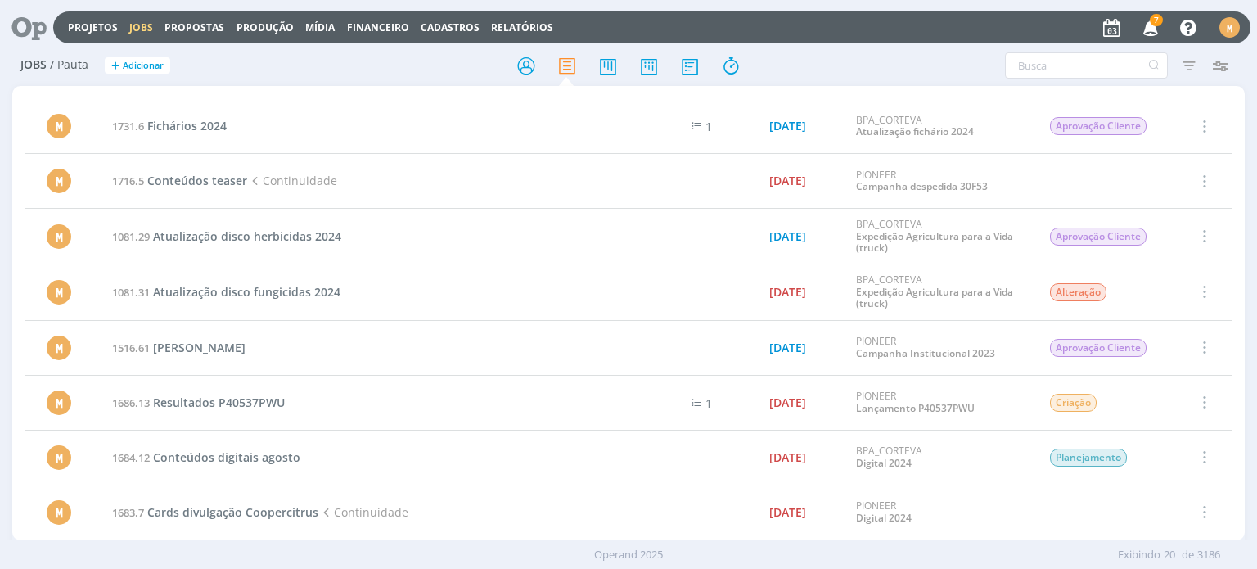
click at [25, 25] on icon at bounding box center [24, 27] width 34 height 32
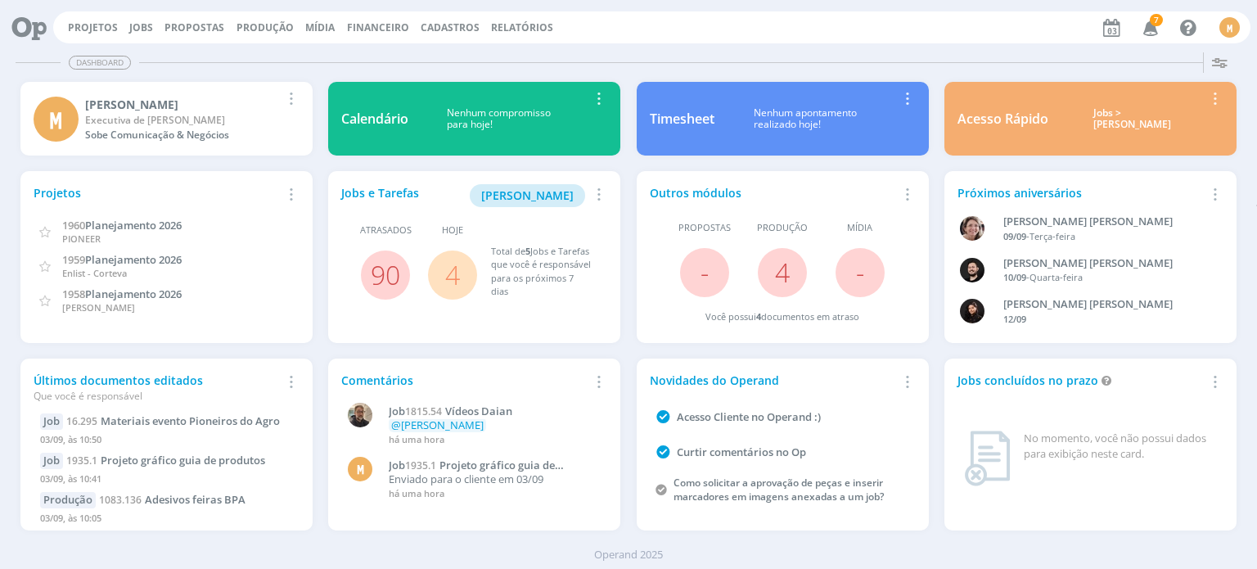
click at [684, 117] on div "Timesheet" at bounding box center [682, 119] width 65 height 20
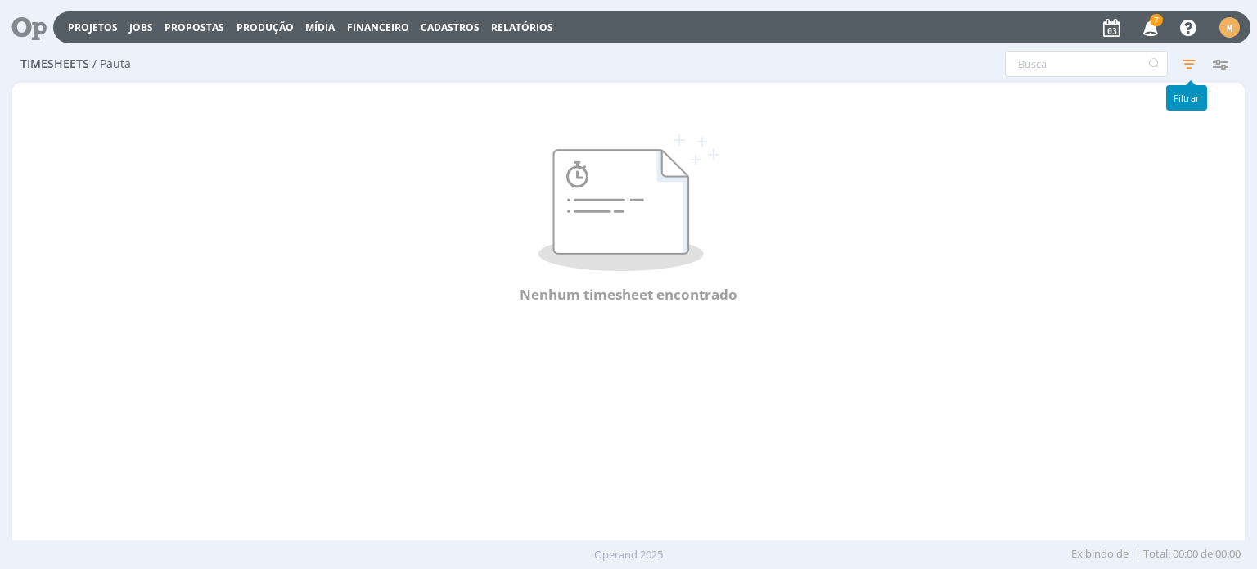
click at [1191, 69] on icon "button" at bounding box center [1189, 63] width 29 height 29
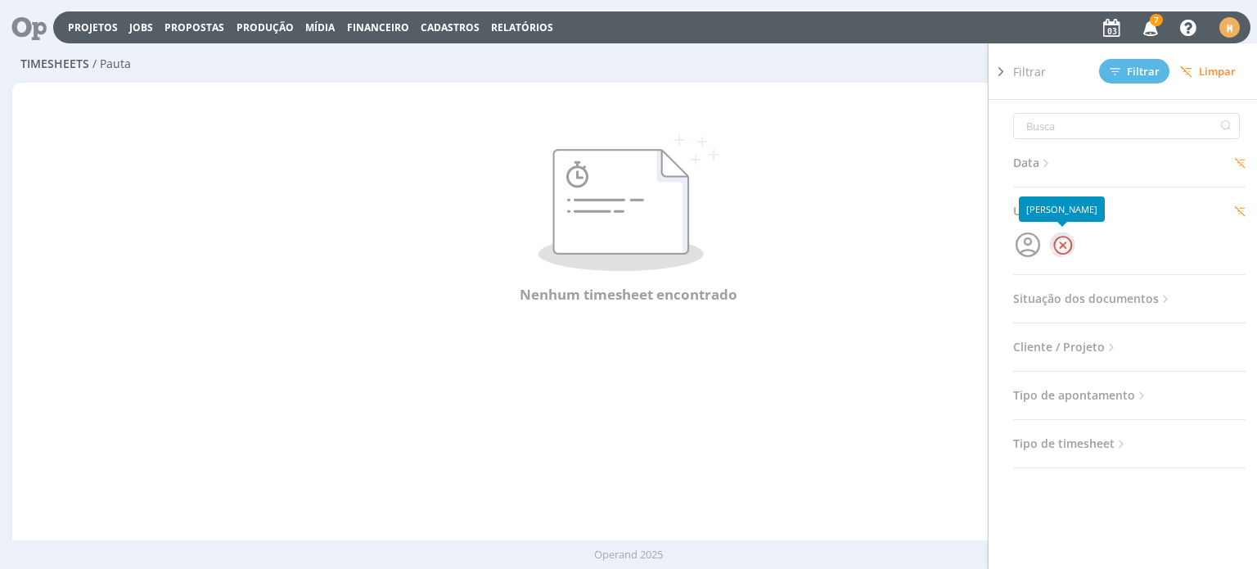
click at [1064, 241] on div at bounding box center [1062, 244] width 25 height 25
click at [1048, 214] on span "Usuário" at bounding box center [1041, 211] width 57 height 21
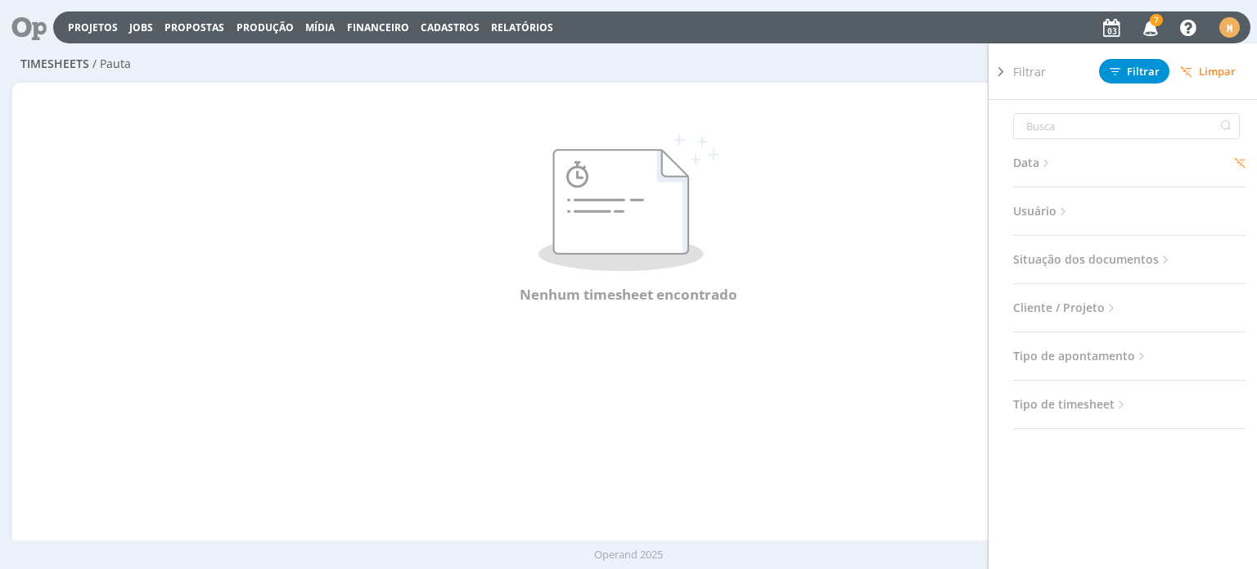
click at [1048, 214] on span "Usuário" at bounding box center [1041, 211] width 57 height 21
click at [1025, 244] on icon "button" at bounding box center [1027, 244] width 25 height 25
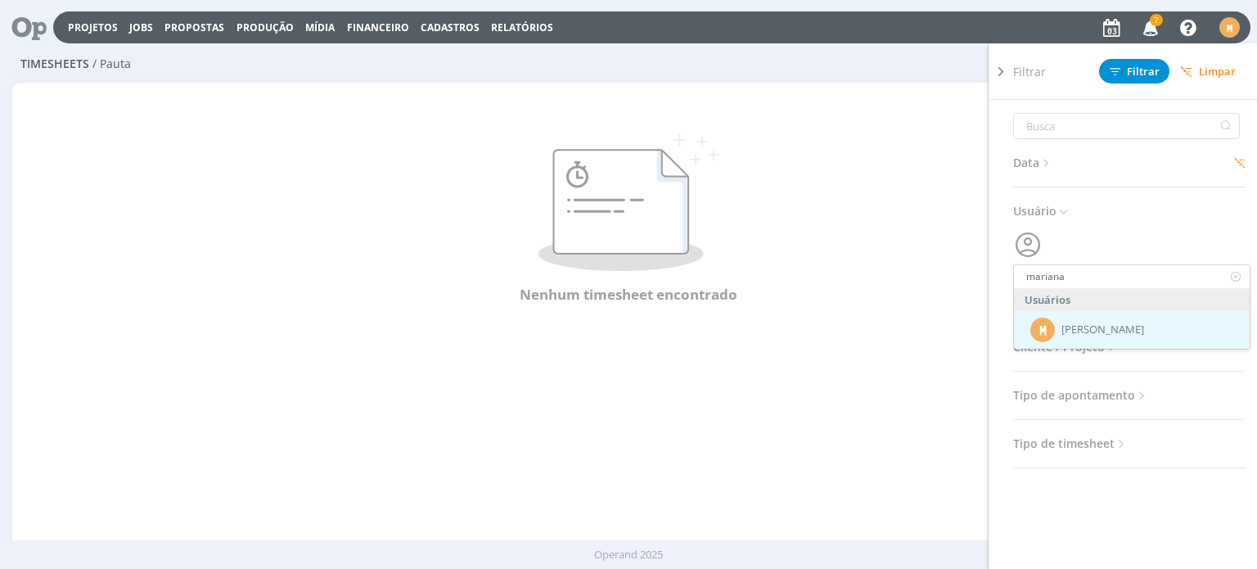
type input "mariana"
click at [1084, 314] on div "M [PERSON_NAME]" at bounding box center [1132, 330] width 236 height 38
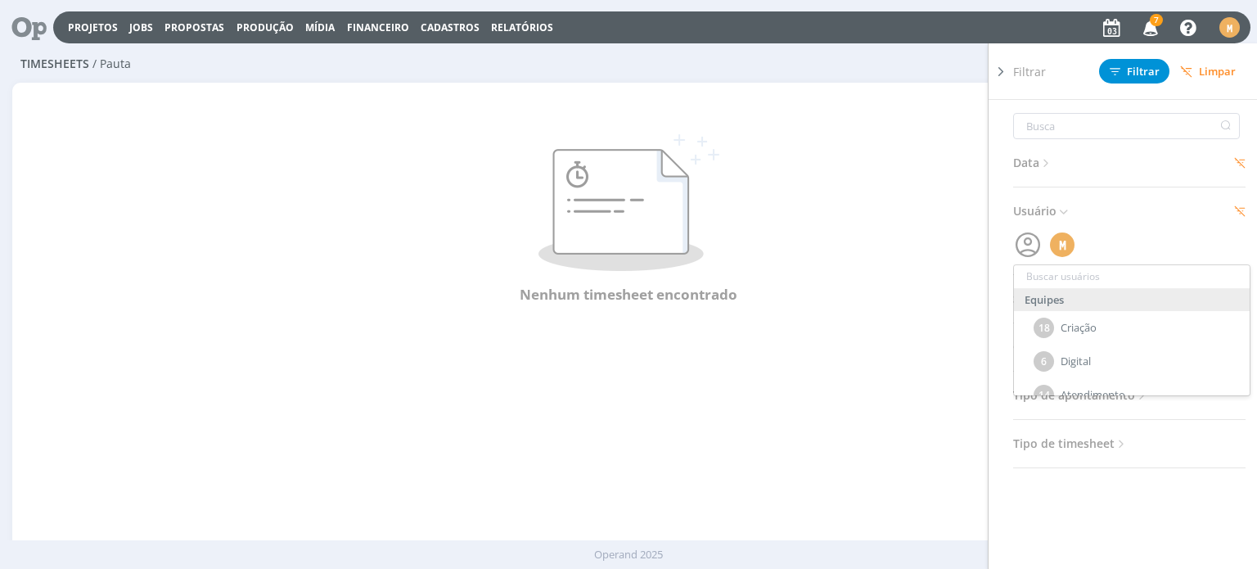
click at [1030, 171] on span "Data" at bounding box center [1033, 162] width 40 height 21
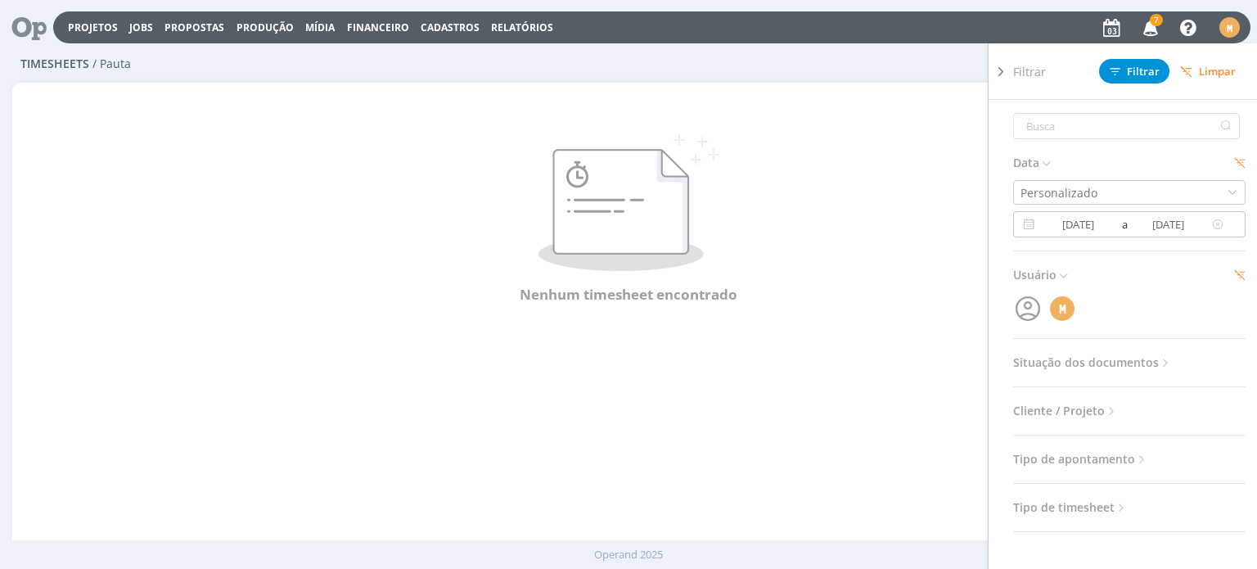
click at [1213, 225] on icon at bounding box center [1218, 224] width 20 height 20
click at [1025, 221] on icon at bounding box center [1028, 224] width 20 height 20
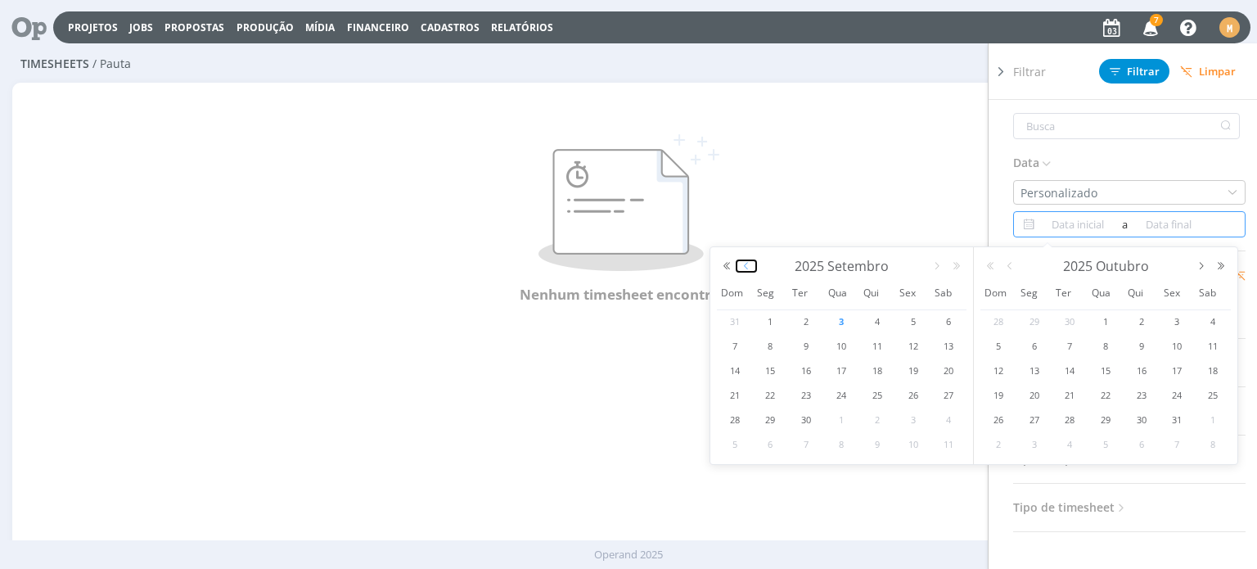
click at [750, 261] on button "button" at bounding box center [747, 265] width 20 height 11
click at [914, 320] on span "1" at bounding box center [914, 322] width 20 height 20
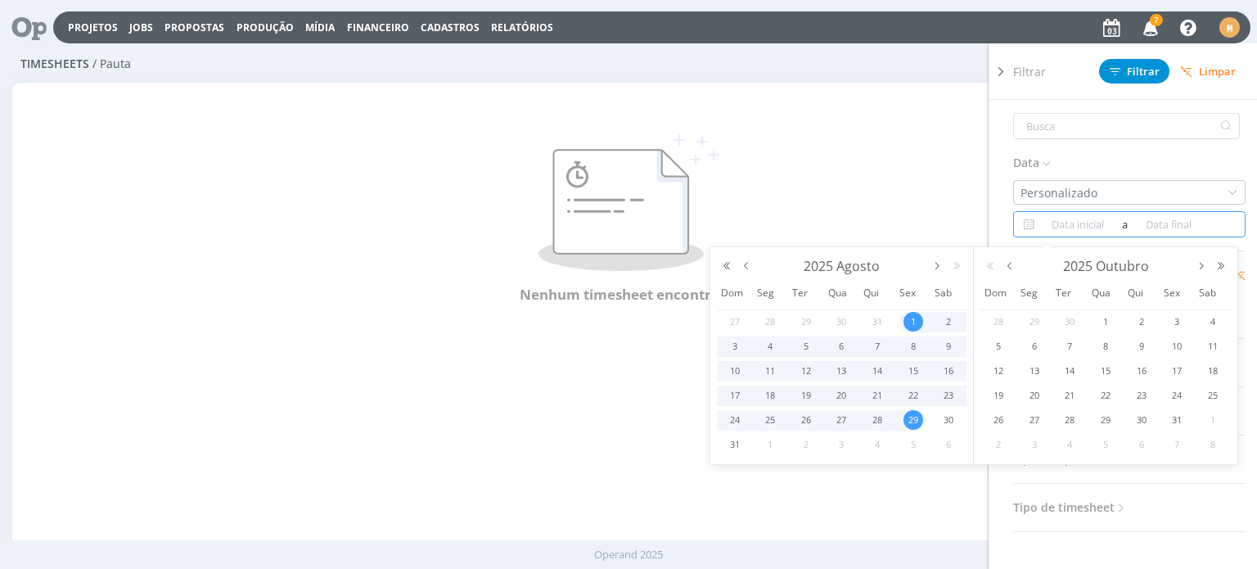
click at [917, 412] on span "29" at bounding box center [914, 420] width 20 height 20
type input "[DATE]"
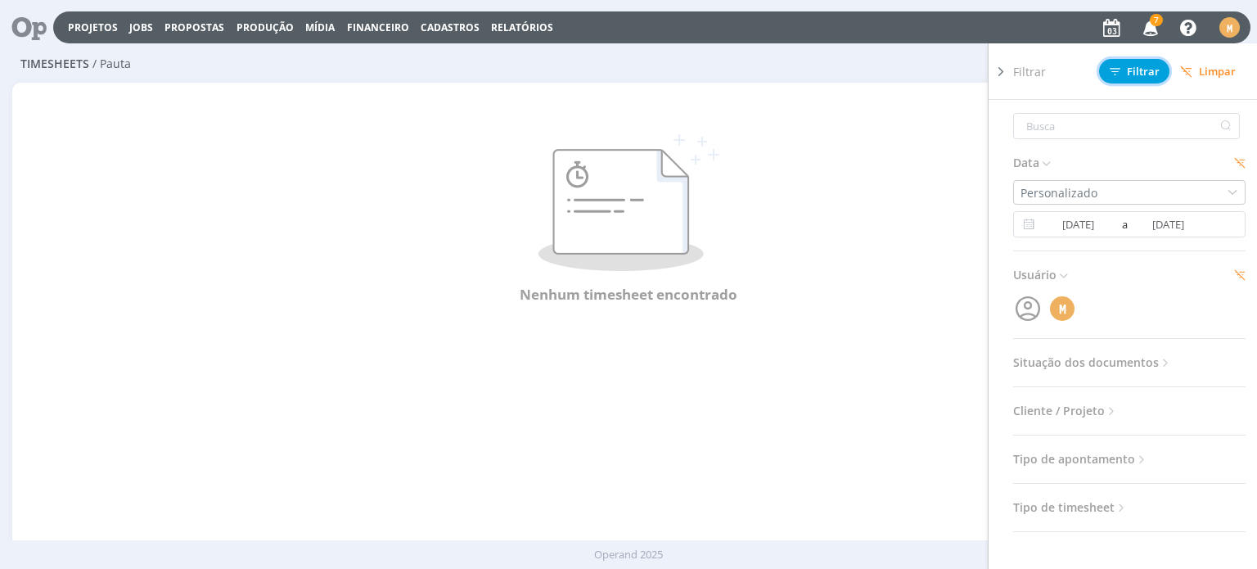
click at [1146, 69] on span "Filtrar" at bounding box center [1135, 71] width 50 height 11
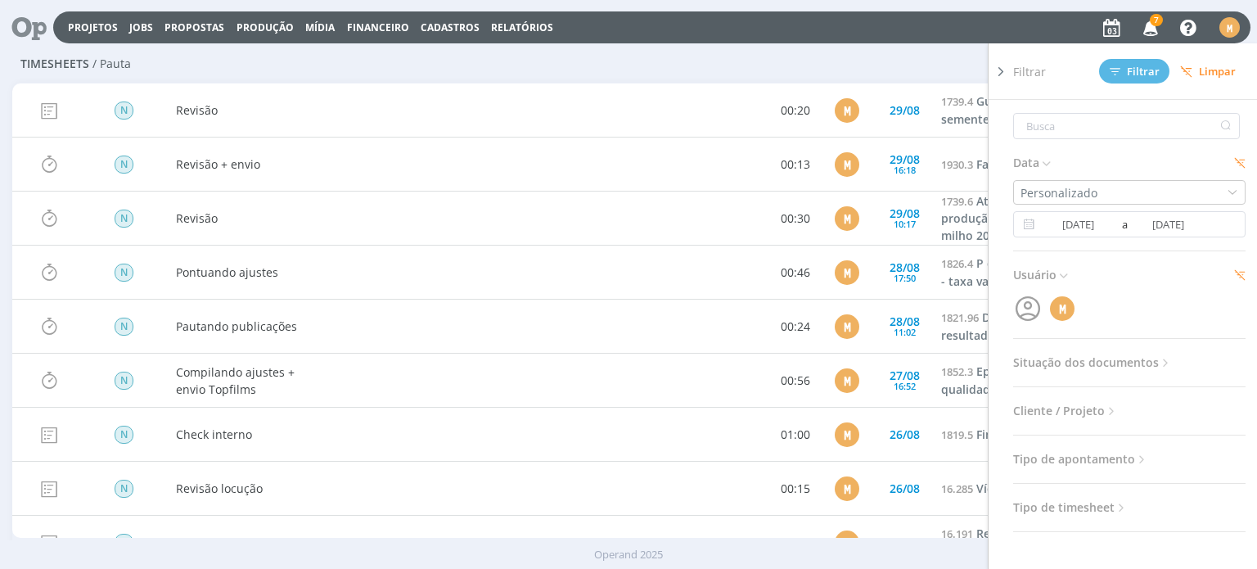
click at [1002, 76] on icon at bounding box center [1001, 71] width 16 height 17
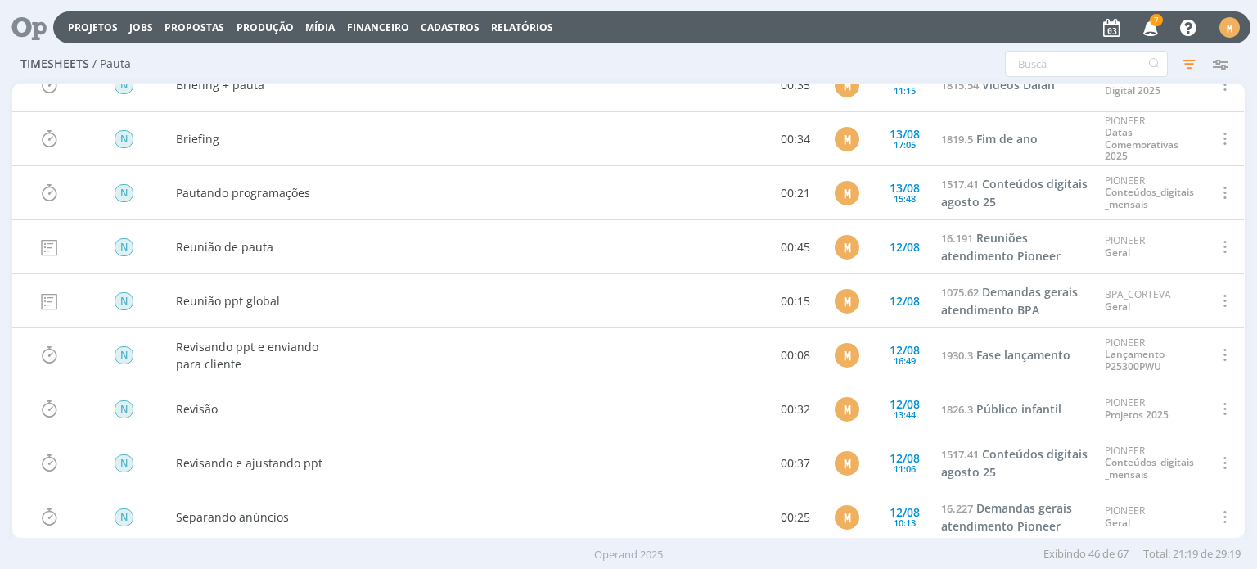
scroll to position [2017, 0]
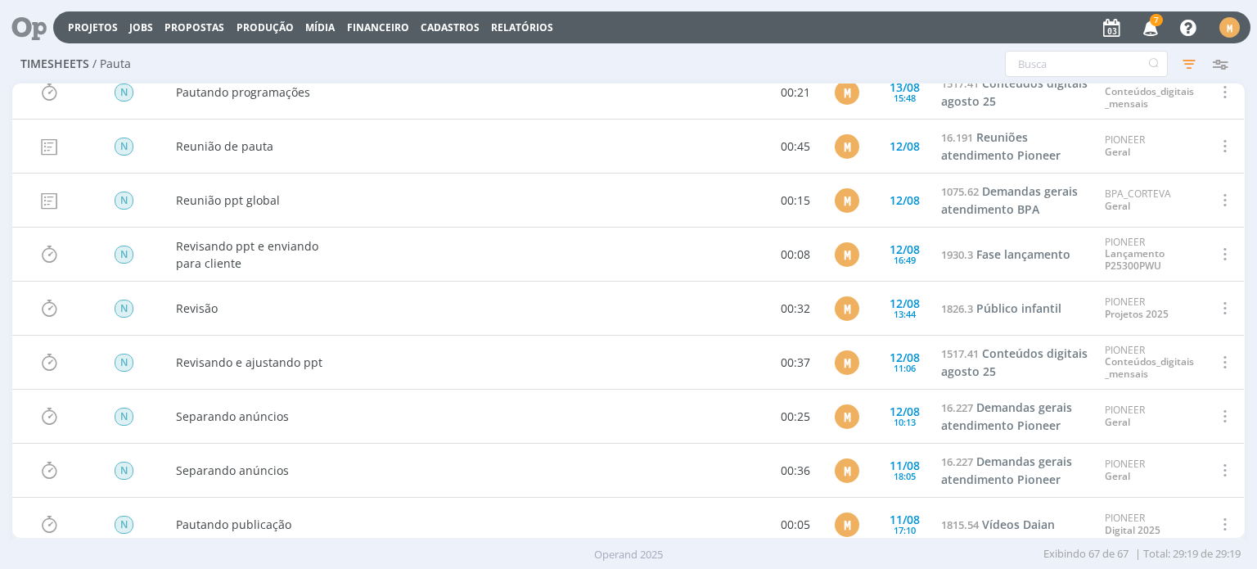
click at [756, 58] on div "Timesheets / [PERSON_NAME] Configurar exibição Ordenação Ordenação padrão Tipo …" at bounding box center [628, 65] width 1232 height 38
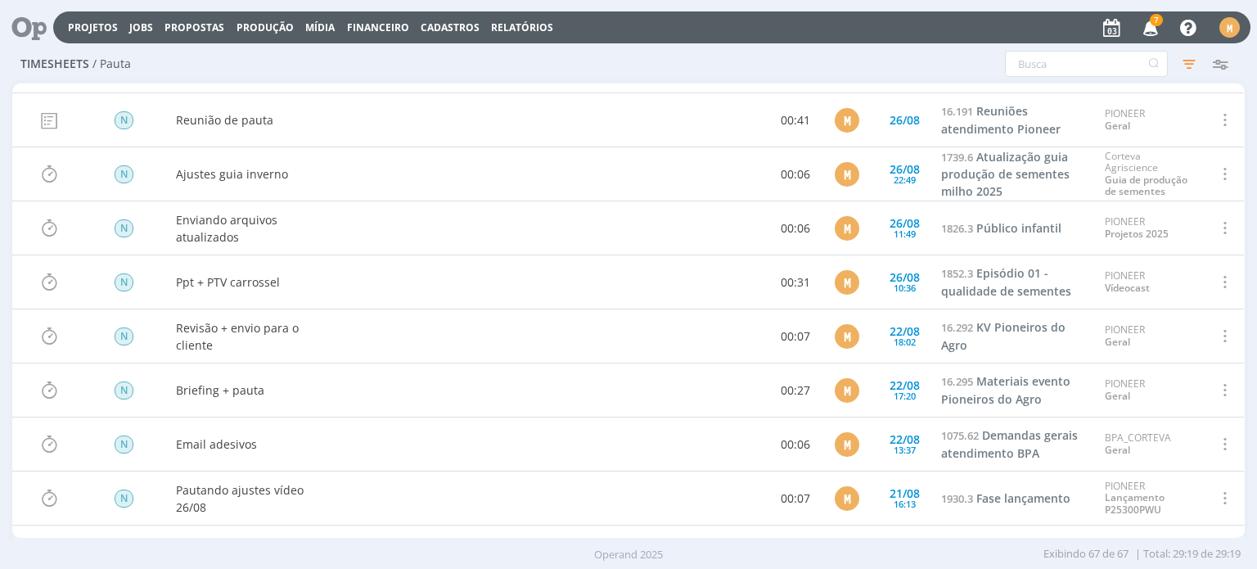
scroll to position [341, 0]
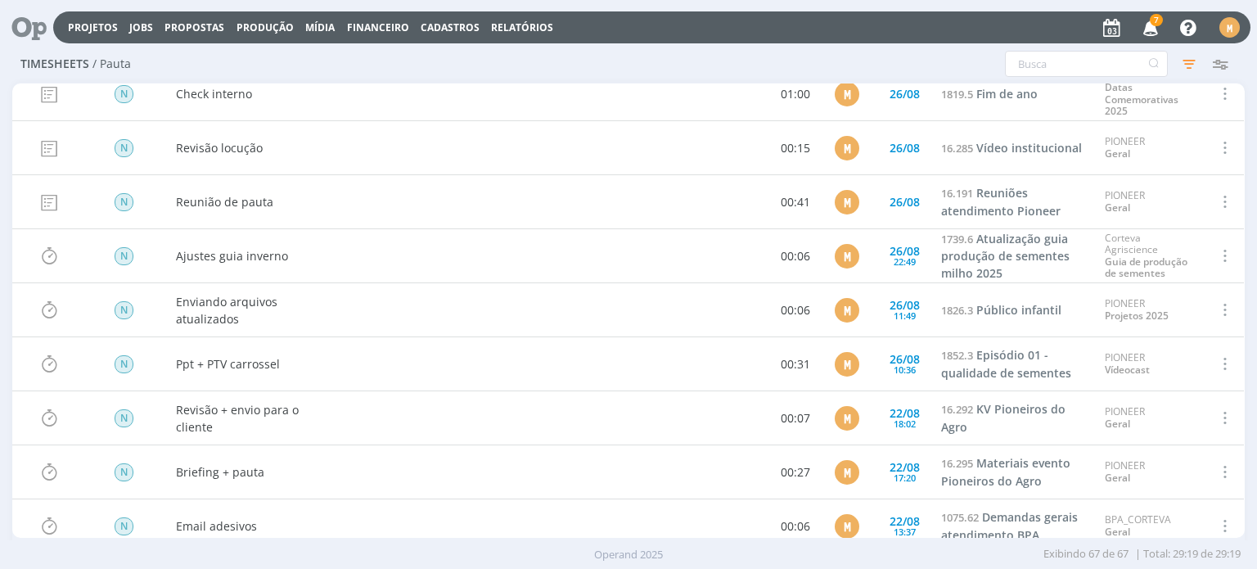
click at [907, 65] on div "Configurar exibição Ordenação Ordenação padrão Tipo de timesheet Tipo de aponta…" at bounding box center [1039, 64] width 395 height 26
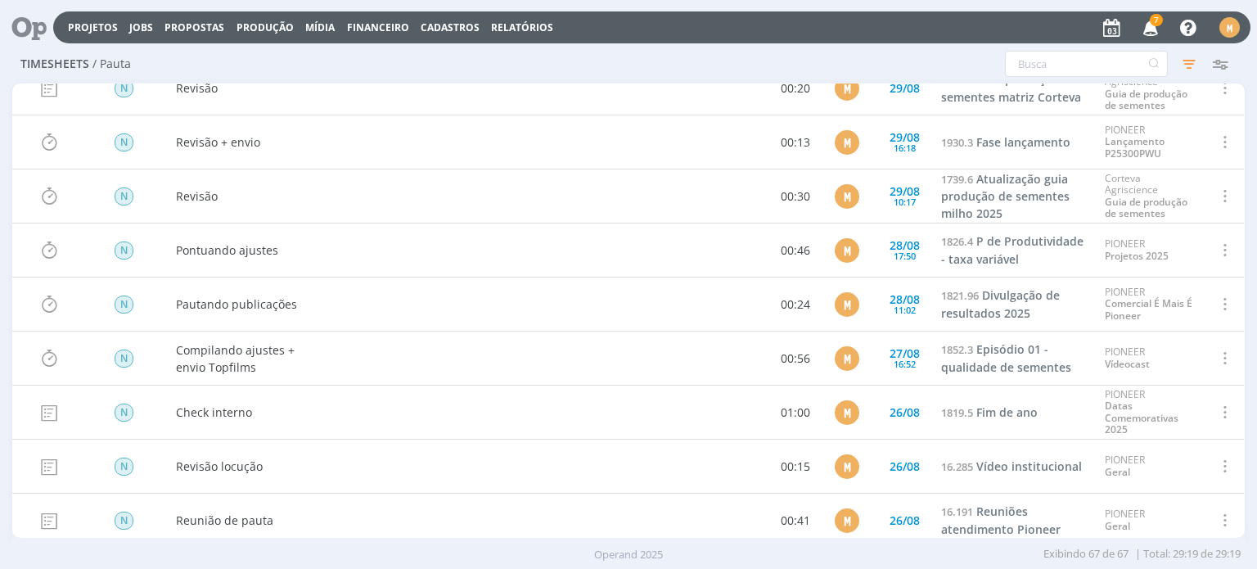
scroll to position [0, 0]
